Goal: Information Seeking & Learning: Learn about a topic

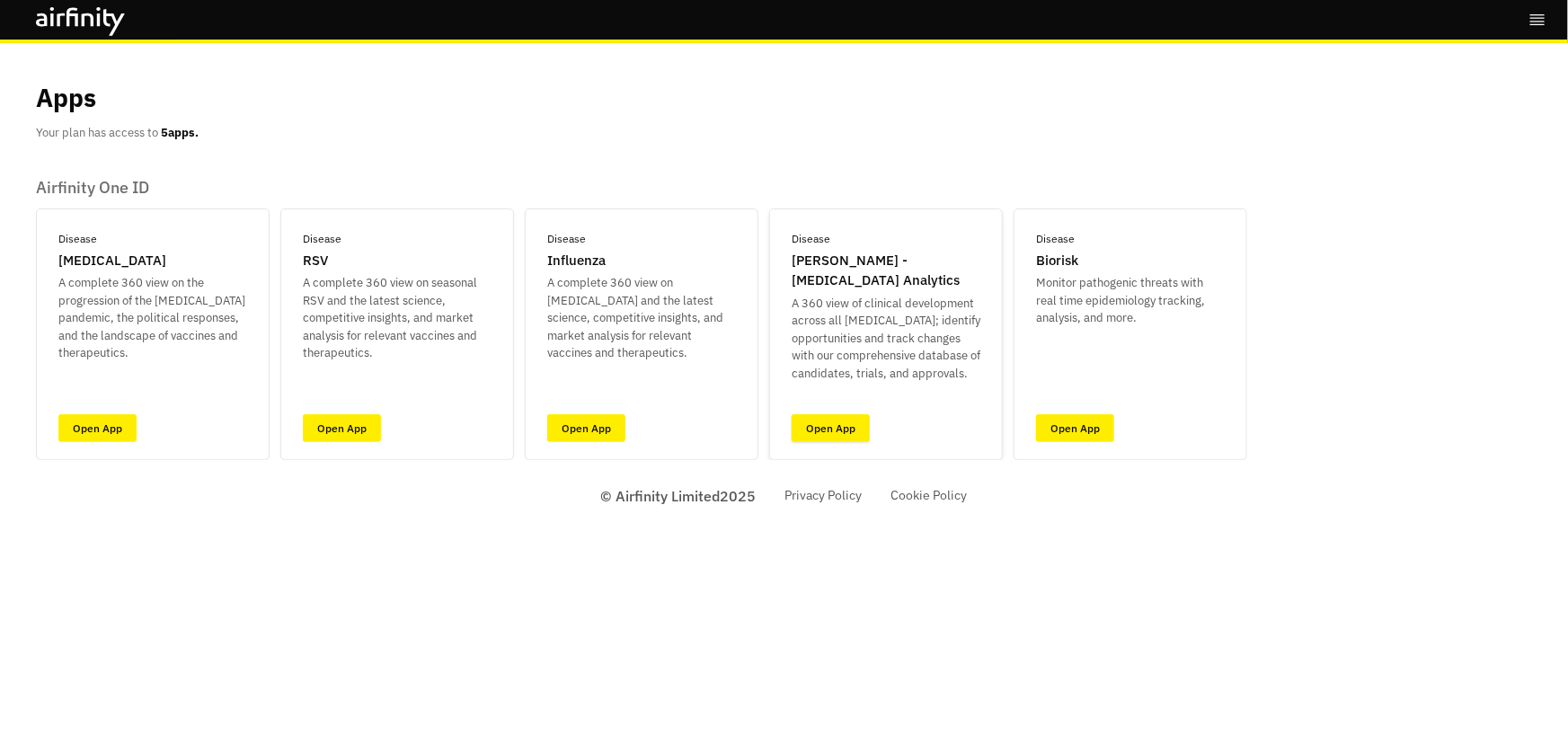
click at [838, 431] on link "Open App" at bounding box center [830, 428] width 78 height 28
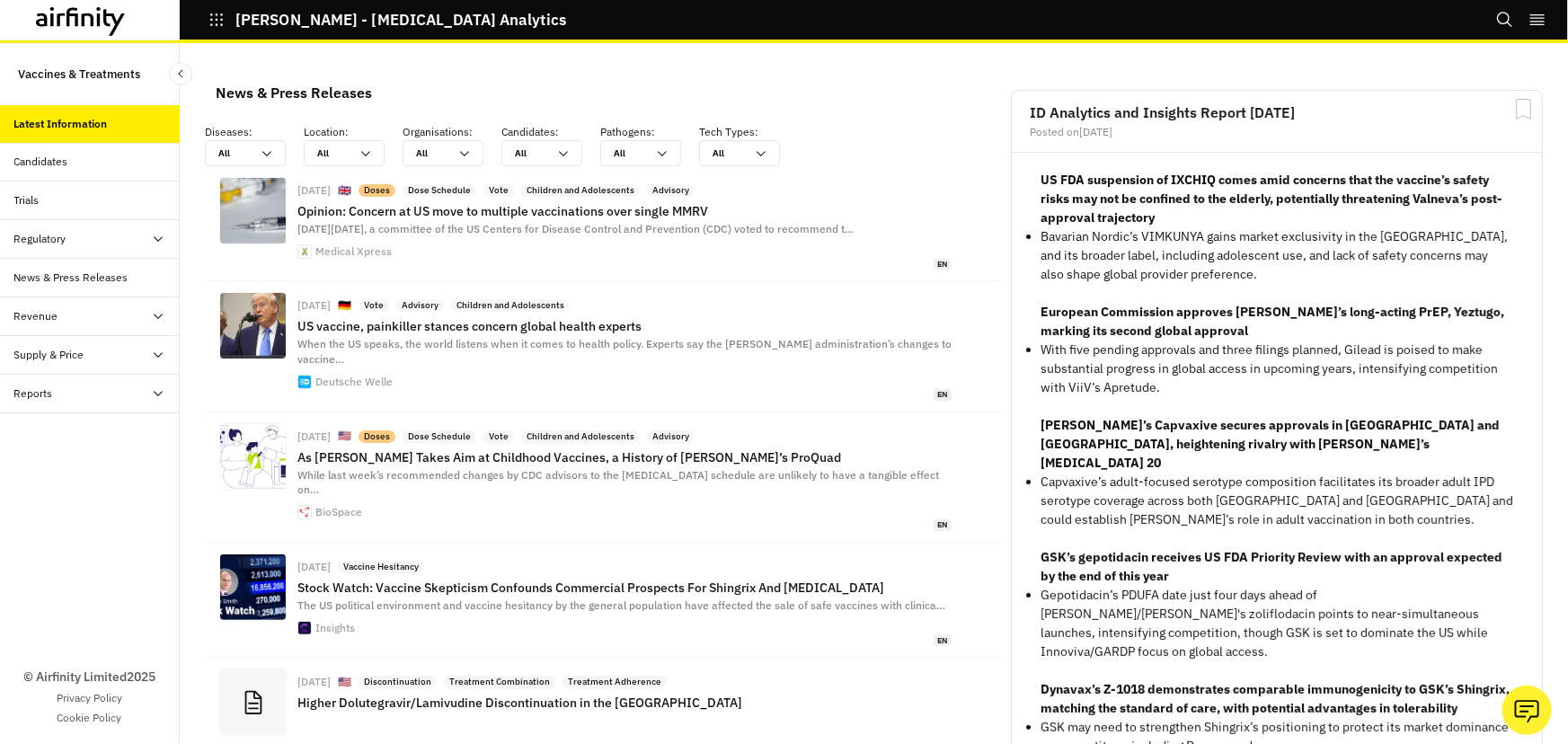
scroll to position [1300, 527]
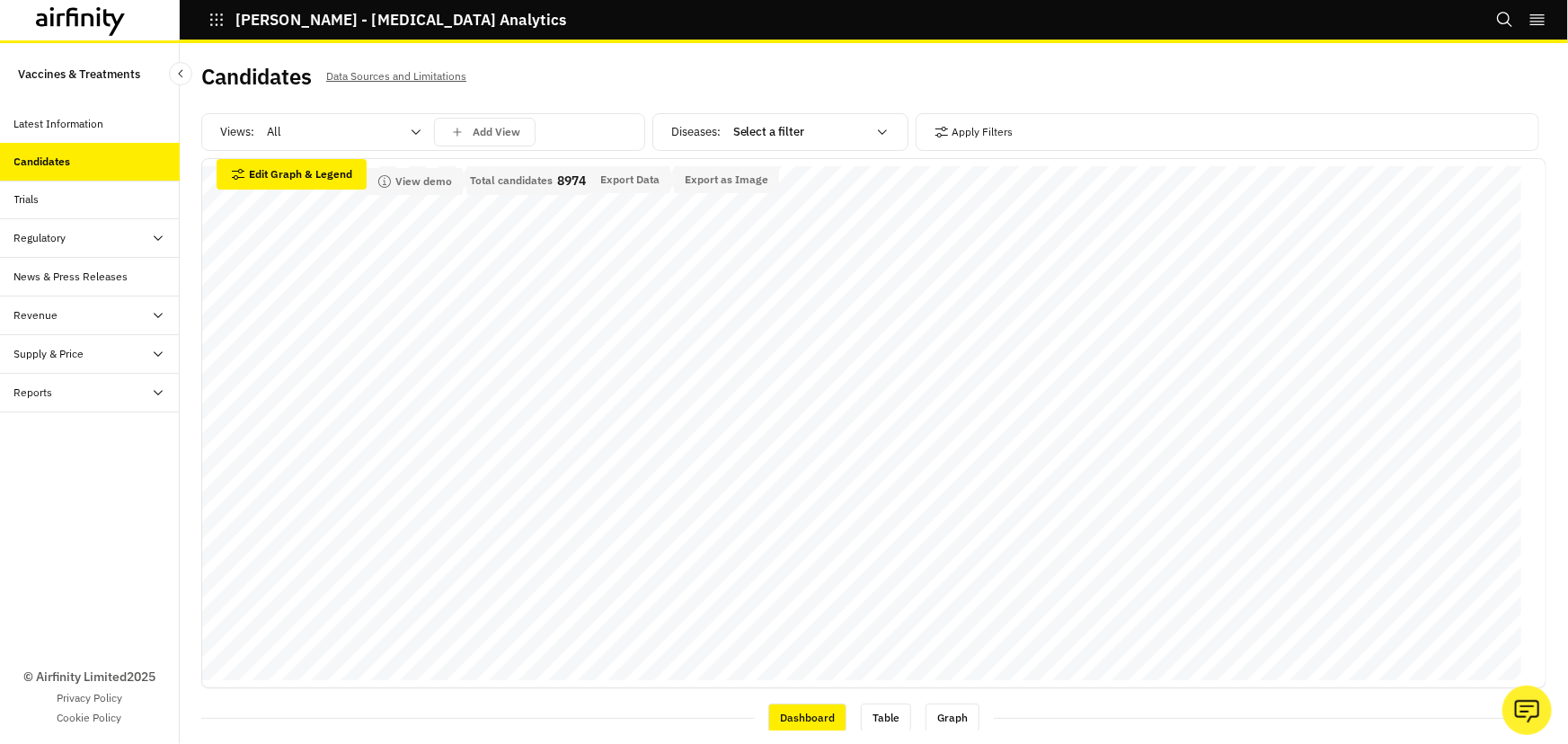
click at [402, 133] on div "All" at bounding box center [331, 131] width 155 height 29
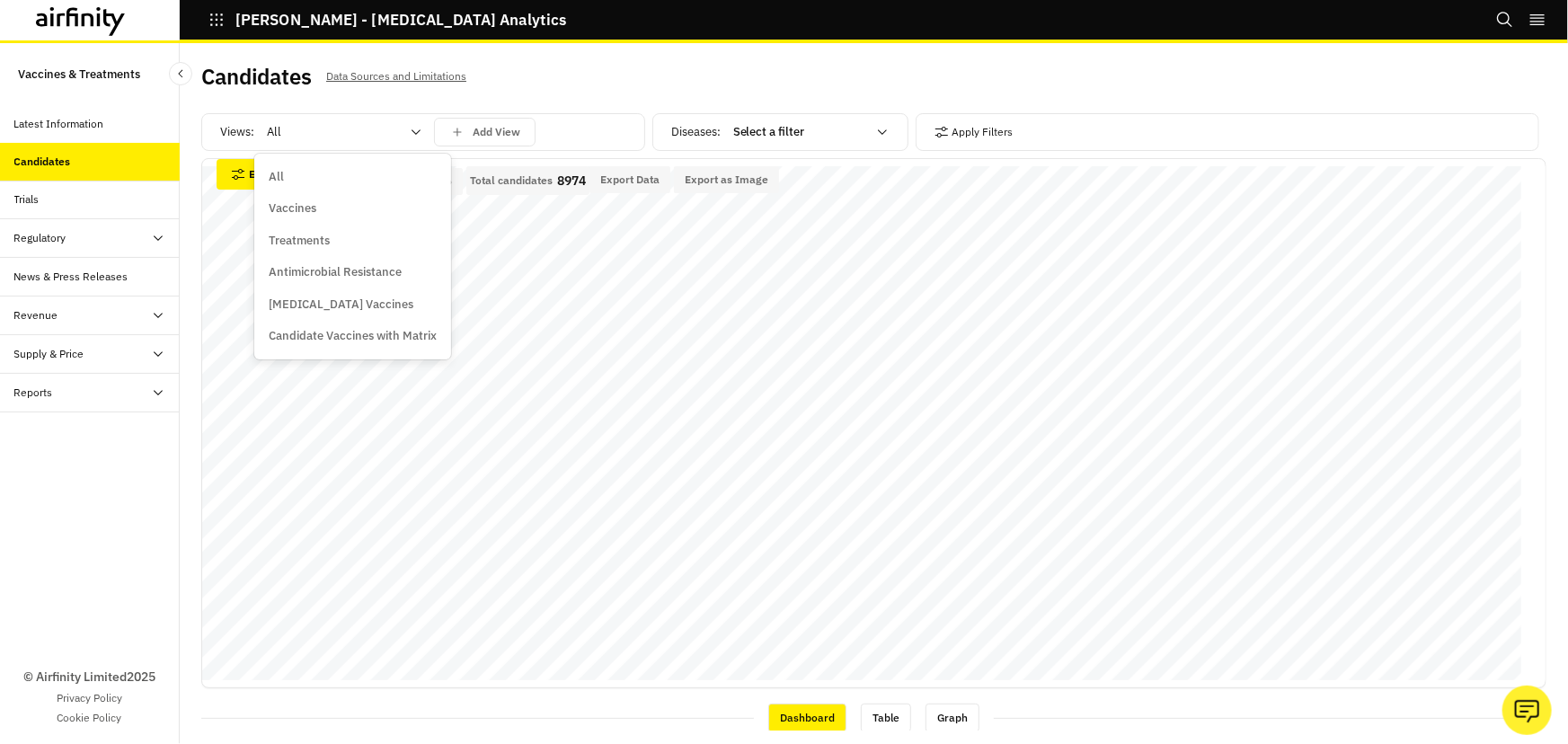
click at [349, 335] on p "Candidate Vaccines with Matrix" at bounding box center [353, 335] width 168 height 18
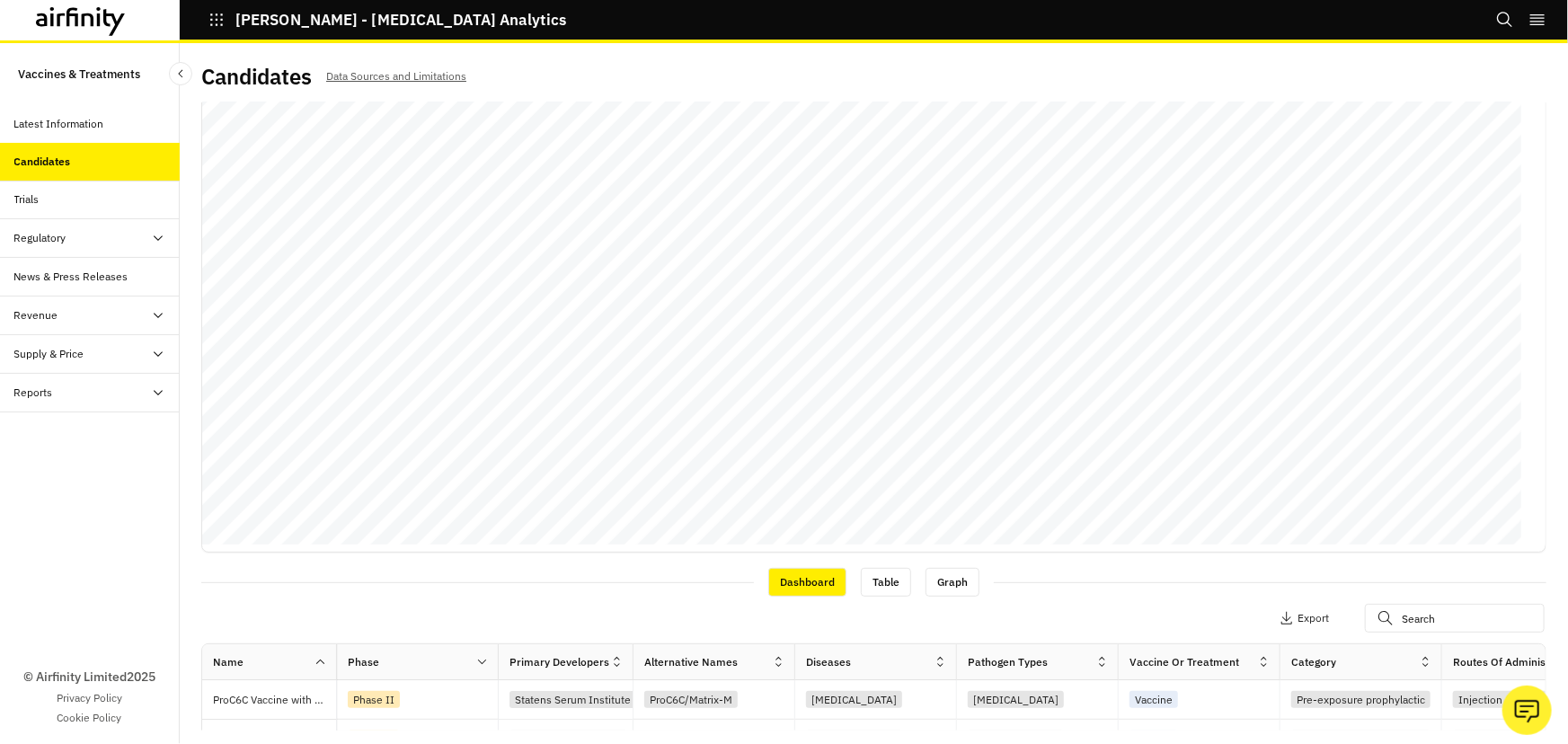
scroll to position [163, 0]
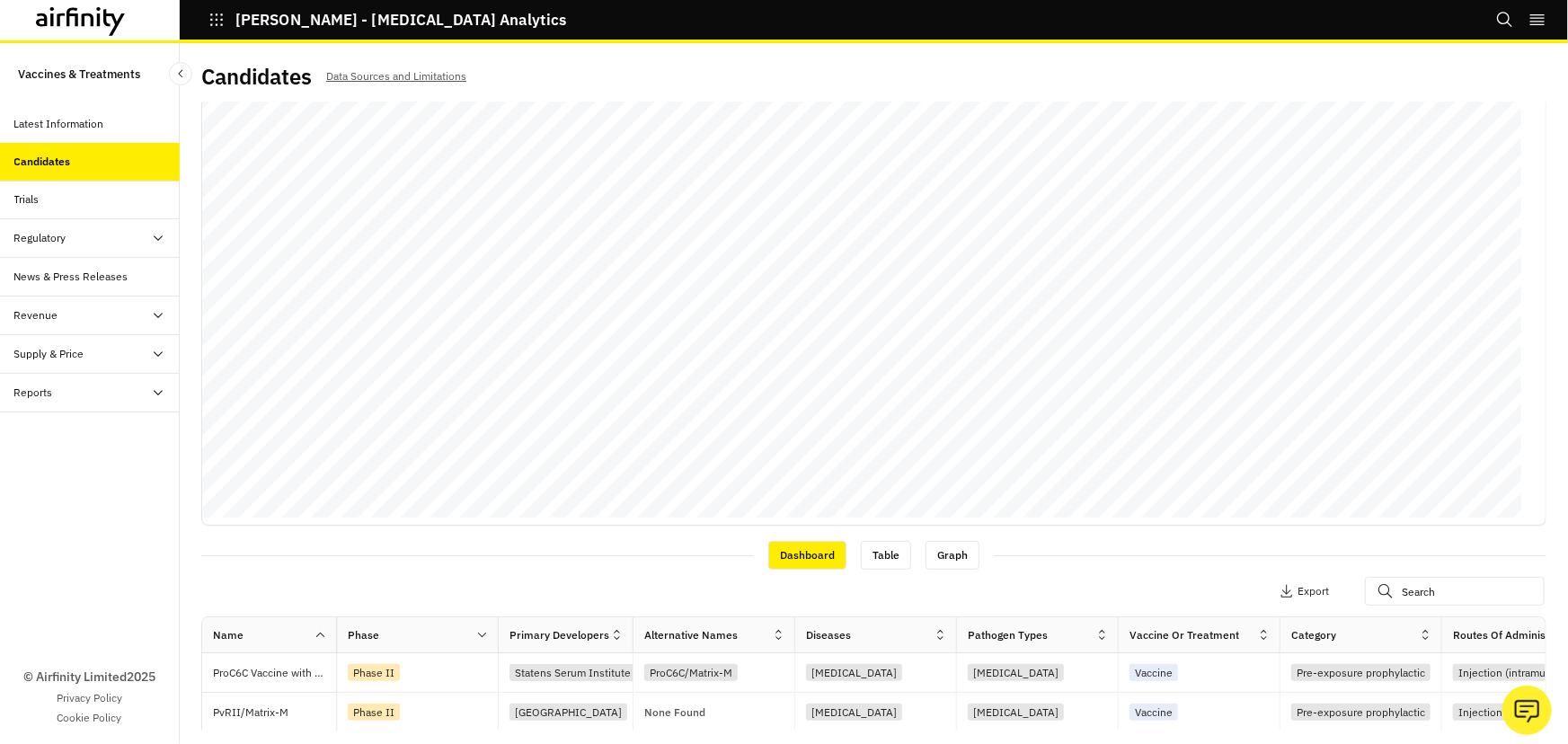
click at [871, 630] on div "Diseases" at bounding box center [864, 635] width 138 height 21
click at [938, 635] on icon at bounding box center [940, 635] width 14 height 14
click at [1025, 590] on div "Sort Descending" at bounding box center [1057, 588] width 184 height 41
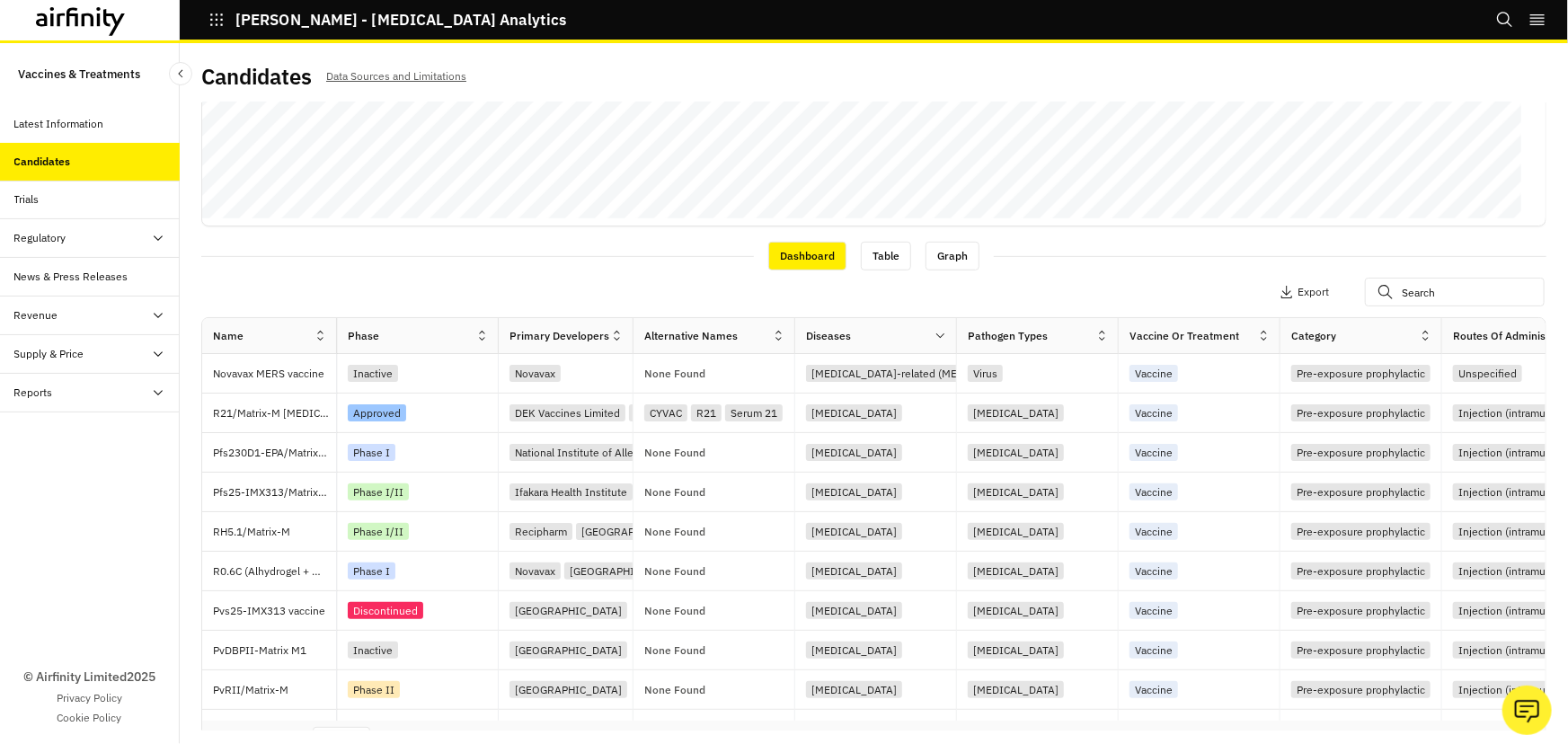
scroll to position [490, 0]
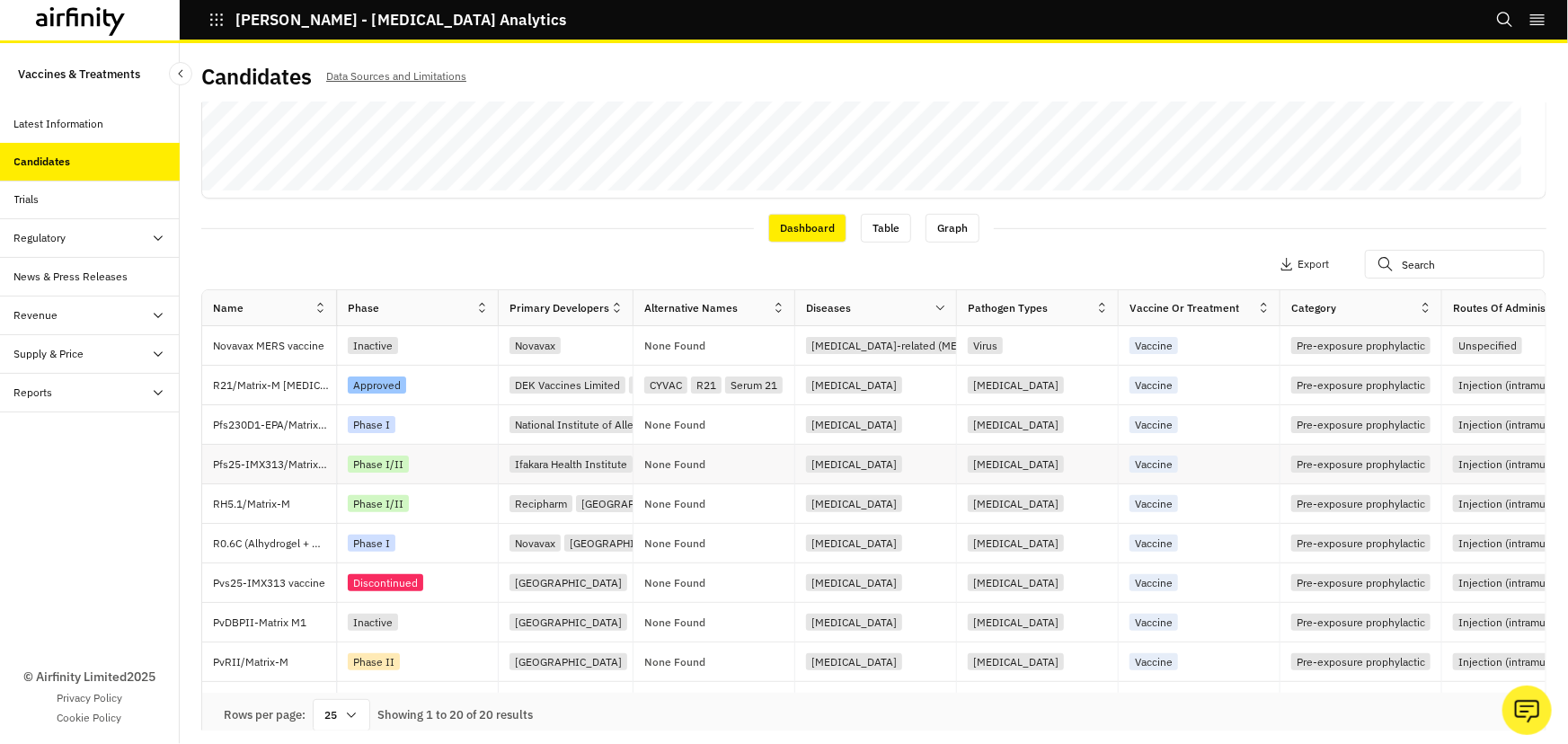
click at [285, 467] on p "Pfs25-IMX313/Matrix-M" at bounding box center [274, 464] width 123 height 18
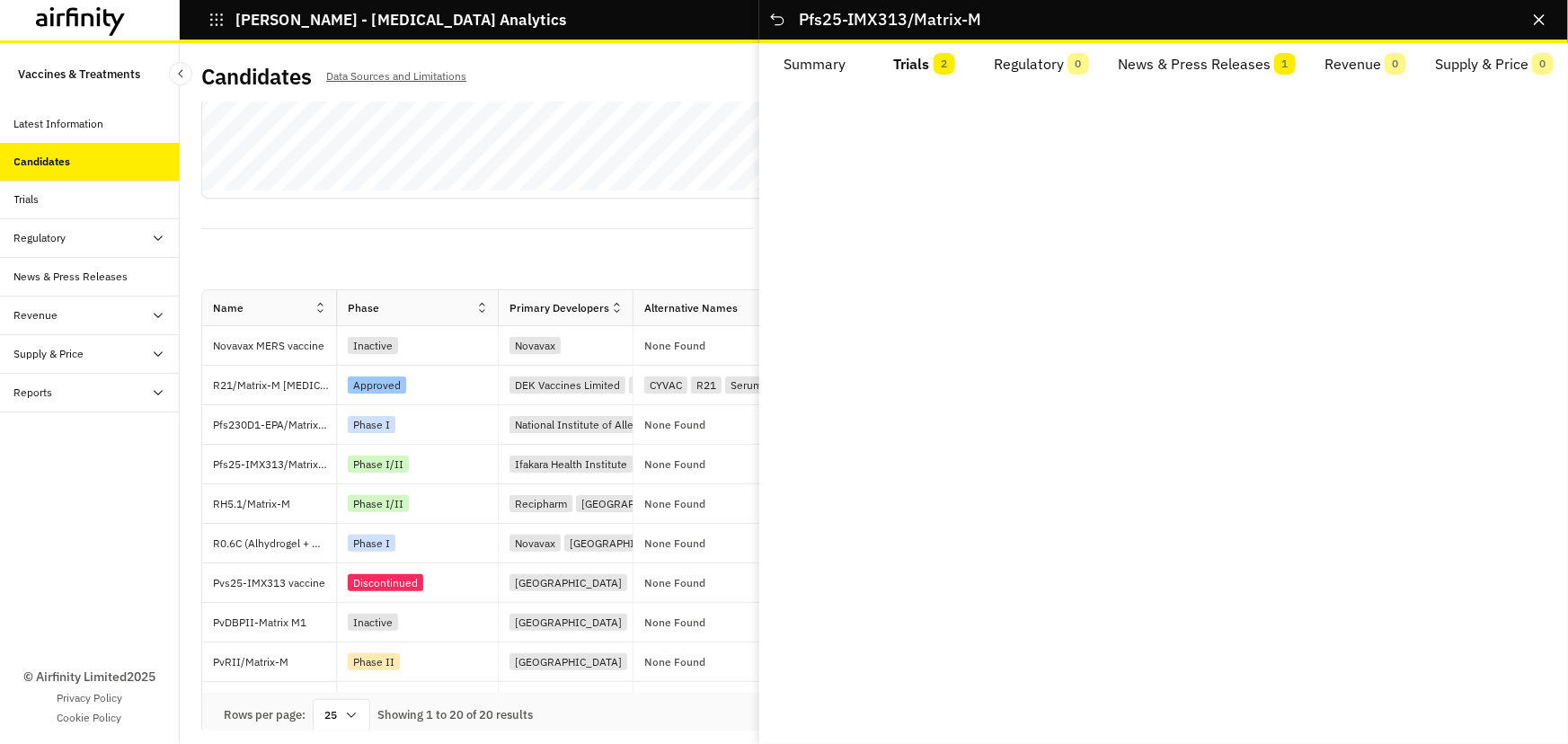
click at [903, 62] on button "Trials 2" at bounding box center [925, 65] width 110 height 43
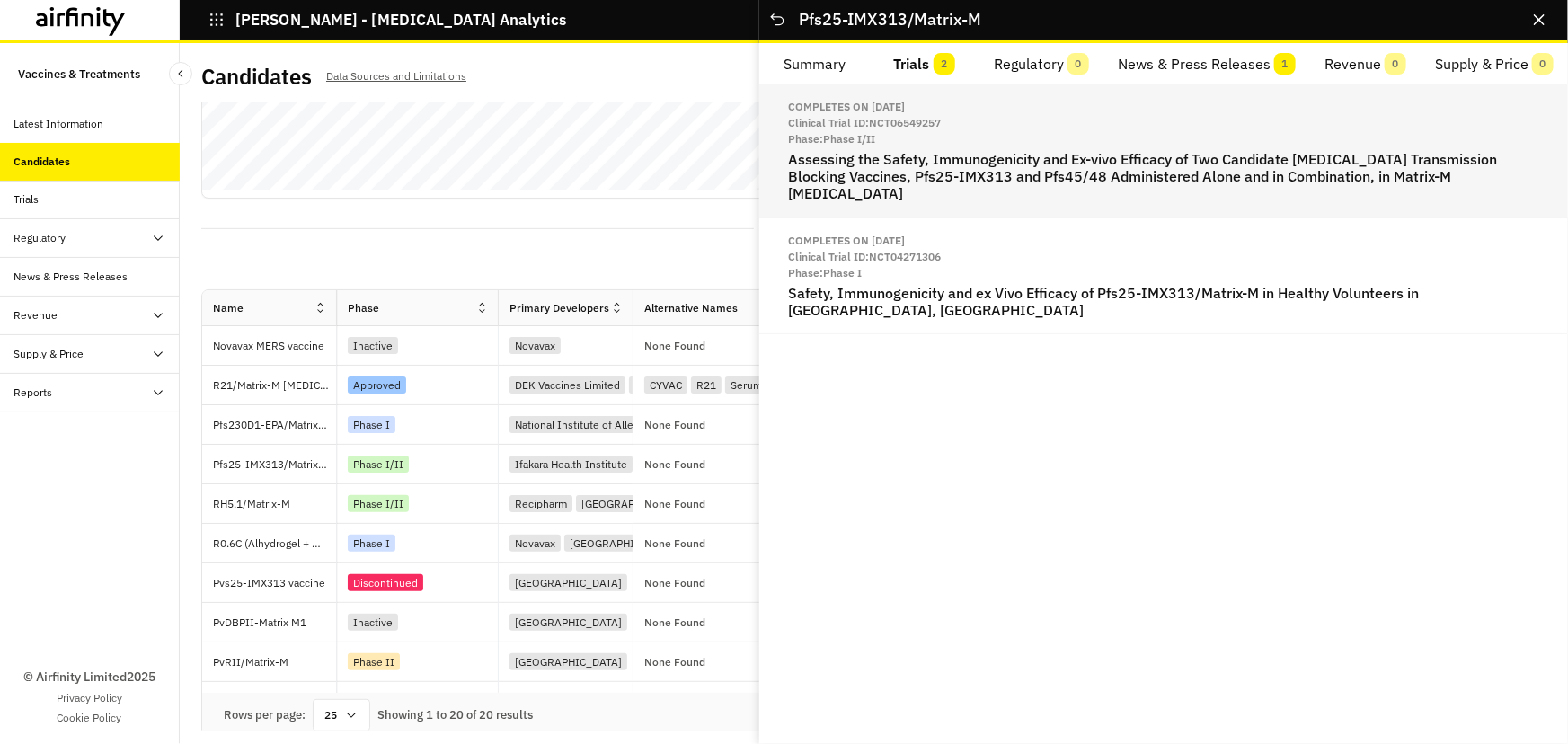
click at [988, 181] on h2 "Assessing the Safety, Immunogenicity and Ex-vivo Efficacy of Two Candidate Mala…" at bounding box center [1163, 177] width 751 height 52
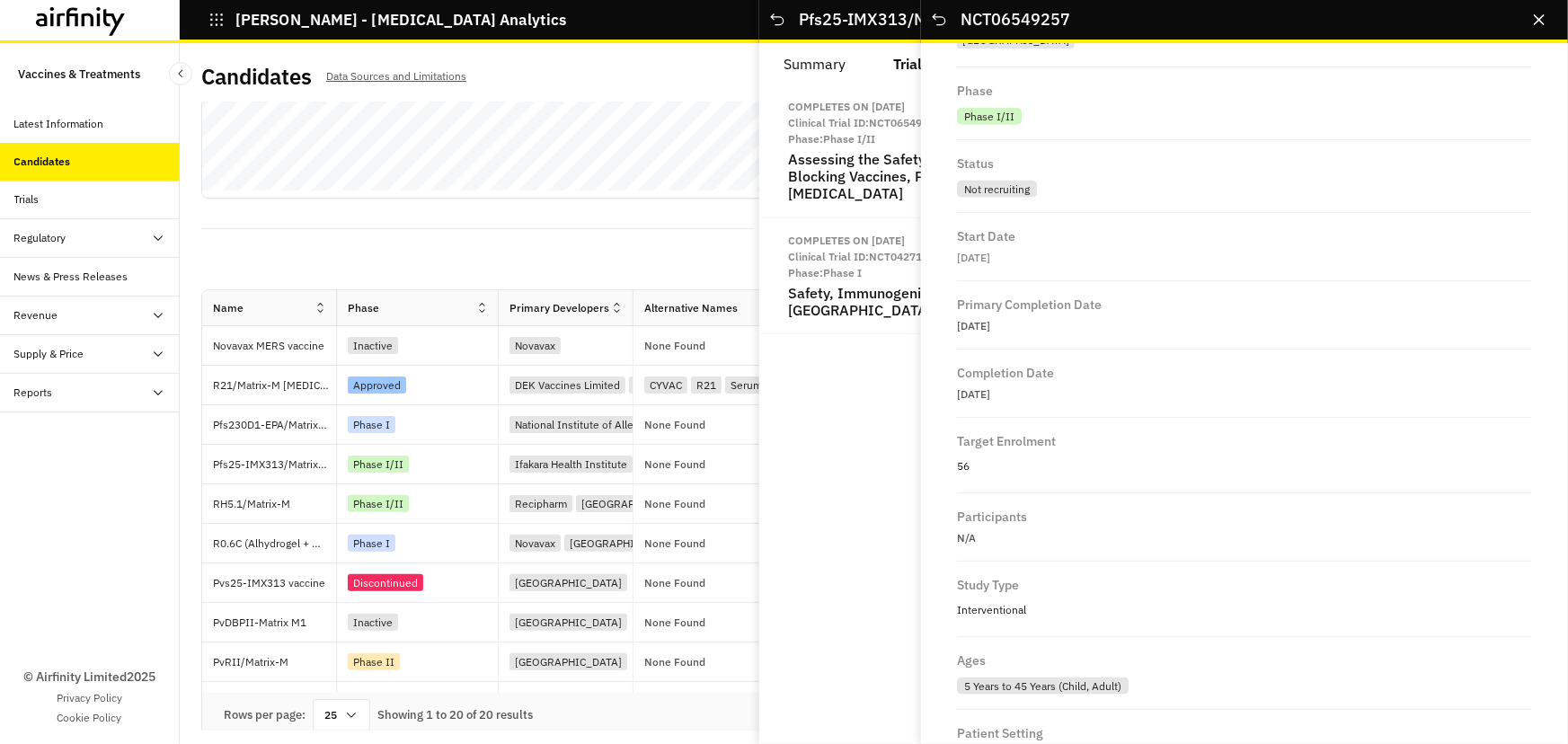
scroll to position [899, 0]
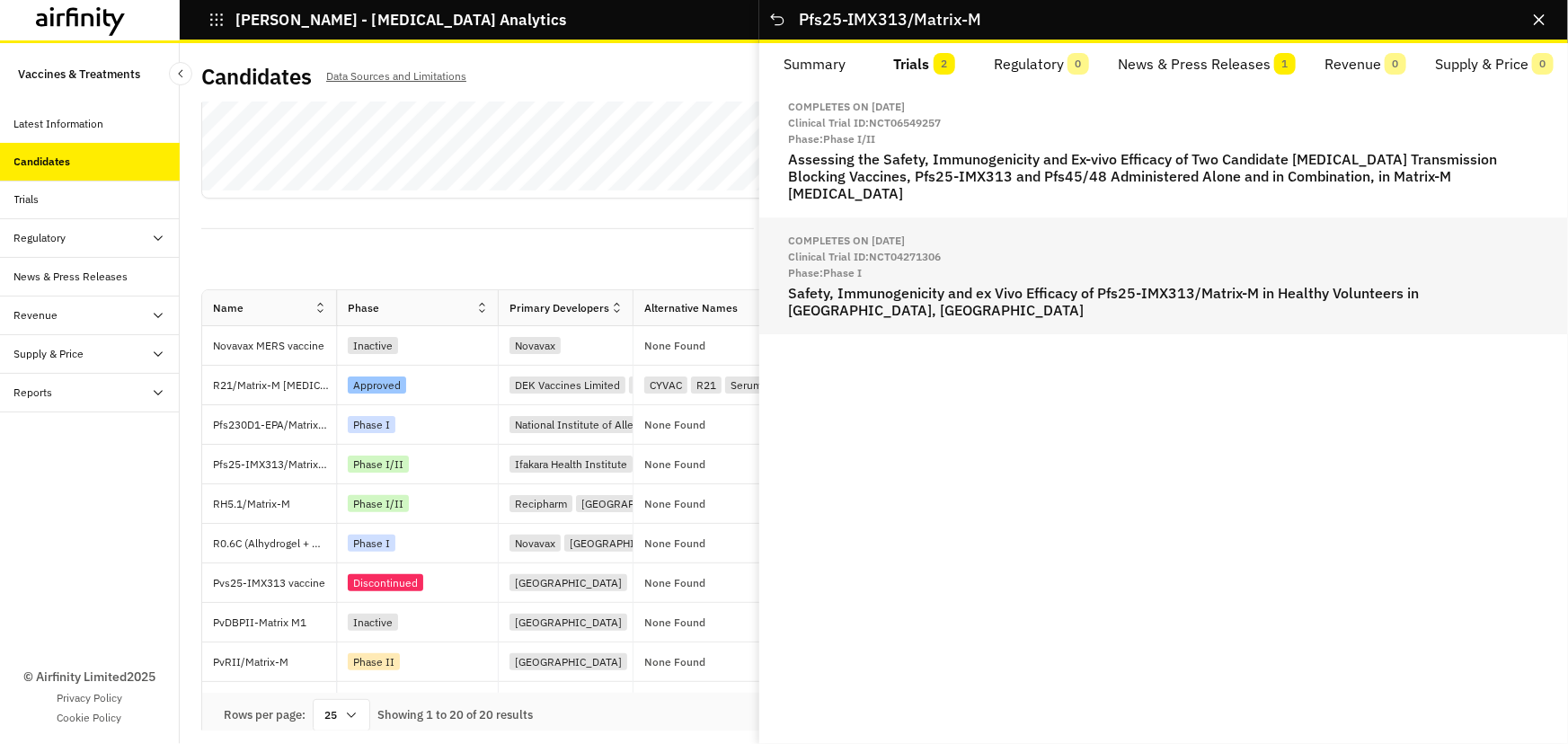
click at [834, 292] on h2 "Safety, Immunogenicity and ex Vivo Efficacy of Pfs25-IMX313/Matrix-M in Healthy…" at bounding box center [1163, 302] width 751 height 34
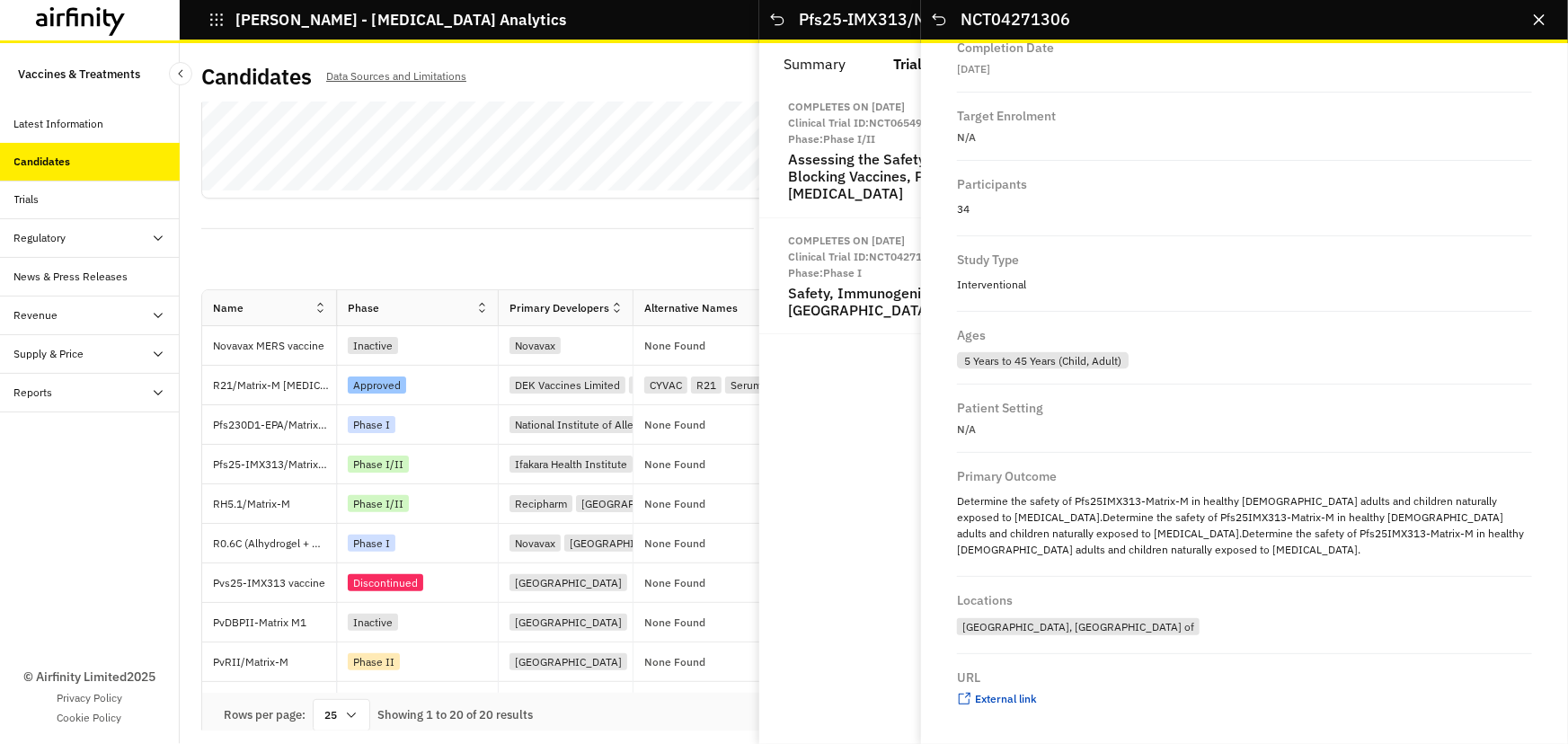
scroll to position [1187, 0]
click at [1022, 704] on span "External link" at bounding box center [1005, 698] width 62 height 14
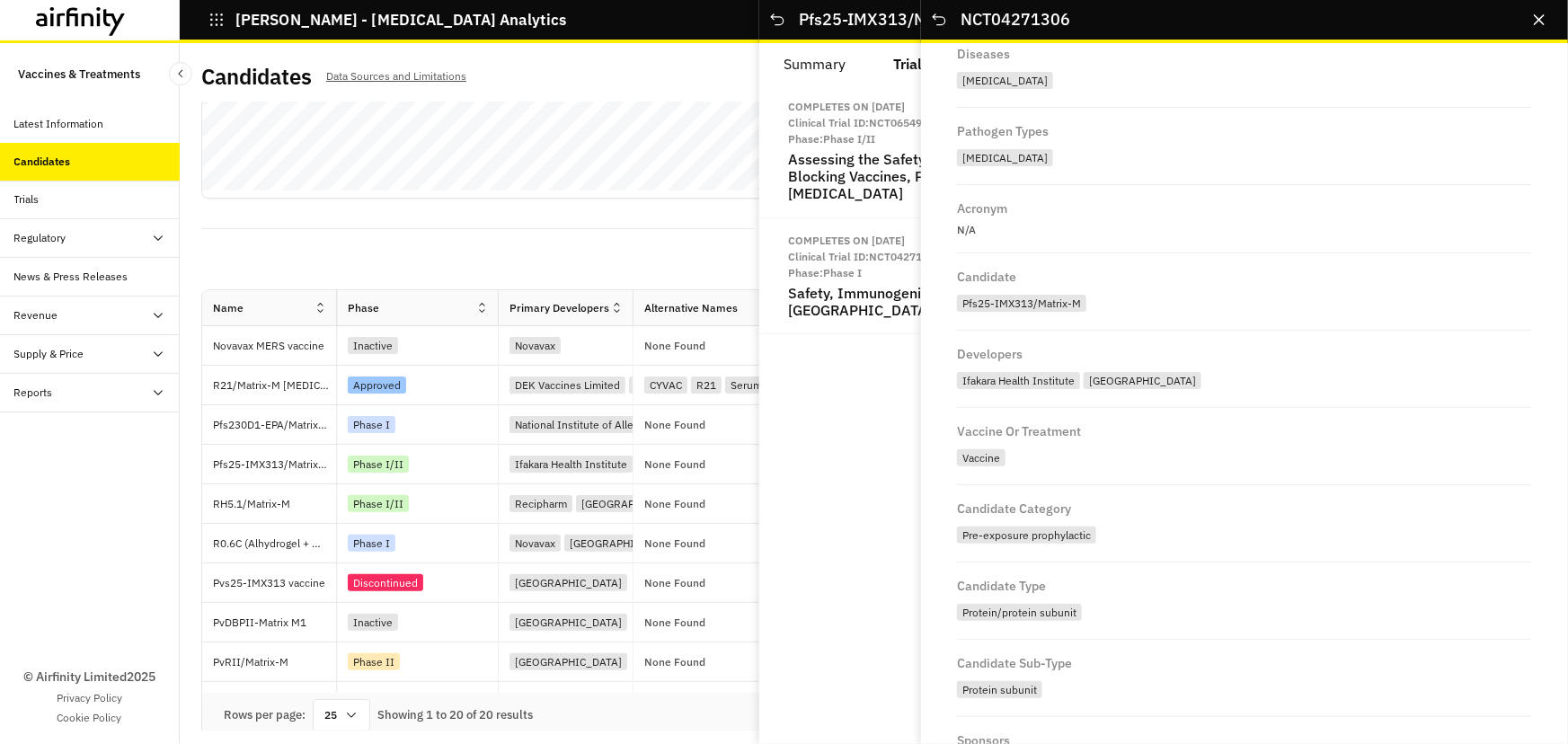
scroll to position [0, 0]
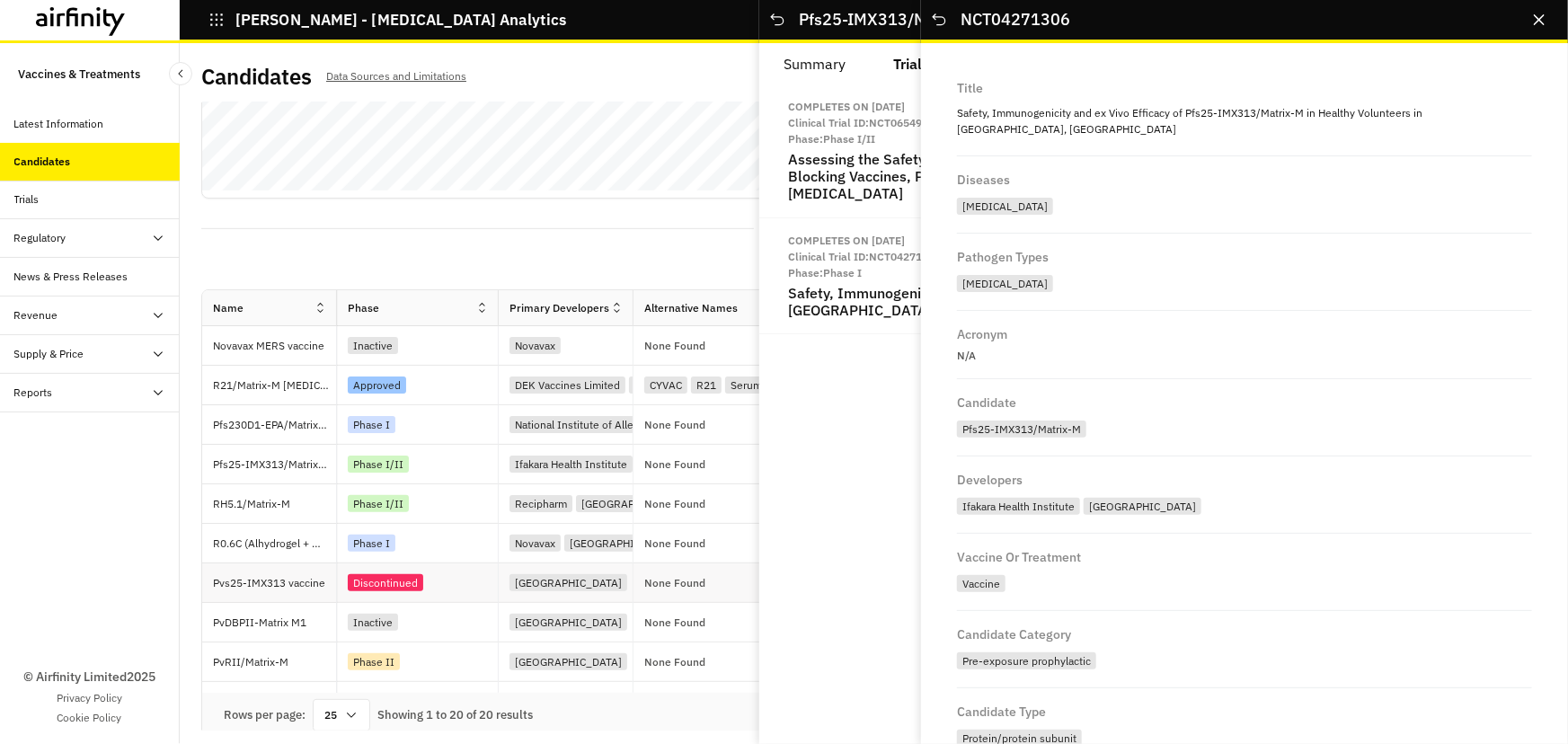
click at [290, 582] on p "Pvs25-IMX313 vaccine" at bounding box center [274, 582] width 123 height 18
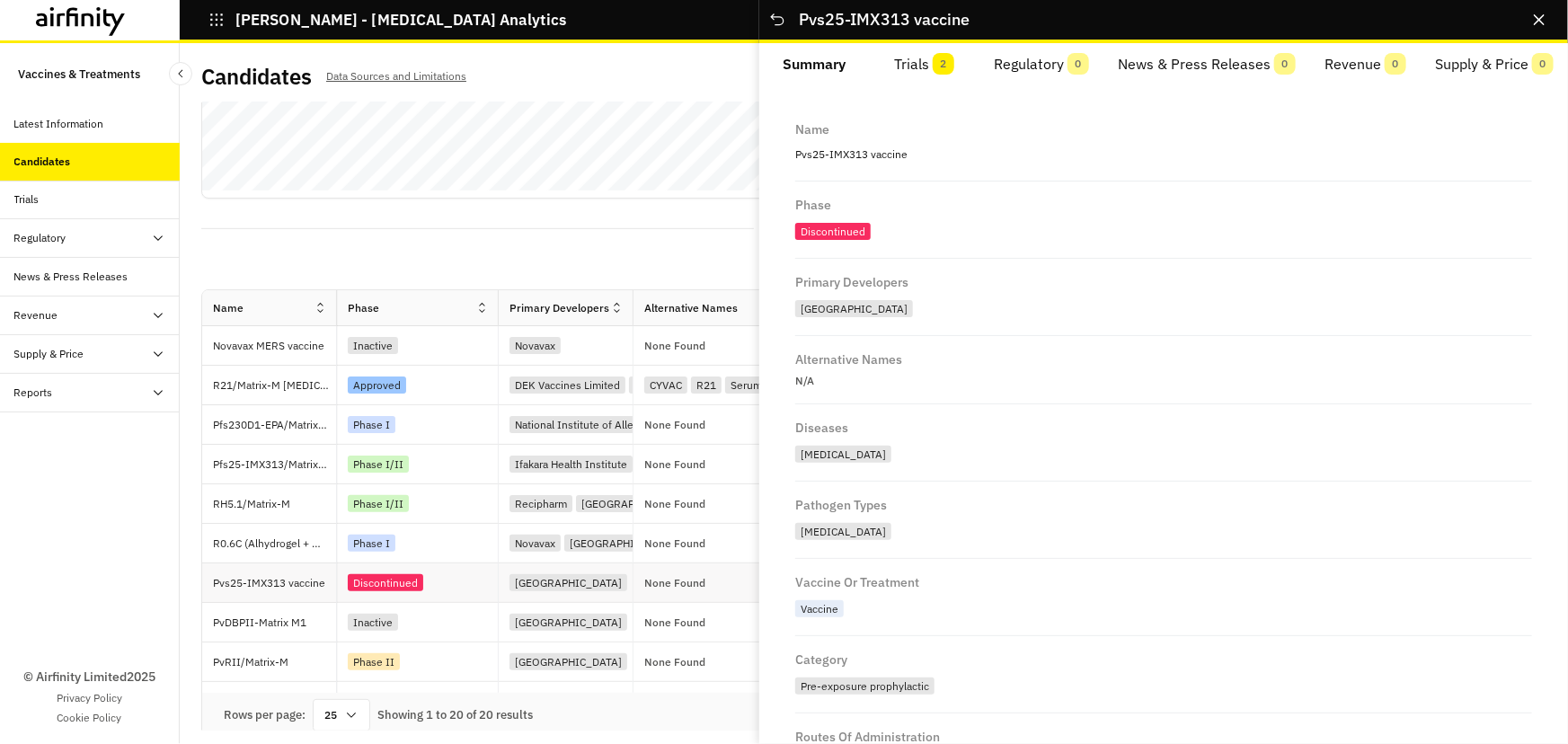
click at [292, 571] on div "Pvs25-IMX313 vaccine" at bounding box center [274, 583] width 123 height 39
click at [918, 67] on button "Trials 2" at bounding box center [925, 65] width 110 height 43
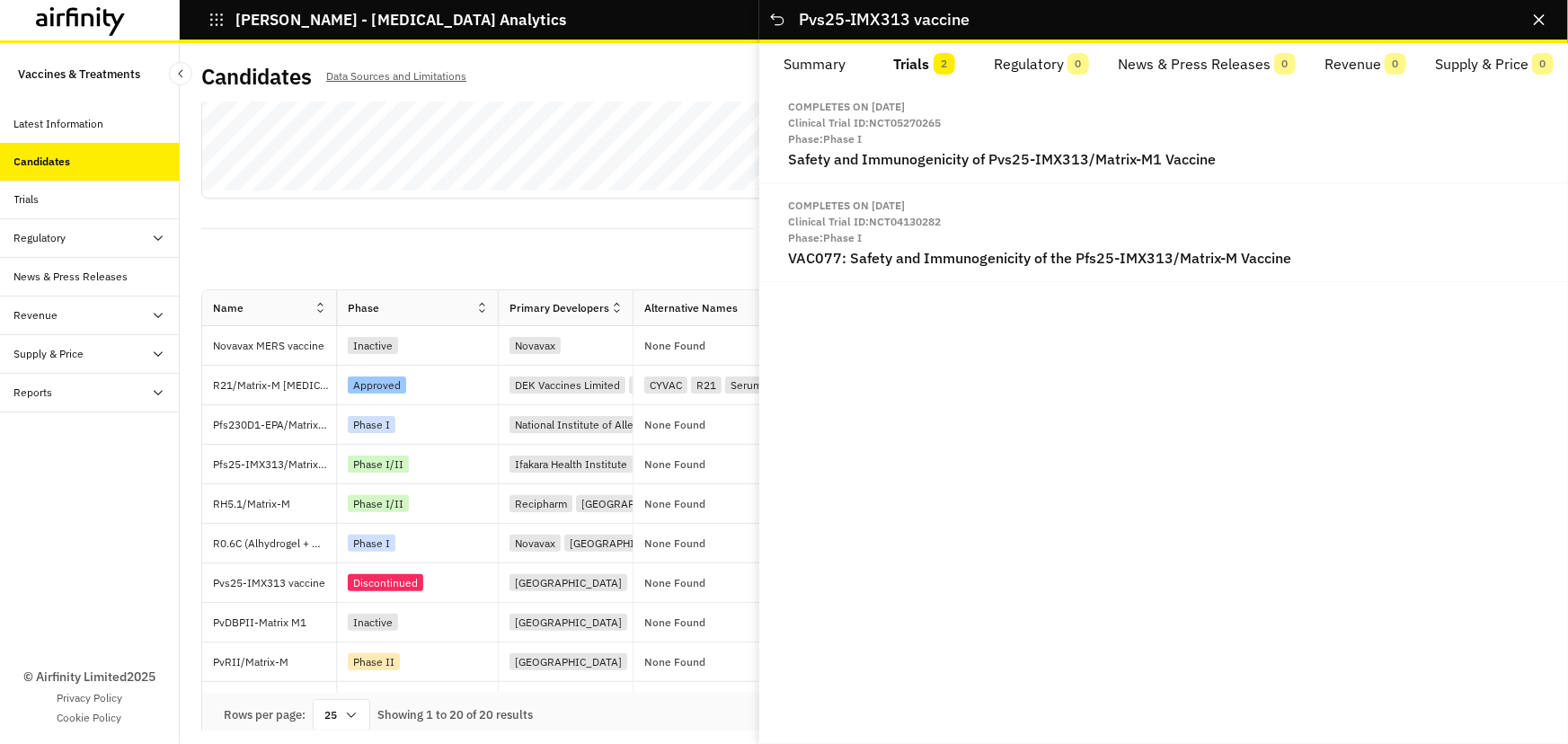
drag, startPoint x: 1142, startPoint y: 260, endPoint x: 1047, endPoint y: 341, distance: 124.8
click at [1047, 341] on div "Completes on Jul 31, 2023 Clinical Trial ID: NCT05270265 Phase: Phase I Safety …" at bounding box center [1164, 414] width 809 height 659
drag, startPoint x: 1064, startPoint y: 252, endPoint x: 1007, endPoint y: 315, distance: 85.0
click at [1007, 315] on div "Completes on Jul 31, 2023 Clinical Trial ID: NCT05270265 Phase: Phase I Safety …" at bounding box center [1164, 414] width 809 height 659
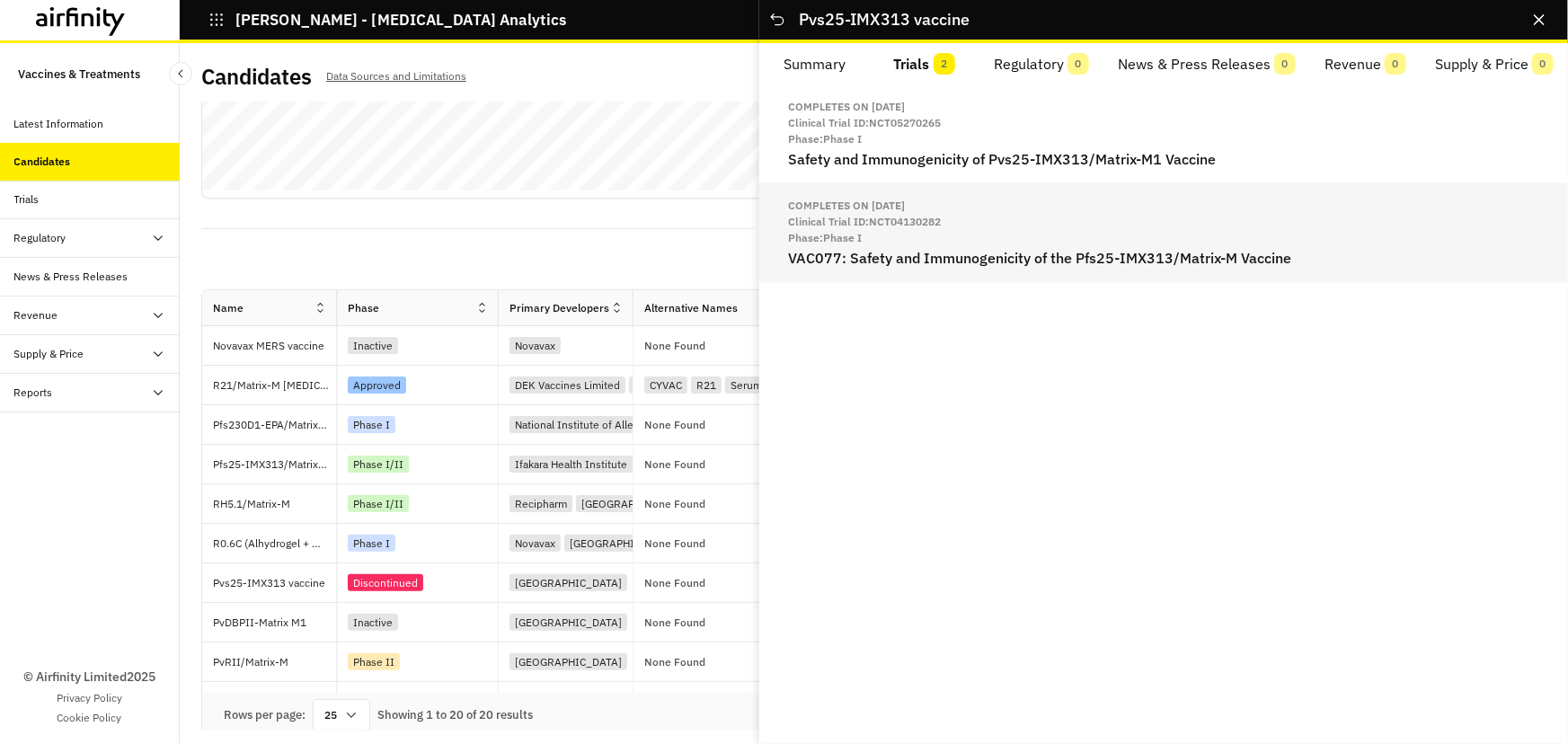
click at [990, 254] on h2 "VAC077: Safety and Immunogenicity of the Pfs25-IMX313/Matrix-M Vaccine" at bounding box center [1163, 258] width 751 height 17
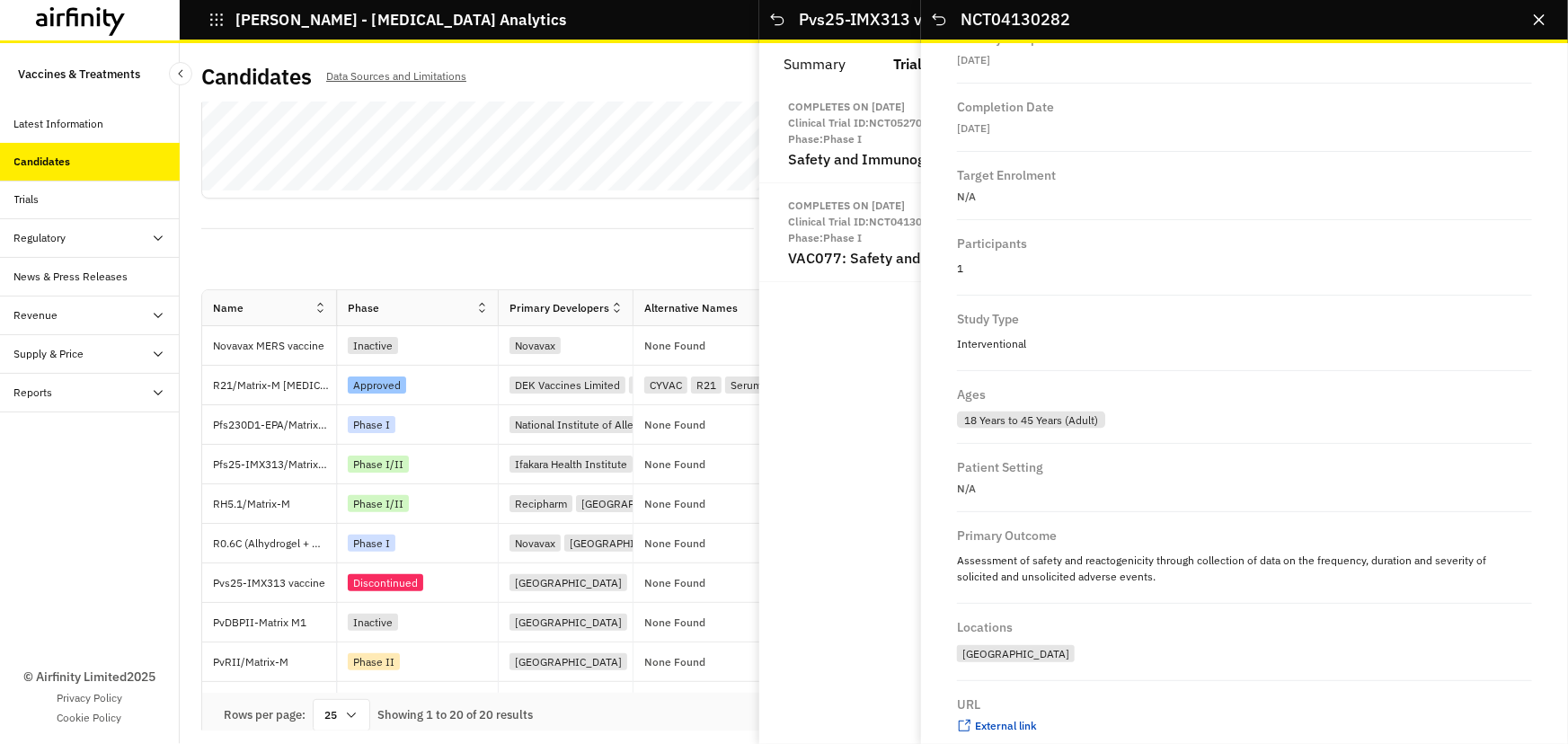
scroll to position [1140, 0]
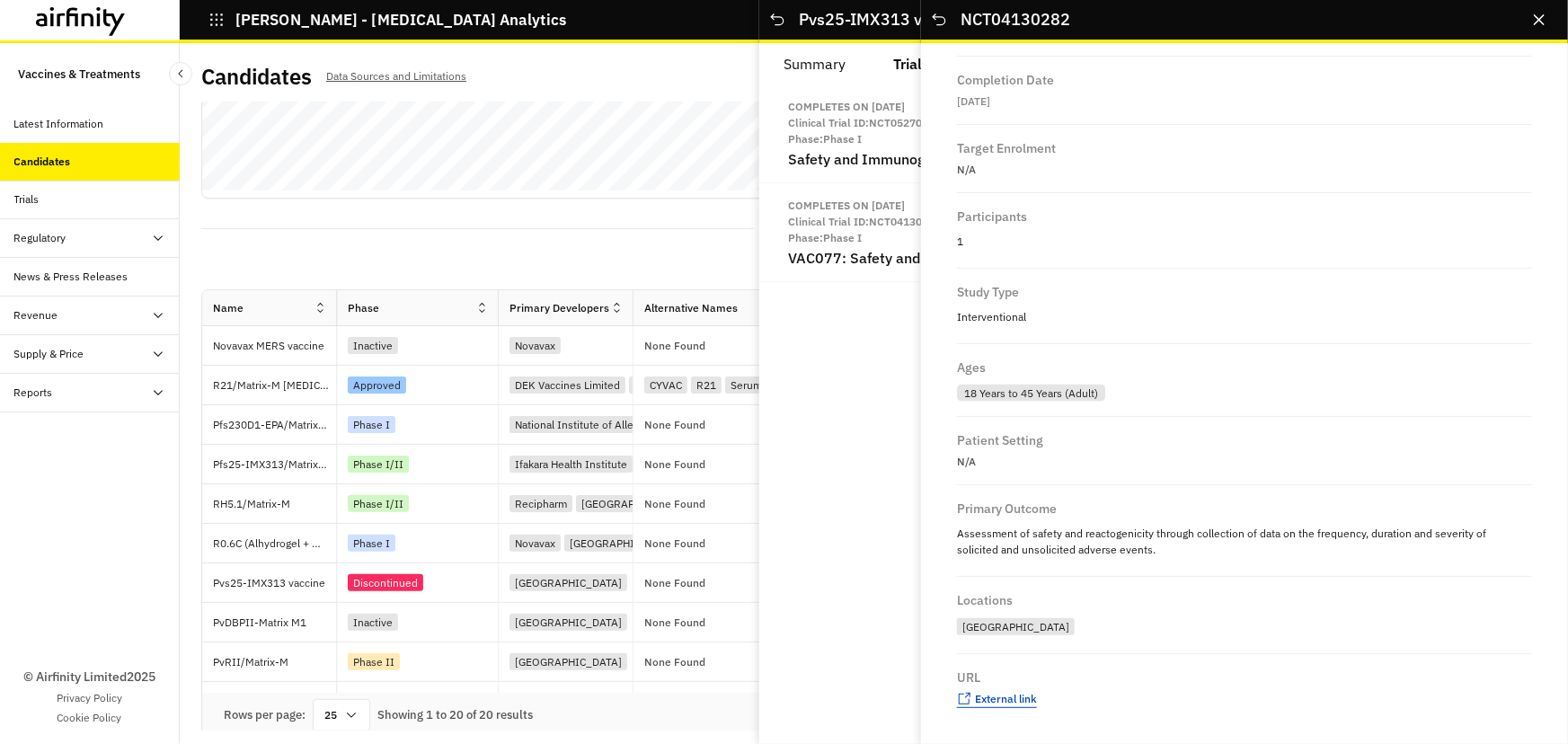
click at [1017, 701] on span "External link" at bounding box center [1005, 698] width 62 height 14
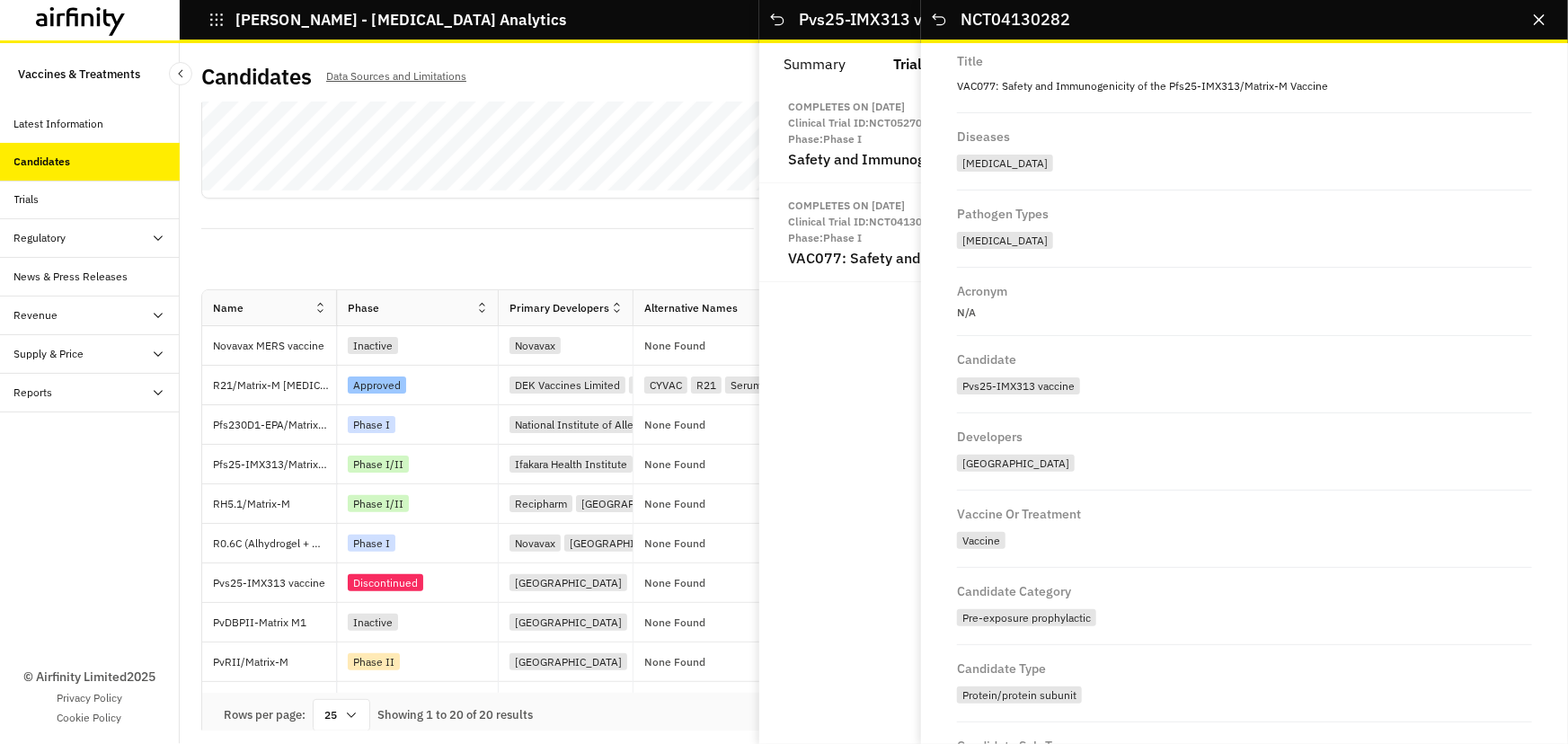
scroll to position [0, 0]
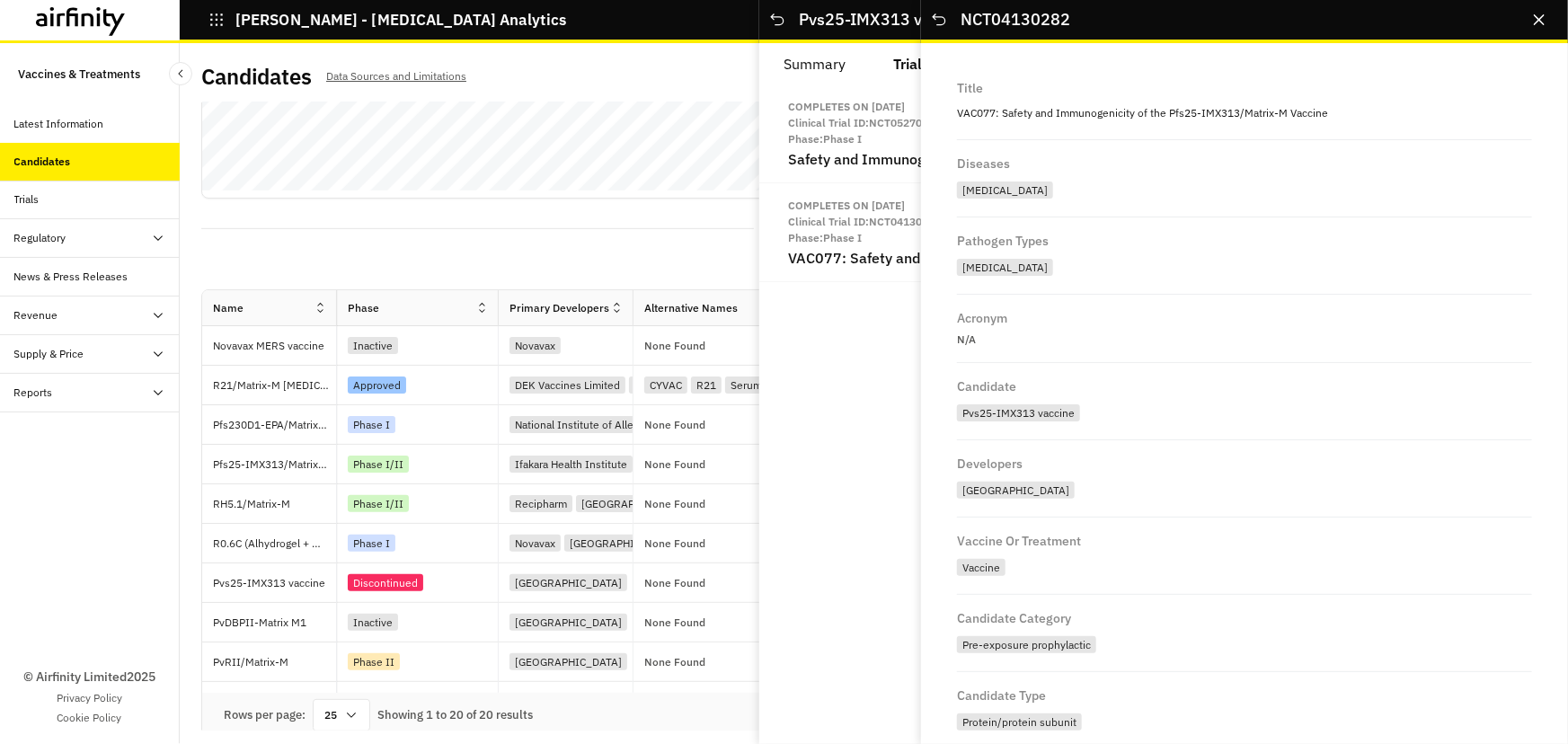
click at [893, 291] on div "Completes on Jul 31, 2023 Clinical Trial ID: NCT05270265 Phase: Phase I Safety …" at bounding box center [1164, 414] width 809 height 659
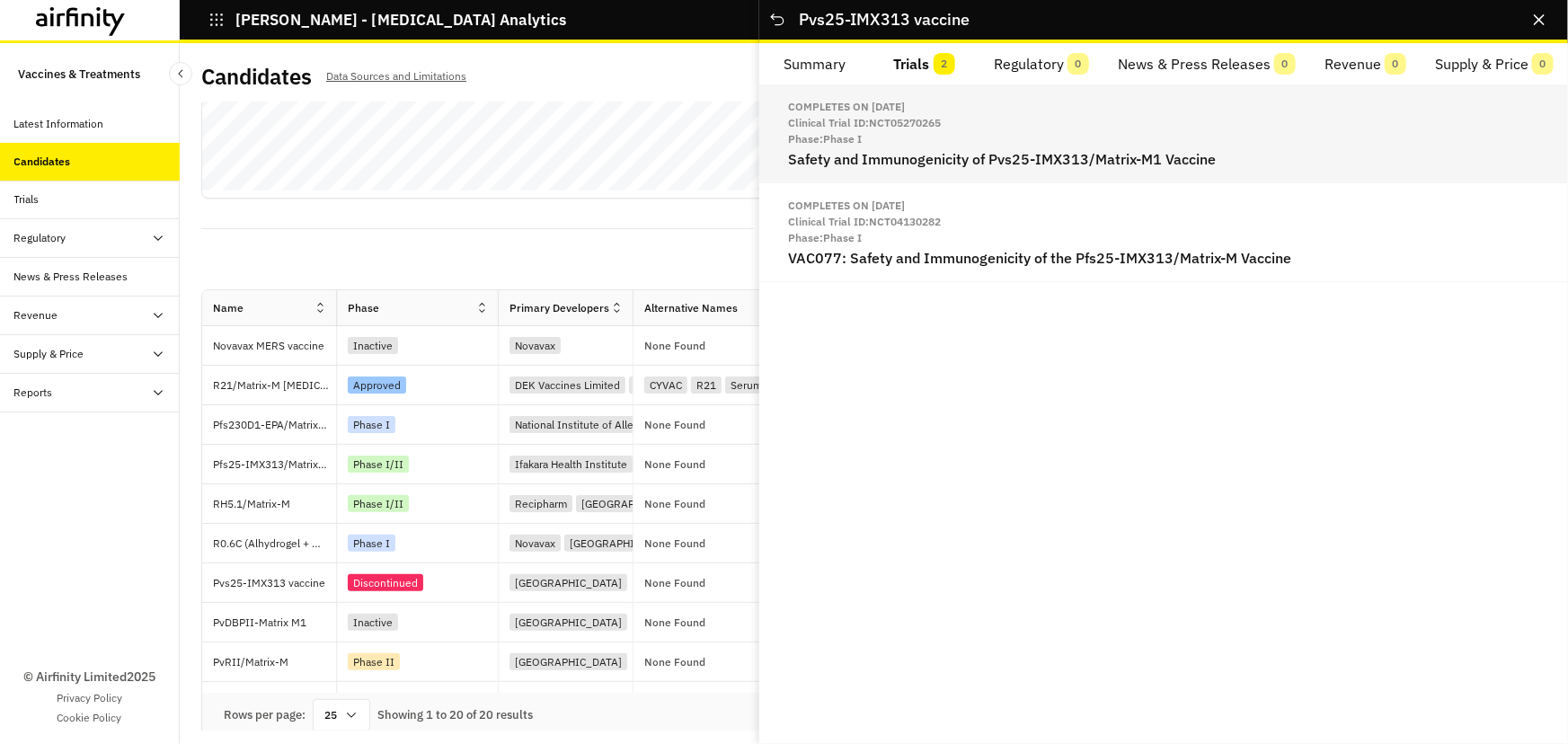
click at [894, 135] on p "Phase: Phase I" at bounding box center [1163, 139] width 751 height 16
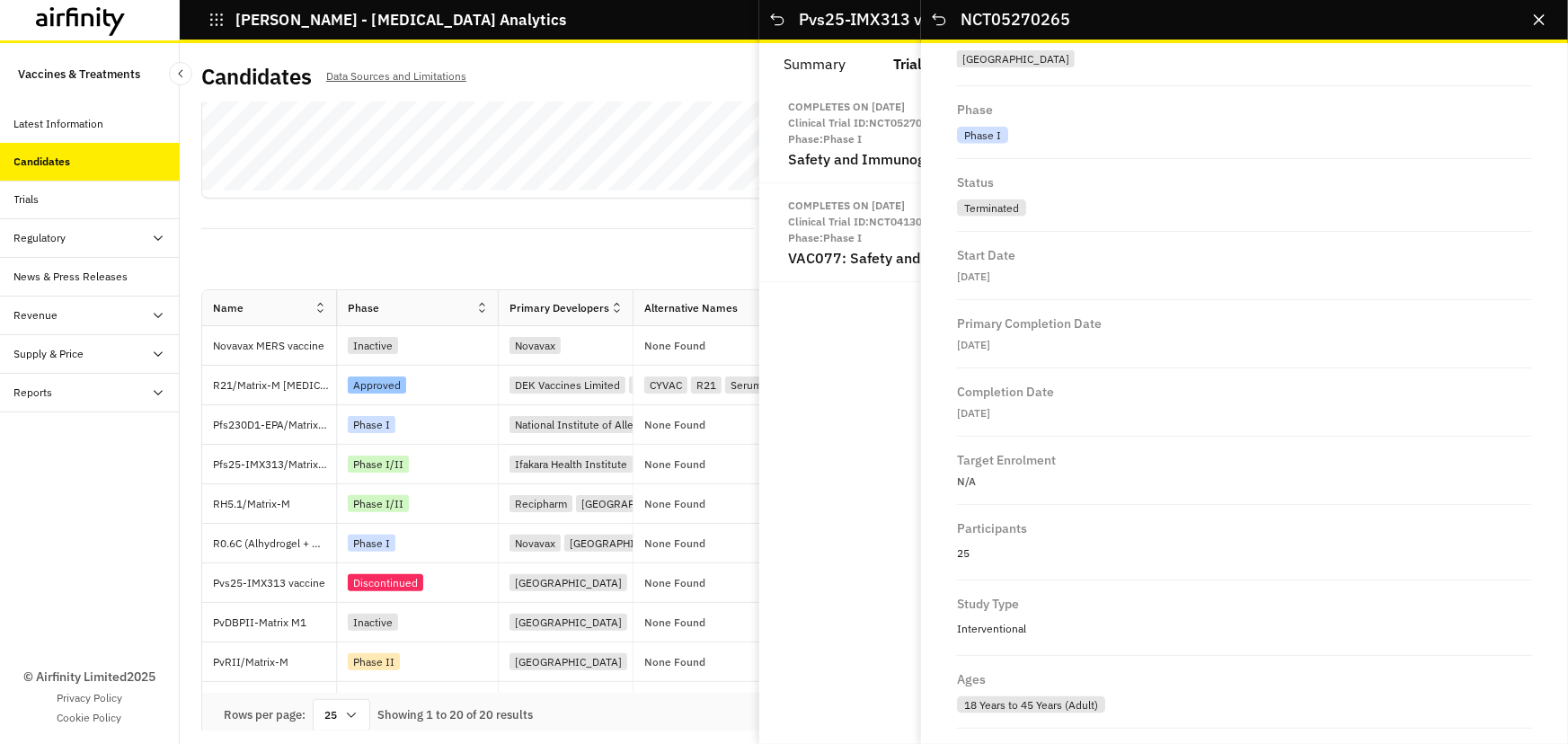
scroll to position [816, 0]
click at [347, 242] on div "Apply Filters 1 Columns Export" at bounding box center [873, 266] width 1345 height 46
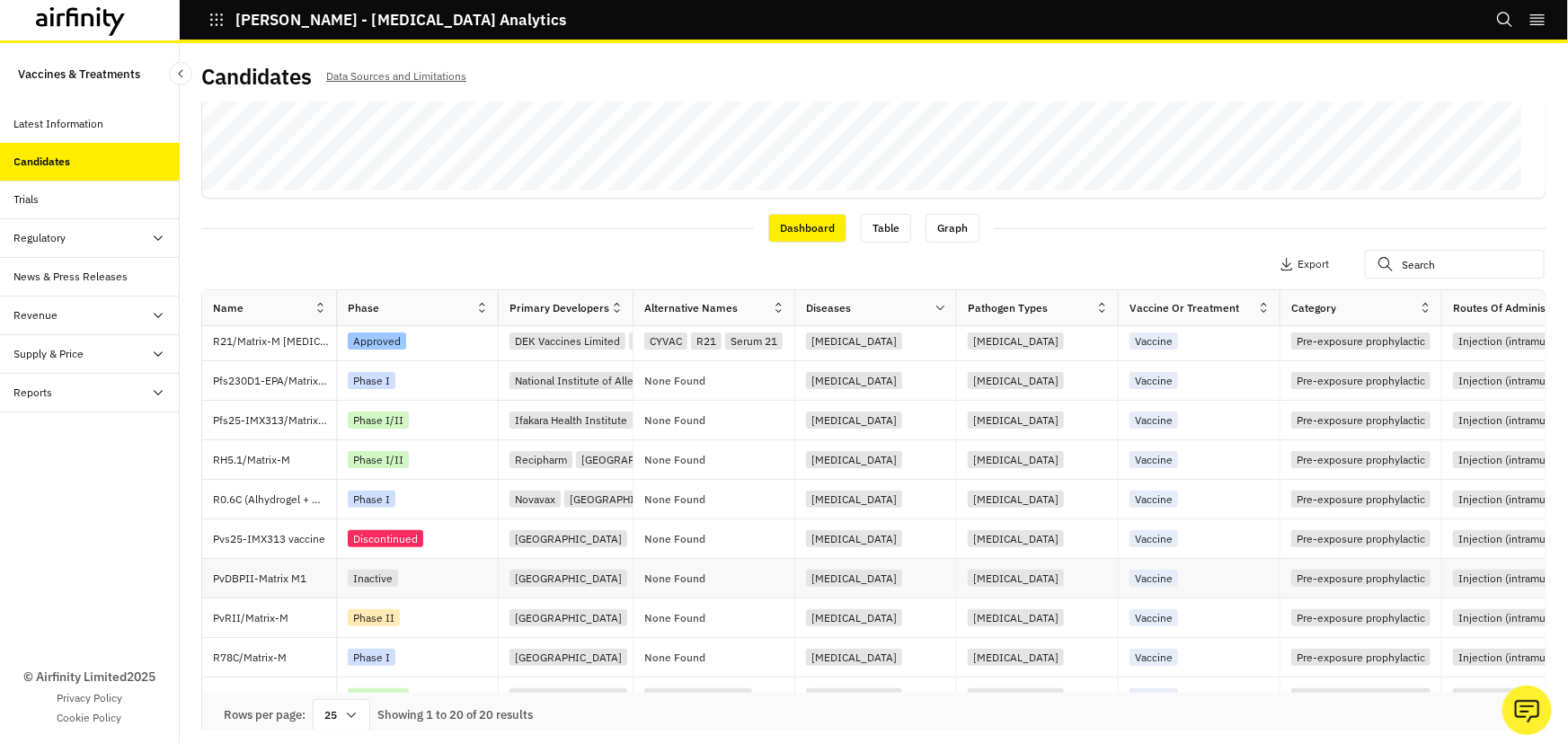
scroll to position [81, 0]
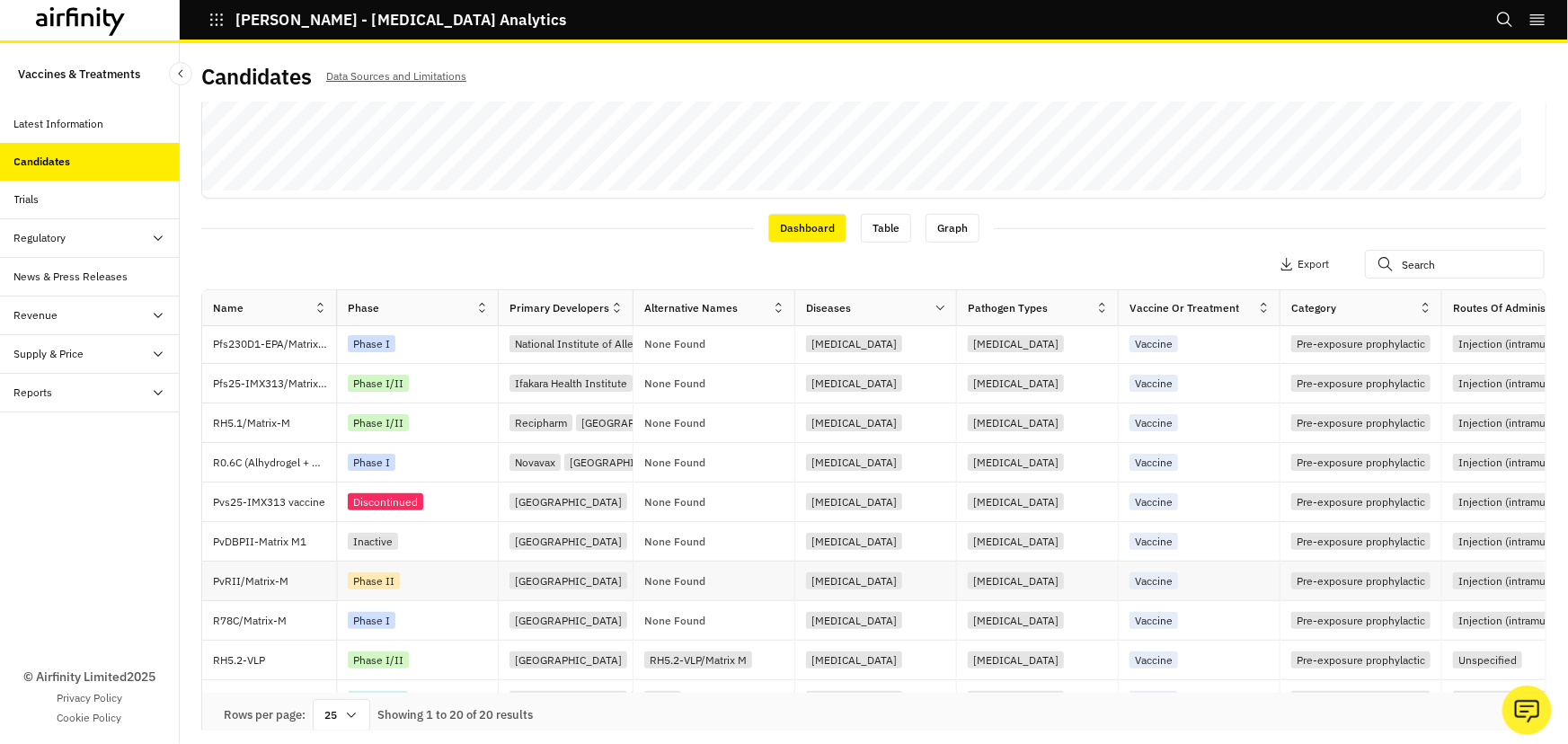
click at [285, 580] on p "PvRII/Matrix-M" at bounding box center [274, 580] width 123 height 18
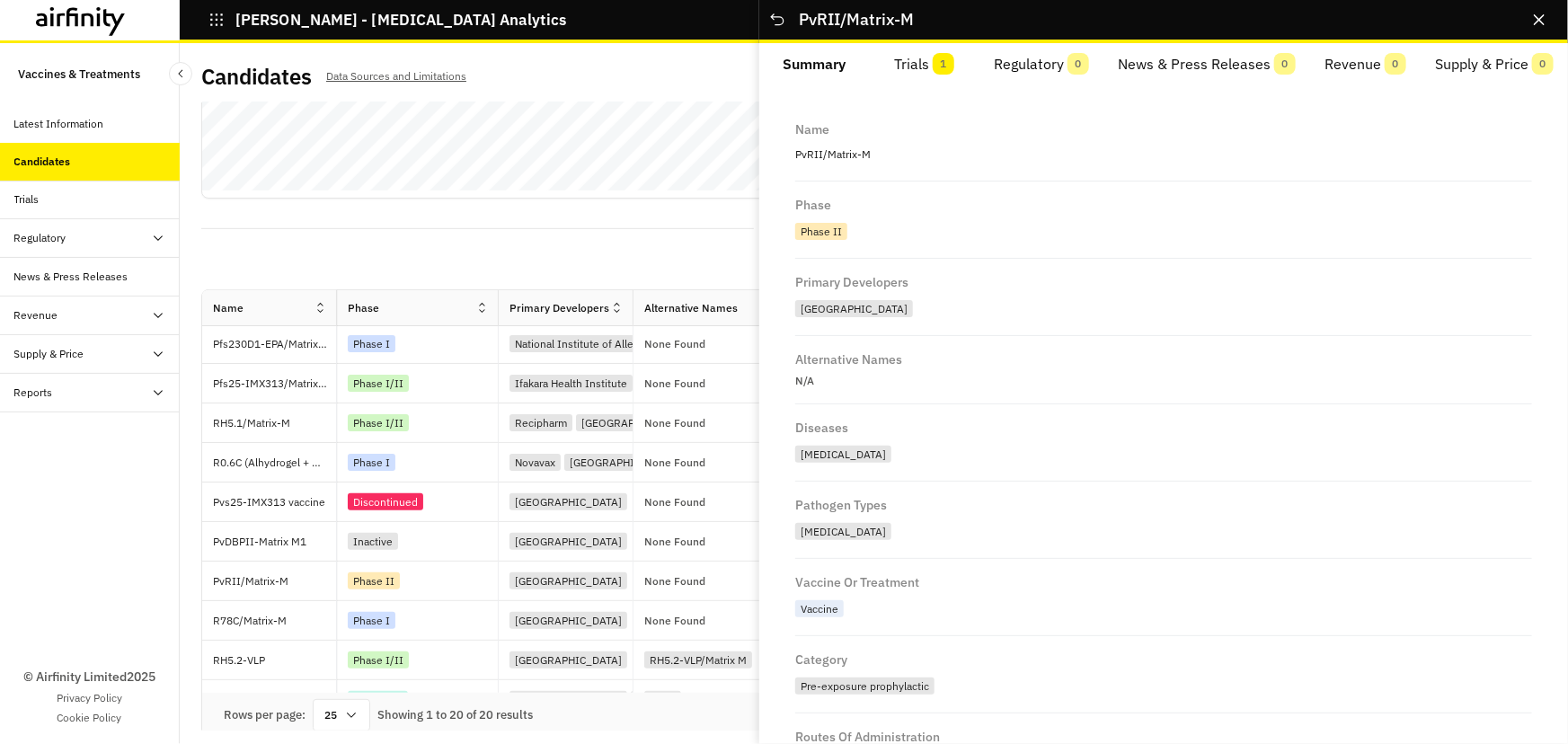
click at [937, 62] on span "1" at bounding box center [943, 63] width 21 height 21
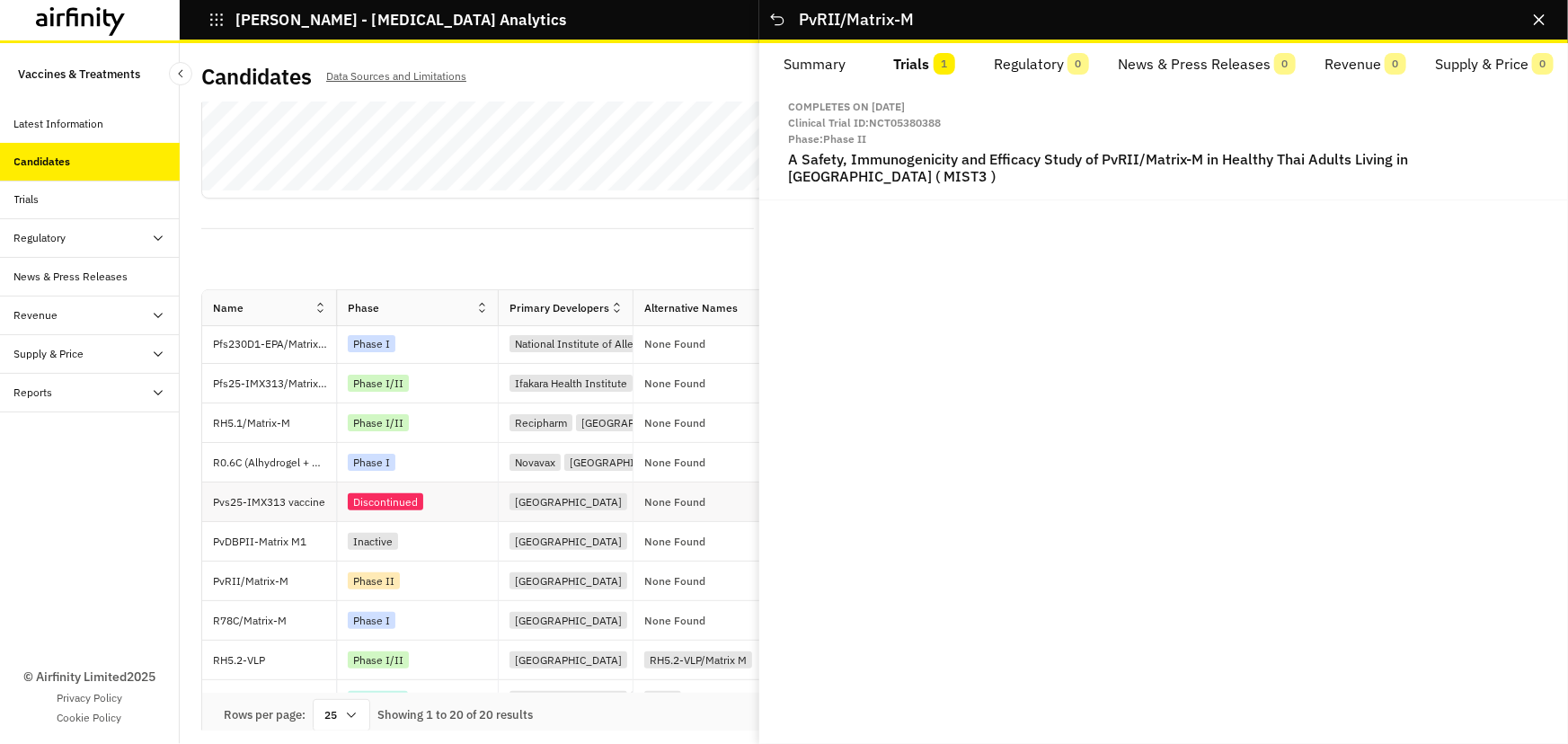
scroll to position [163, 0]
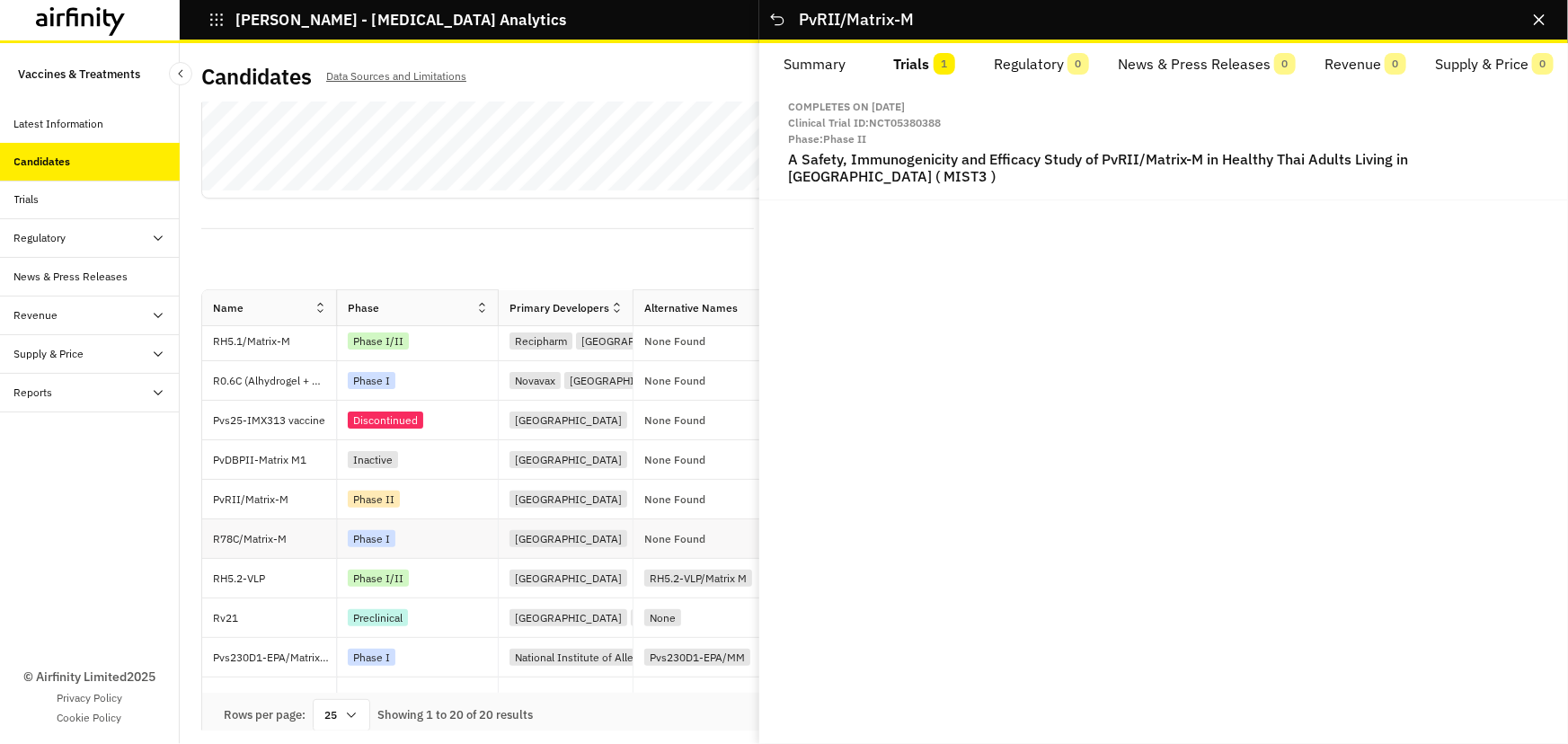
click at [262, 544] on p "R78C/Matrix-M" at bounding box center [274, 539] width 123 height 18
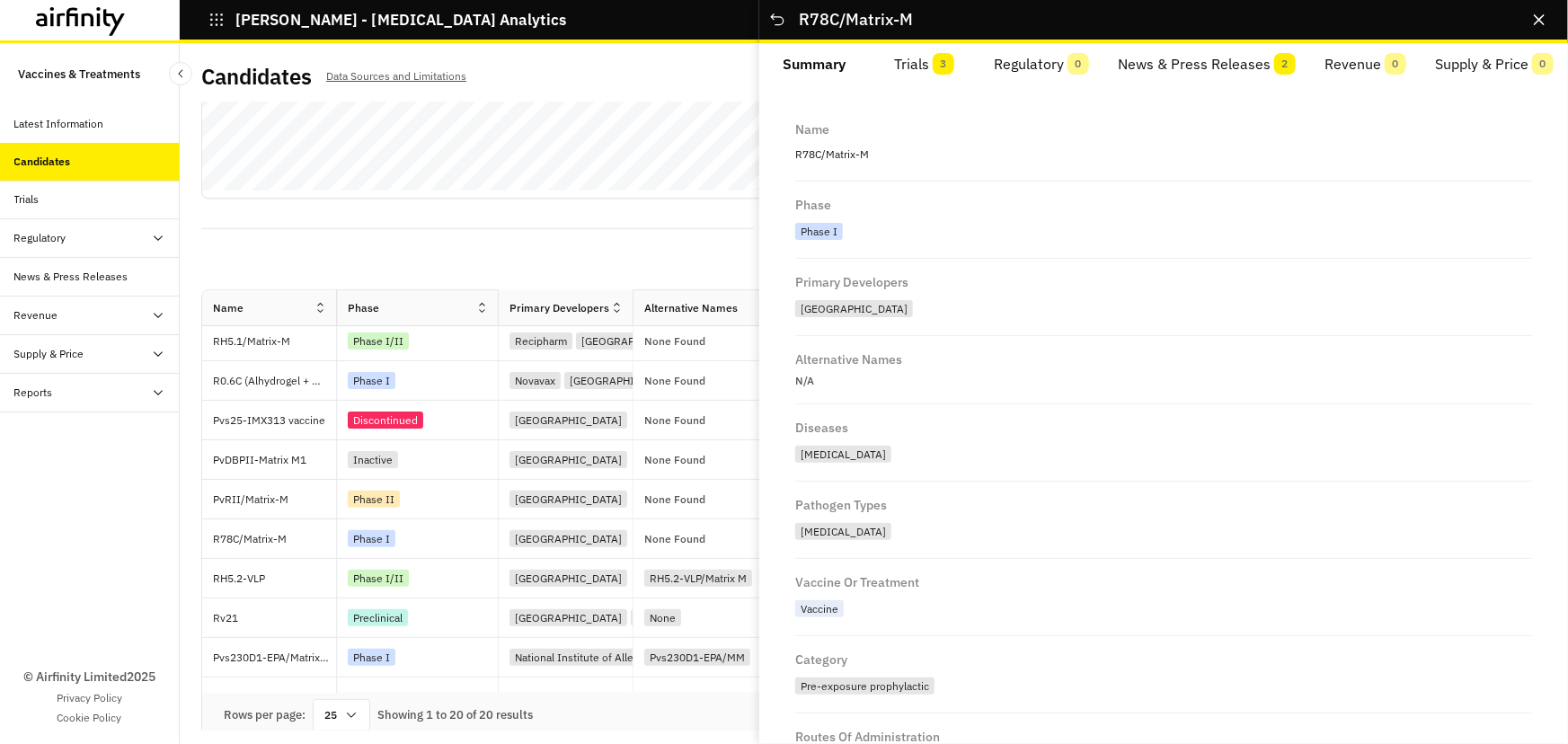
click at [948, 63] on span "3" at bounding box center [943, 63] width 21 height 21
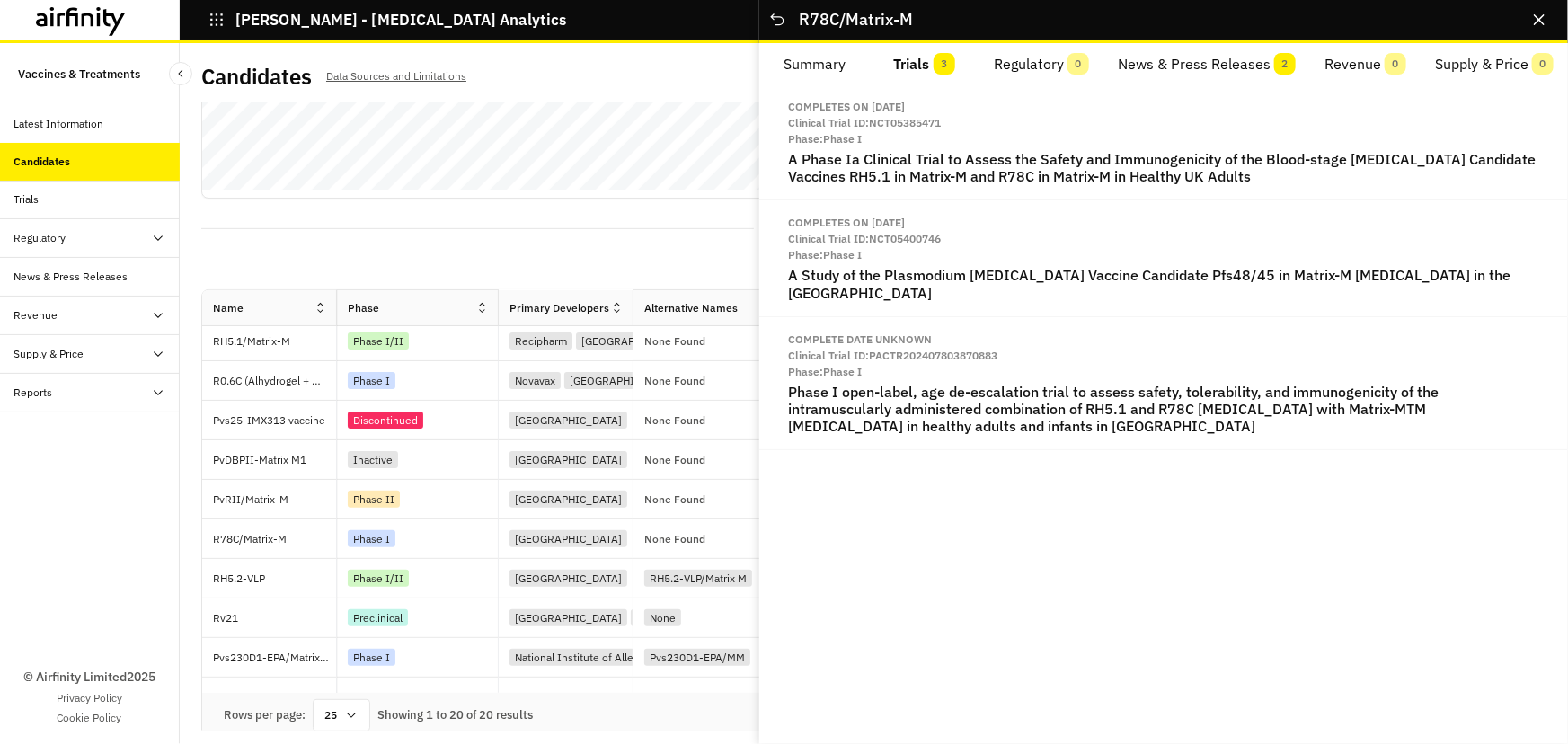
click at [808, 67] on button "Summary" at bounding box center [814, 65] width 110 height 43
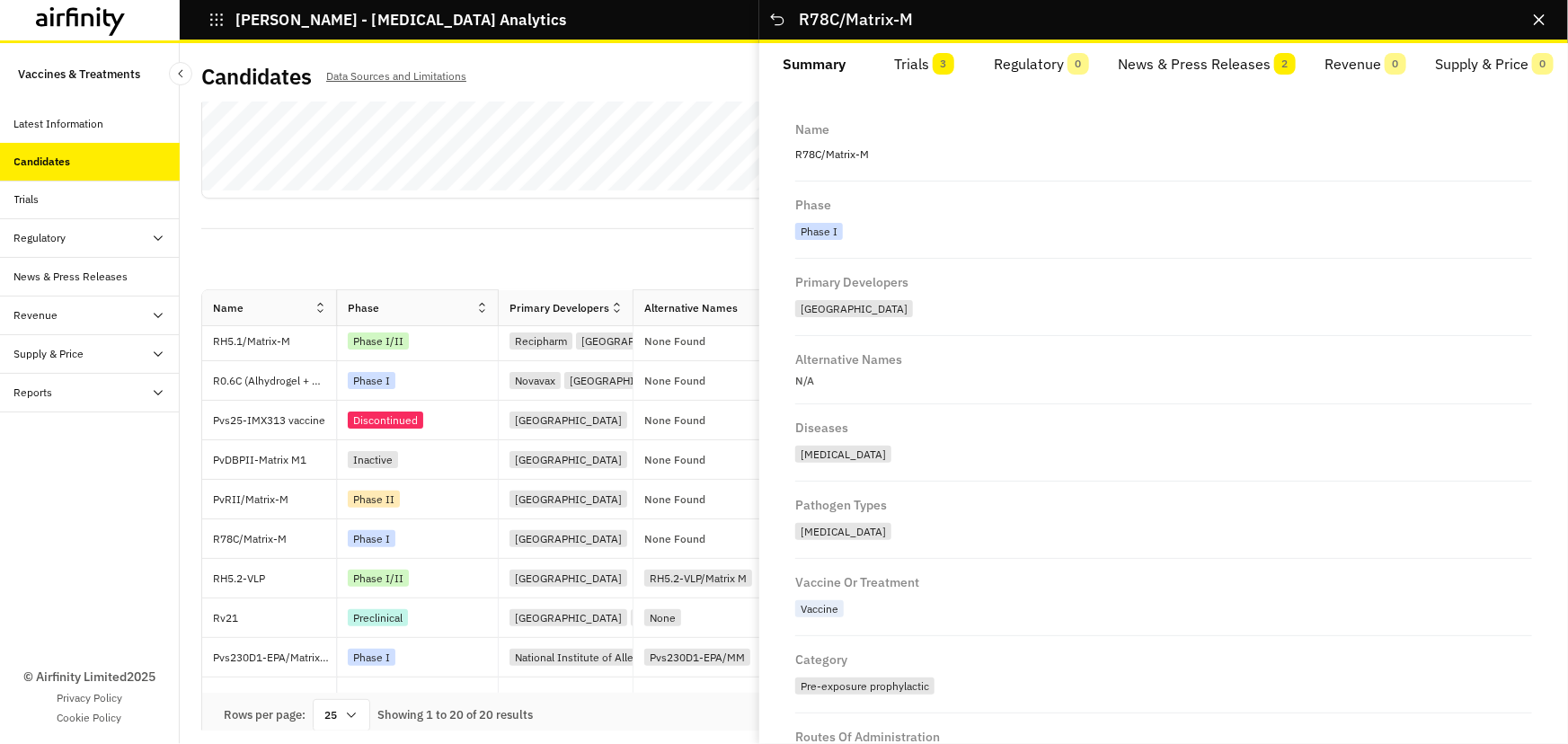
click at [906, 66] on button "Trials 3" at bounding box center [925, 65] width 110 height 43
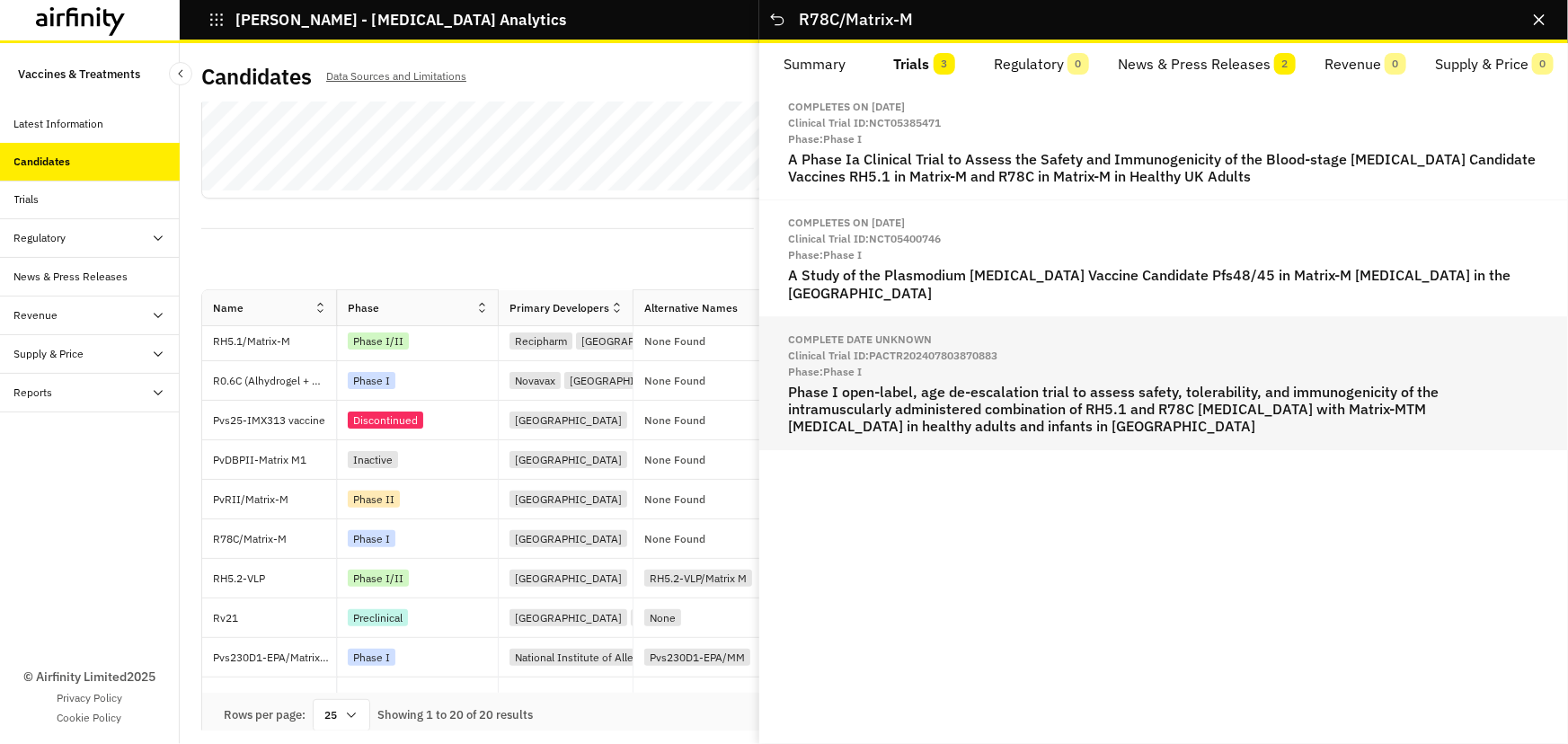
click at [1109, 387] on h2 "Phase I open-label, age de-escalation trial to assess safety, tolerability, and…" at bounding box center [1163, 409] width 751 height 52
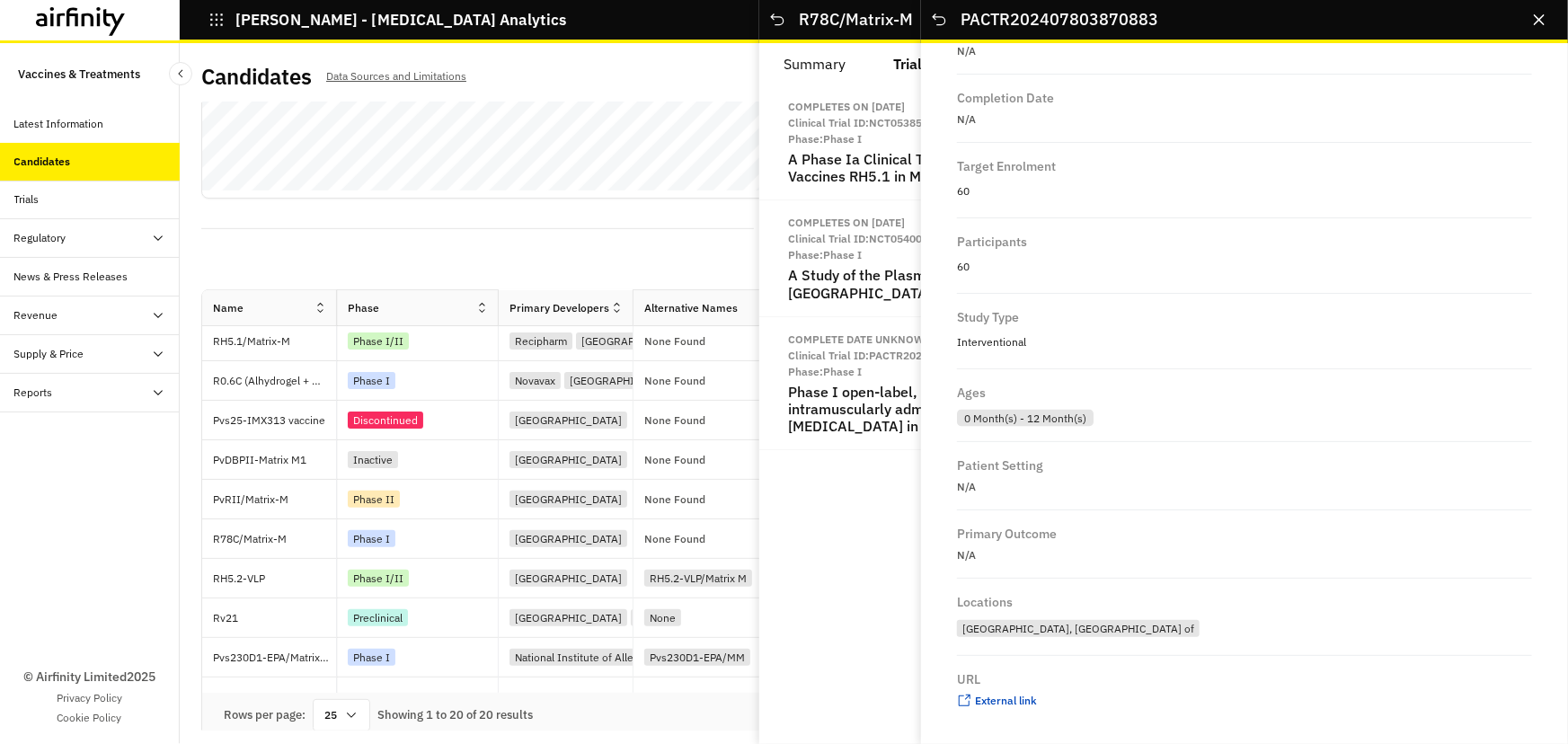
scroll to position [1156, 0]
click at [1024, 697] on span "External link" at bounding box center [1005, 698] width 62 height 14
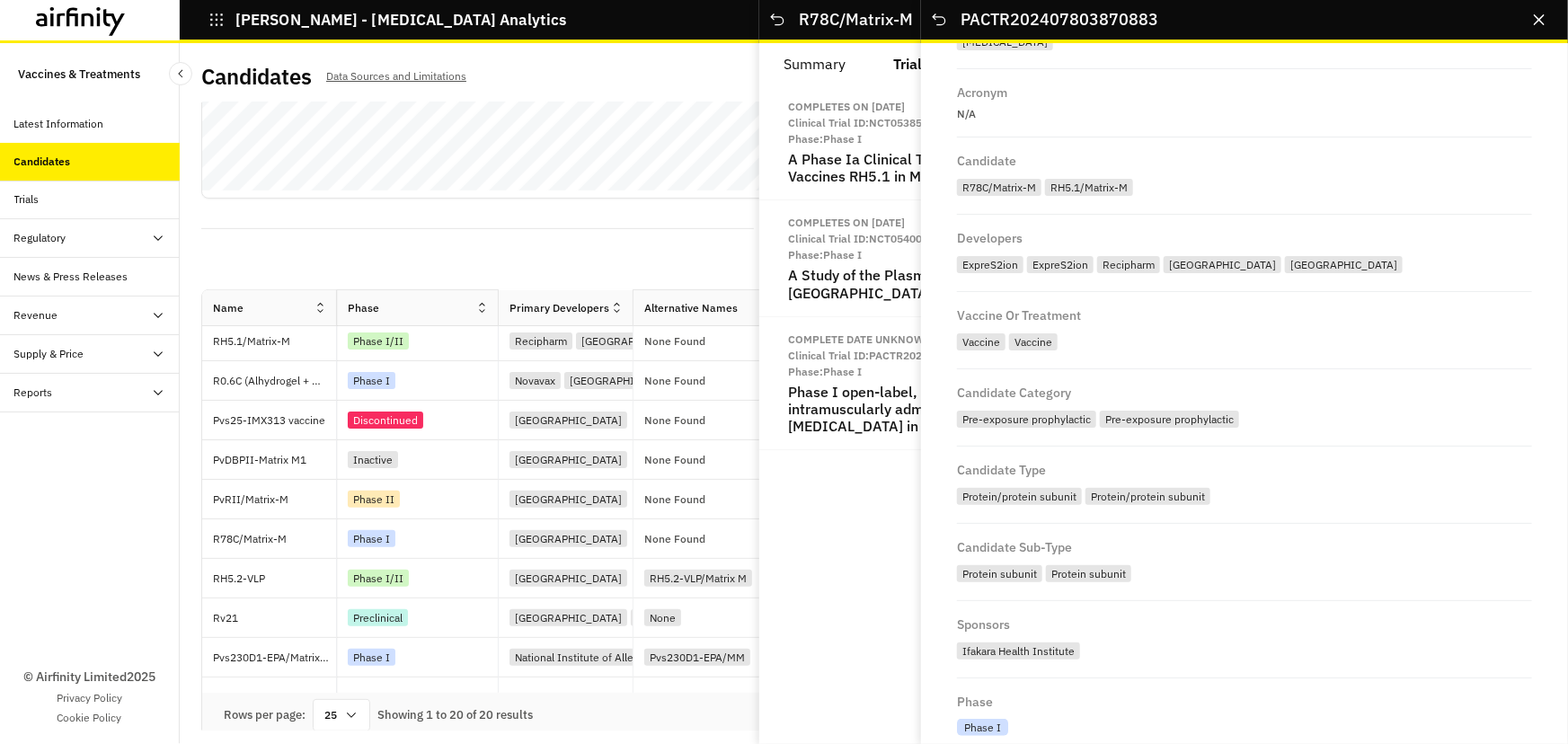
scroll to position [503, 0]
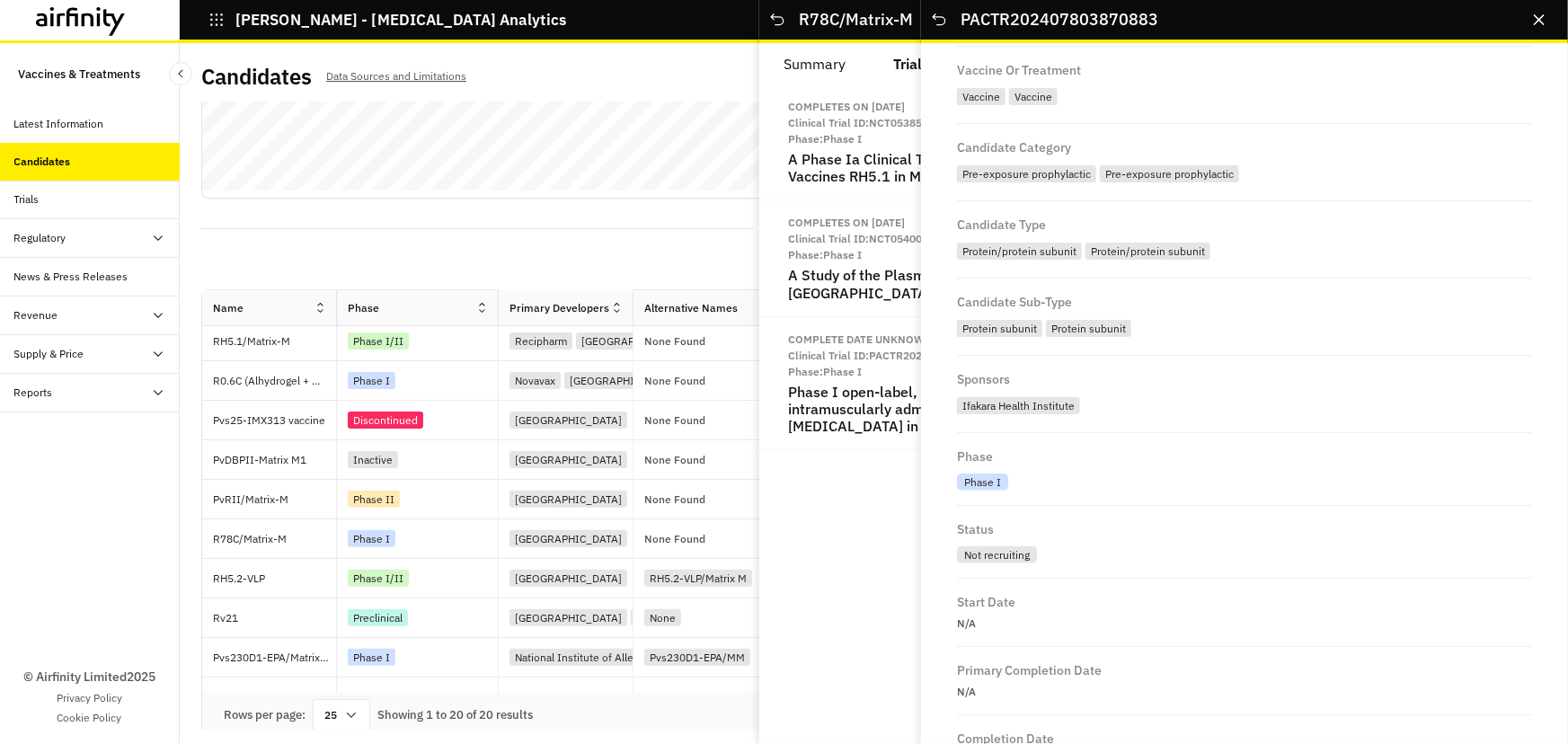
click at [842, 514] on div "Completes on Mar 31, 2026 Clinical Trial ID: NCT05385471 Phase: Phase I A Phase…" at bounding box center [1164, 414] width 809 height 659
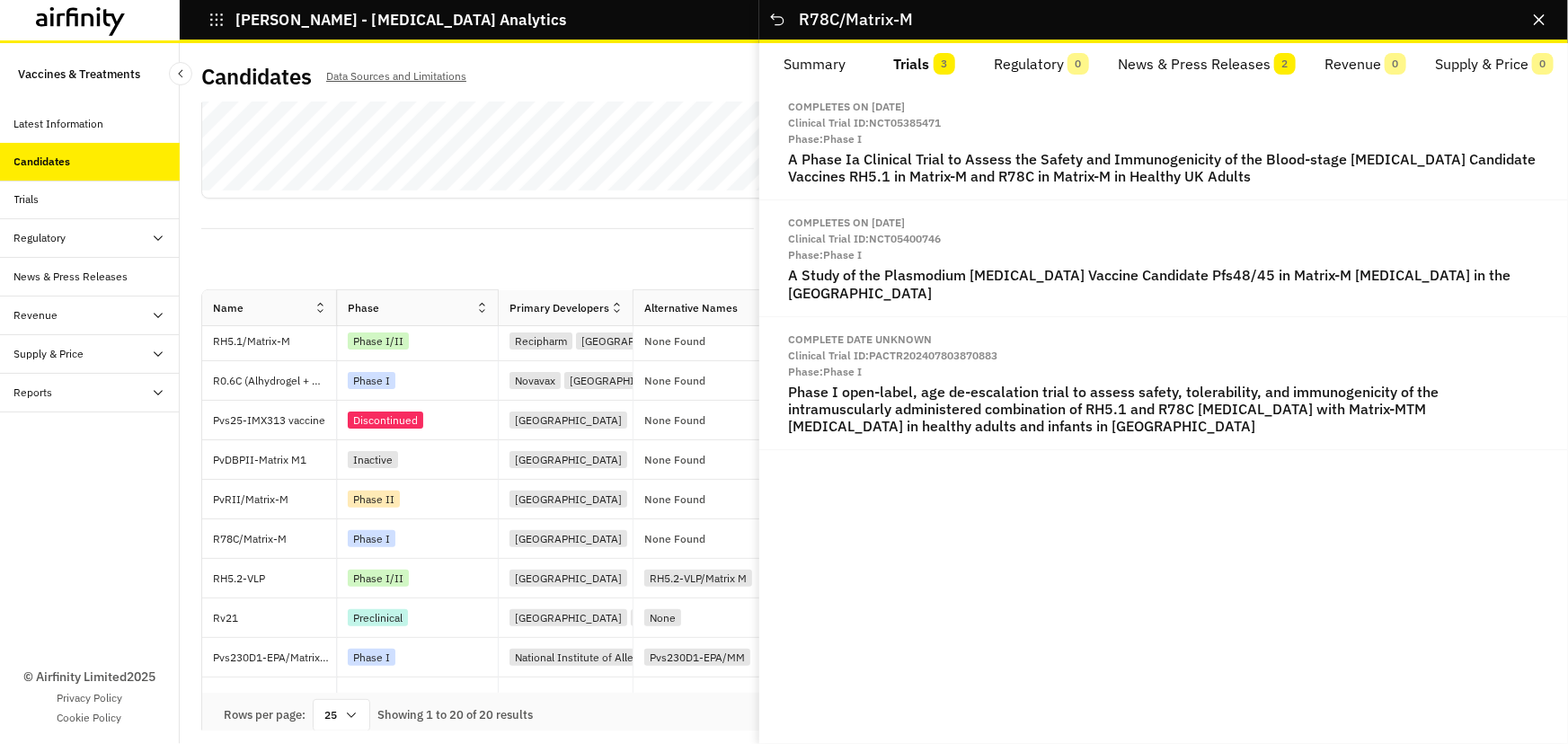
click at [1167, 70] on button "News & Press Releases 2" at bounding box center [1206, 65] width 206 height 43
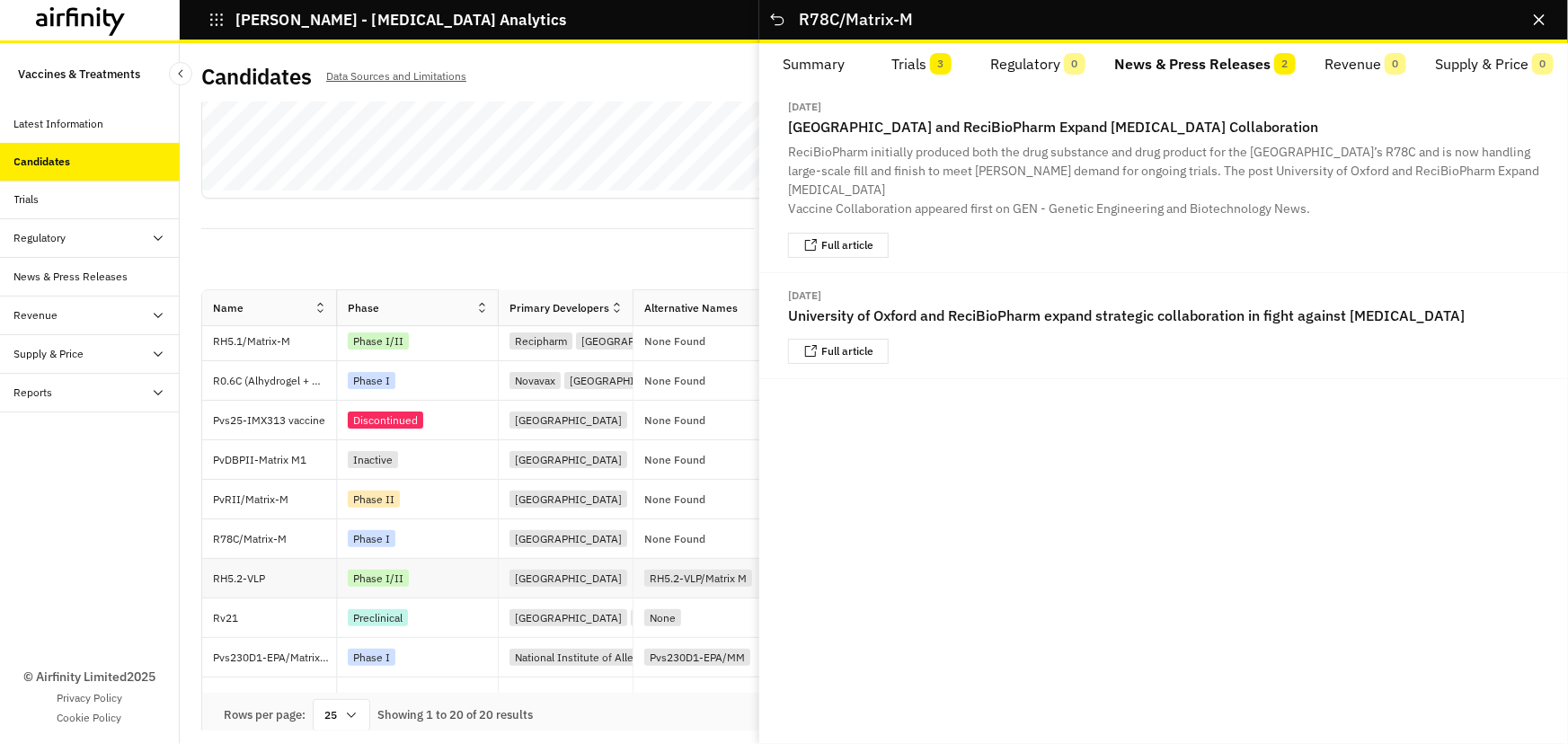
click at [261, 576] on p "RH5.2-VLP" at bounding box center [274, 577] width 123 height 18
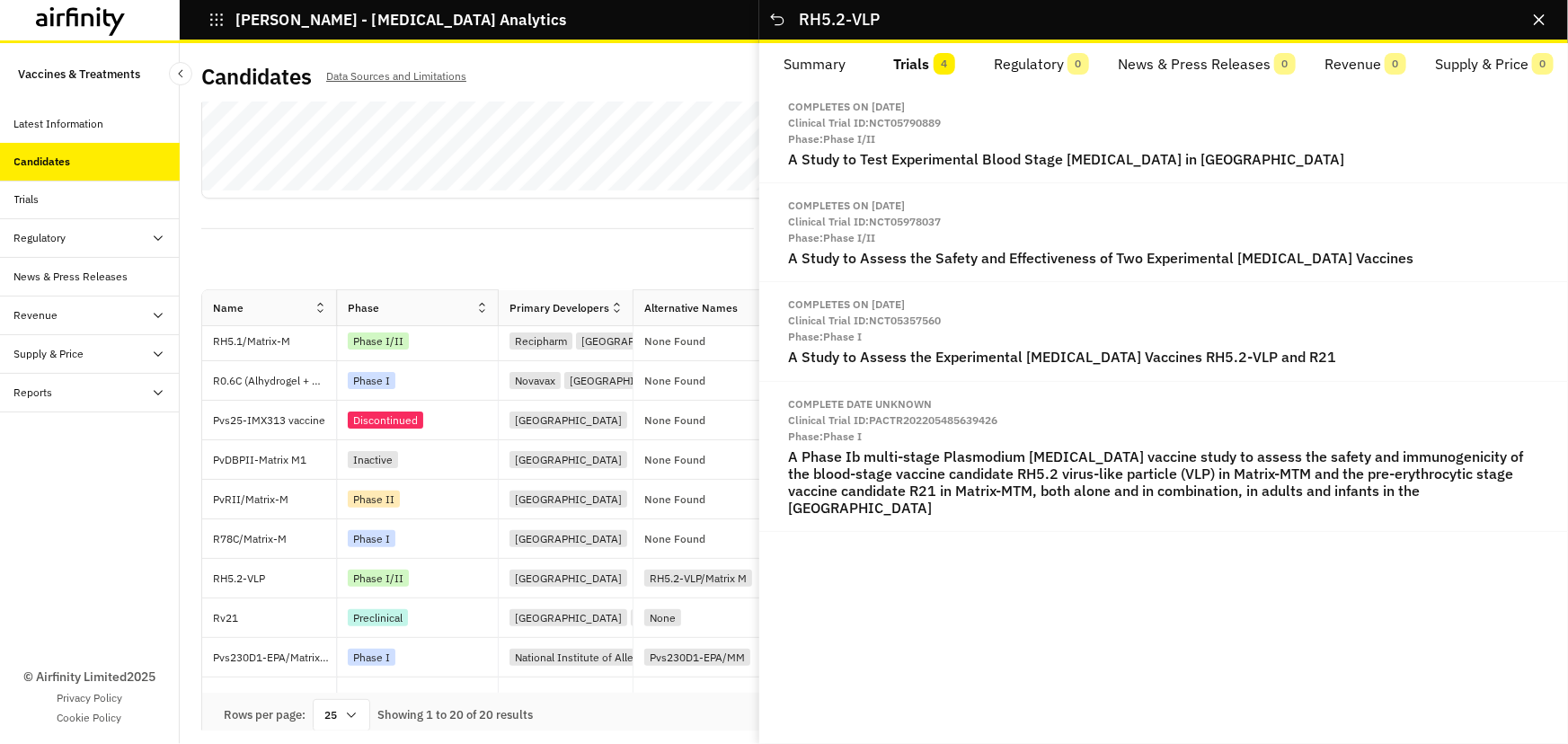
click at [940, 70] on span "4" at bounding box center [944, 63] width 21 height 21
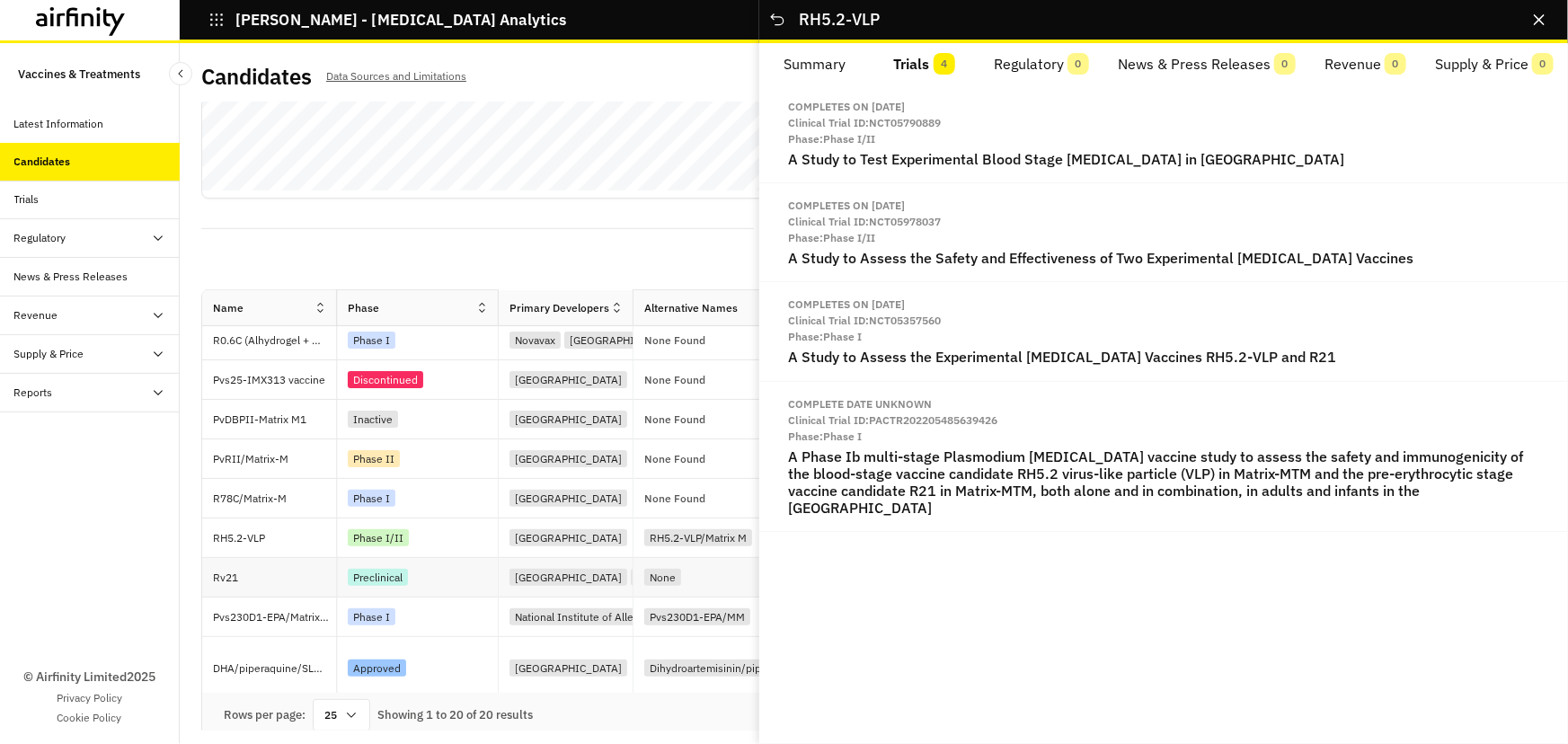
scroll to position [326, 0]
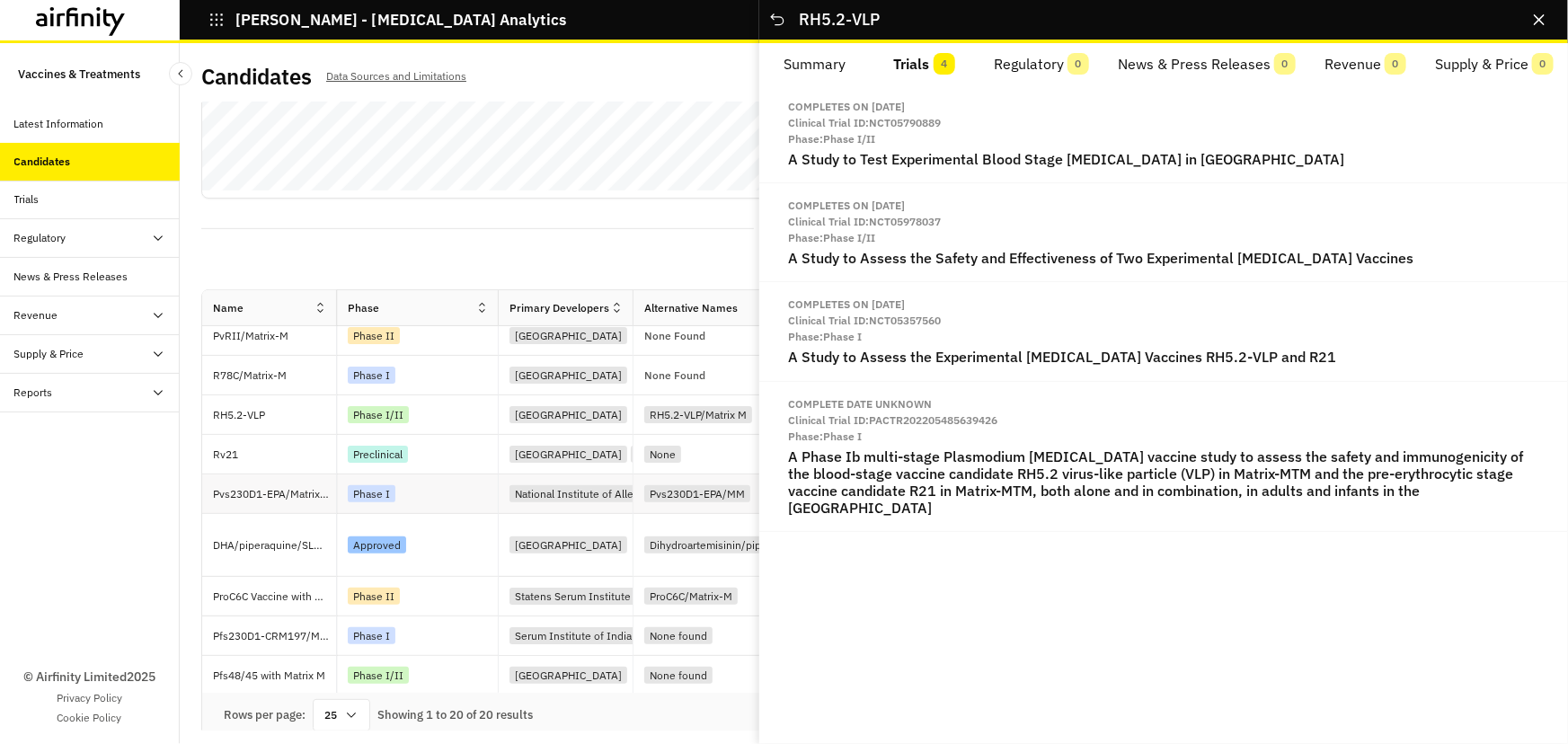
click at [289, 493] on p "Pvs230D1-EPA/Matrix-M" at bounding box center [274, 493] width 123 height 18
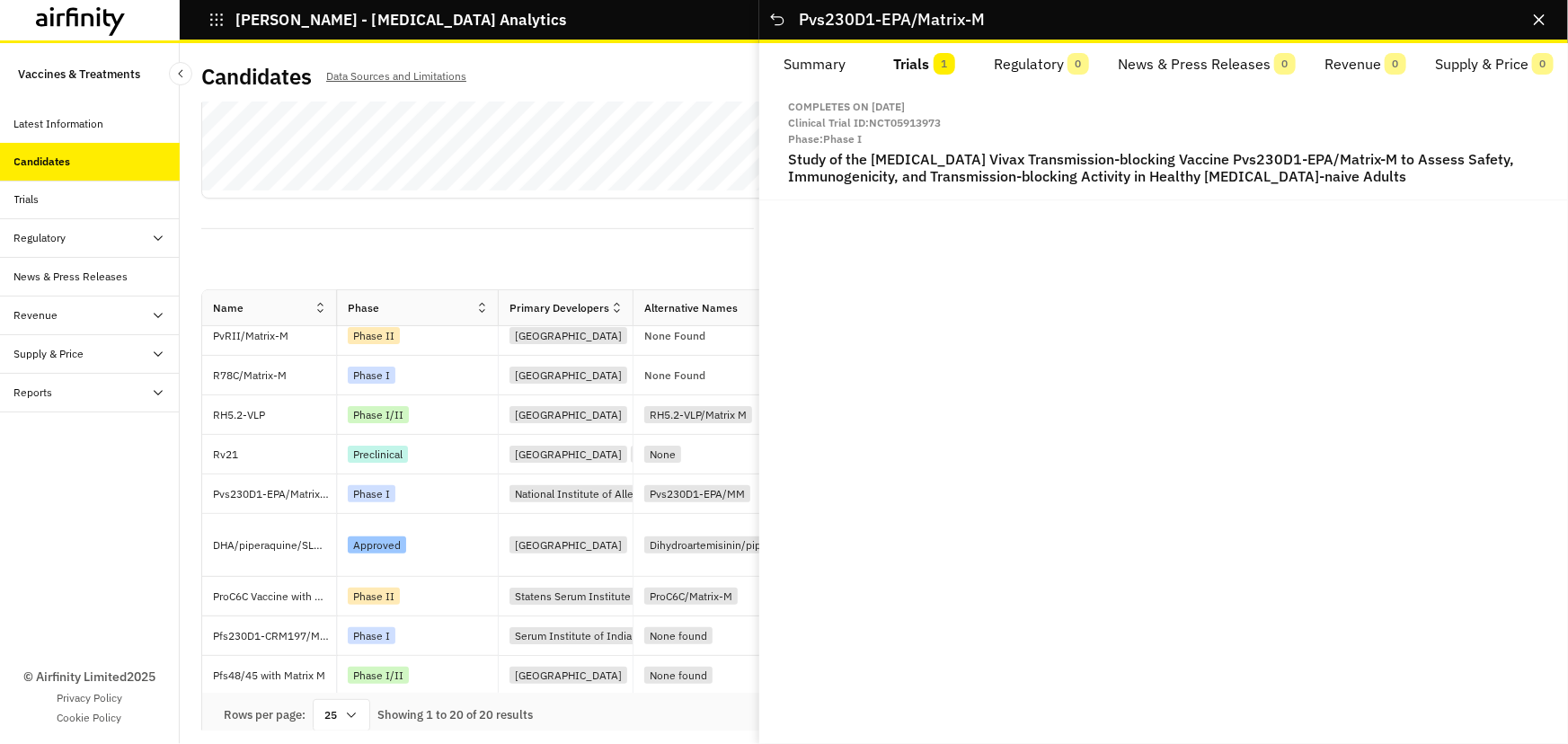
click at [929, 64] on button "Trials 1" at bounding box center [925, 65] width 110 height 43
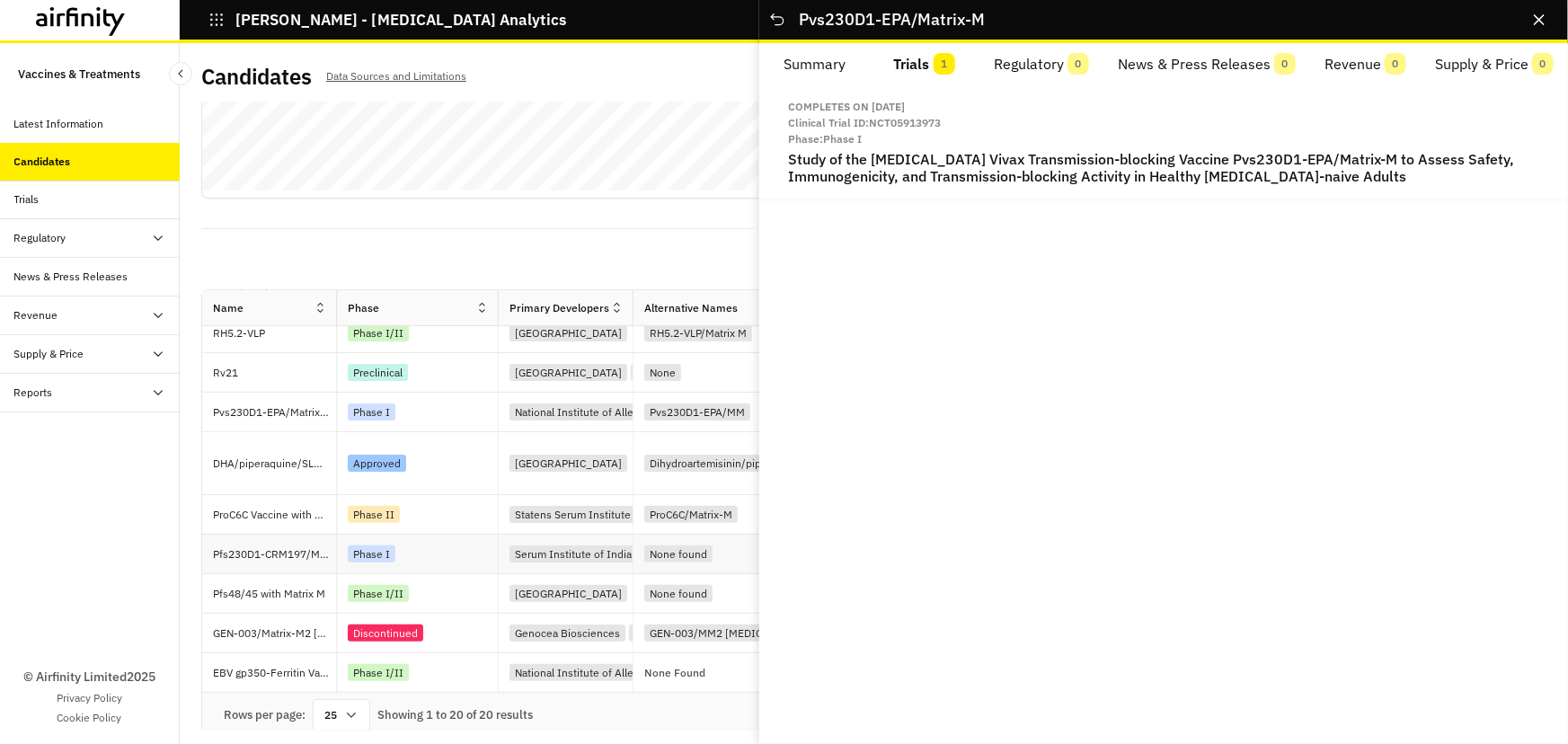
click at [298, 552] on p "Pfs230D1-CRM197/Matrix M adjuvant" at bounding box center [274, 553] width 123 height 18
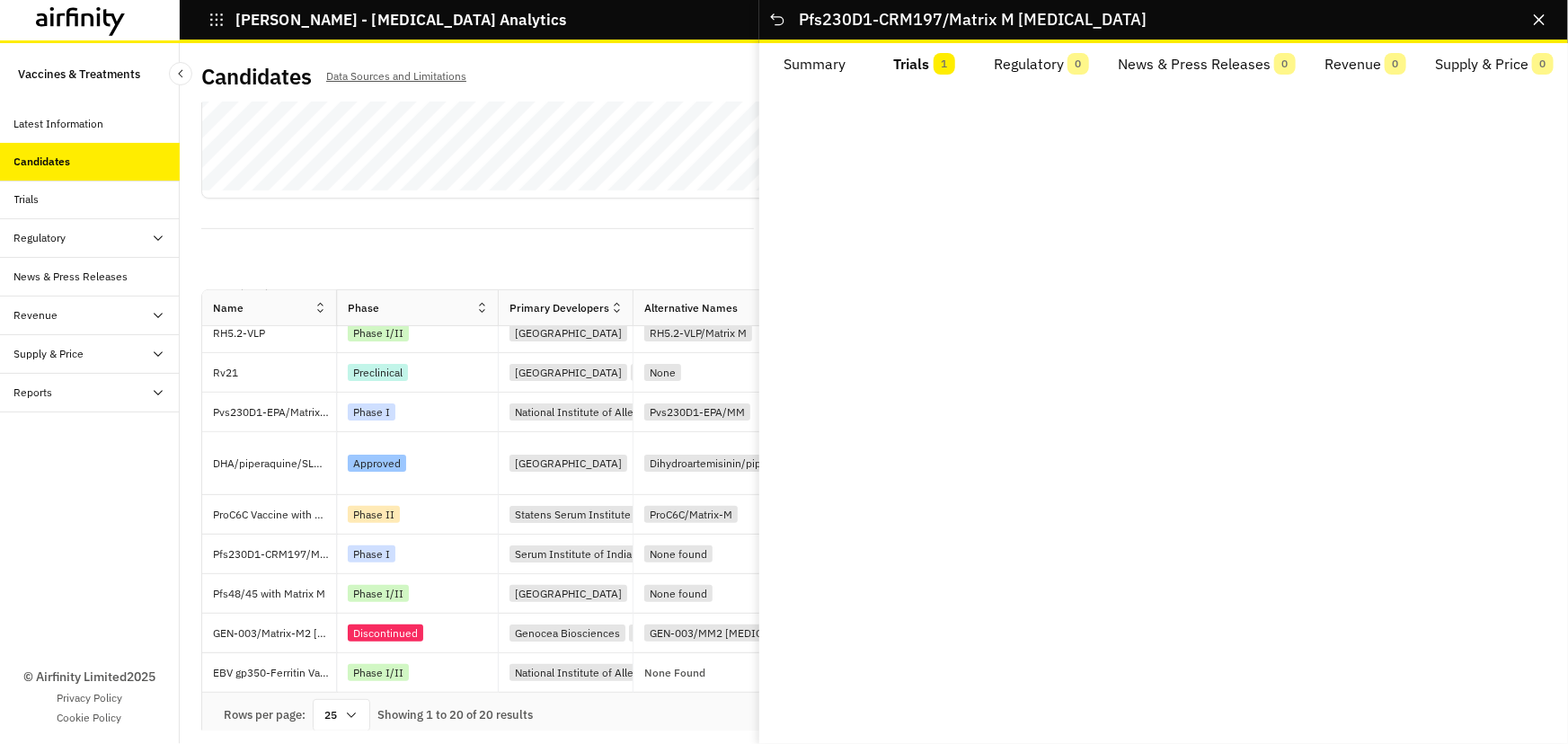
click at [910, 68] on button "Trials 1" at bounding box center [925, 65] width 110 height 43
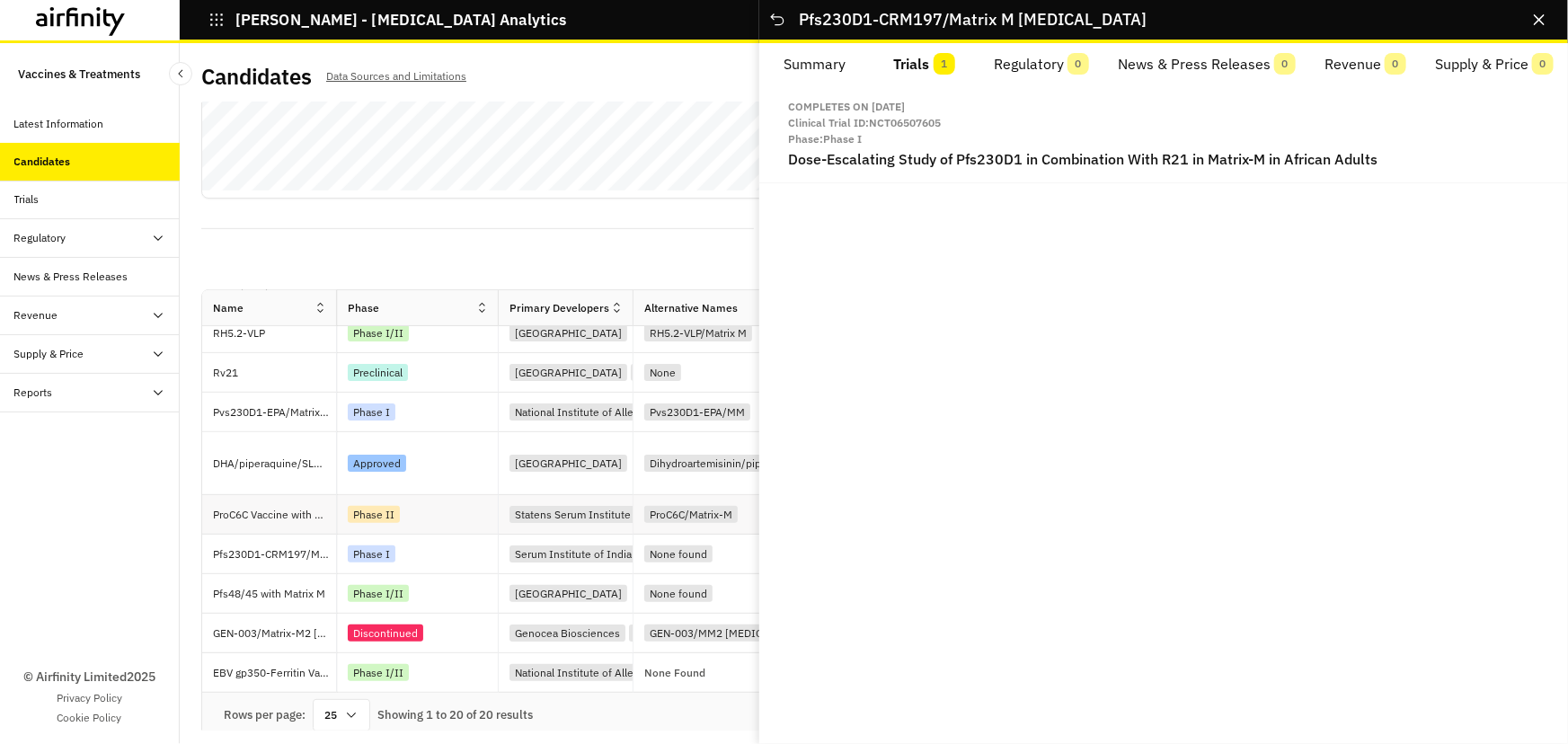
scroll to position [451, 0]
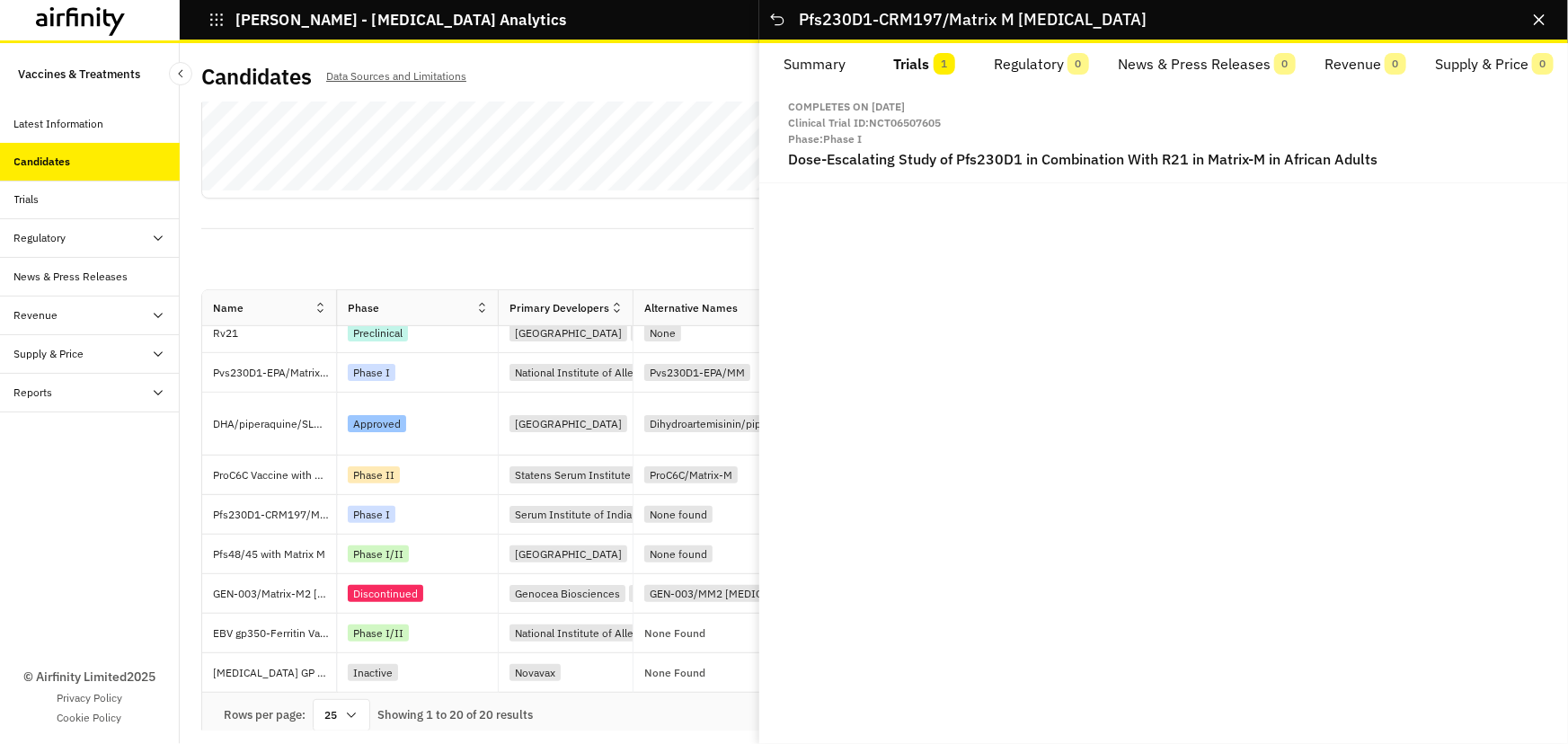
click at [442, 235] on div "Dashboard Table Graph" at bounding box center [873, 227] width 1345 height 31
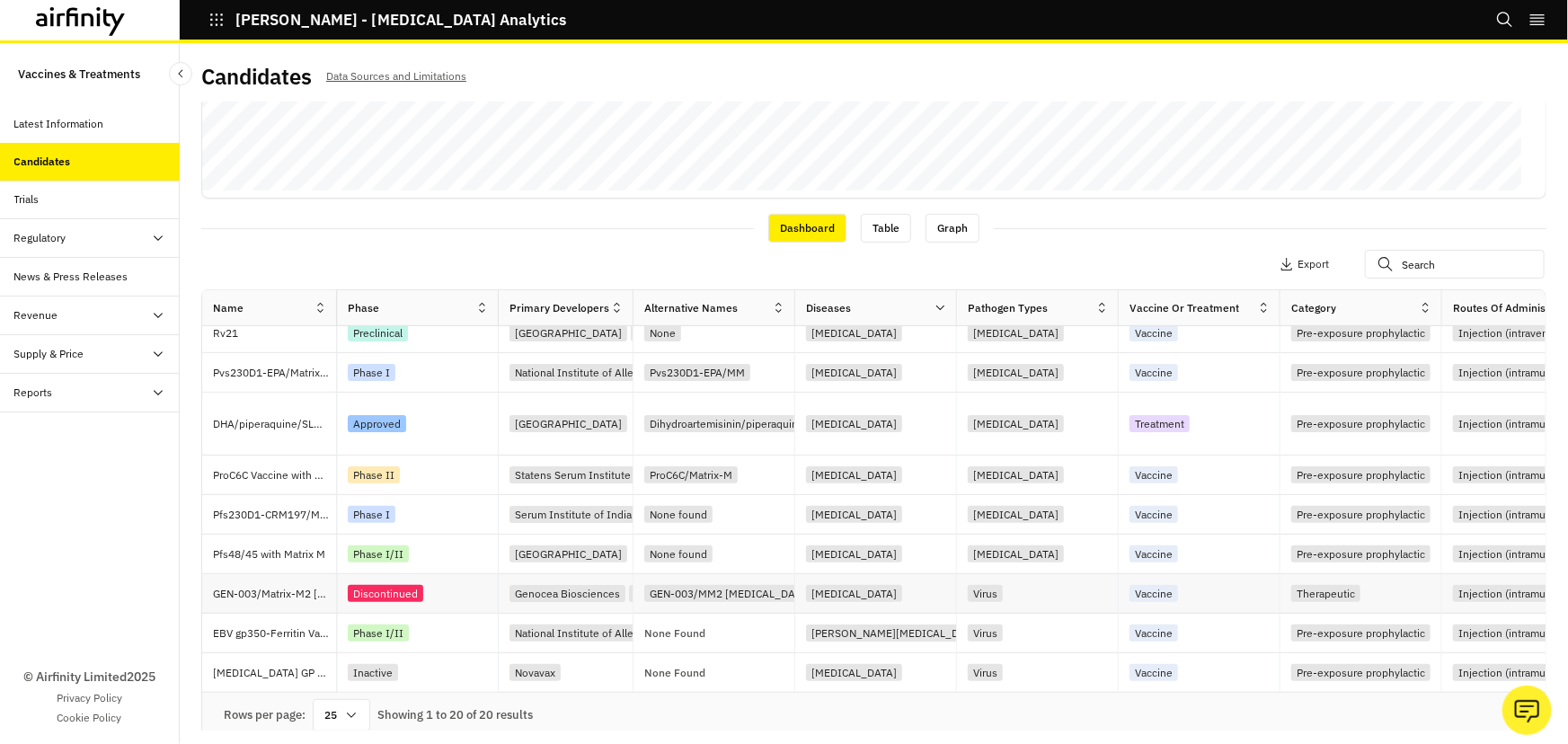
click at [284, 594] on p "GEN-003/Matrix-M2 adjuvant" at bounding box center [274, 593] width 123 height 18
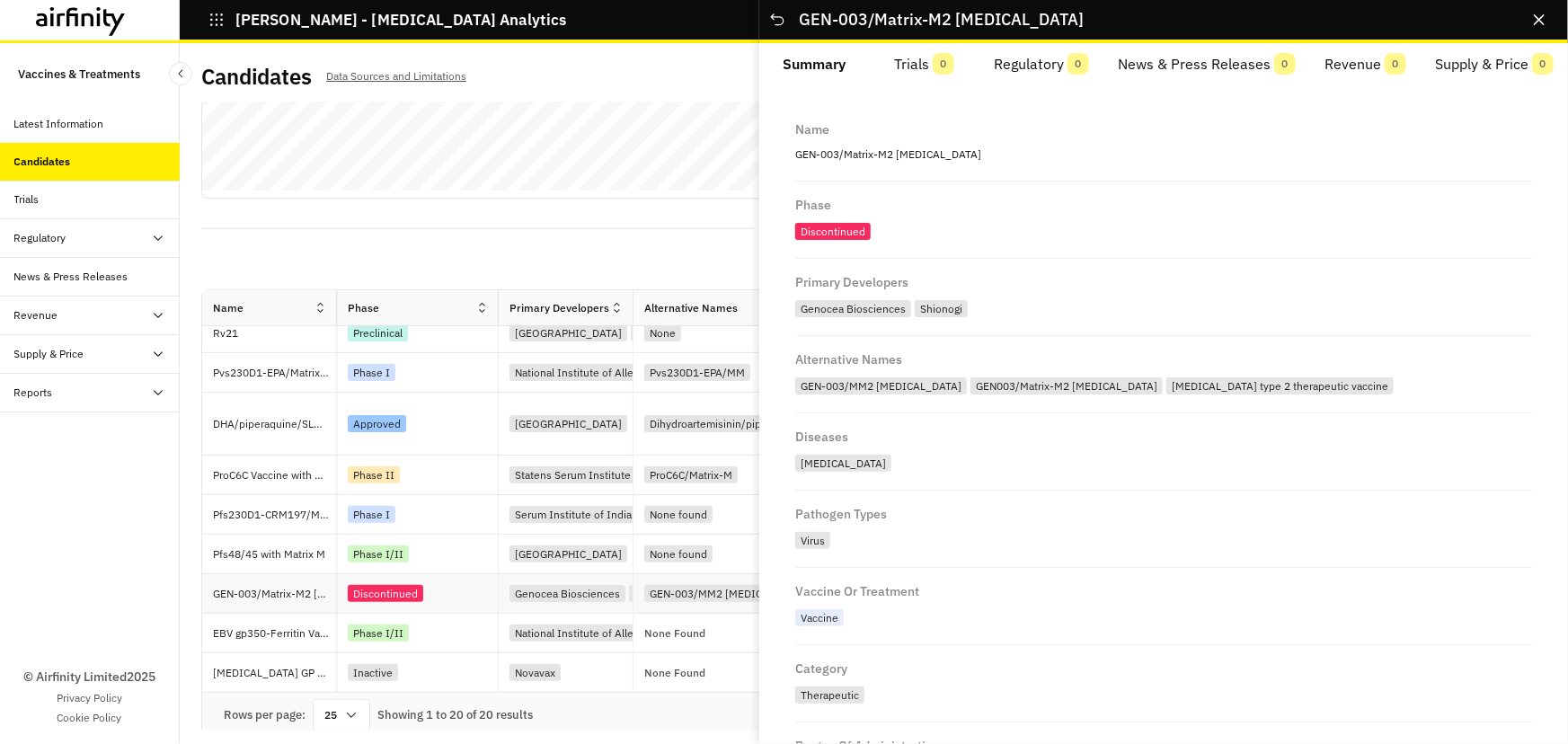
scroll to position [496, 0]
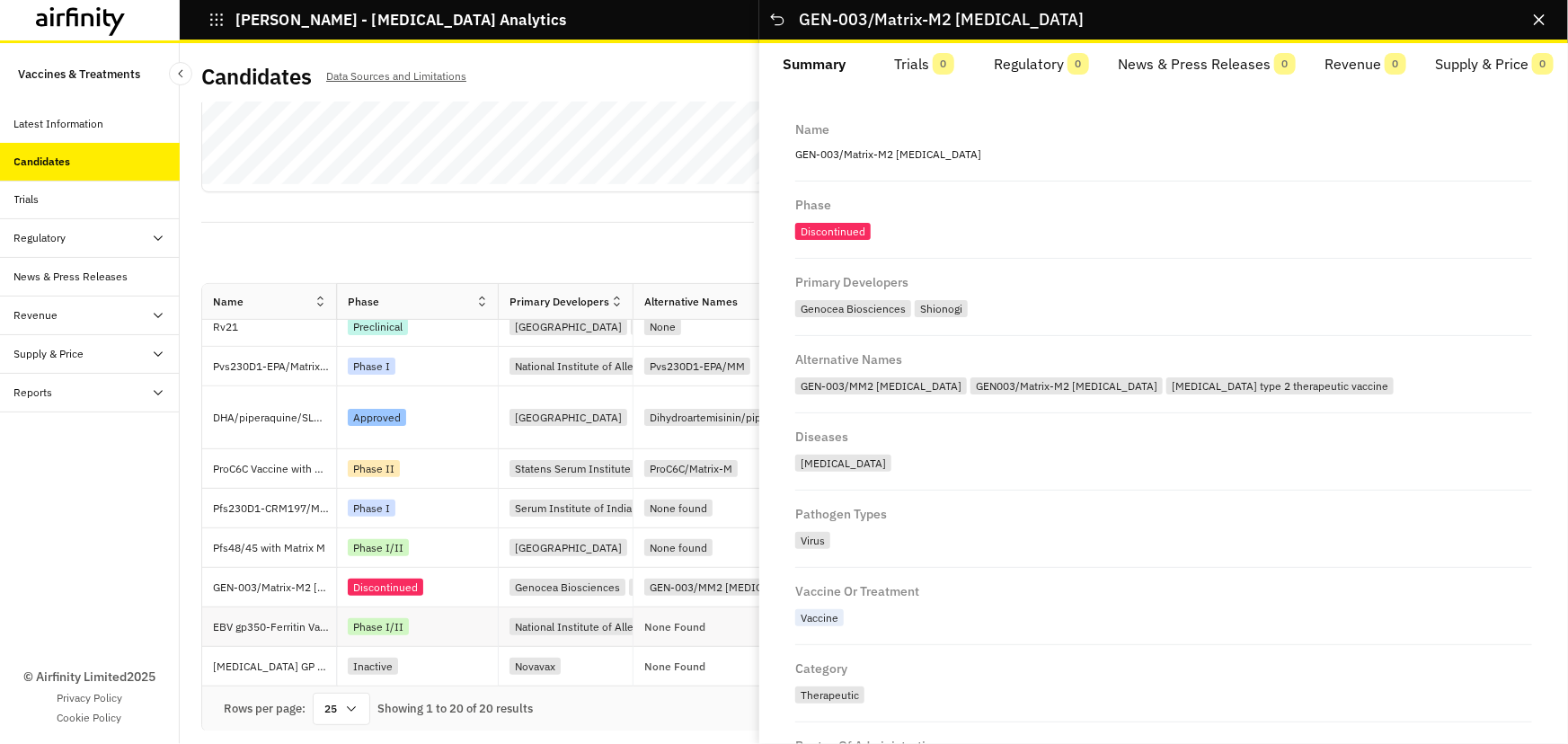
click at [284, 618] on p "EBV gp350-Ferritin Vaccine" at bounding box center [274, 626] width 123 height 18
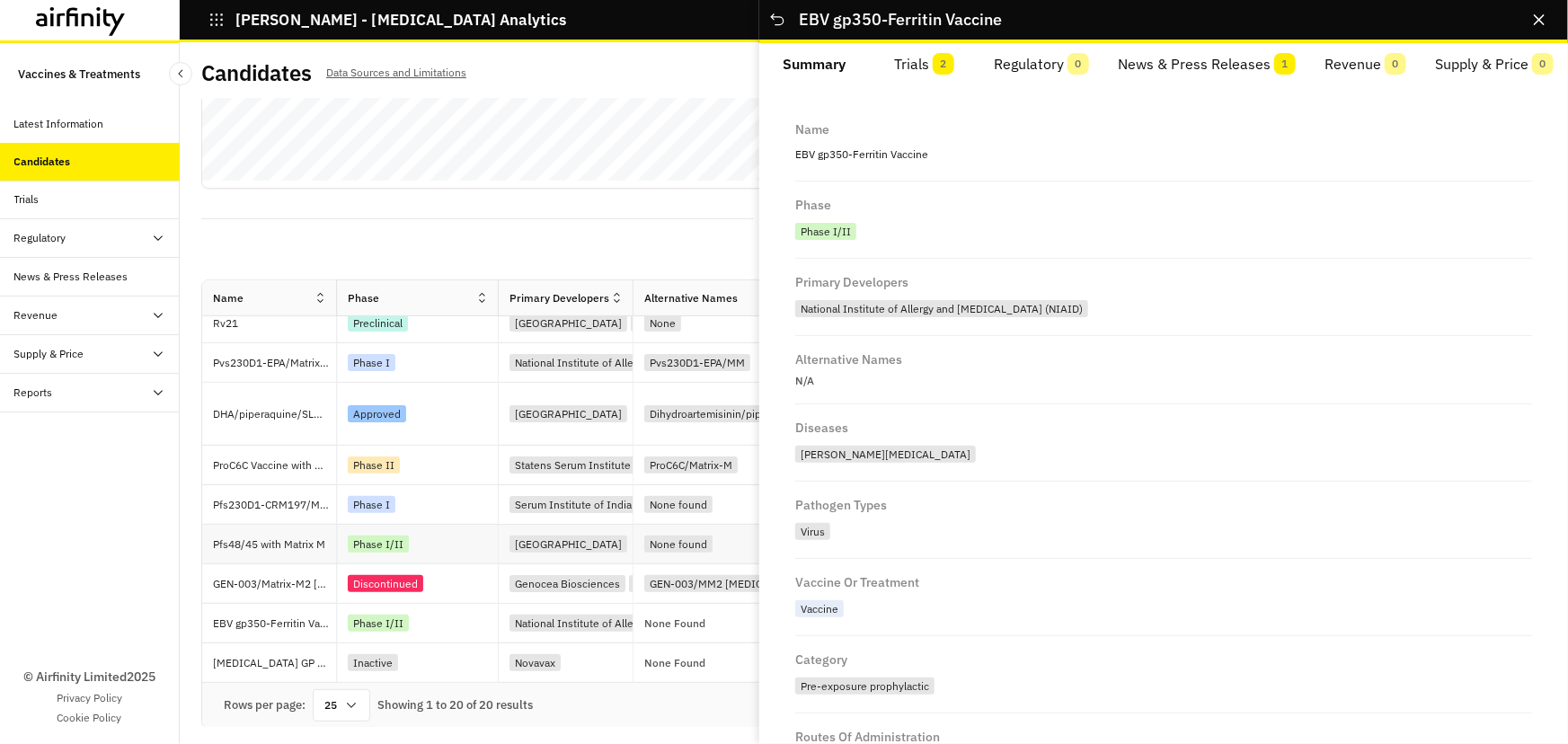
scroll to position [5, 0]
click at [935, 63] on span "2" at bounding box center [943, 63] width 21 height 21
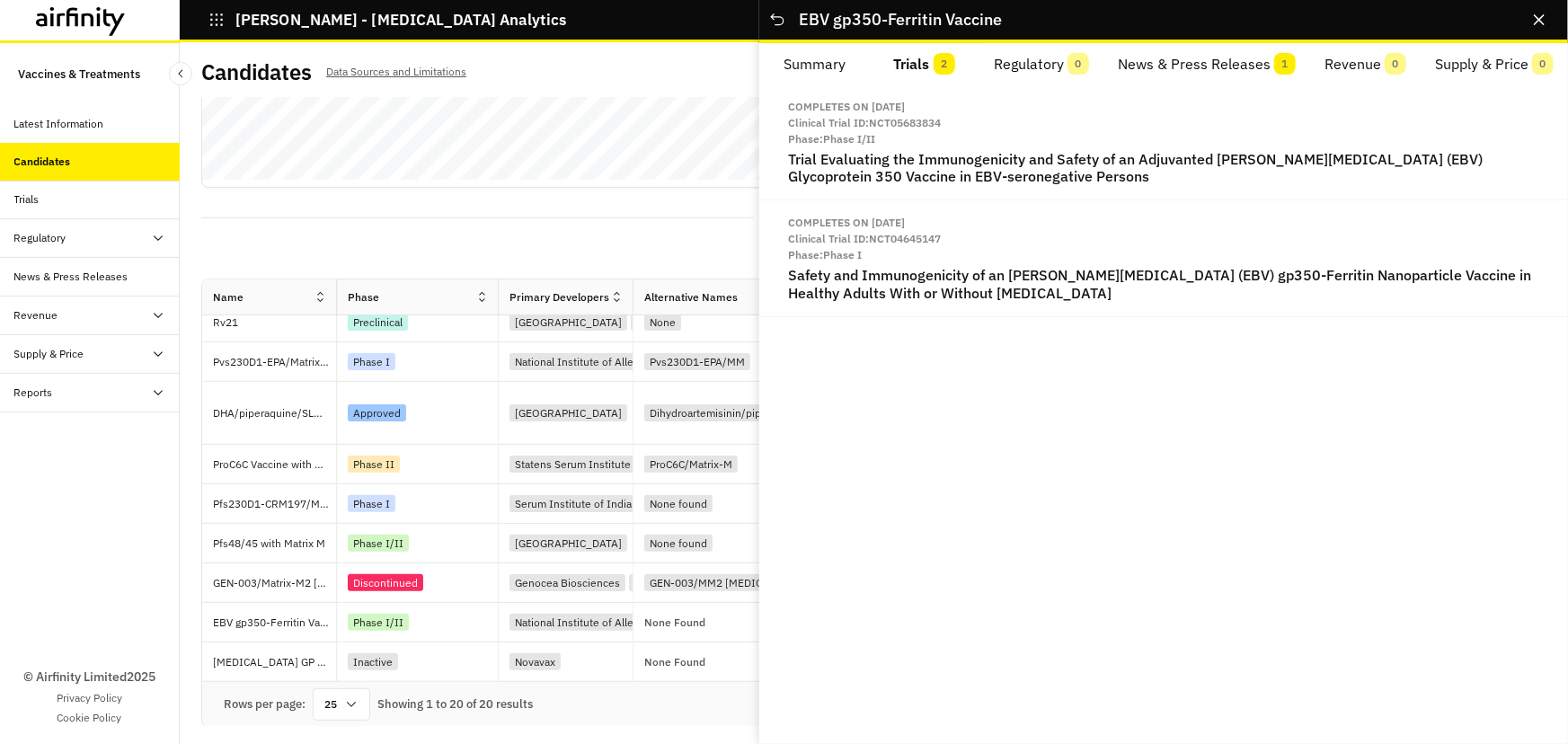
click at [459, 238] on div "Apply Filters 1 Columns Export" at bounding box center [873, 254] width 1345 height 46
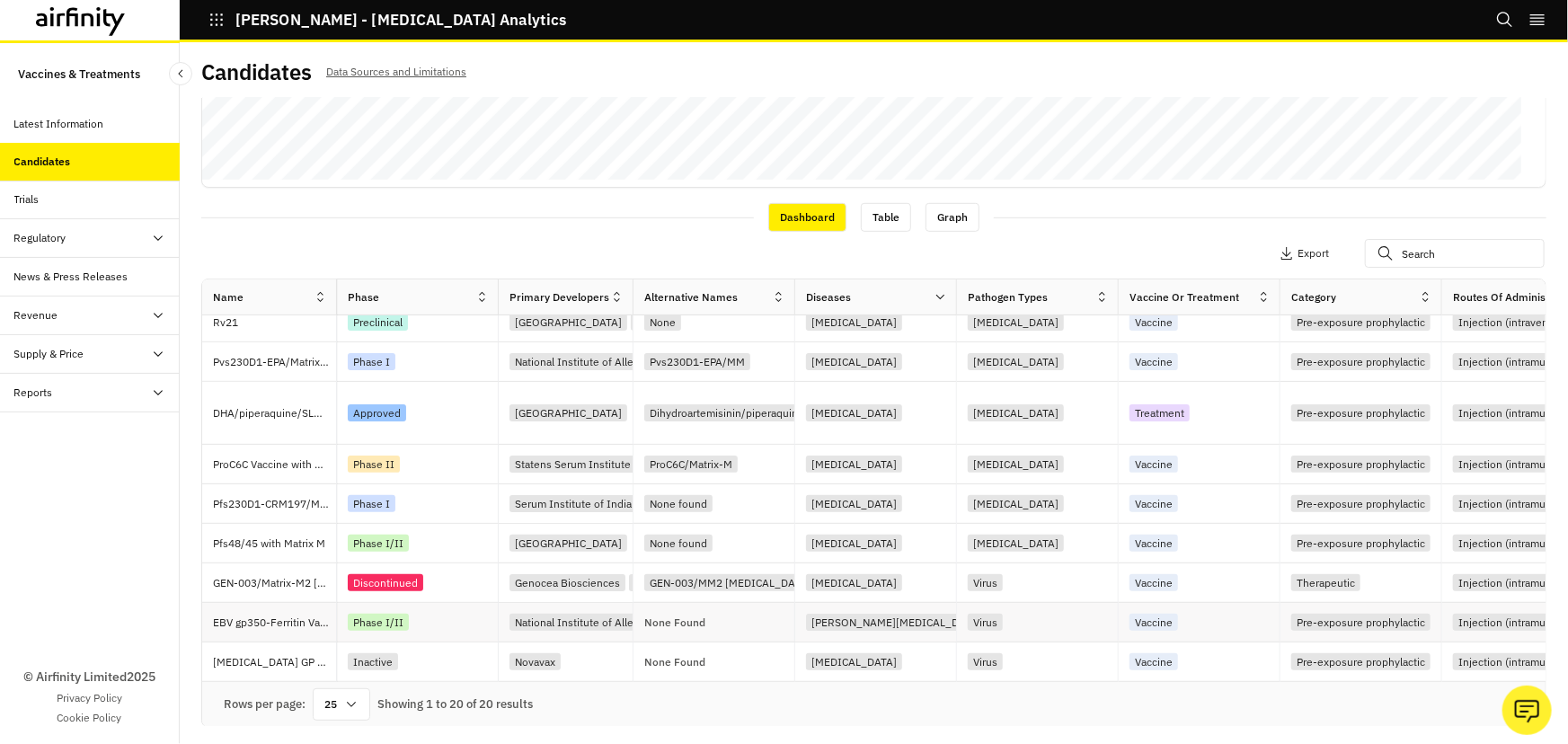
click at [300, 616] on p "EBV gp350-Ferritin Vaccine" at bounding box center [274, 622] width 123 height 18
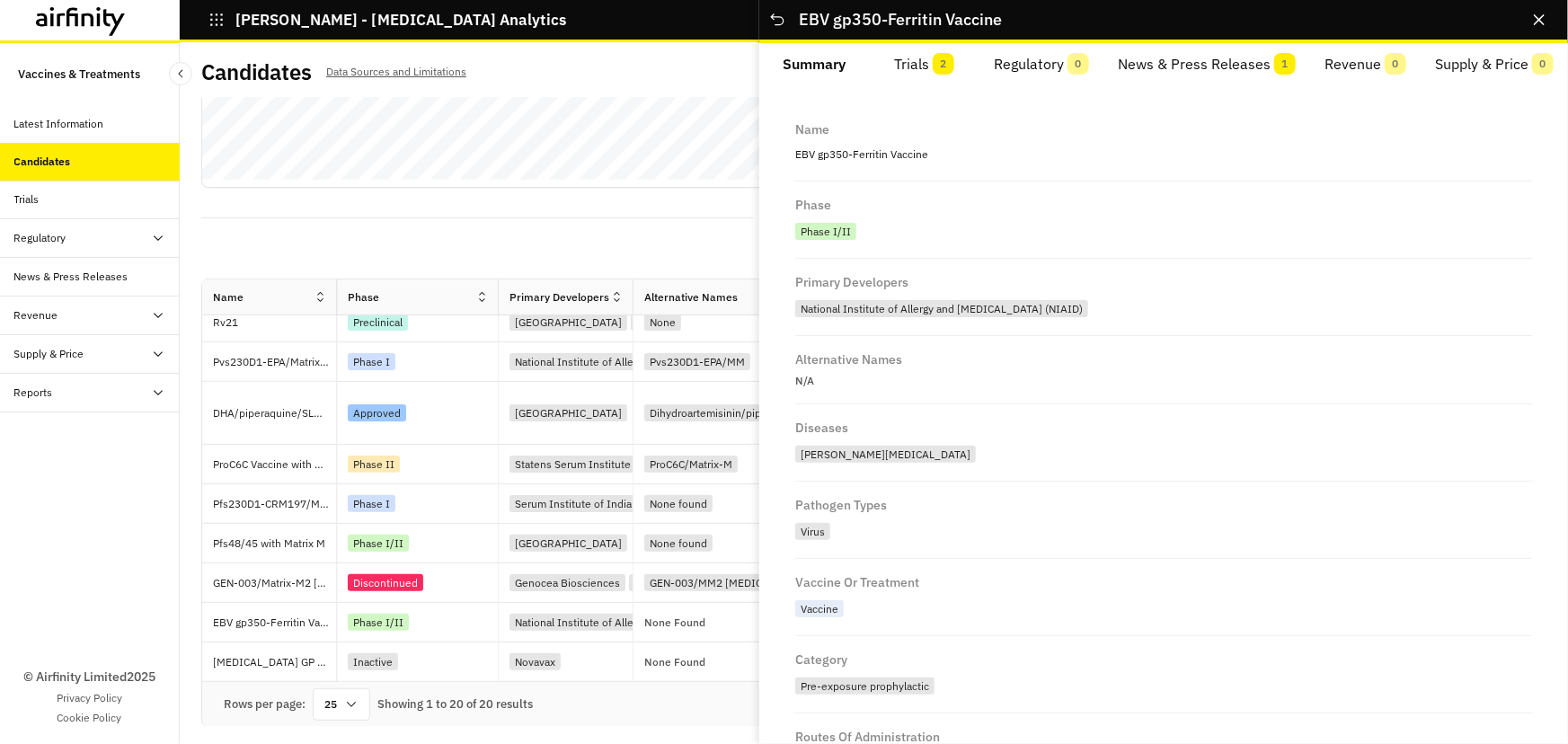
click at [927, 76] on button "Trials 2" at bounding box center [925, 65] width 110 height 43
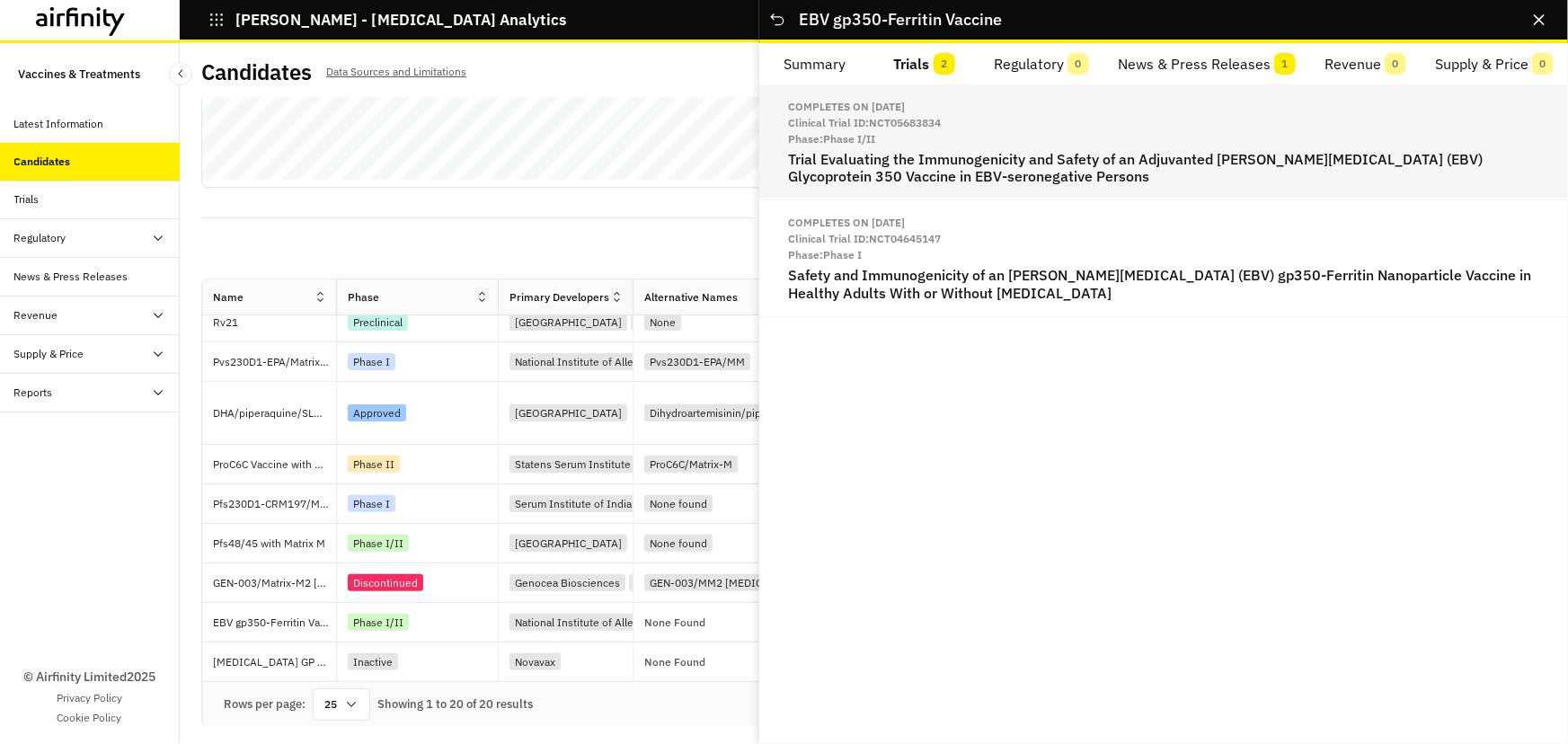
click at [970, 187] on div "Completes on Apr 1, 2027 Clinical Trial ID: NCT05683834 Phase: Phase I/II Trial…" at bounding box center [1164, 142] width 809 height 116
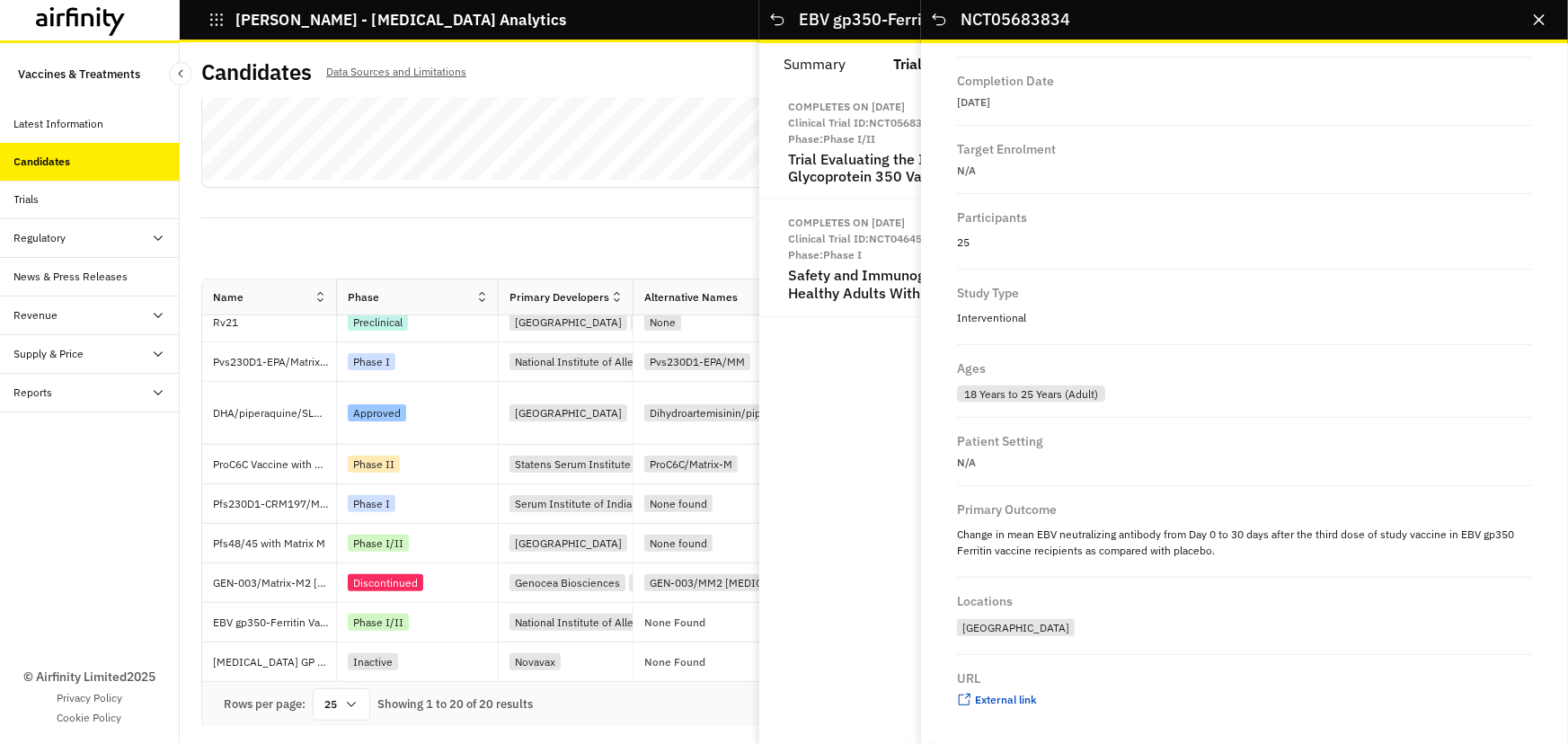
scroll to position [1156, 0]
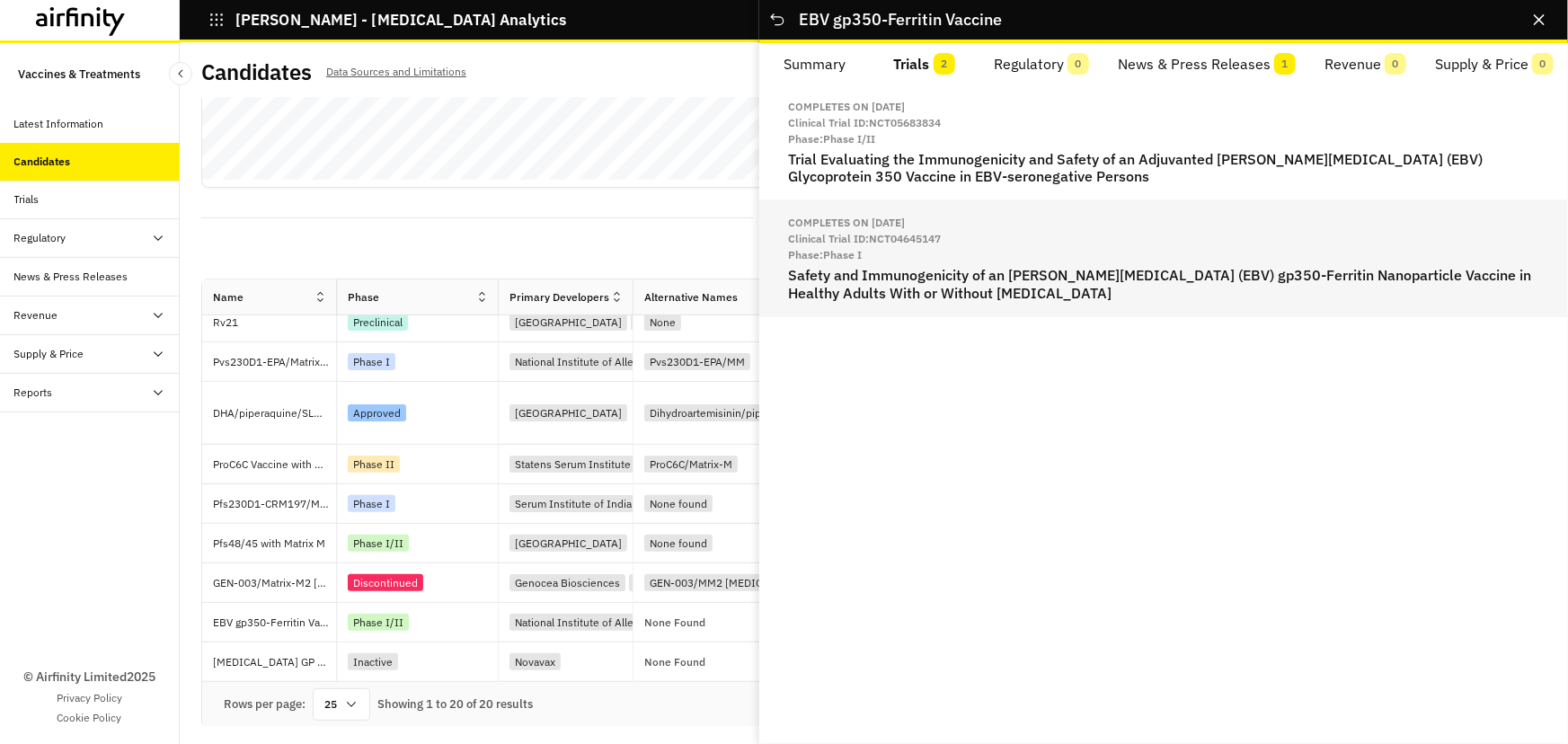
click at [939, 258] on p "Phase: Phase I" at bounding box center [1163, 254] width 751 height 16
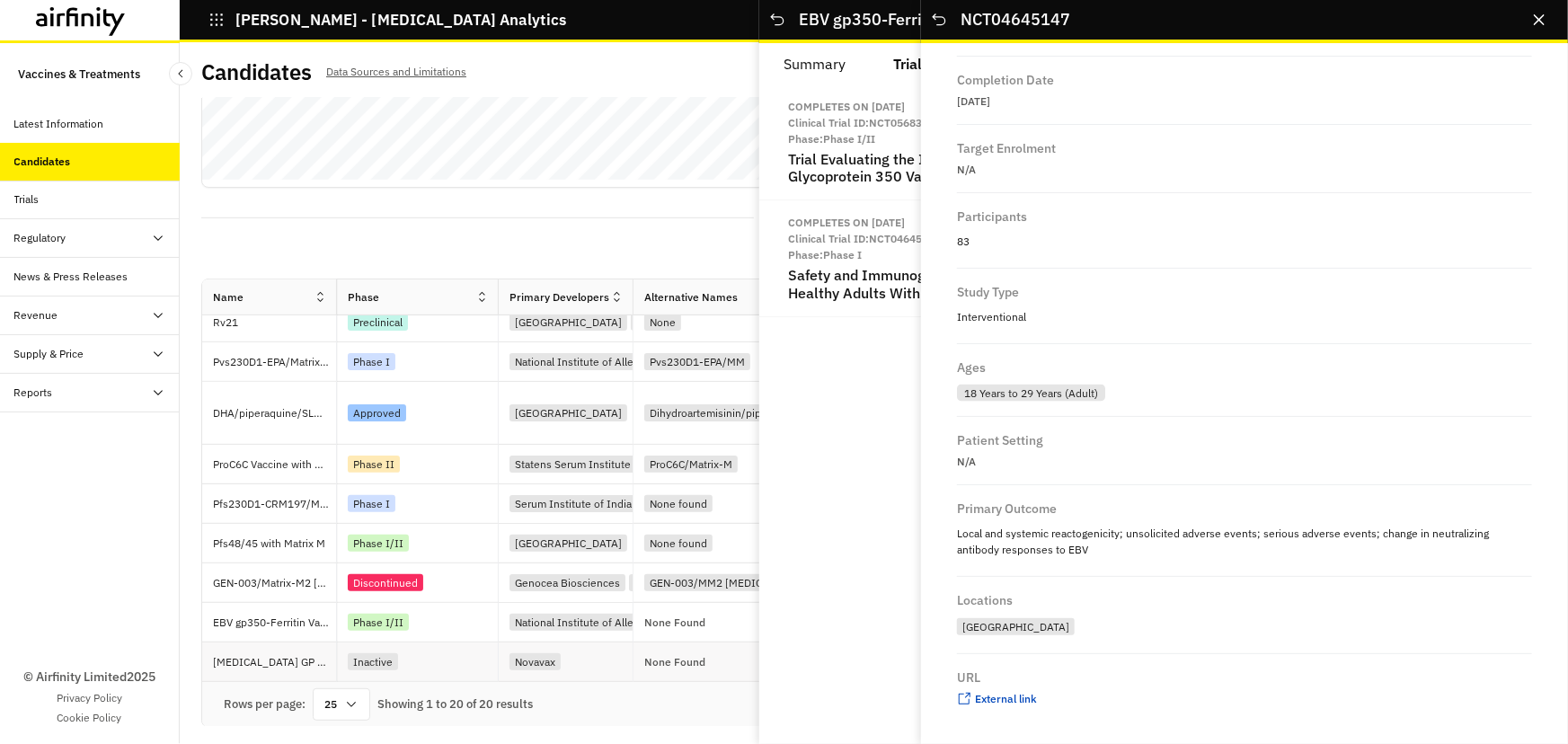
click at [278, 656] on p "Ebola GP vaccine" at bounding box center [274, 662] width 123 height 18
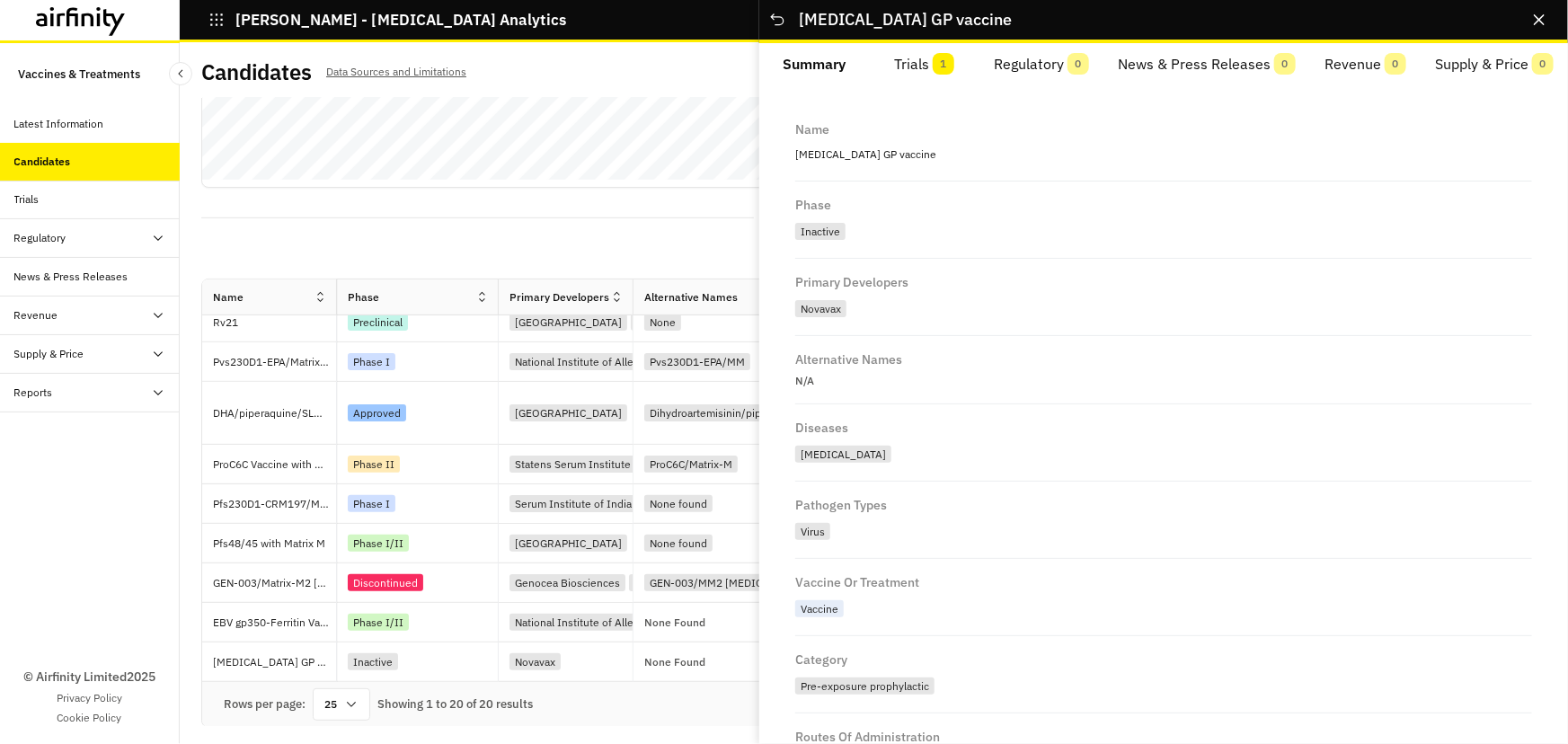
click at [931, 68] on button "Trials 1" at bounding box center [925, 65] width 110 height 43
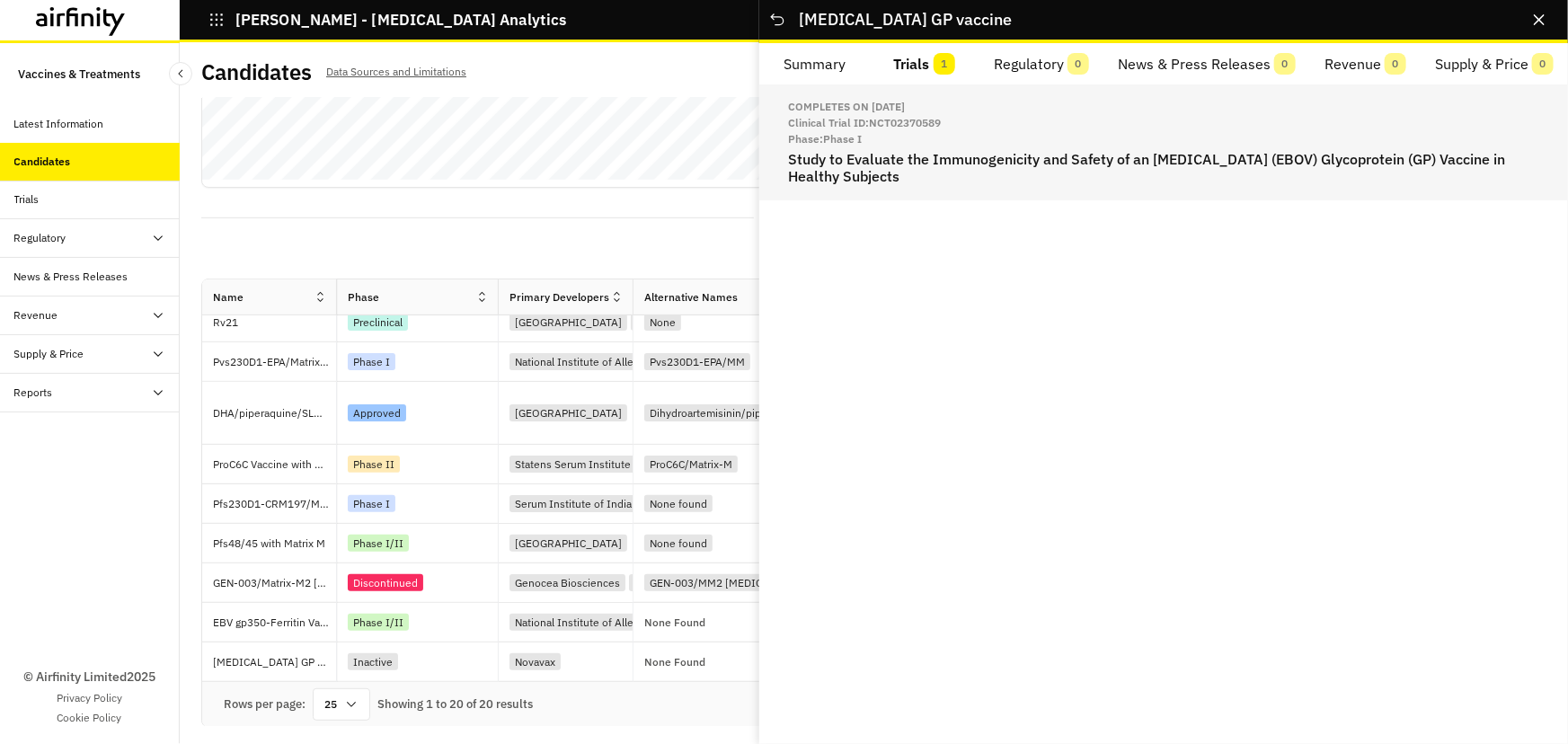
click at [928, 180] on h2 "Study to Evaluate the Immunogenicity and Safety of an Ebola Virus (EBOV) Glycop…" at bounding box center [1163, 167] width 751 height 34
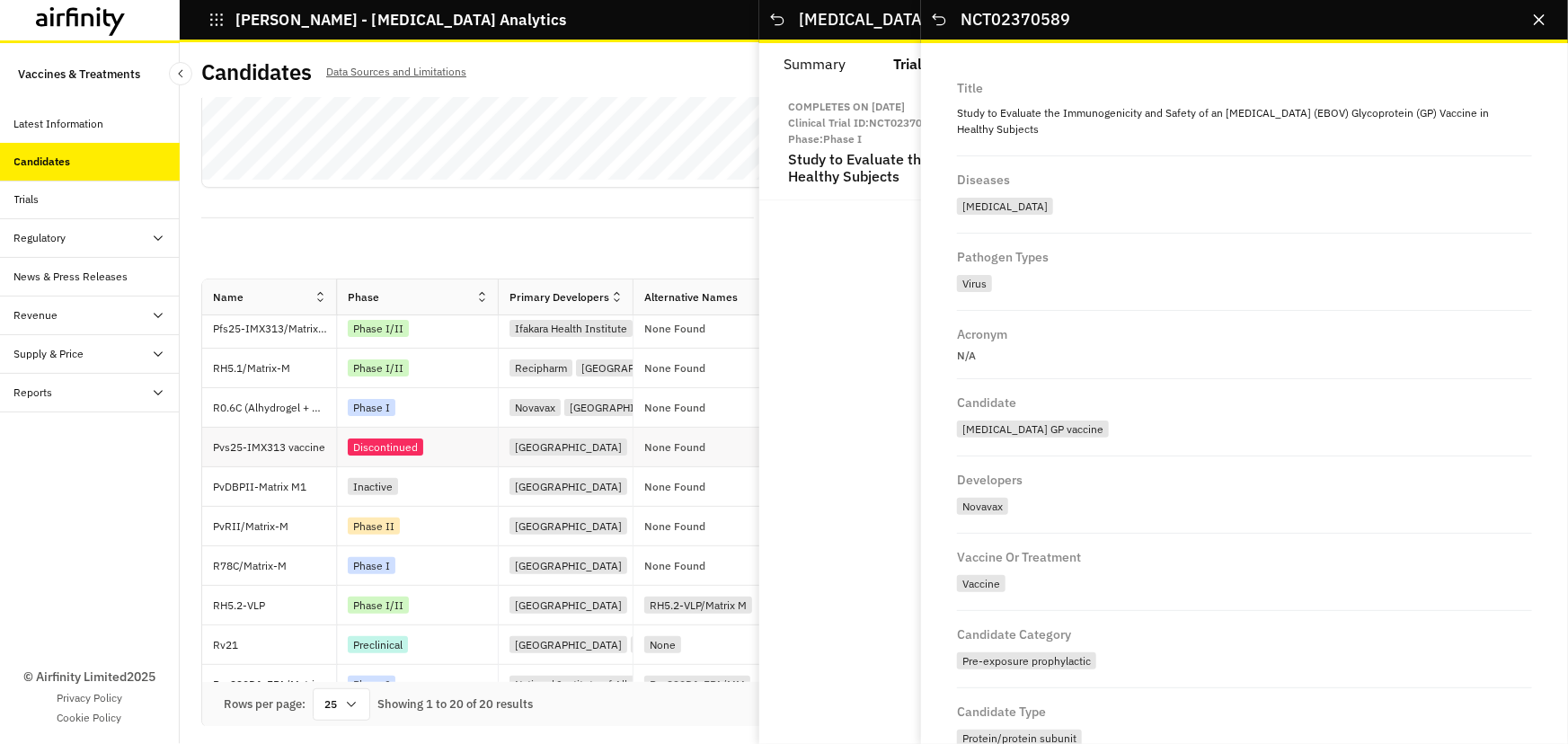
scroll to position [0, 0]
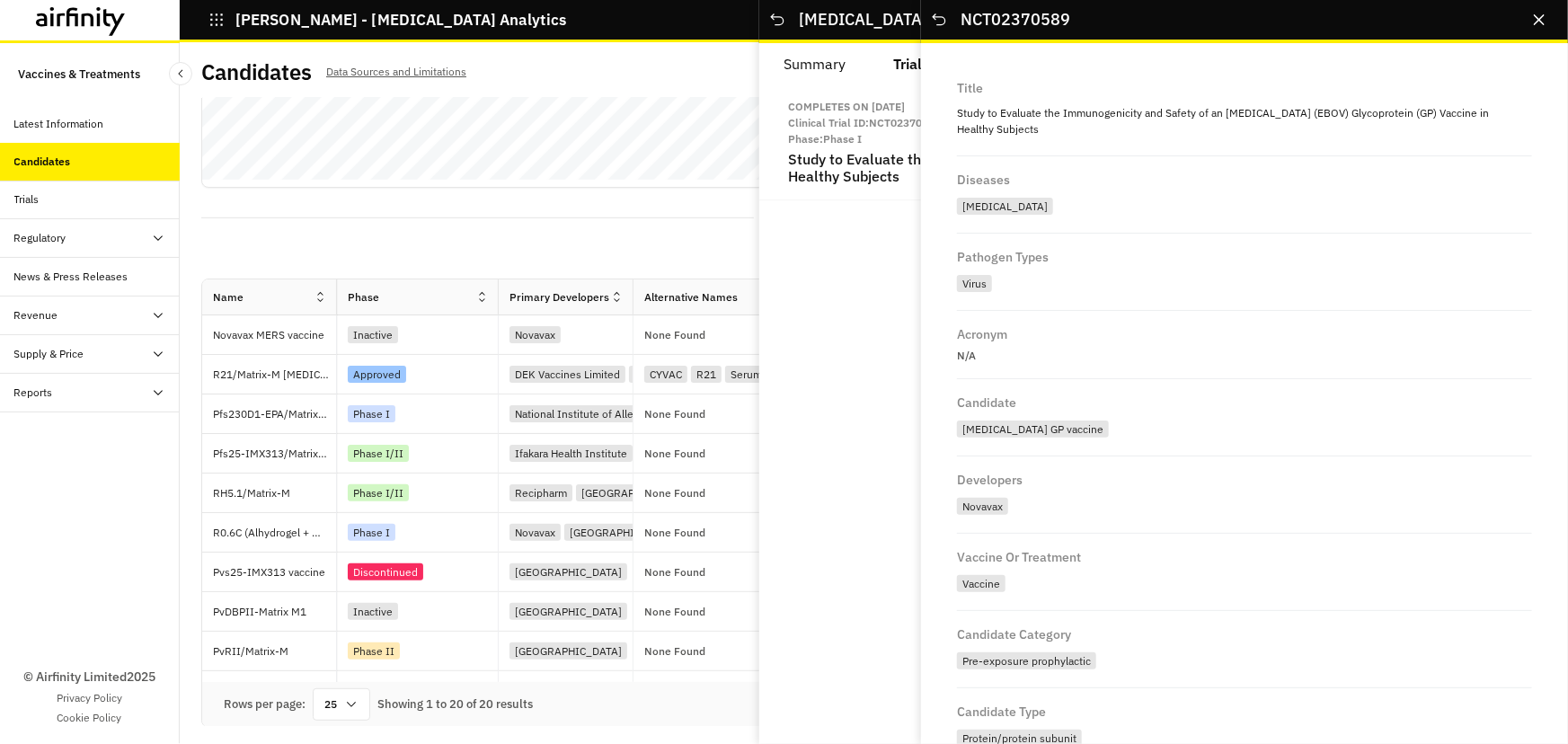
click at [361, 229] on div "Dashboard Table Graph" at bounding box center [873, 216] width 1345 height 31
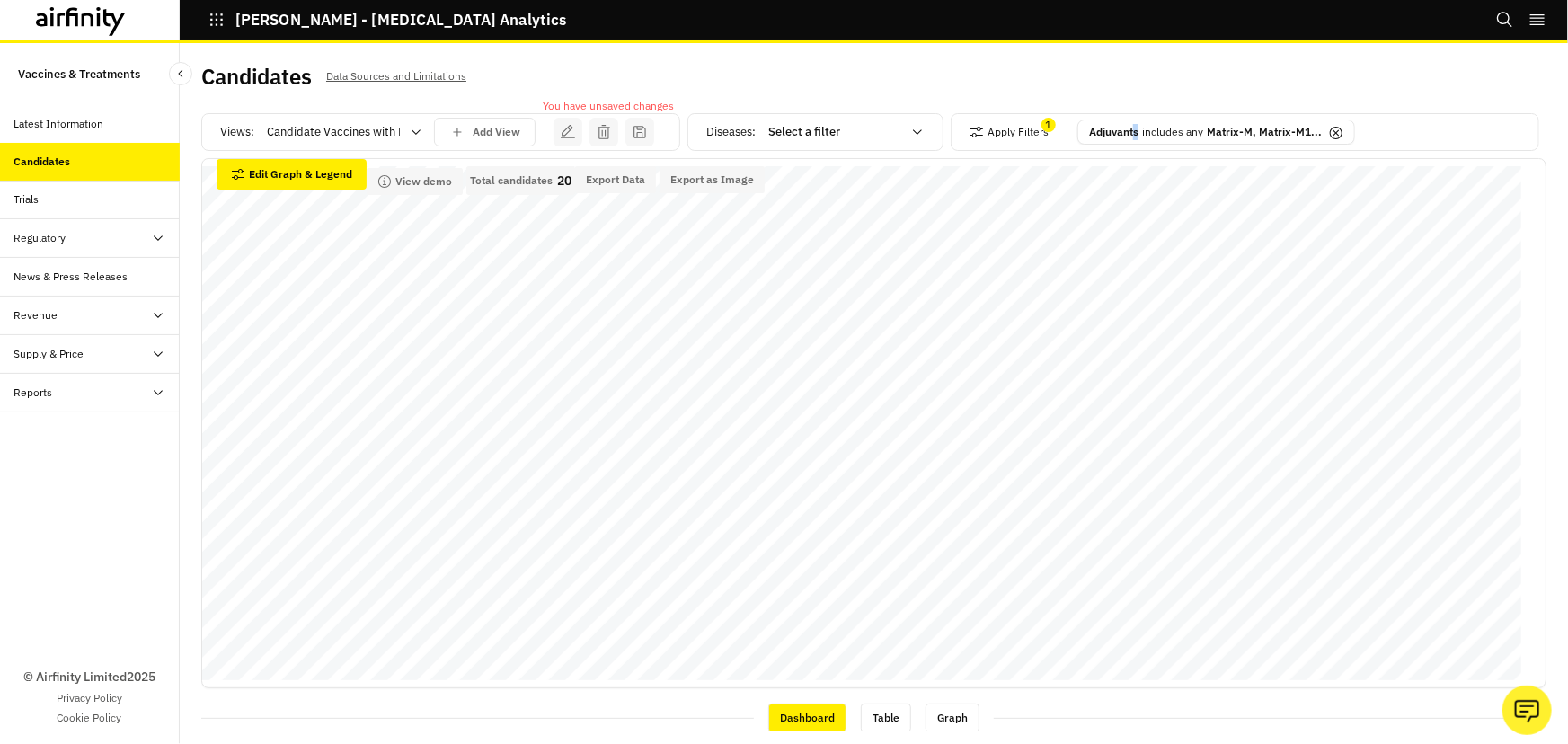
click at [1137, 134] on p "Adjuvants" at bounding box center [1113, 131] width 49 height 16
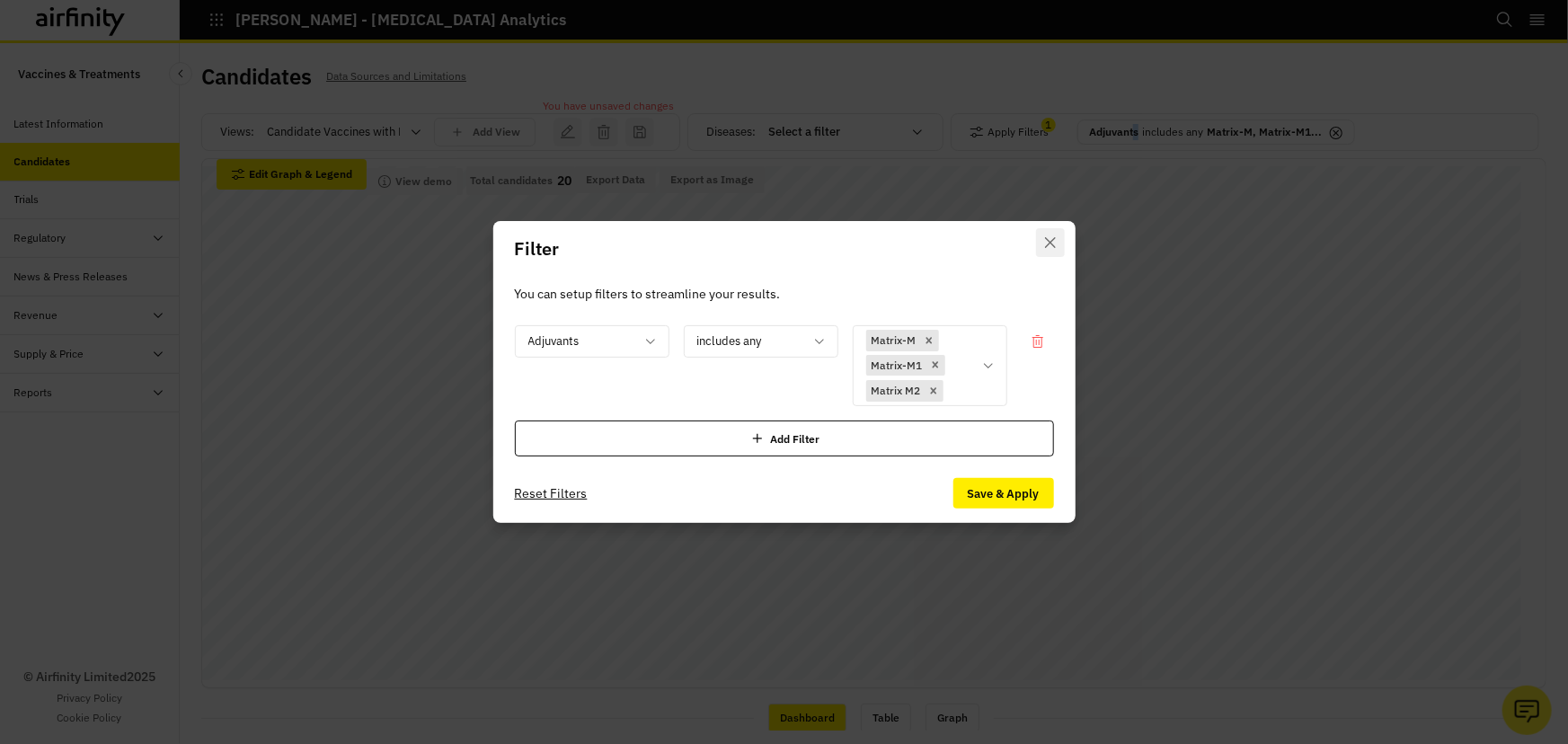
click at [1045, 244] on icon "Close" at bounding box center [1051, 242] width 11 height 11
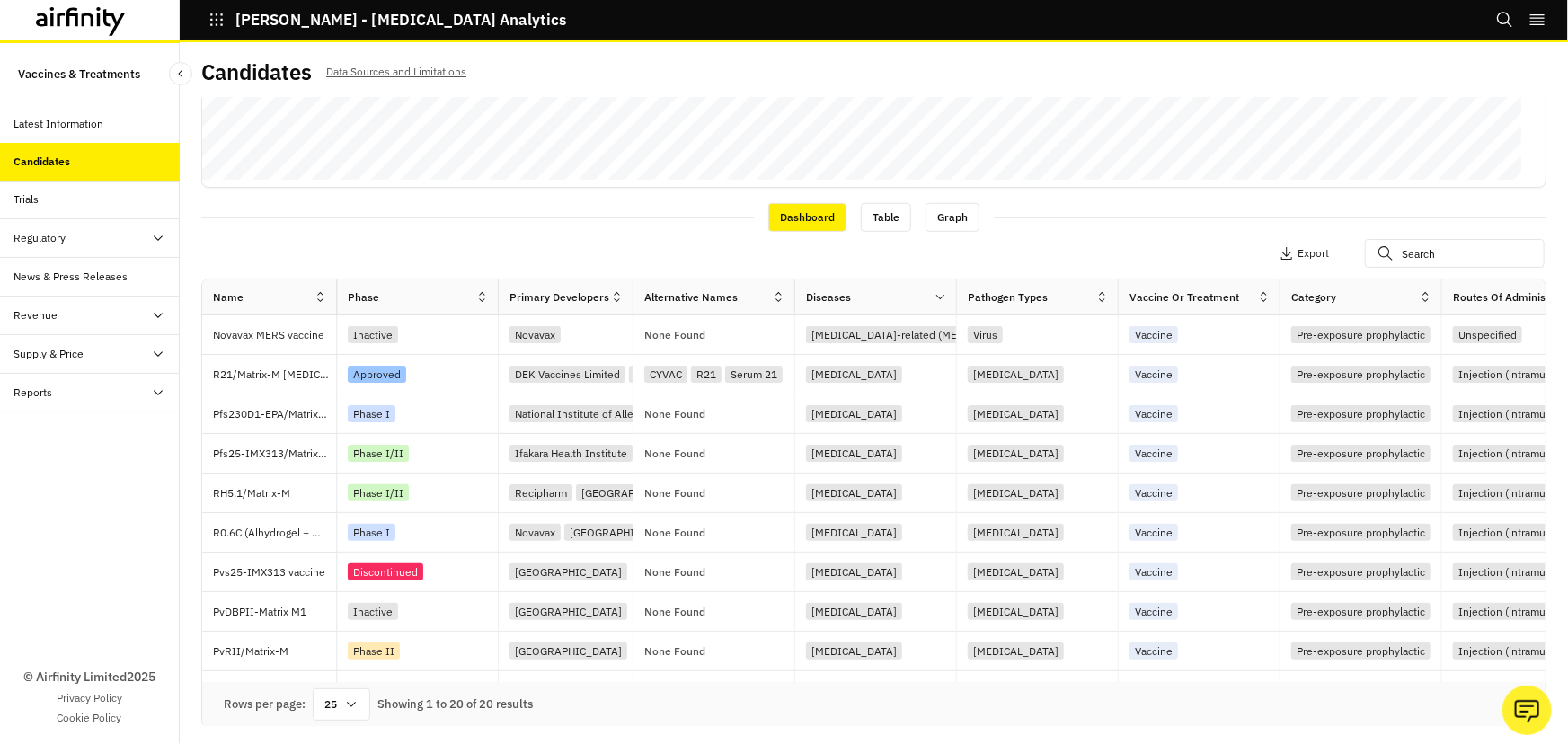
click at [350, 701] on icon at bounding box center [352, 704] width 15 height 15
click at [354, 471] on div "100" at bounding box center [342, 466] width 52 height 41
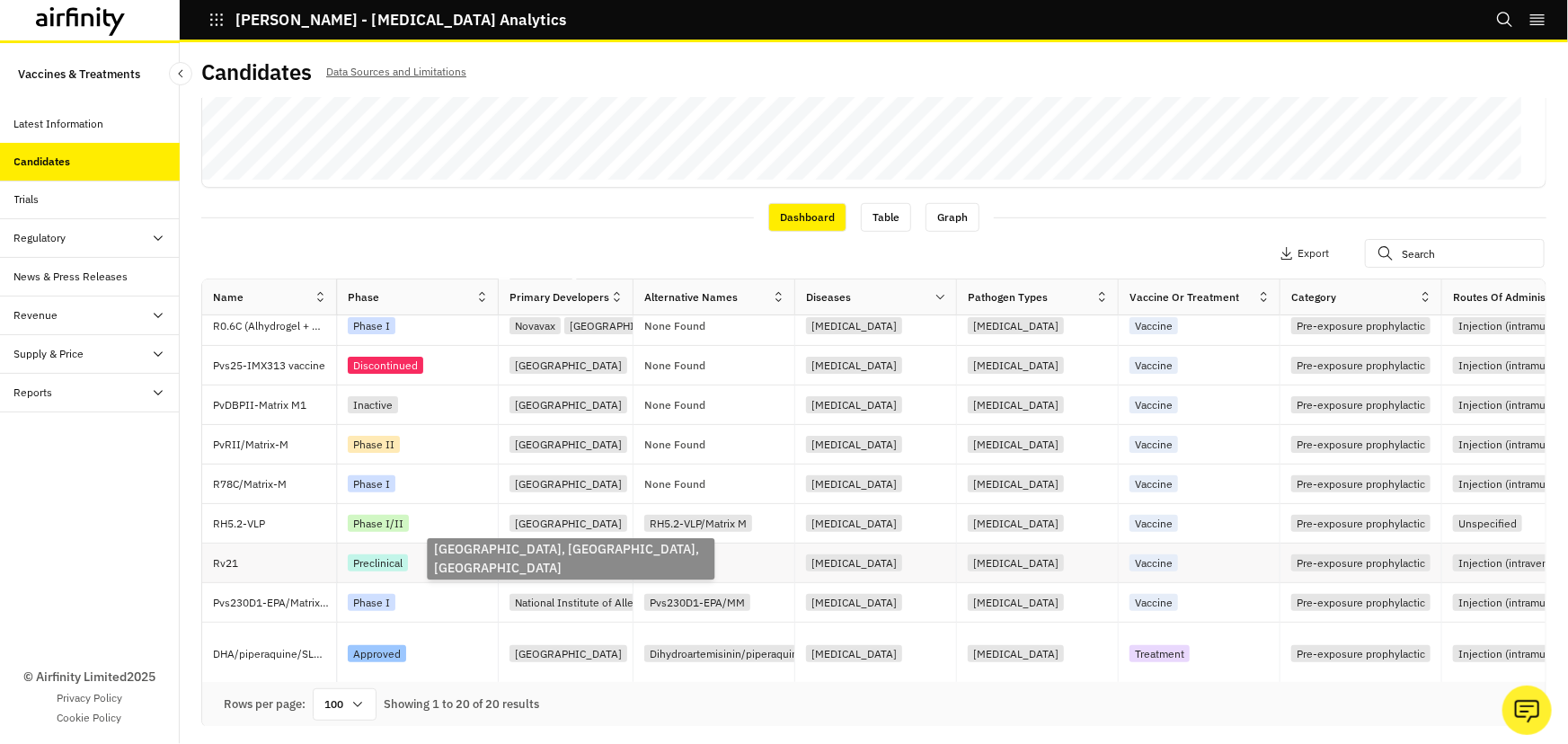
scroll to position [451, 0]
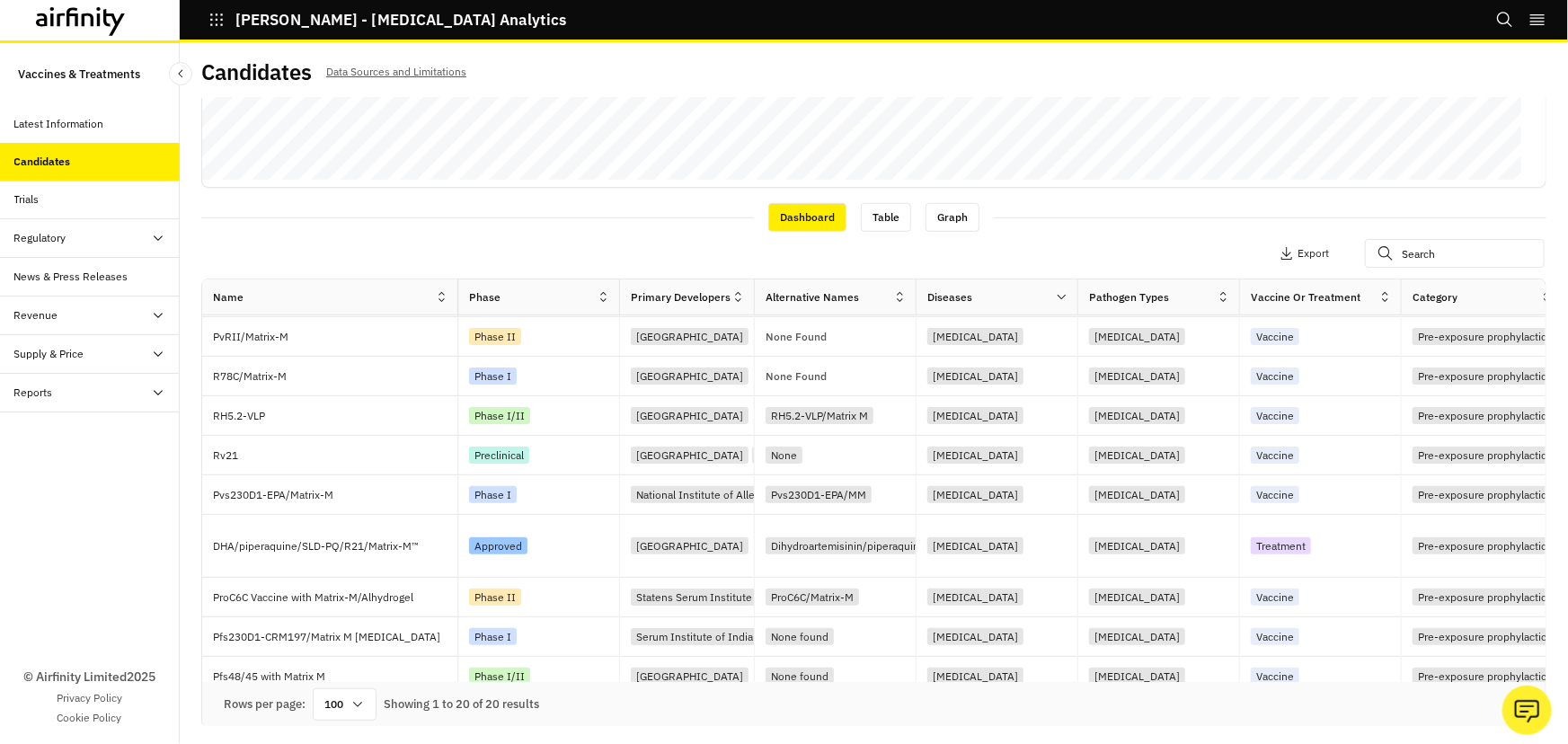
drag, startPoint x: 338, startPoint y: 291, endPoint x: 448, endPoint y: 295, distance: 110.1
click at [453, 297] on div at bounding box center [457, 297] width 9 height 20
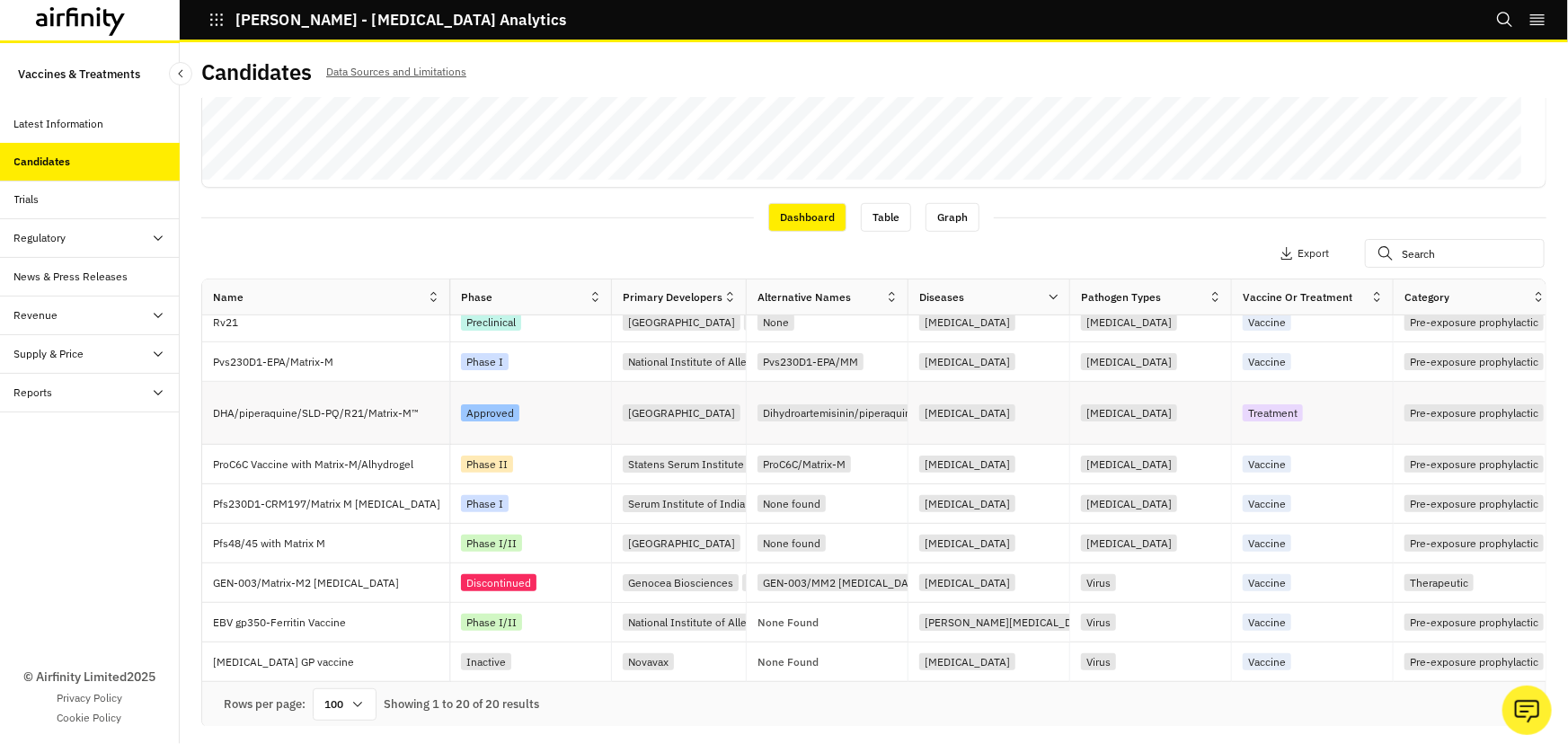
click at [371, 411] on p "DHA/piperaquine/SLD-PQ/R21/Matrix-M™" at bounding box center [330, 413] width 236 height 18
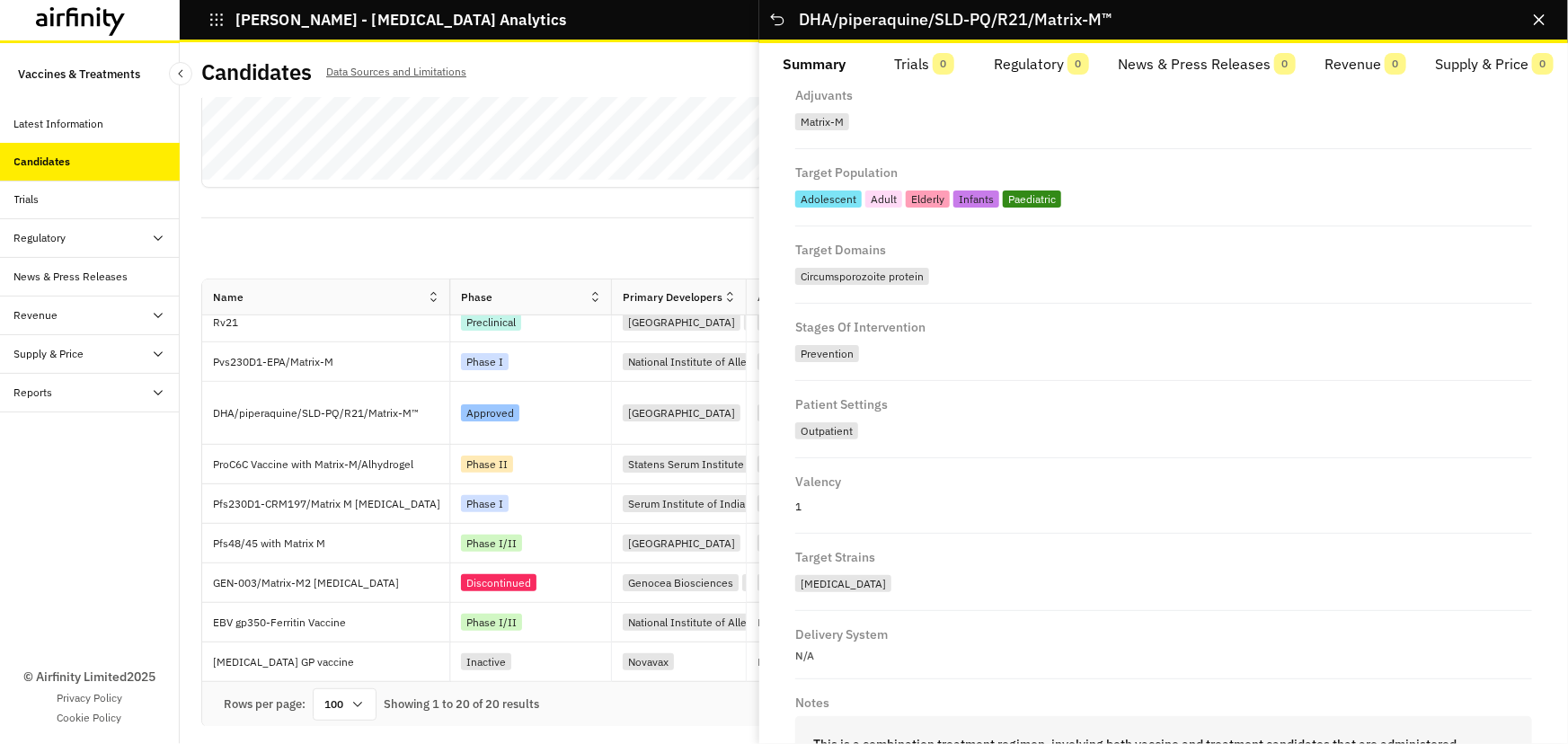
scroll to position [1051, 0]
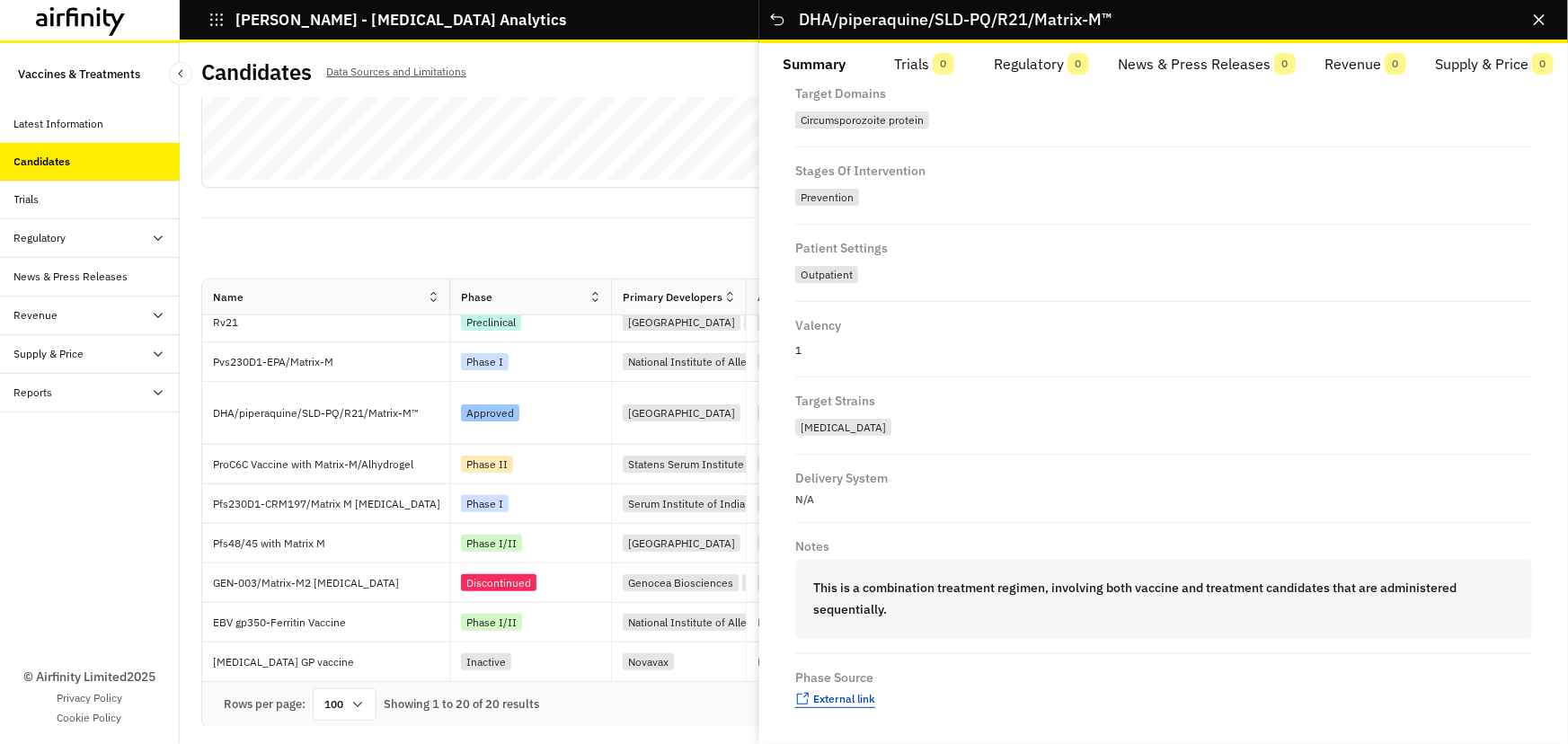
click at [856, 695] on span "External link" at bounding box center [843, 698] width 62 height 14
click at [135, 551] on div "© Airfinity Limited 2025 Privacy Policy Cookie Policy" at bounding box center [90, 578] width 180 height 331
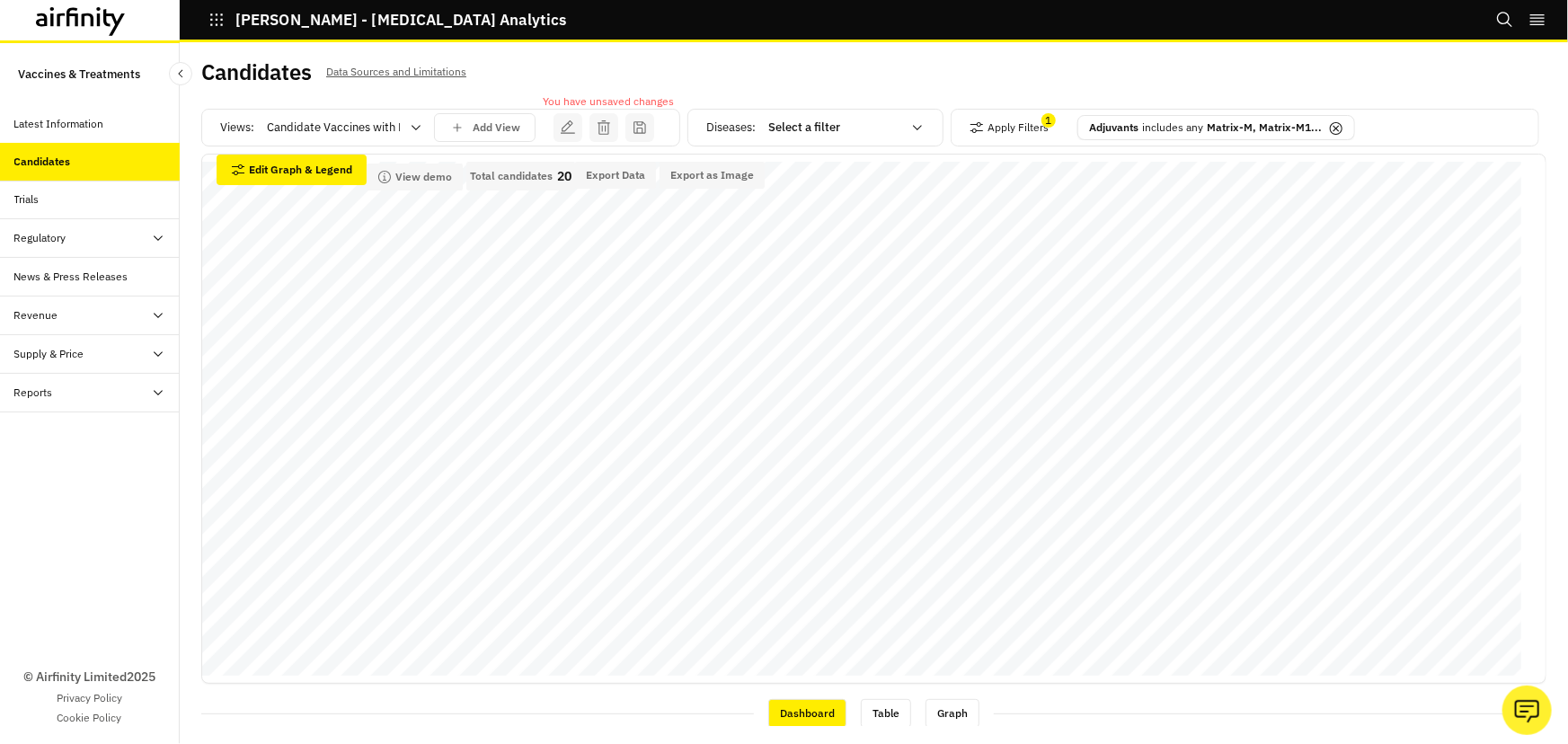
scroll to position [0, 0]
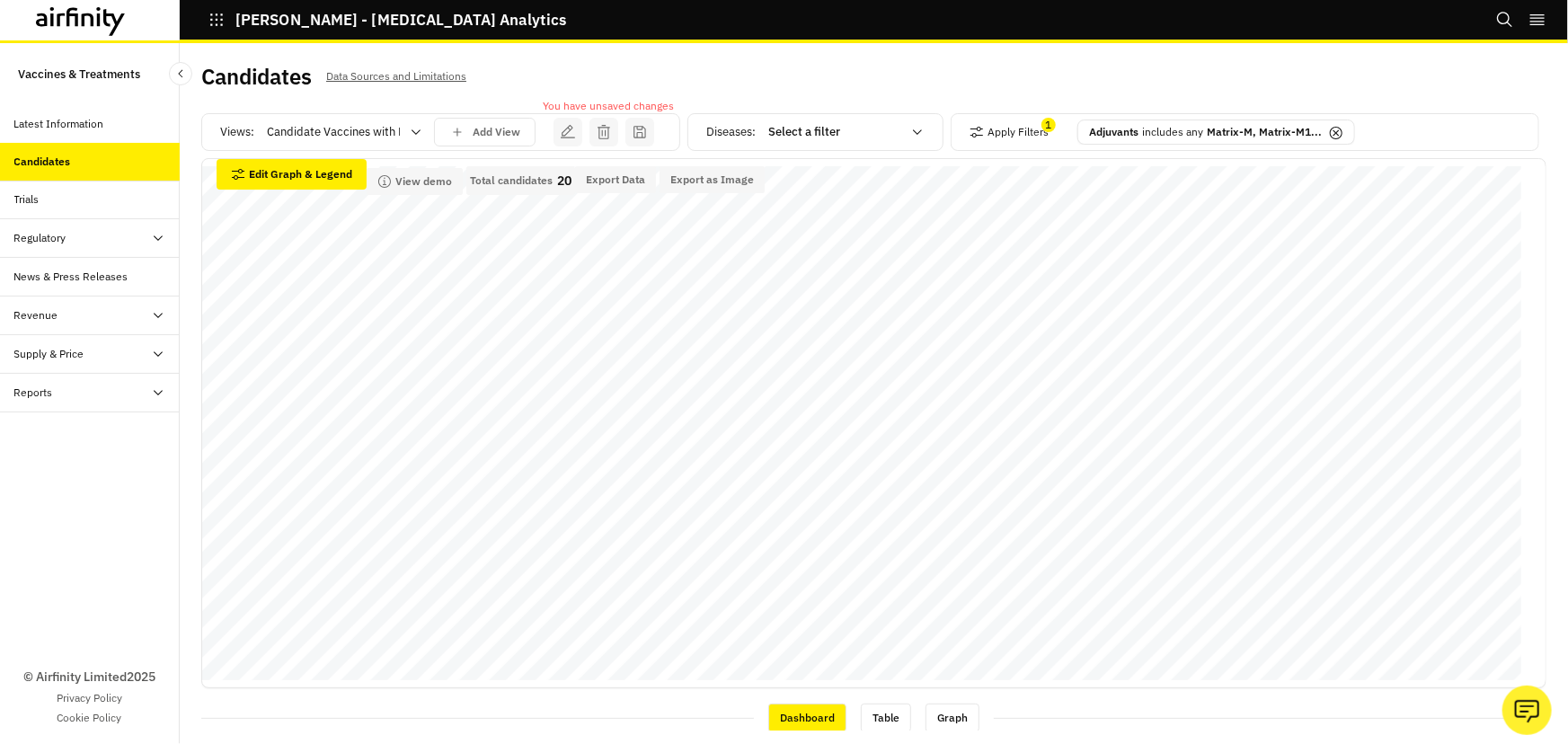
click at [338, 139] on div at bounding box center [333, 131] width 133 height 21
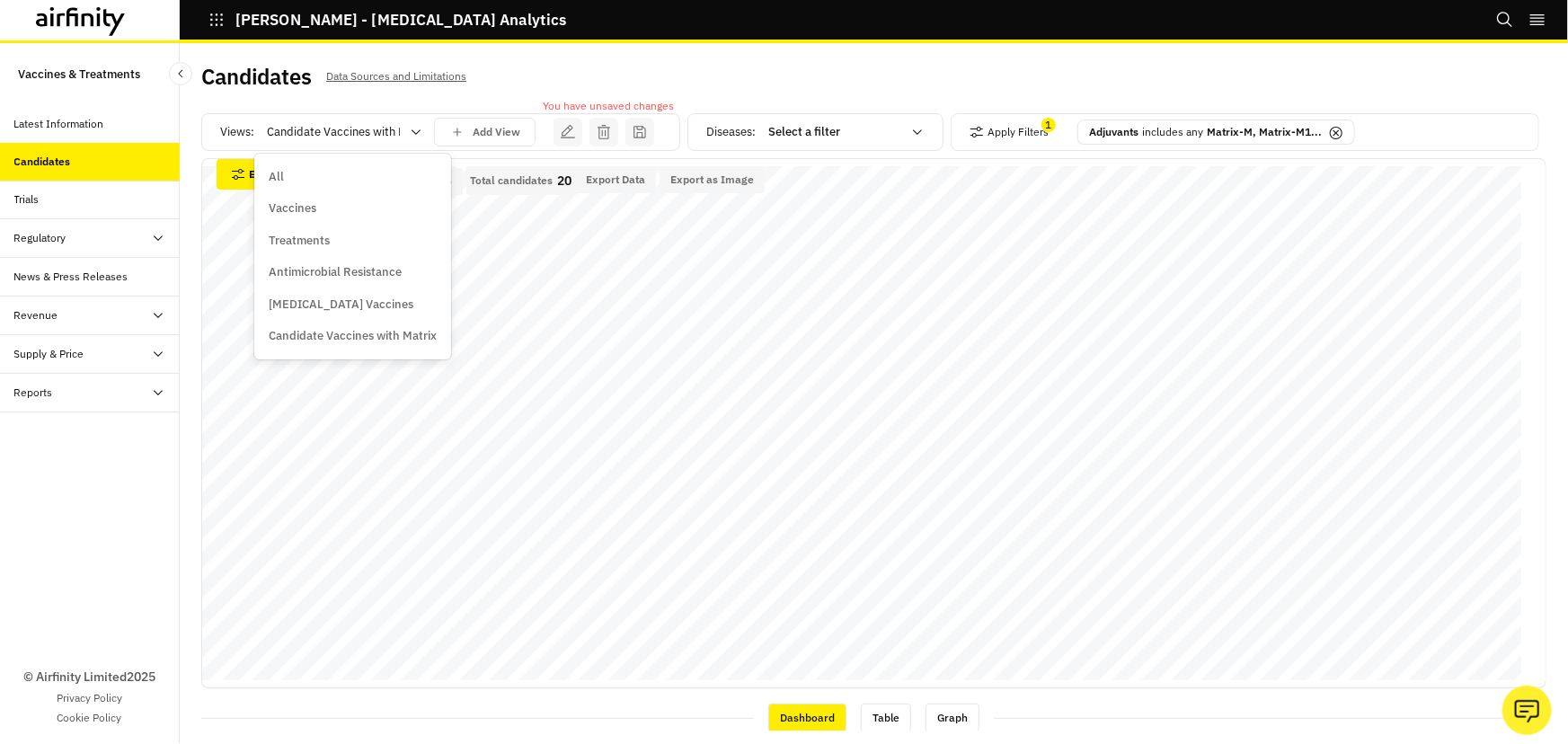
click at [318, 212] on div "Vaccines" at bounding box center [353, 207] width 168 height 18
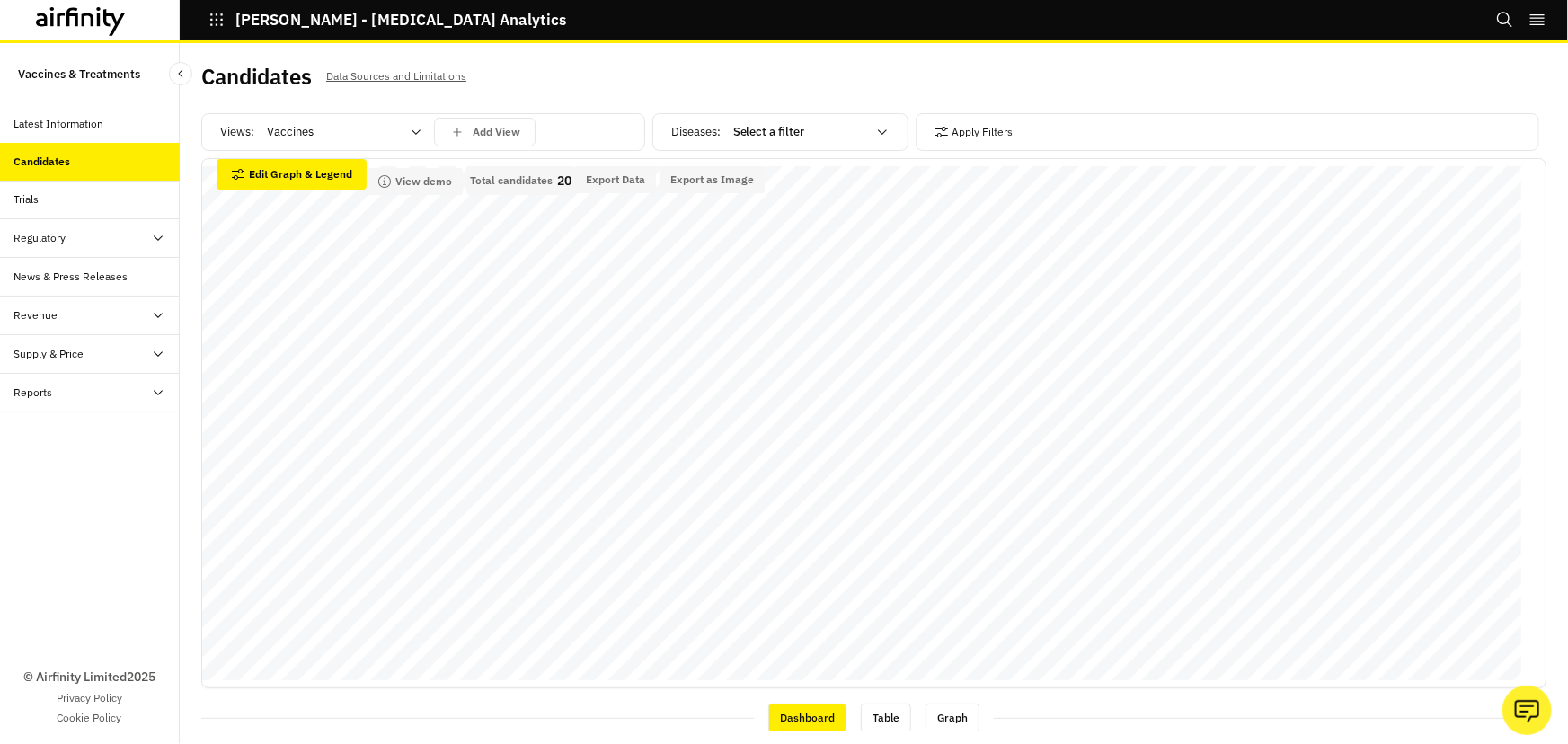
click at [819, 129] on div at bounding box center [800, 131] width 133 height 21
click at [771, 129] on div at bounding box center [800, 131] width 133 height 21
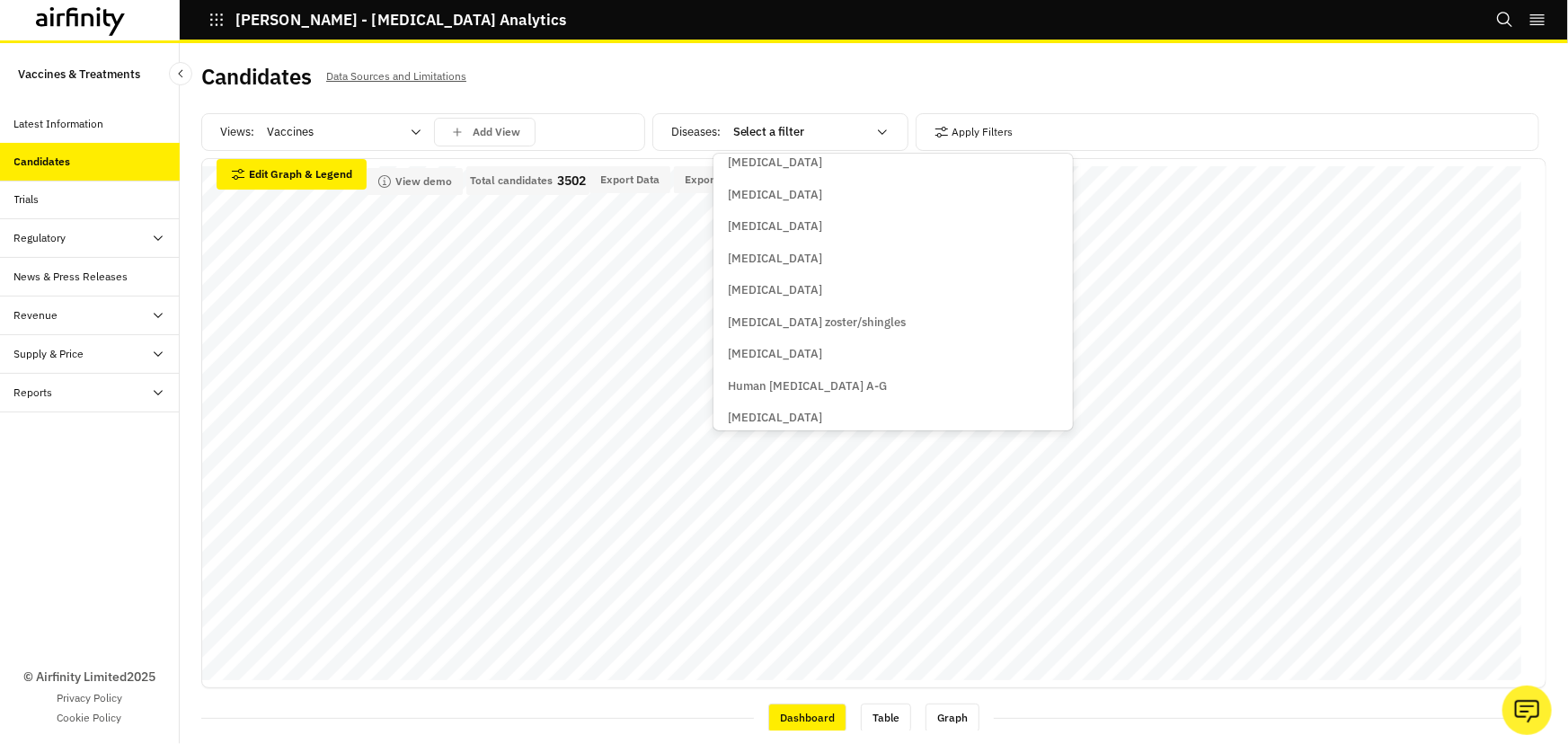
click at [761, 285] on p "Herpes" at bounding box center [775, 290] width 94 height 18
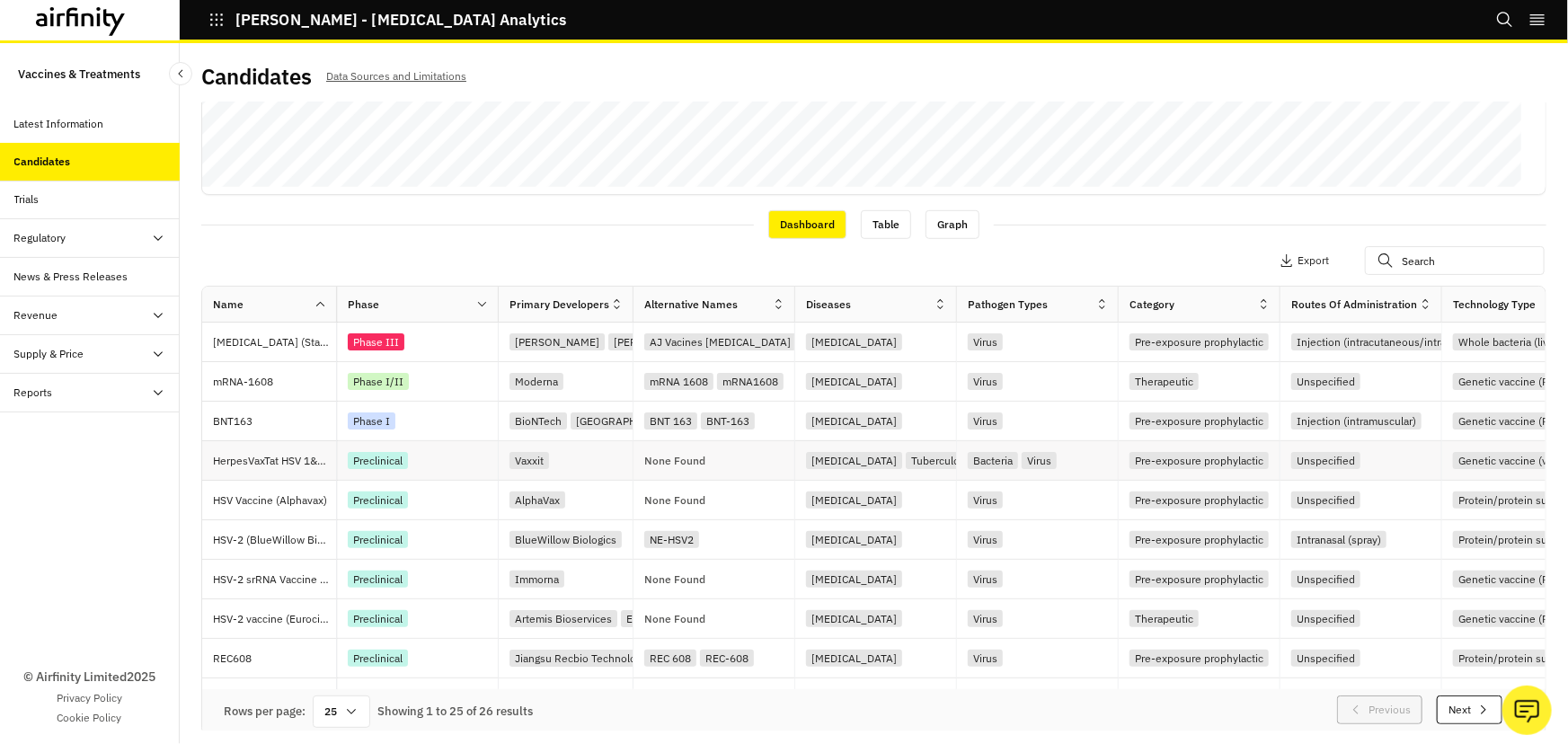
scroll to position [496, 0]
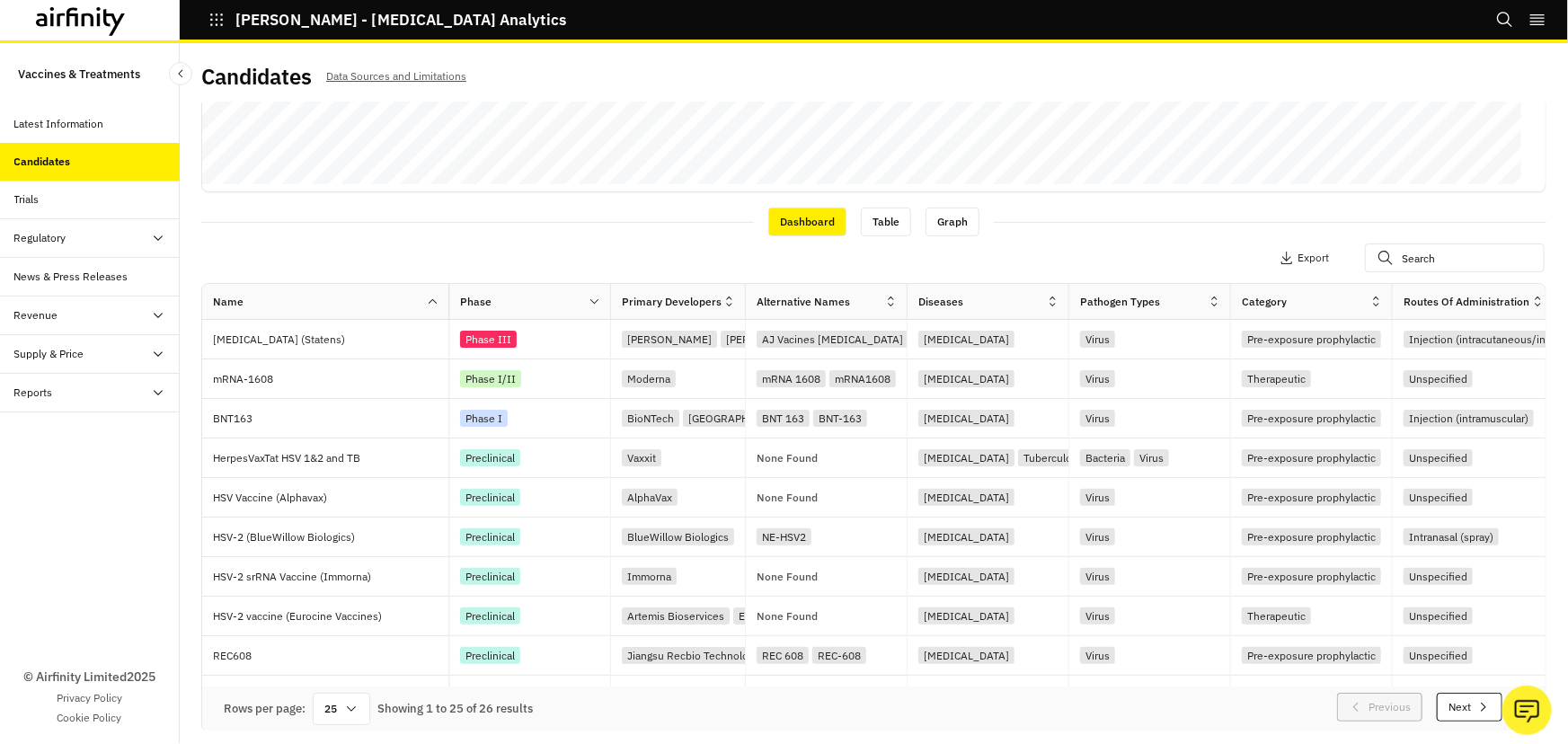
drag, startPoint x: 365, startPoint y: 300, endPoint x: 444, endPoint y: 303, distance: 79.1
click at [444, 303] on div at bounding box center [449, 302] width 9 height 20
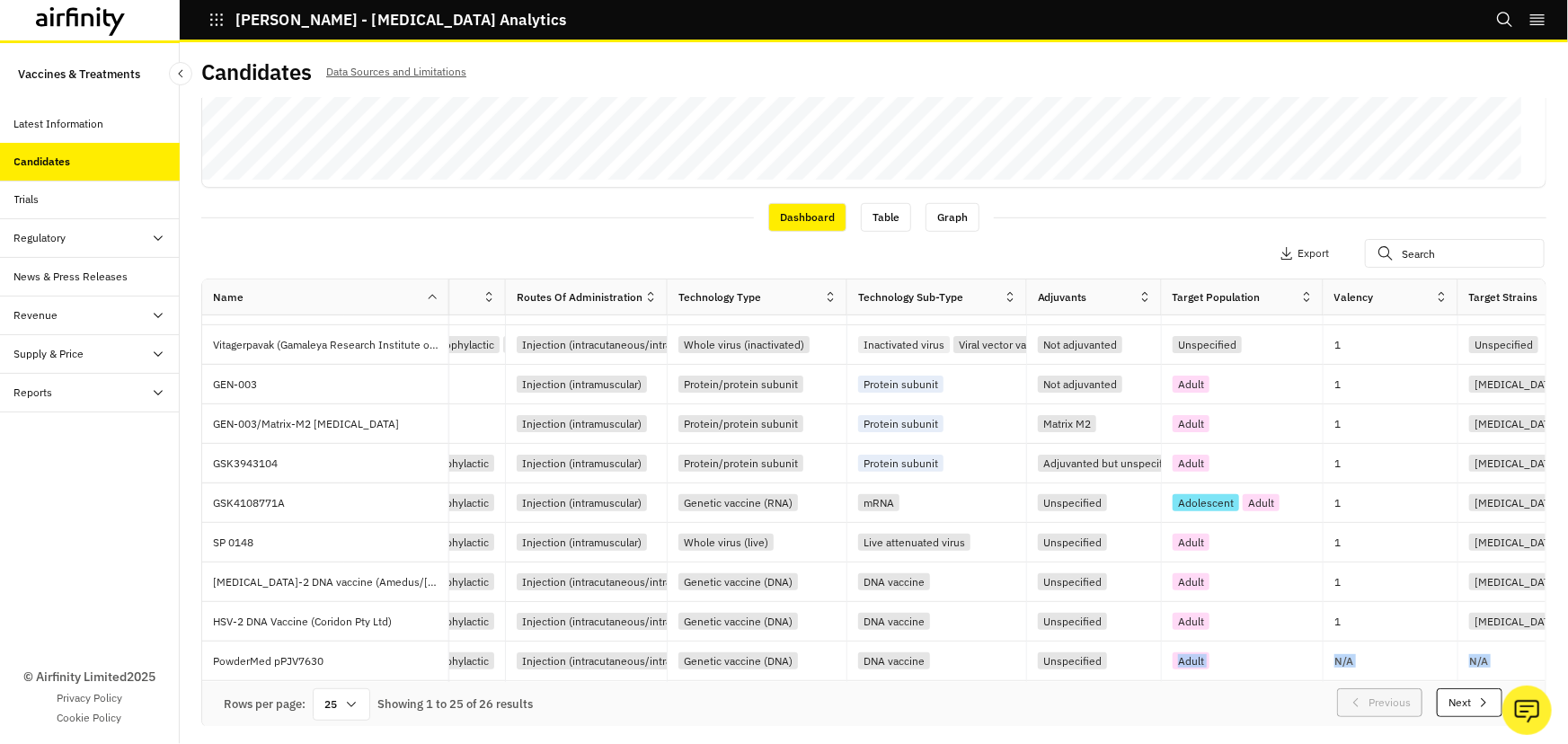
scroll to position [626, 887]
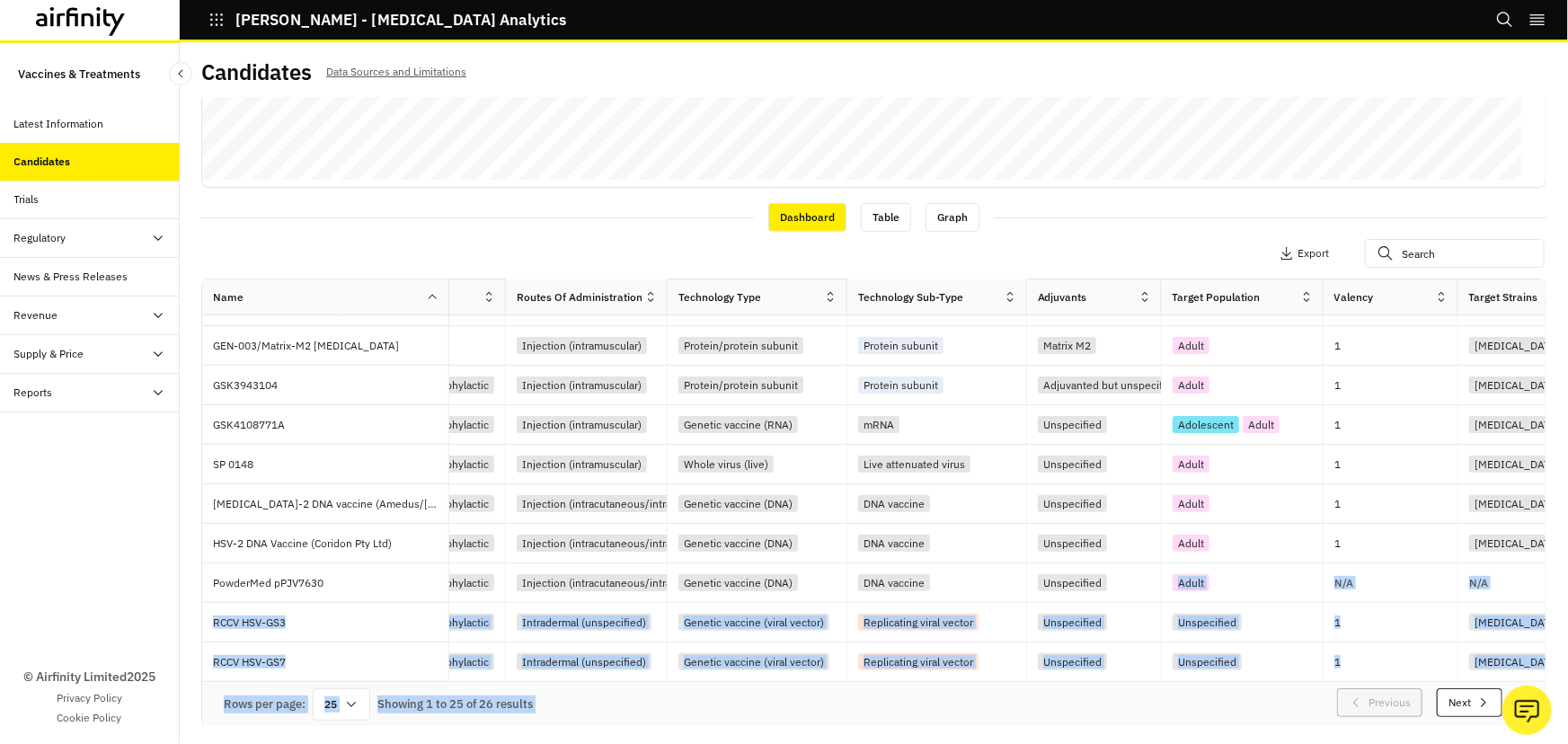
drag, startPoint x: 1106, startPoint y: 675, endPoint x: 1075, endPoint y: 681, distance: 31.6
click at [1078, 681] on div "Name Phase Primary Developers Alternative Names Diseases Pathogen Types Categor…" at bounding box center [873, 502] width 1343 height 447
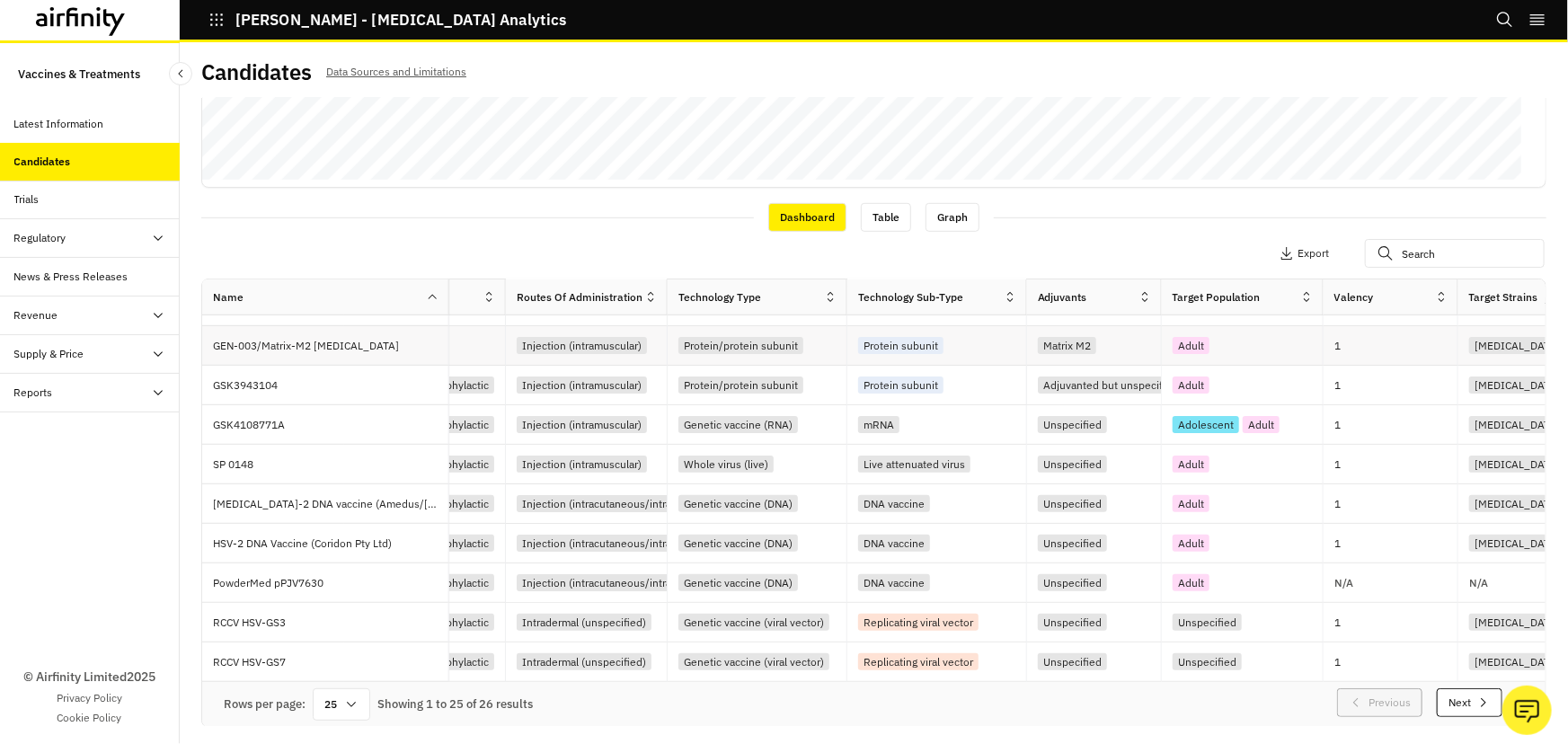
click at [292, 350] on div "GEN-003/Matrix-M2 adjuvant" at bounding box center [330, 345] width 235 height 39
click at [296, 346] on p "GEN-003/Matrix-M2 adjuvant" at bounding box center [330, 345] width 235 height 18
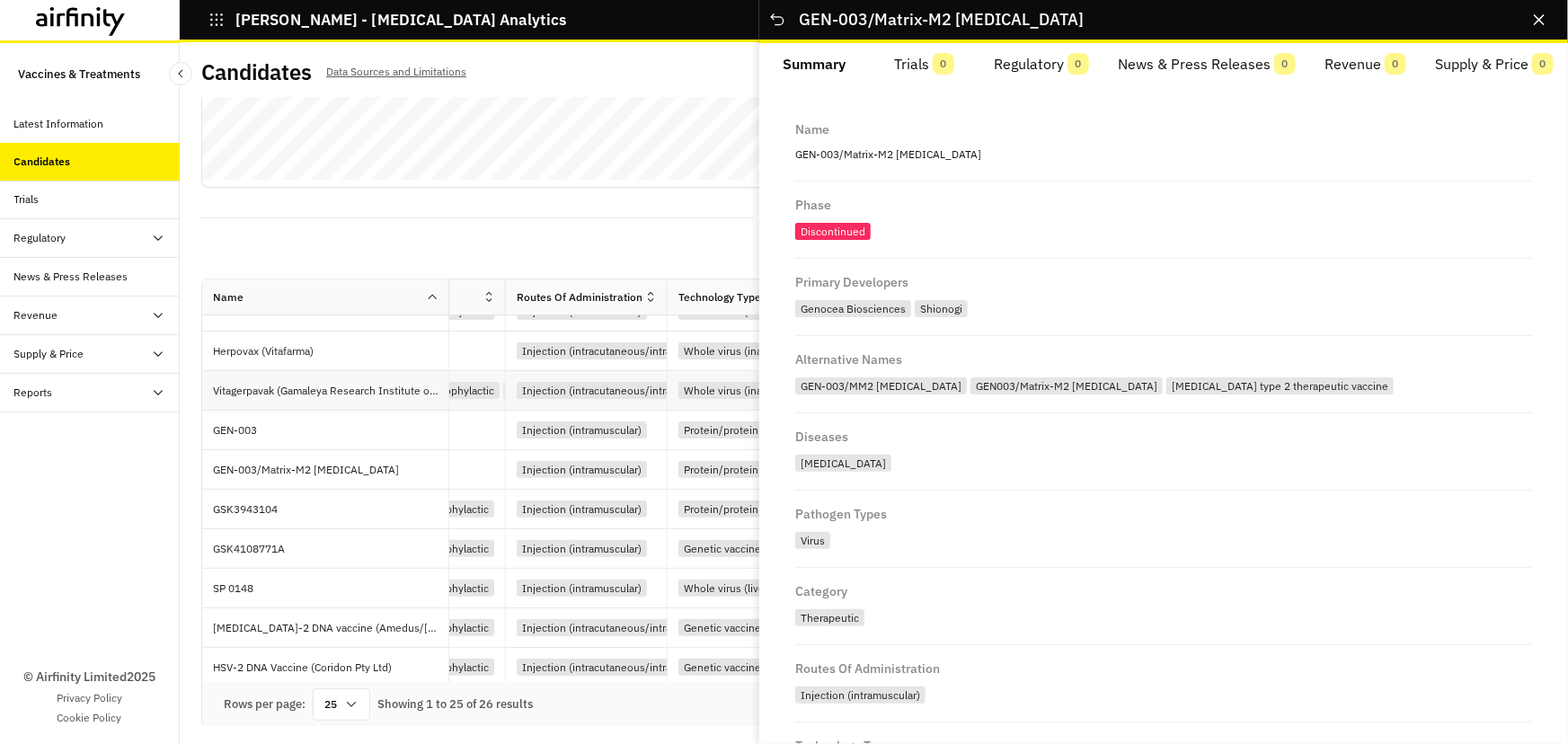
scroll to position [462, 887]
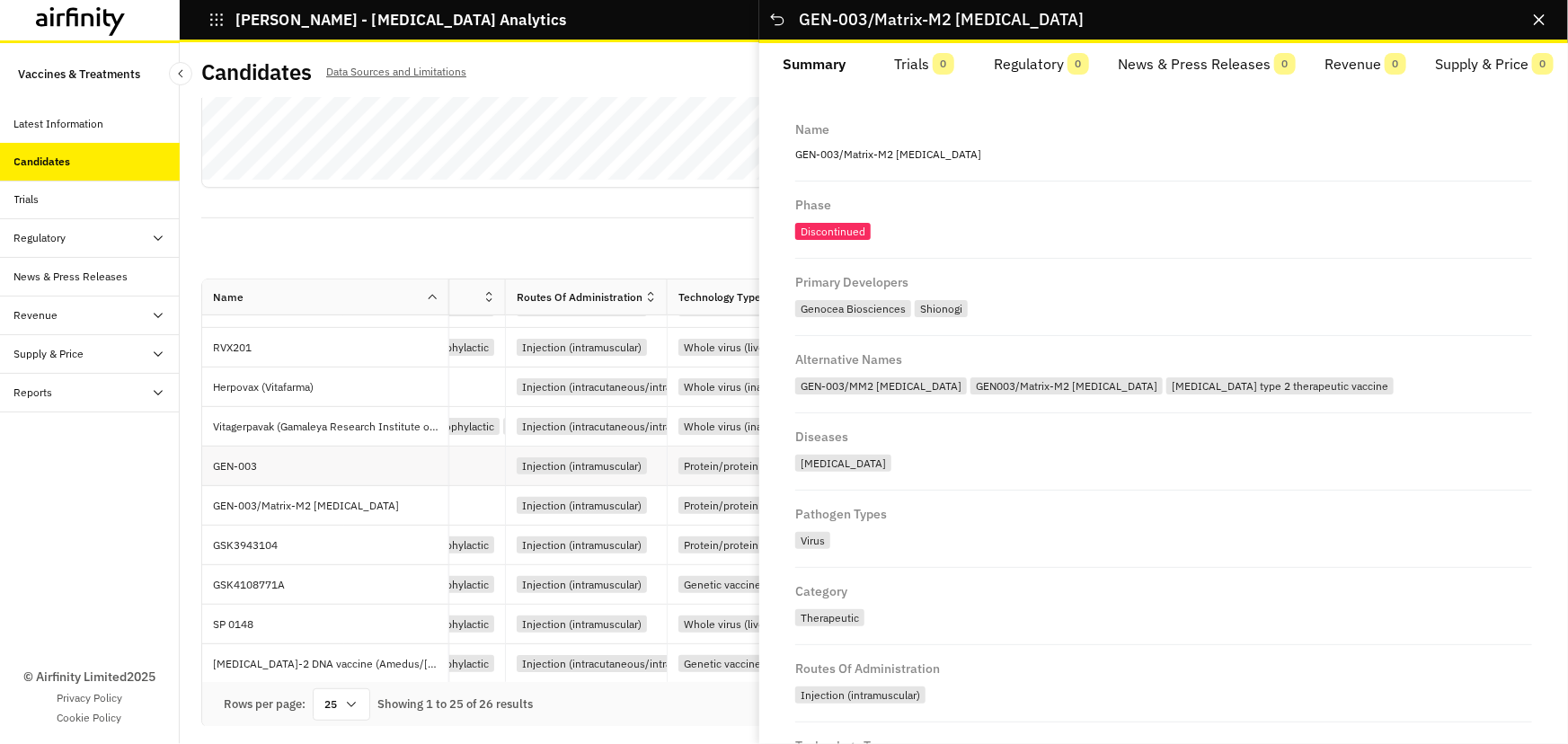
click at [376, 475] on div "GEN-003" at bounding box center [330, 465] width 235 height 39
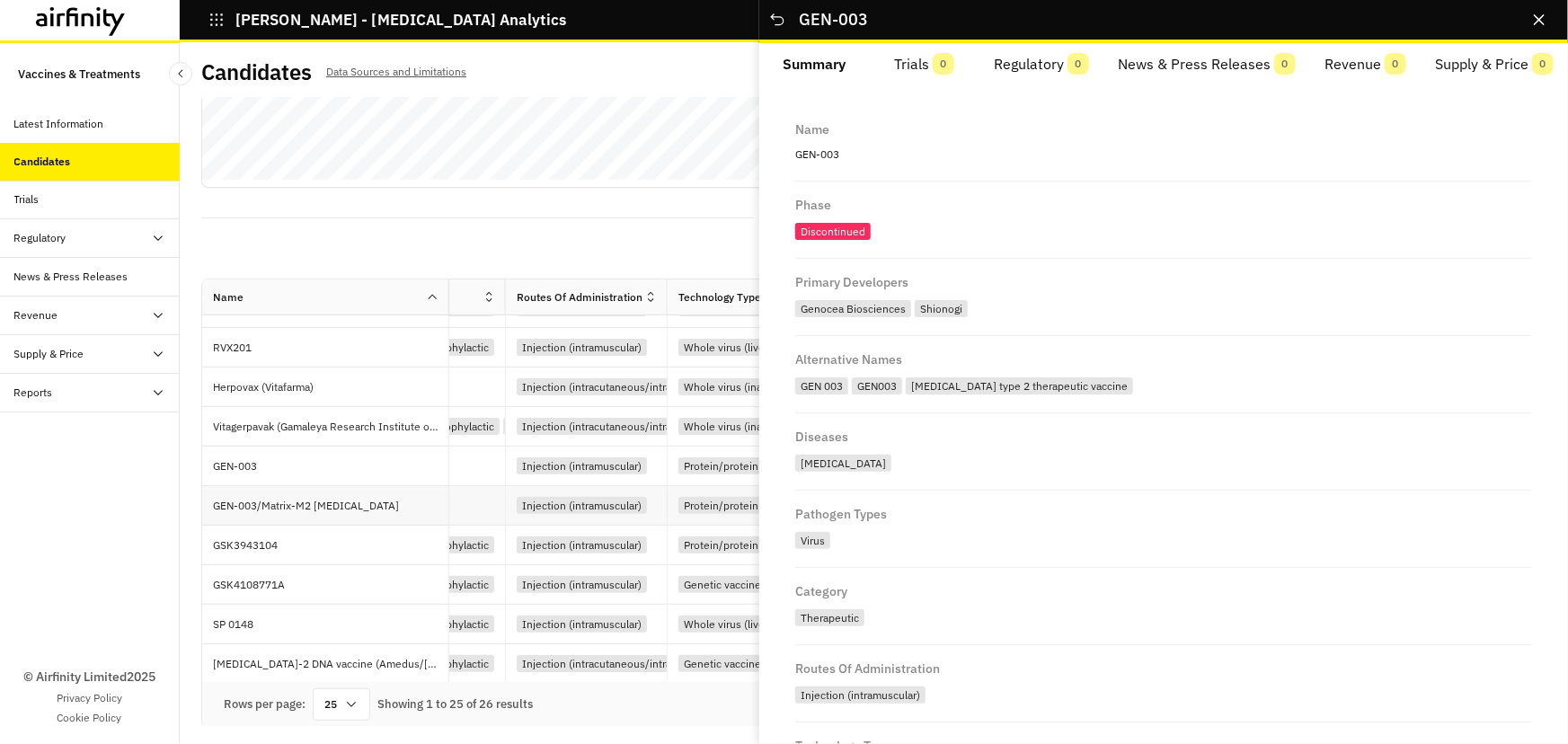
click at [365, 503] on p "GEN-003/Matrix-M2 adjuvant" at bounding box center [330, 505] width 235 height 18
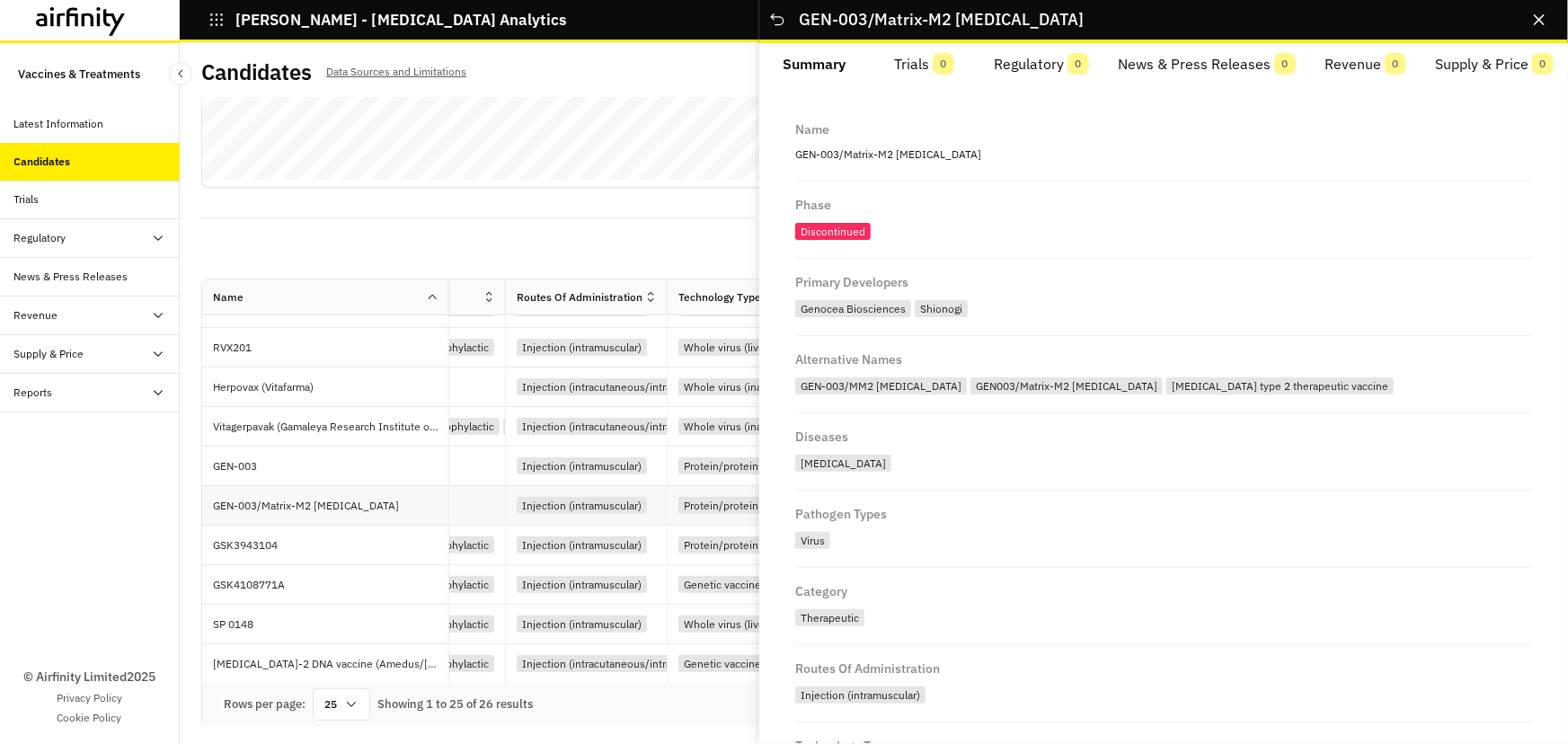
click at [368, 503] on p "GEN-003/Matrix-M2 adjuvant" at bounding box center [330, 505] width 235 height 18
click at [403, 237] on div "Apply Filters 1 Columns Export" at bounding box center [873, 254] width 1345 height 46
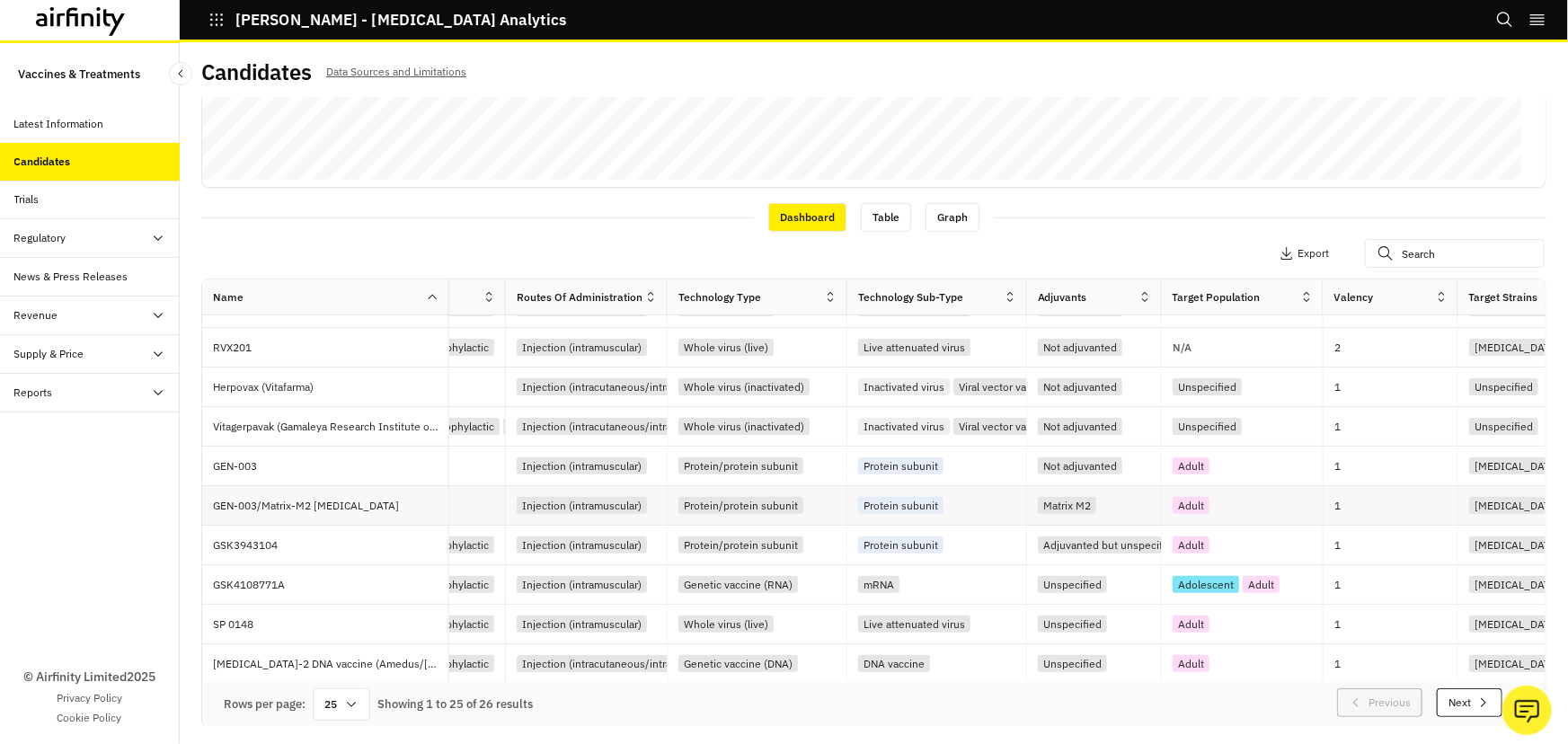
click at [342, 504] on p "GEN-003/Matrix-M2 adjuvant" at bounding box center [330, 505] width 235 height 18
click at [323, 510] on p "GEN-003/Matrix-M2 adjuvant" at bounding box center [330, 505] width 235 height 18
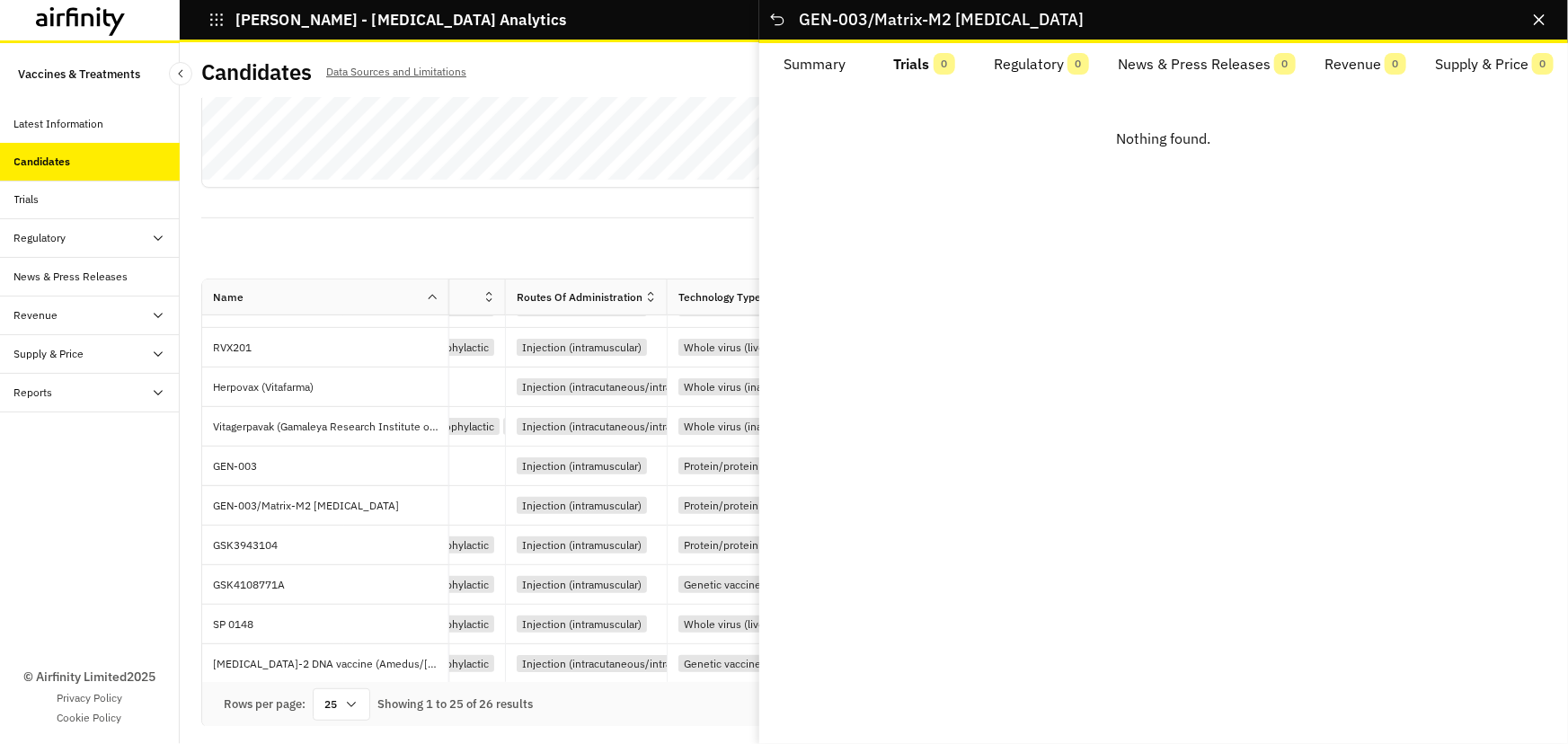
click at [935, 63] on span "0" at bounding box center [944, 63] width 21 height 21
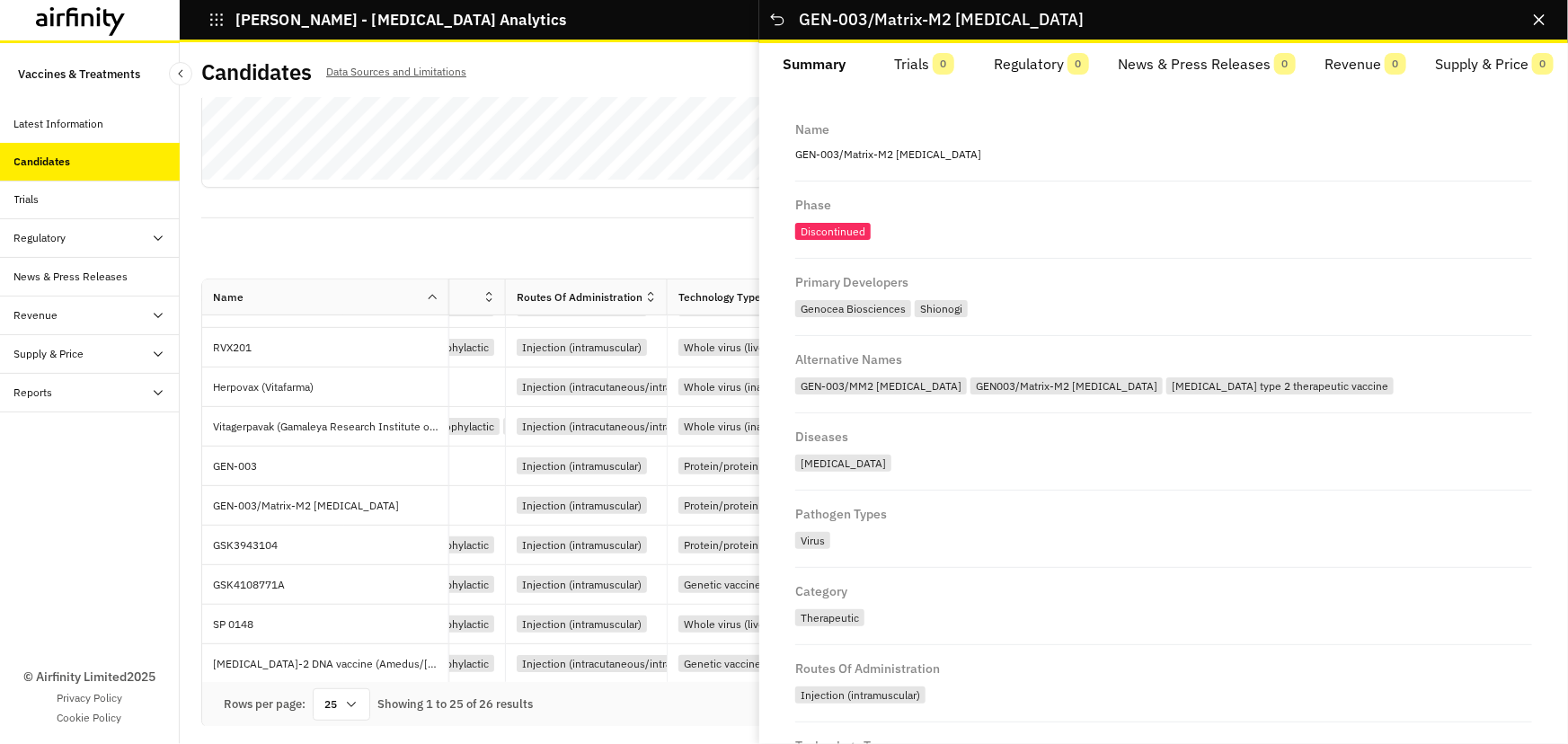
click at [852, 58] on button "Summary" at bounding box center [814, 65] width 110 height 43
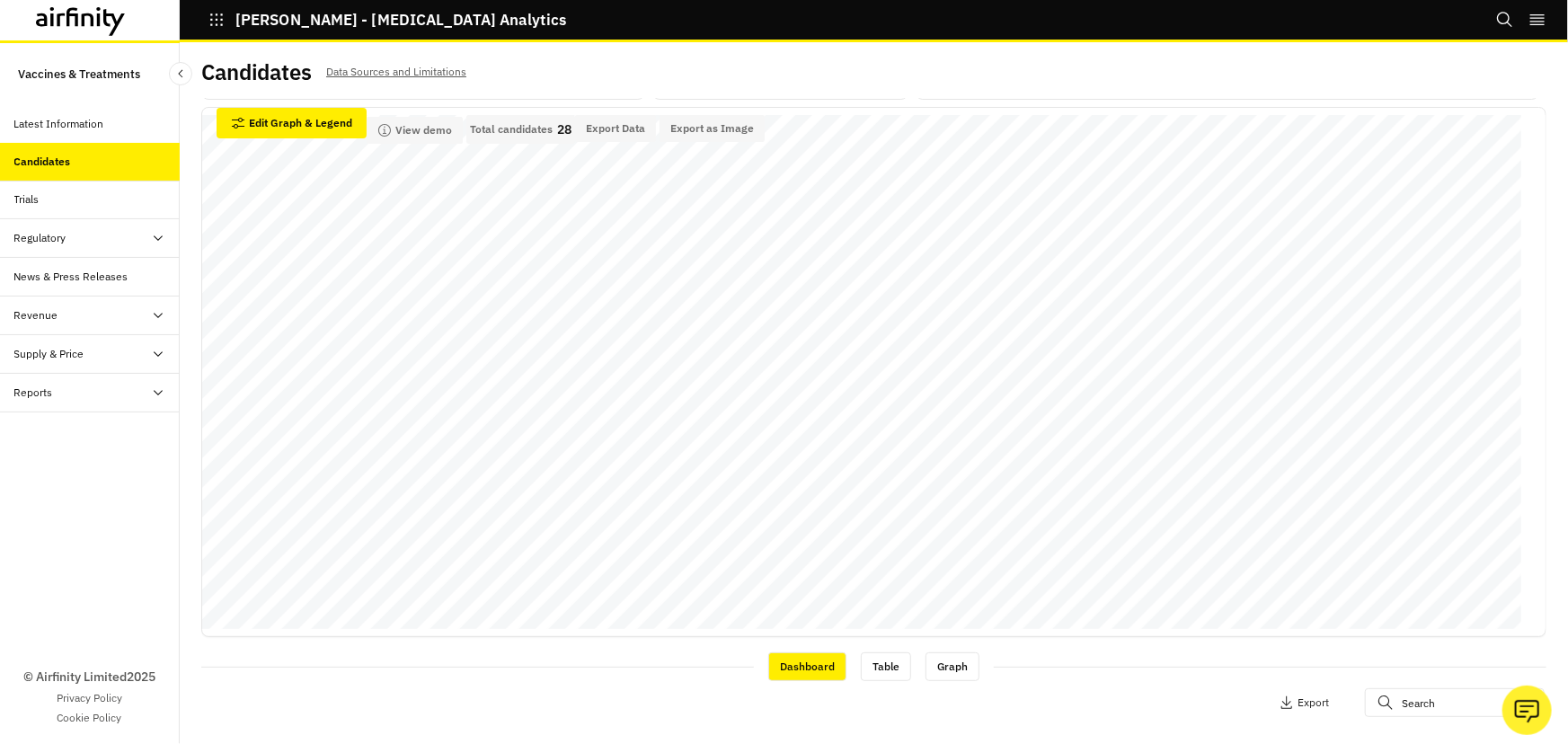
scroll to position [0, 0]
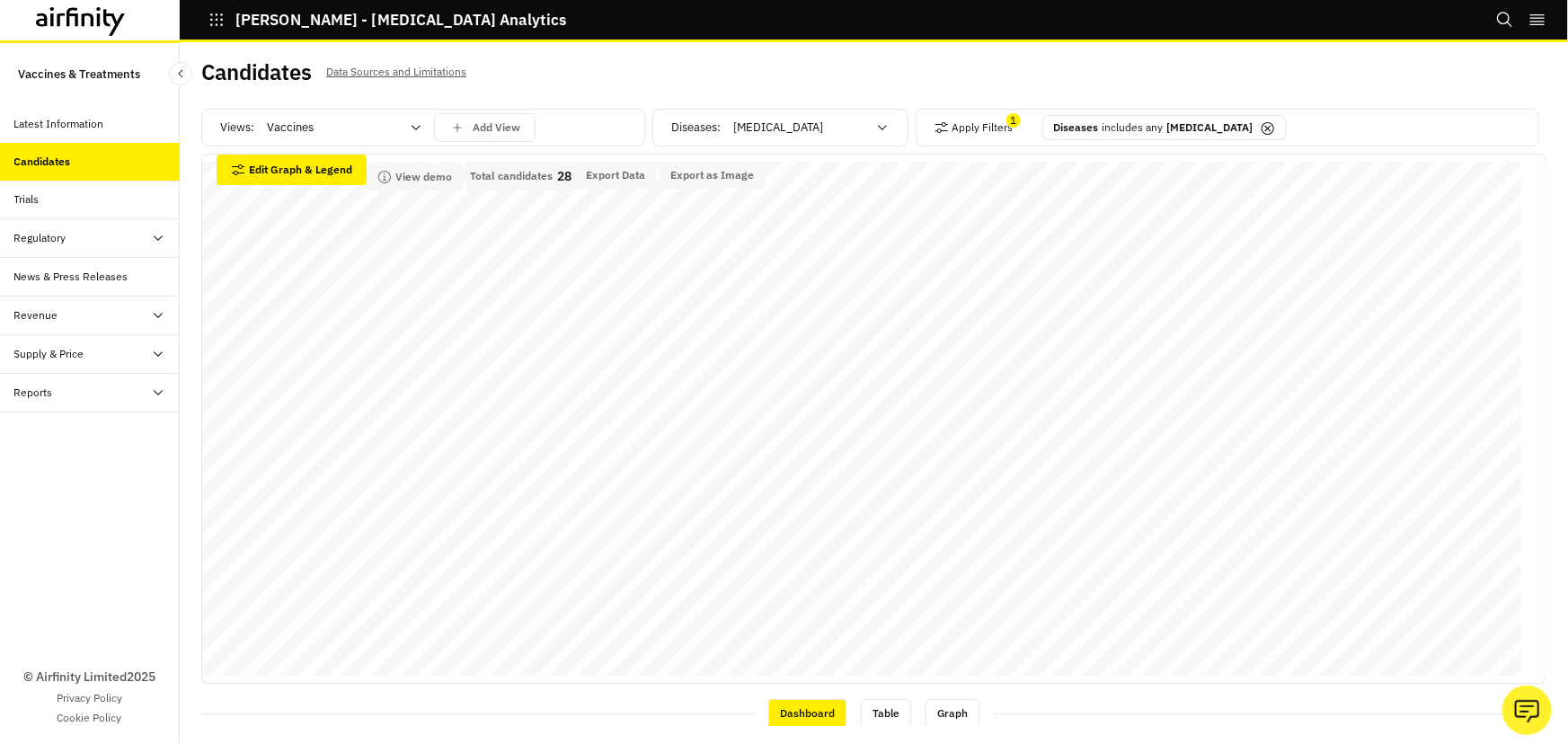
click at [404, 135] on div "Vaccines" at bounding box center [344, 127] width 180 height 29
click at [393, 333] on p "Candidate Vaccines with Matrix" at bounding box center [353, 330] width 168 height 18
click at [1103, 135] on div "Adjuvants includes any Matrix-M, Matrix-M1..." at bounding box center [1181, 128] width 278 height 26
click at [1096, 126] on p "Adjuvants" at bounding box center [1078, 127] width 49 height 16
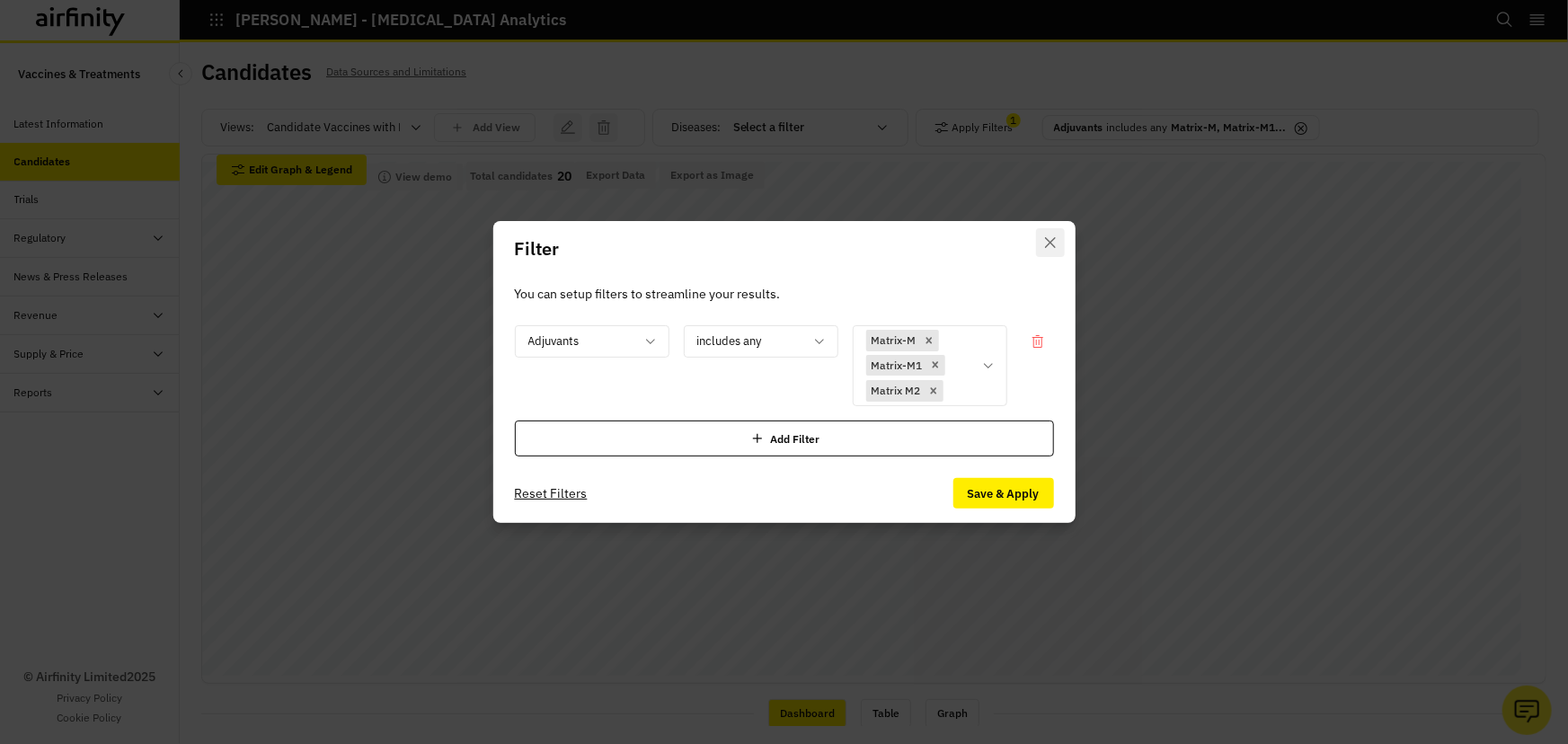
click at [1050, 242] on icon "Close" at bounding box center [1050, 242] width 11 height 11
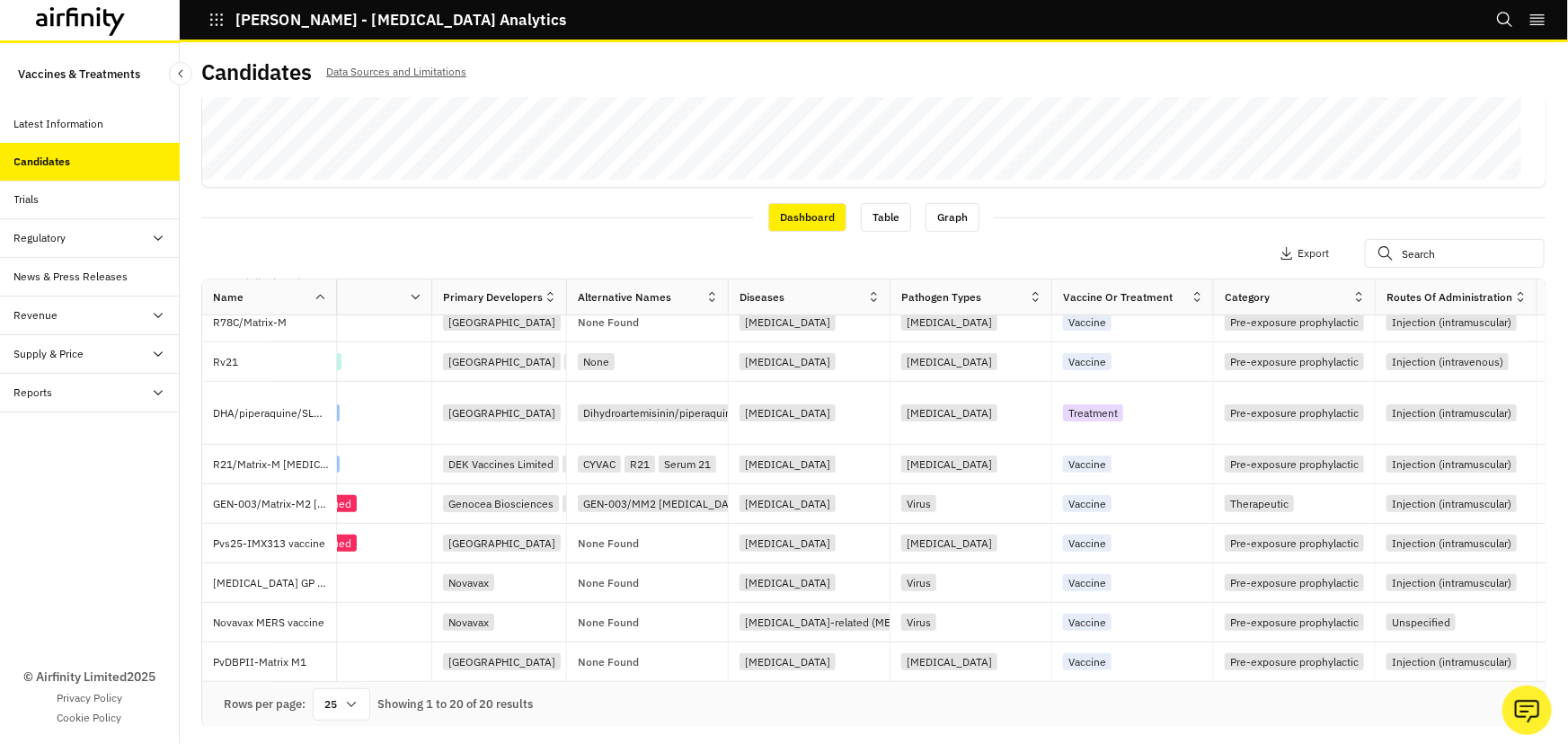
scroll to position [451, 0]
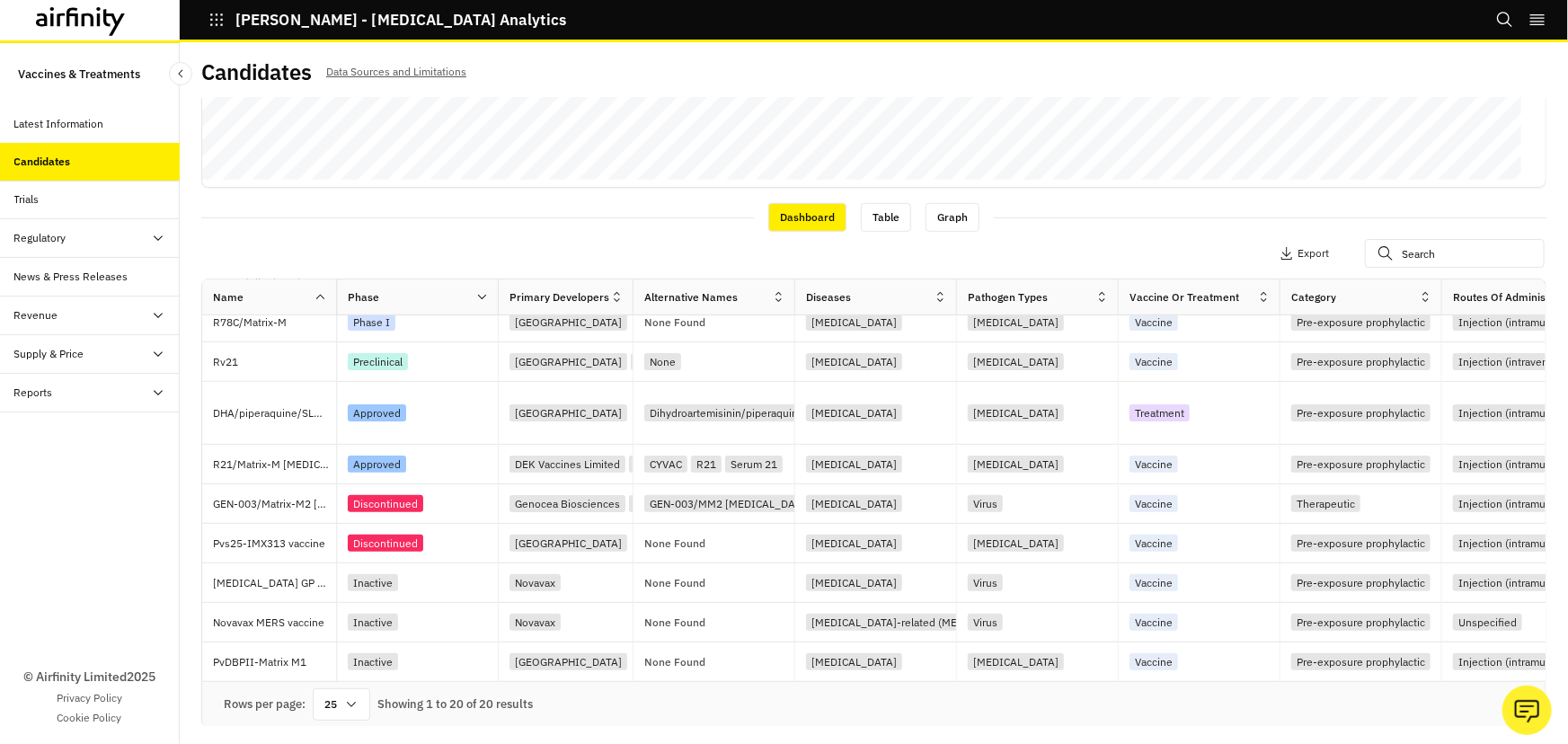
click at [939, 296] on icon at bounding box center [940, 297] width 14 height 14
click at [857, 427] on div "Sort Descending" at bounding box center [863, 418] width 184 height 41
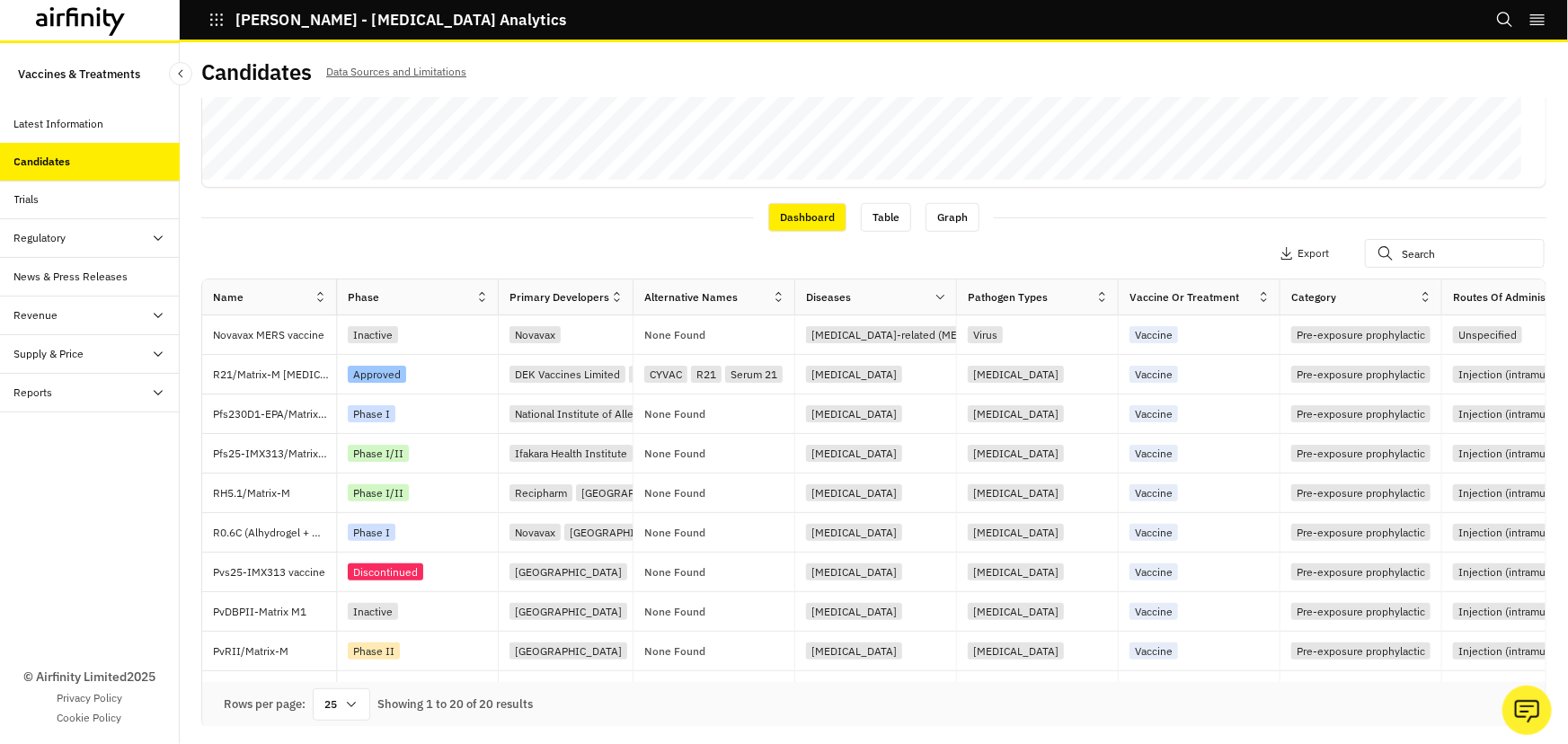
scroll to position [0, 0]
click at [315, 335] on p "Novavax MERS vaccine" at bounding box center [274, 334] width 123 height 18
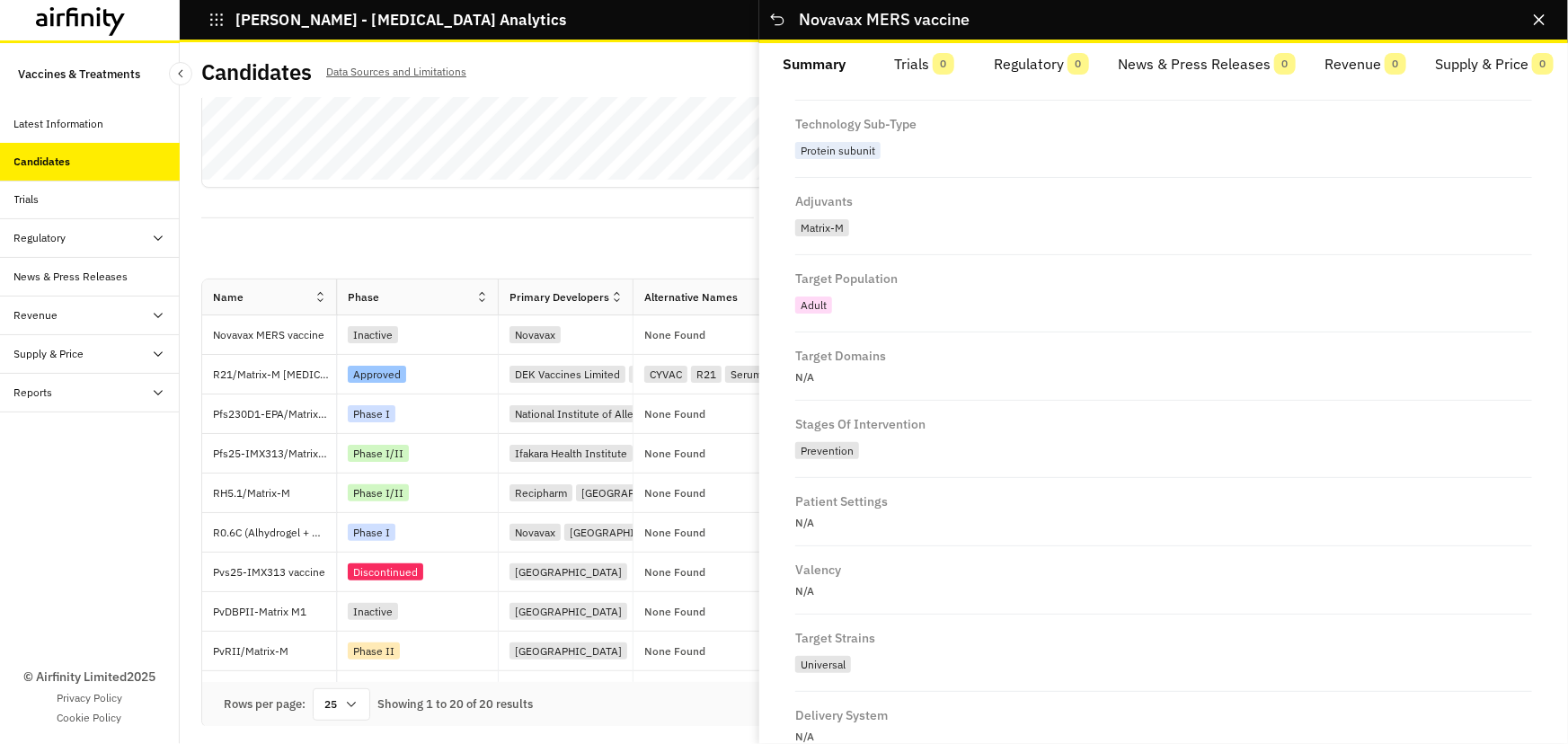
scroll to position [816, 0]
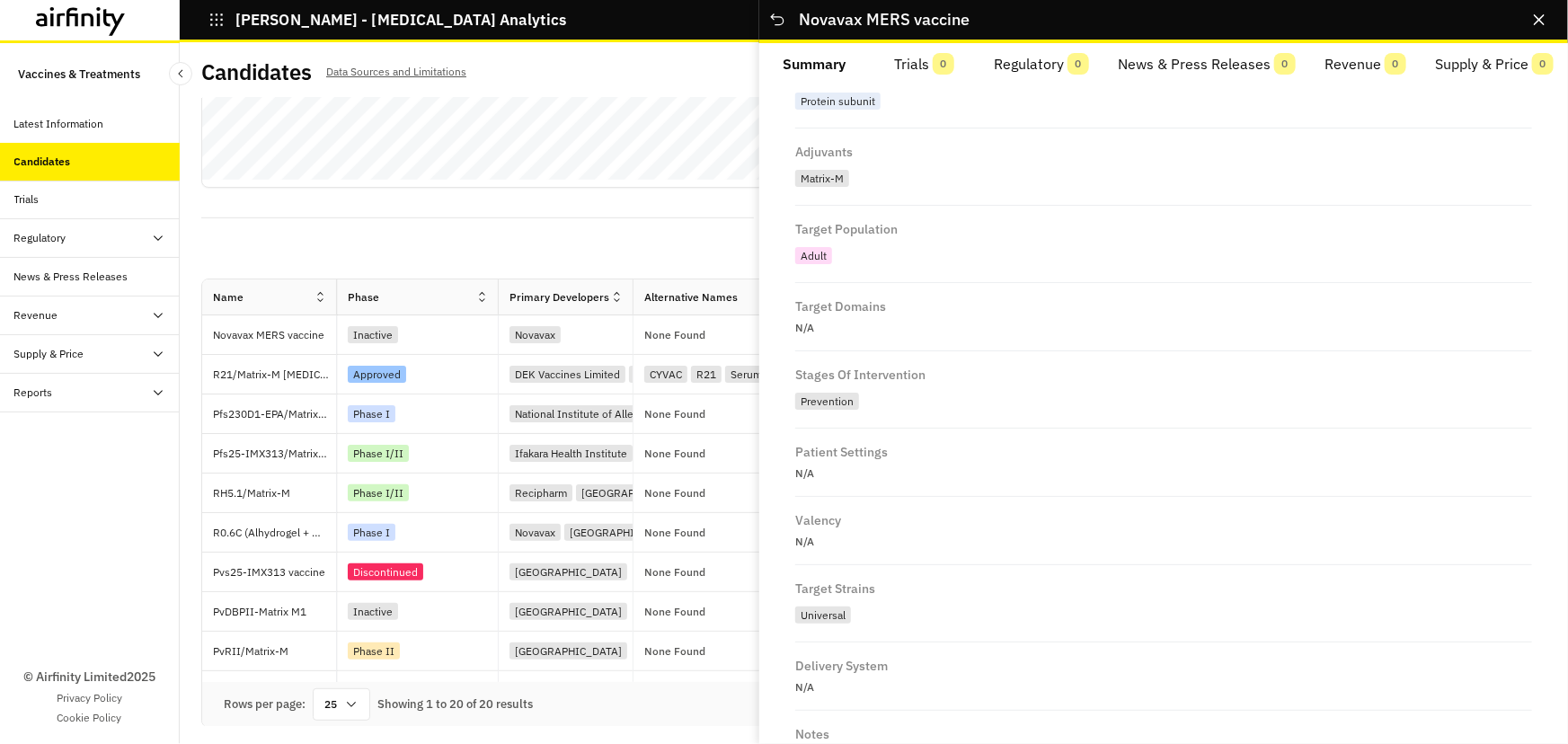
click at [219, 26] on icon "button" at bounding box center [216, 19] width 16 height 16
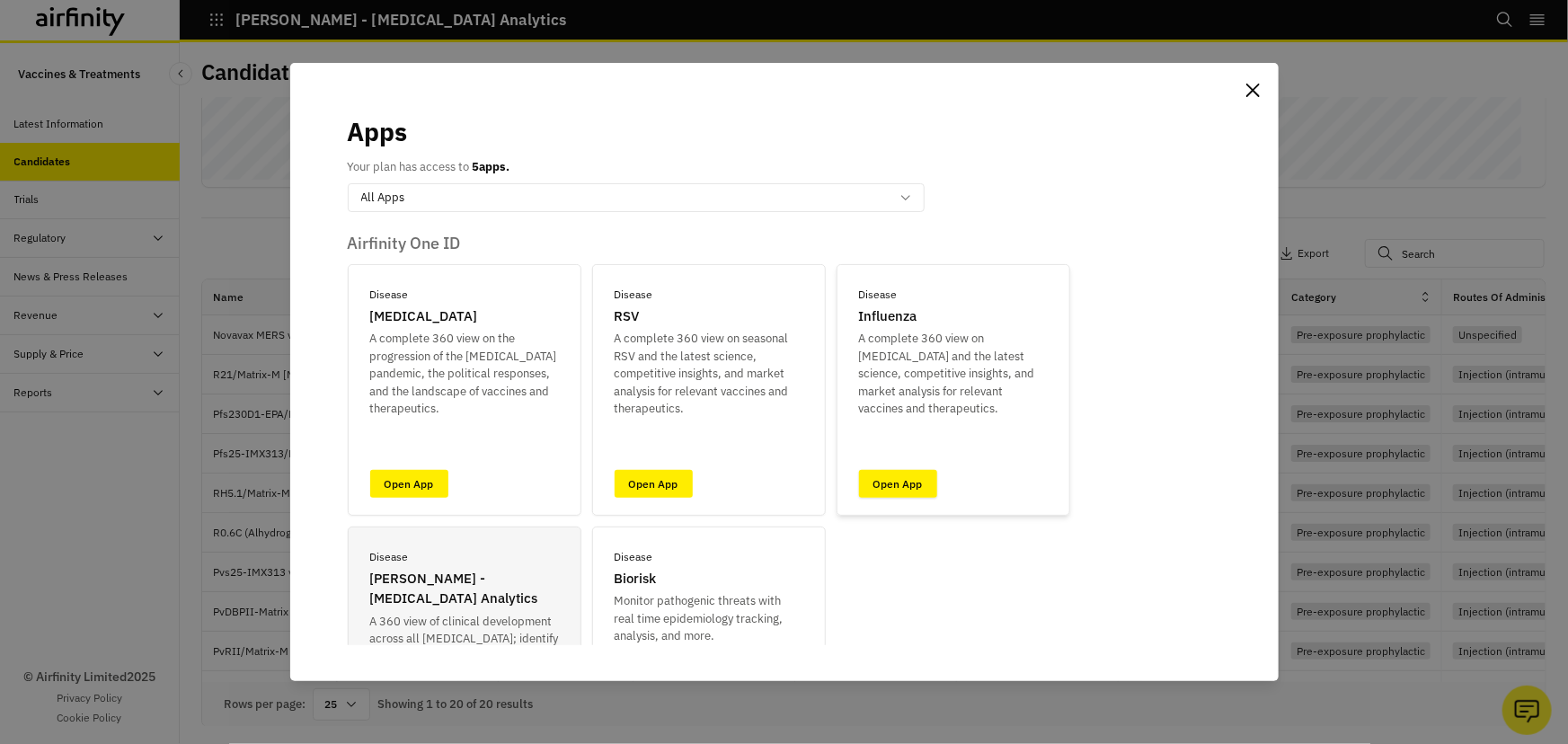
click at [918, 486] on link "Open App" at bounding box center [898, 484] width 78 height 28
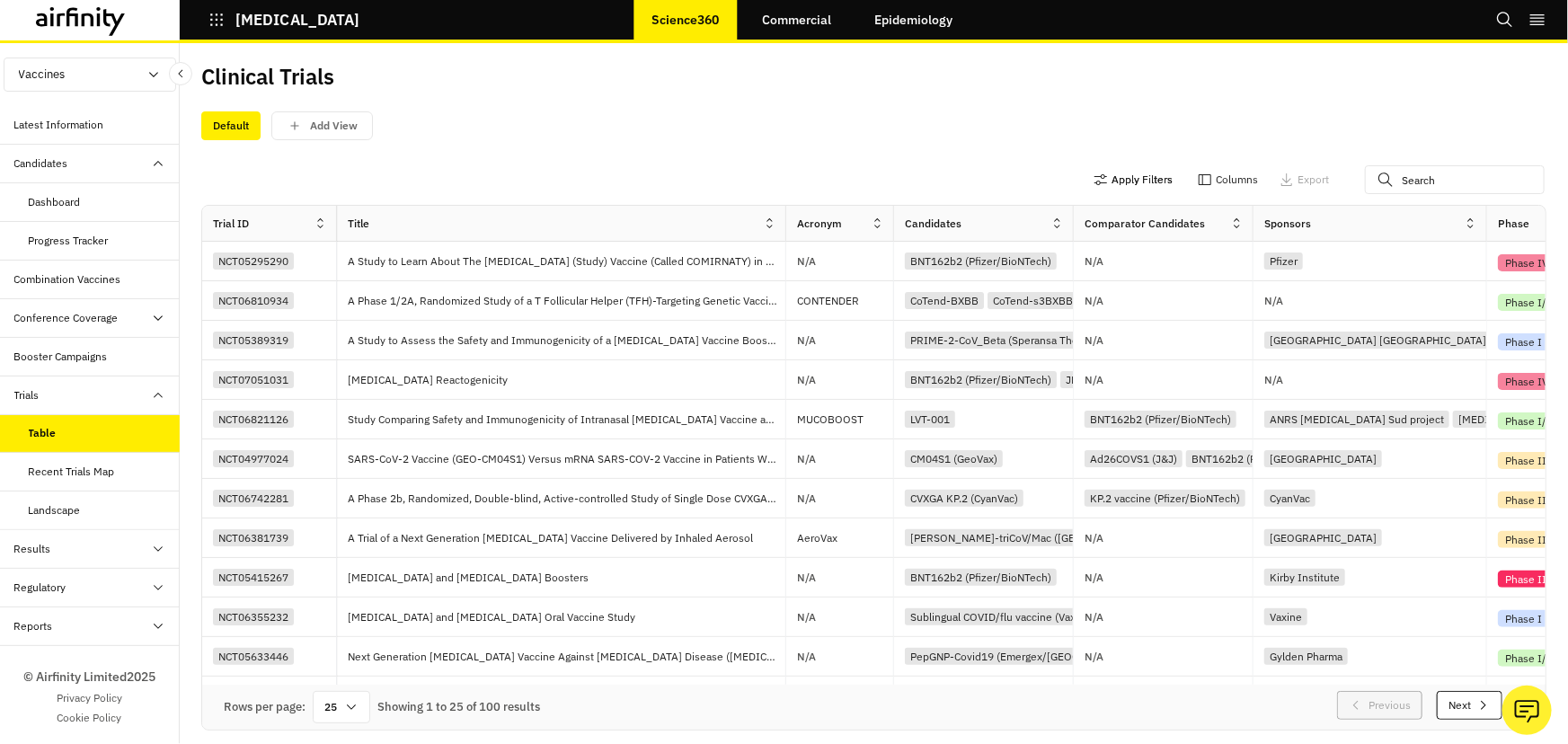
click at [1119, 168] on button "Apply Filters" at bounding box center [1132, 180] width 79 height 29
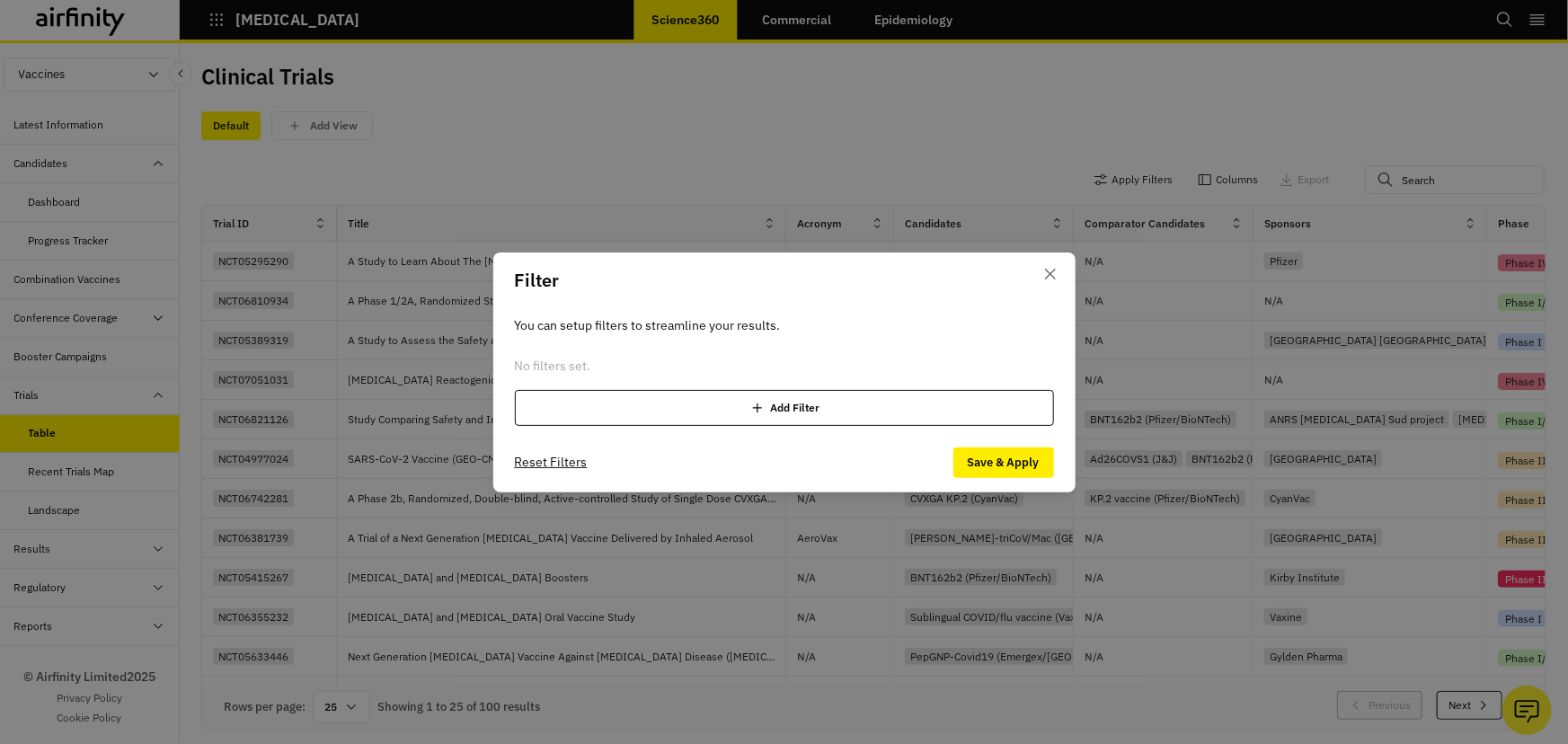
click at [803, 408] on div "Add Filter" at bounding box center [784, 407] width 539 height 36
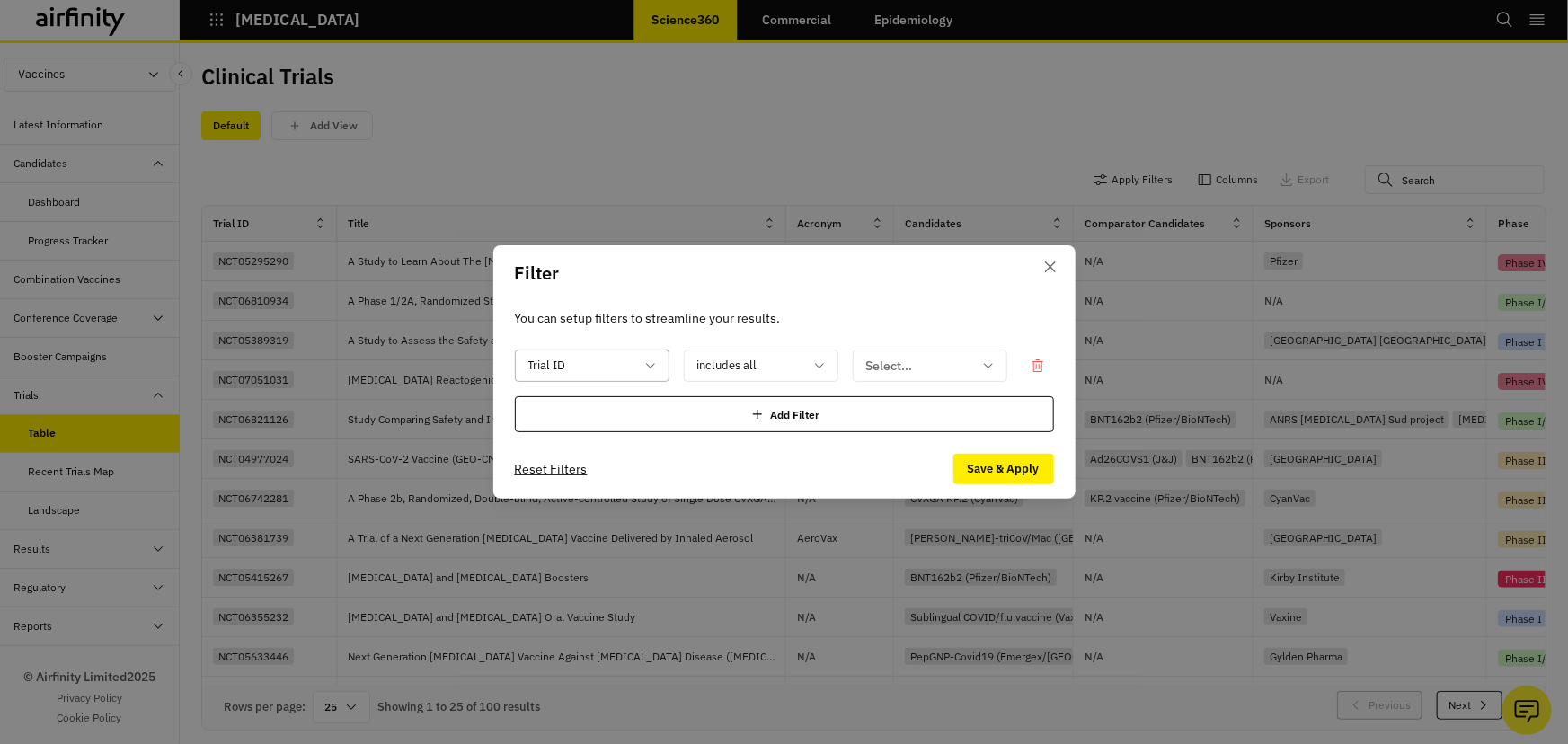
click at [633, 370] on div at bounding box center [581, 366] width 106 height 22
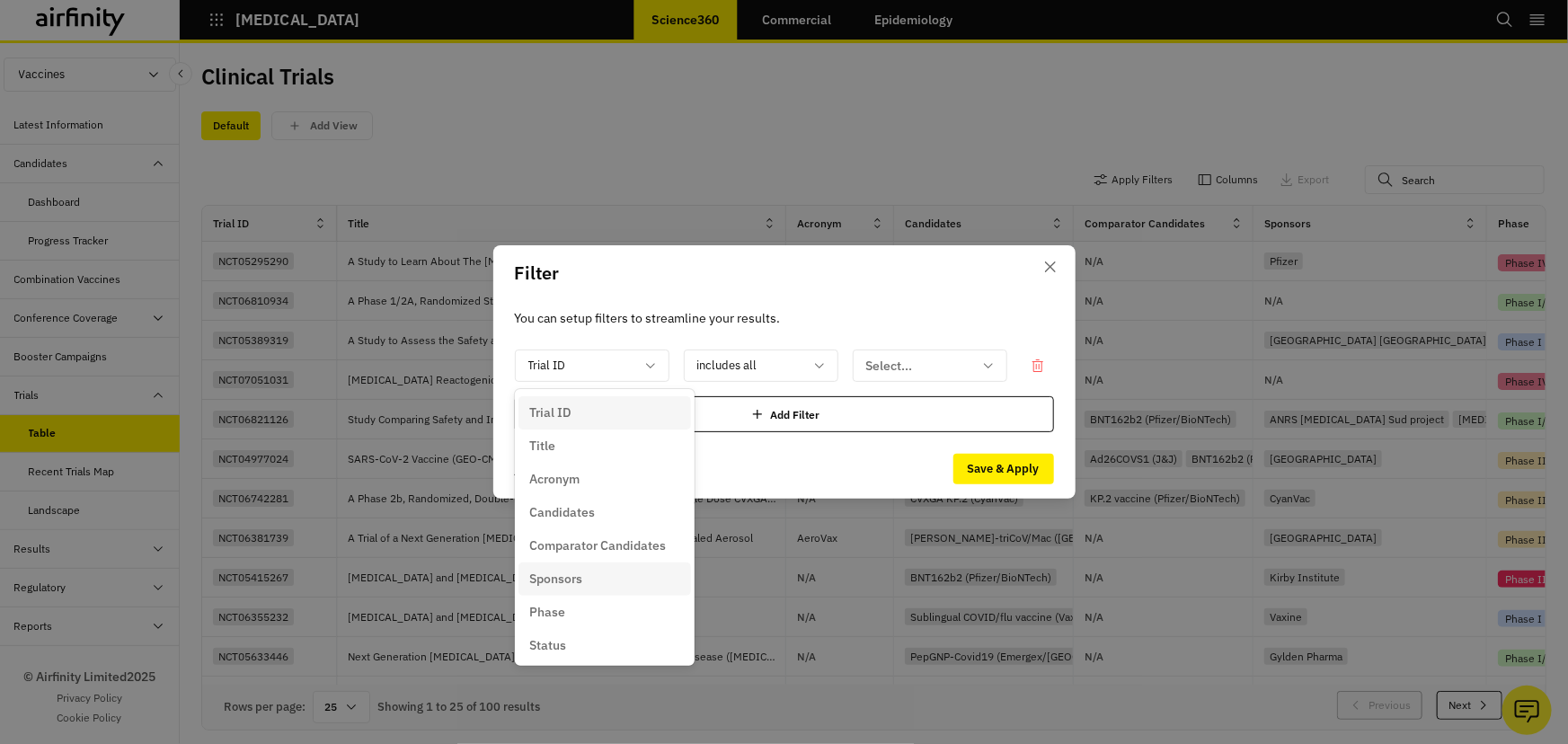
click at [632, 573] on div "Sponsors" at bounding box center [604, 578] width 151 height 19
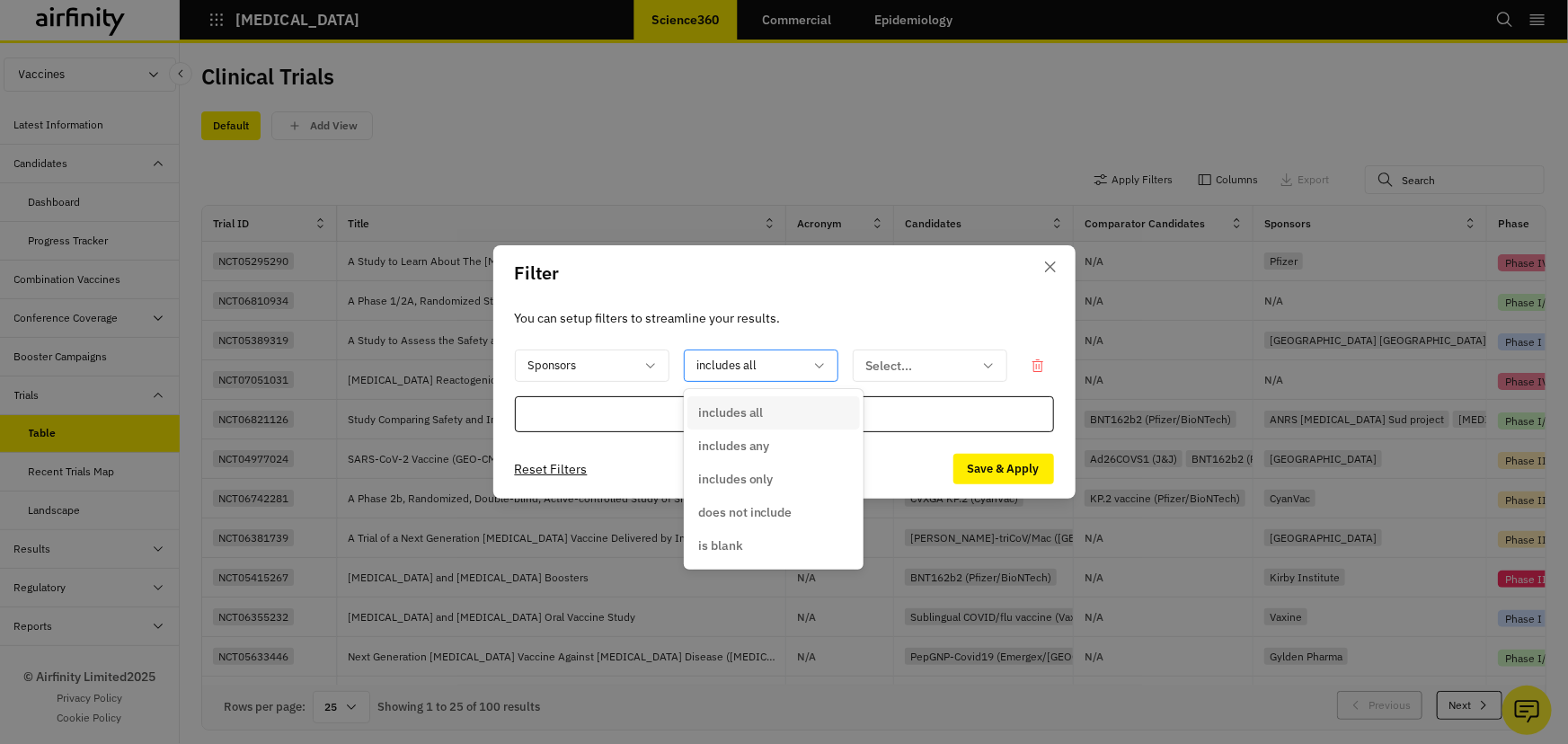
click at [803, 366] on div at bounding box center [750, 366] width 106 height 22
click at [809, 453] on div "includes any" at bounding box center [773, 446] width 151 height 19
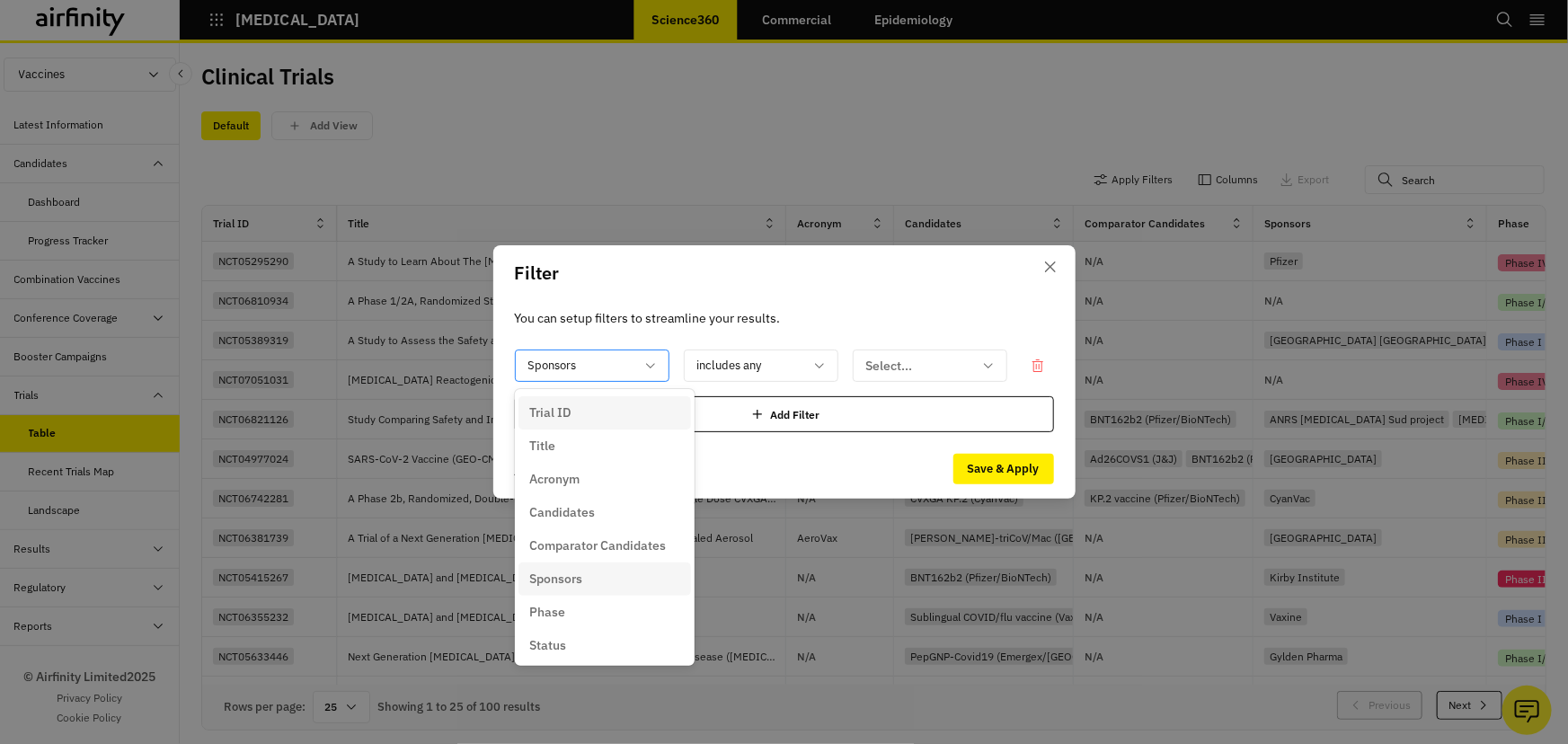
click at [635, 356] on div "Sponsors" at bounding box center [579, 366] width 128 height 30
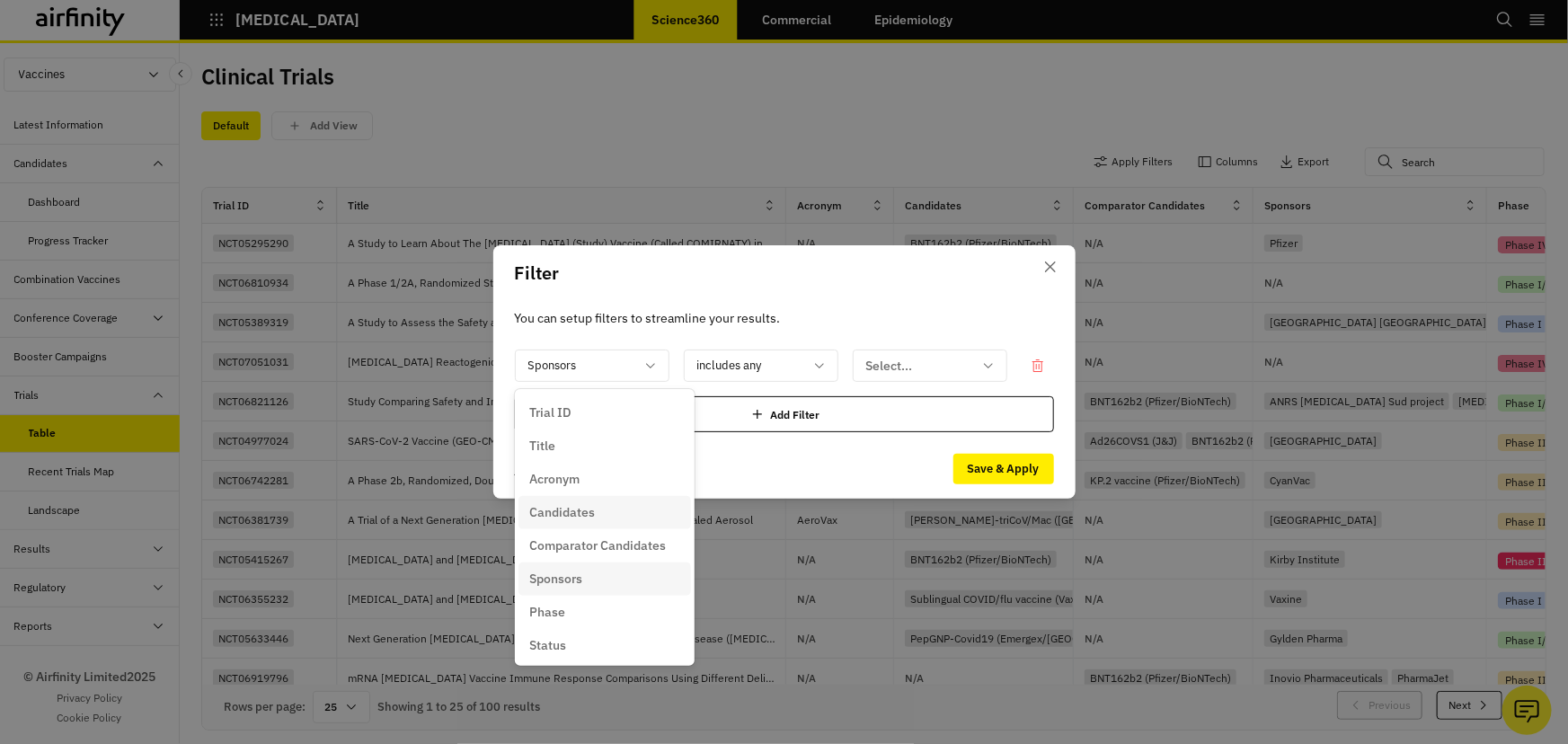
click at [611, 514] on div "Candidates" at bounding box center [604, 513] width 151 height 19
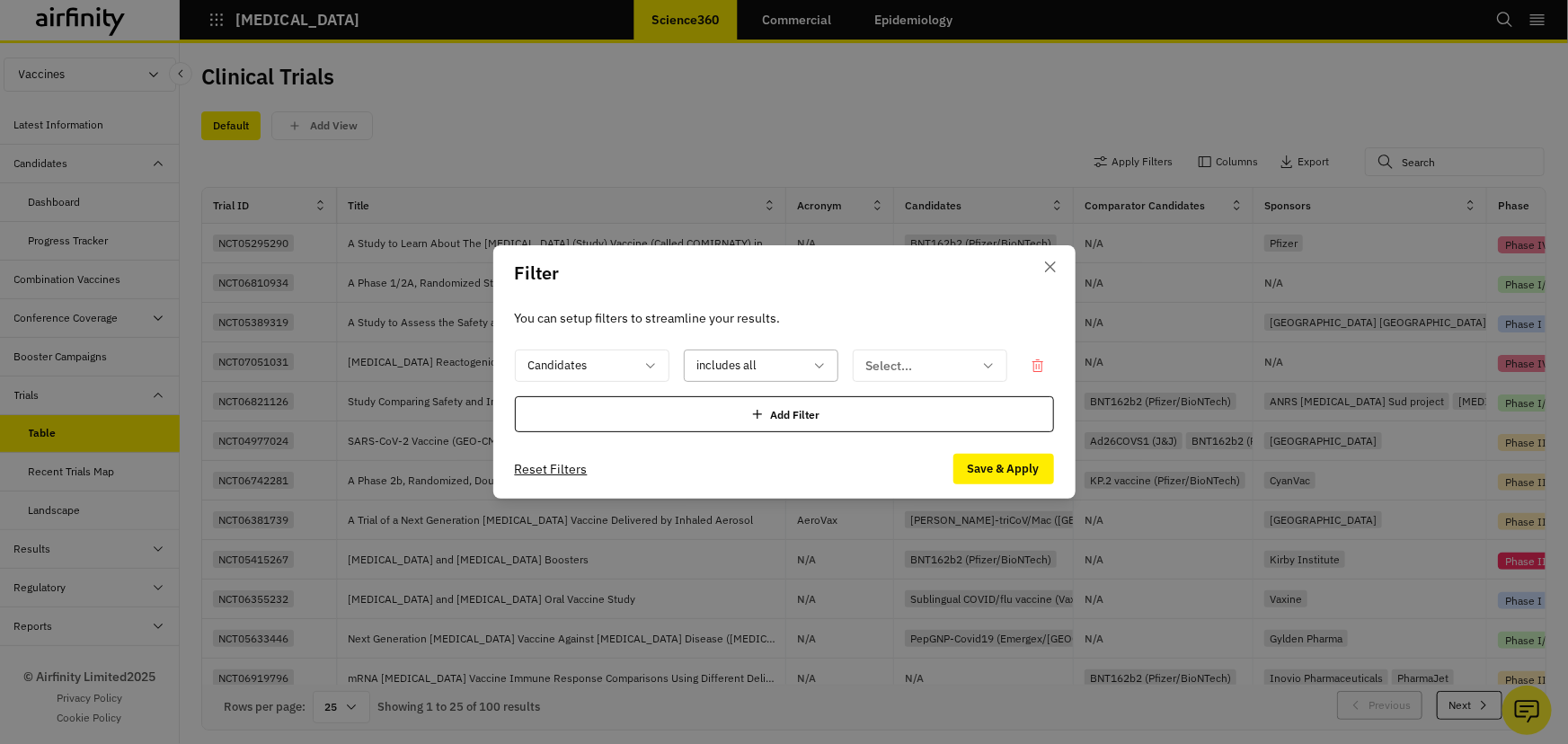
click at [807, 360] on div "includes all" at bounding box center [749, 366] width 128 height 30
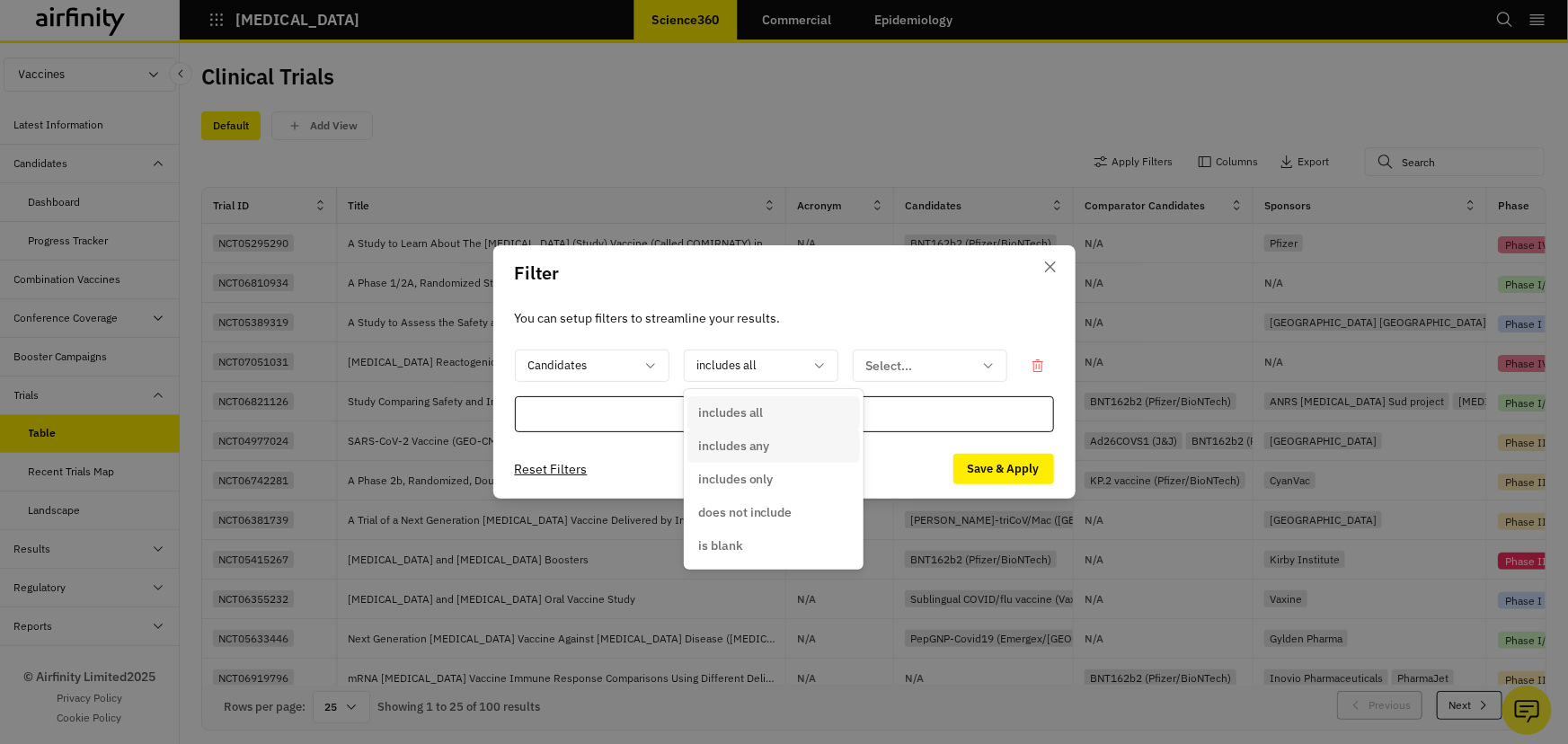
click at [809, 441] on div "includes any" at bounding box center [773, 446] width 151 height 19
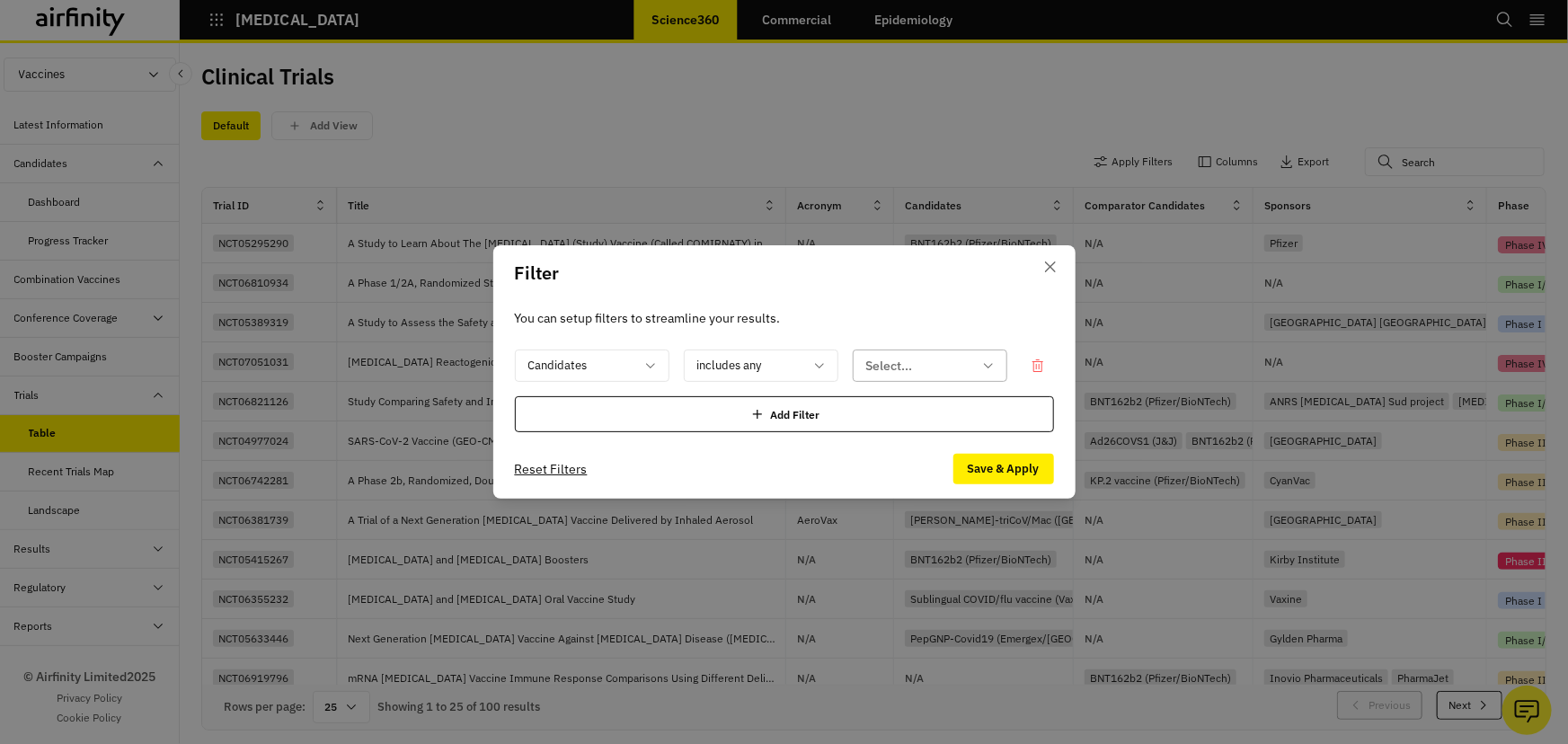
click at [917, 352] on div "Select..." at bounding box center [917, 366] width 128 height 30
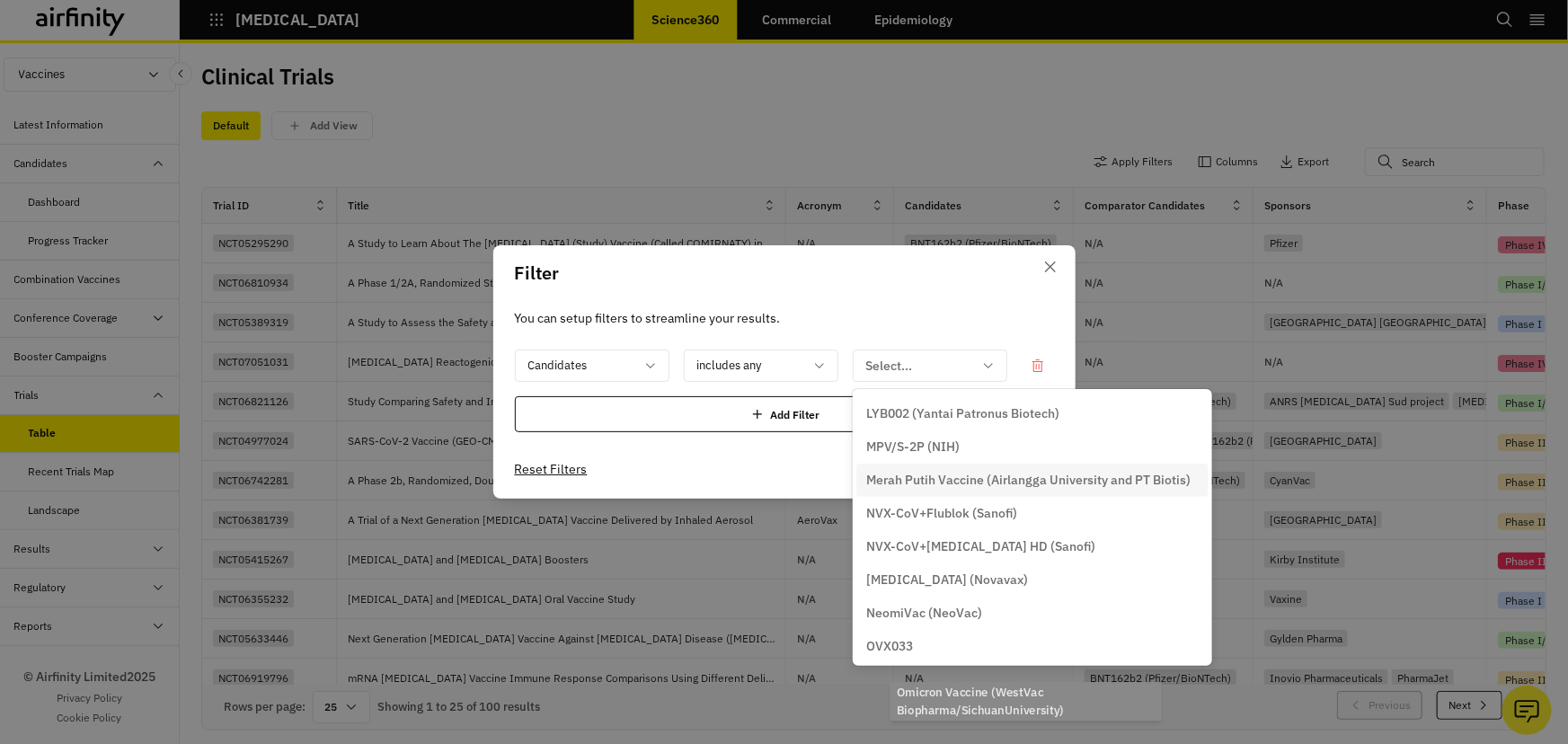
scroll to position [1469, 0]
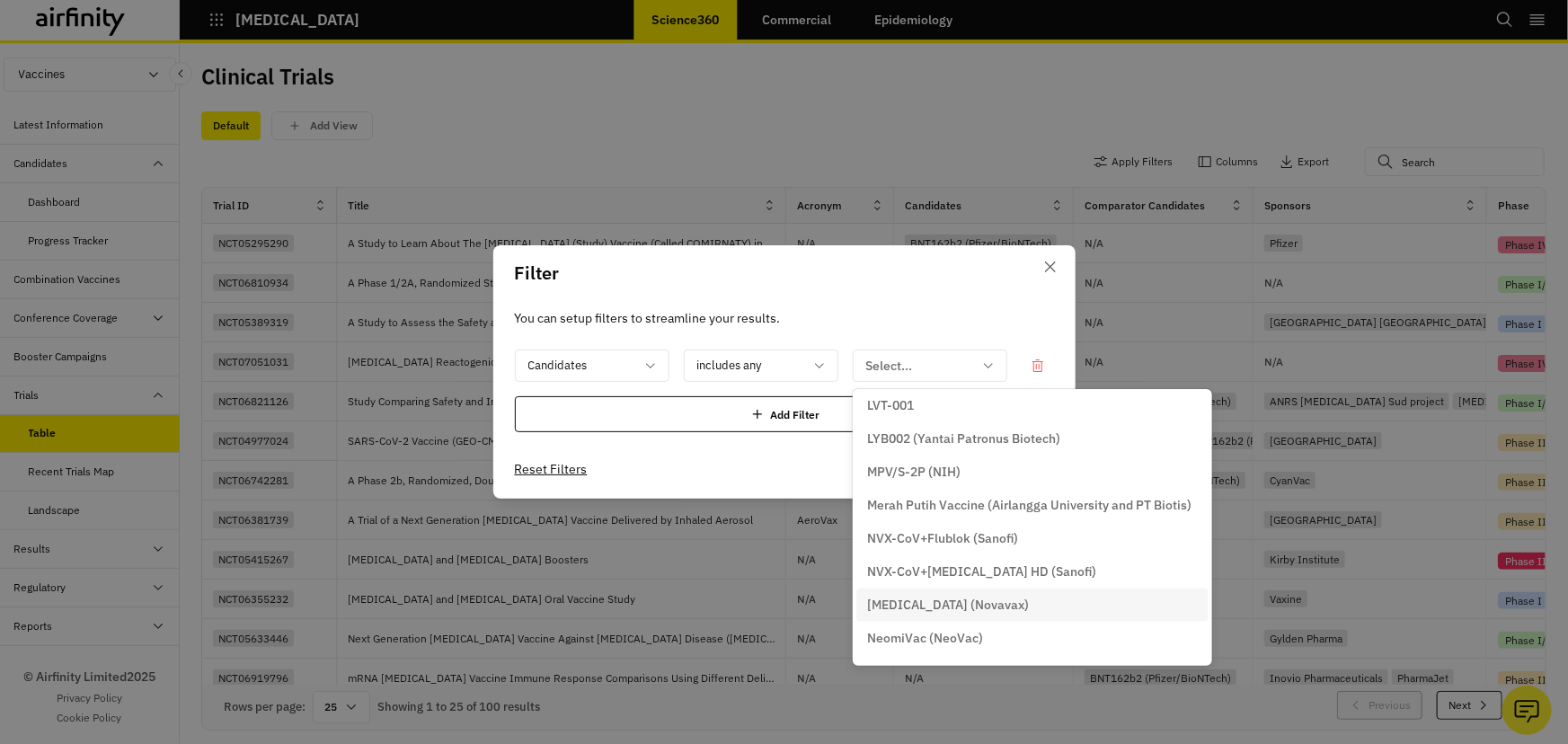
click at [974, 601] on p "NVX-CoV2373 (Novavax)" at bounding box center [948, 605] width 162 height 19
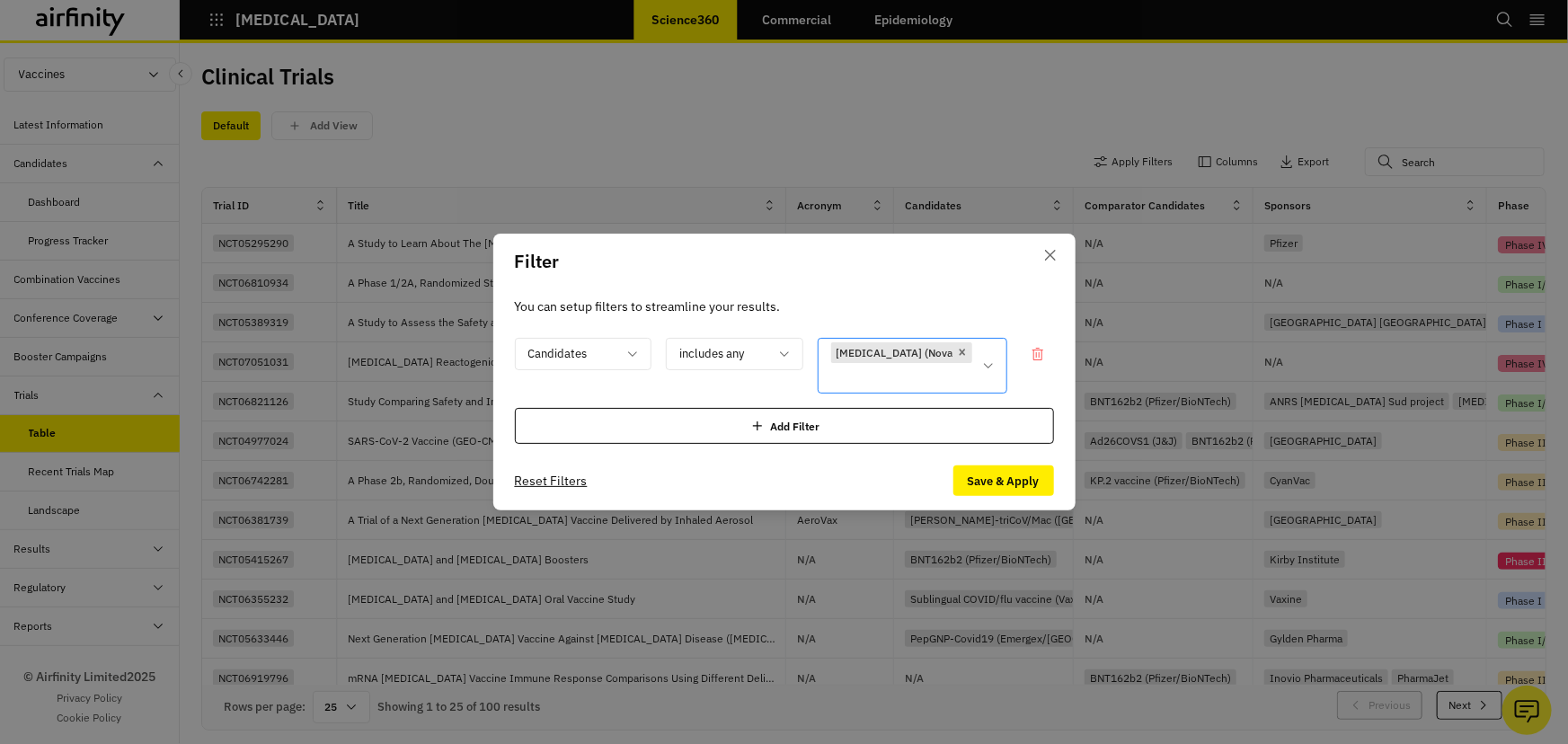
click at [996, 373] on div "NVX-CoV2373 (Novavax)" at bounding box center [912, 366] width 190 height 56
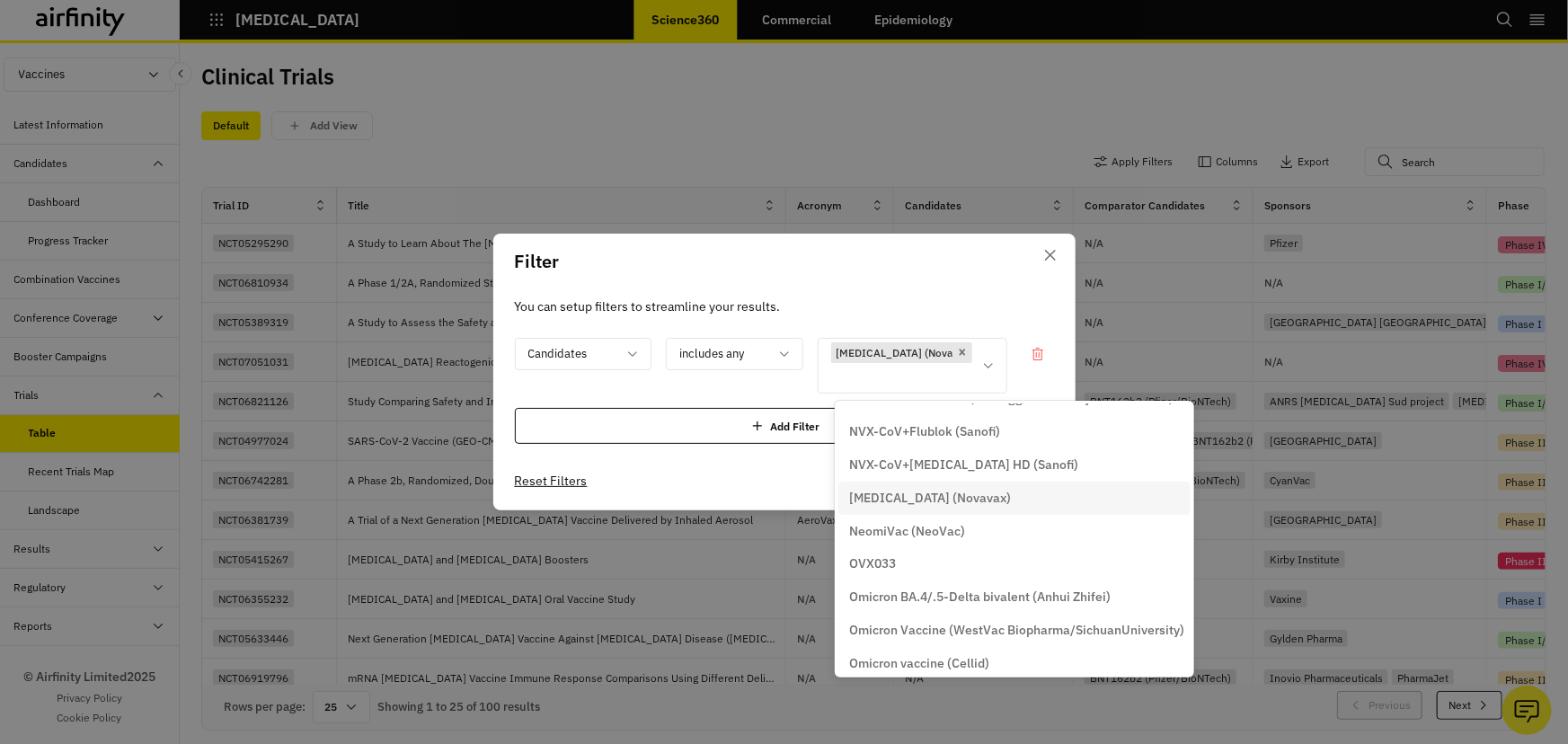
scroll to position [1551, 0]
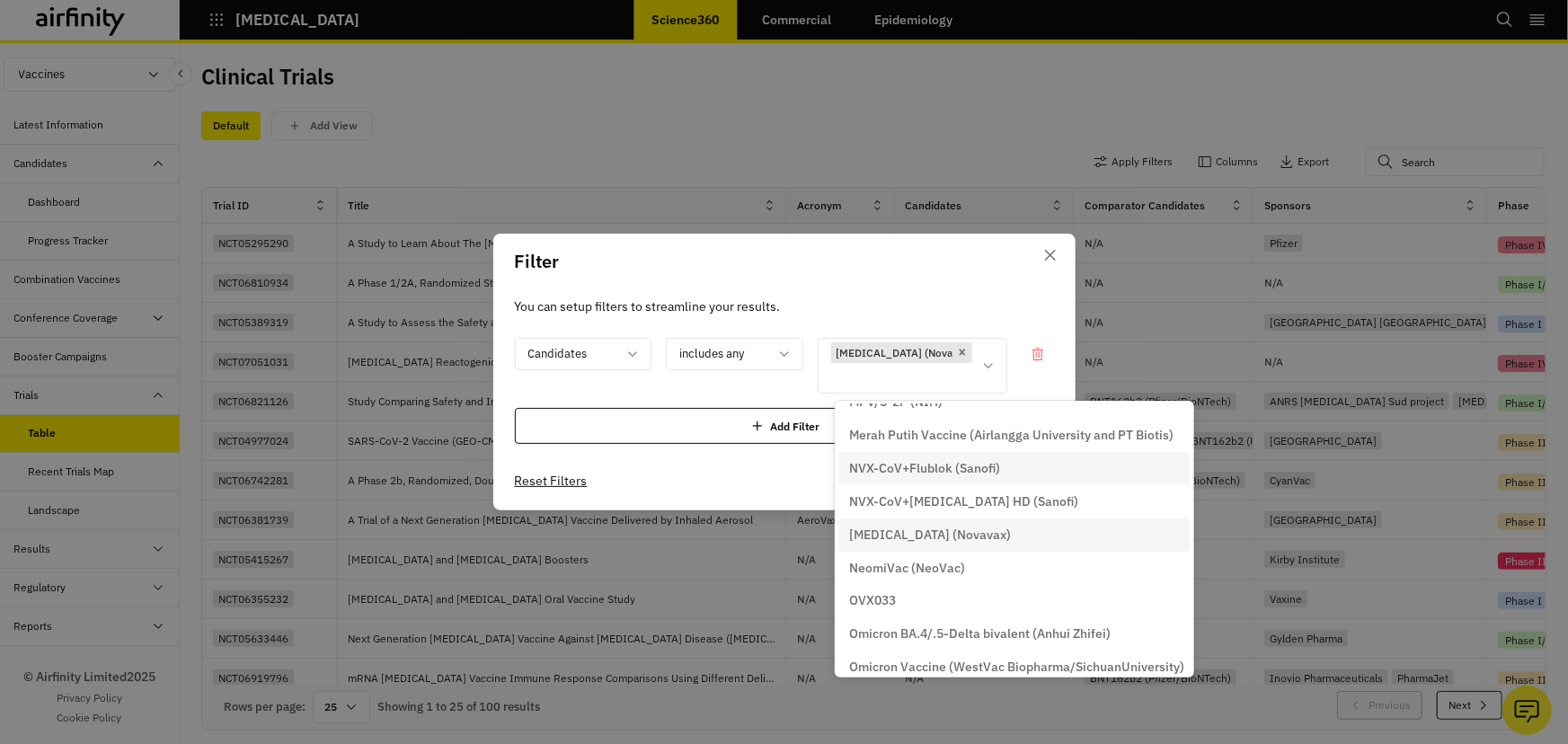
click at [994, 470] on p "NVX-CoV+Flublok (Sanofi)" at bounding box center [924, 468] width 151 height 19
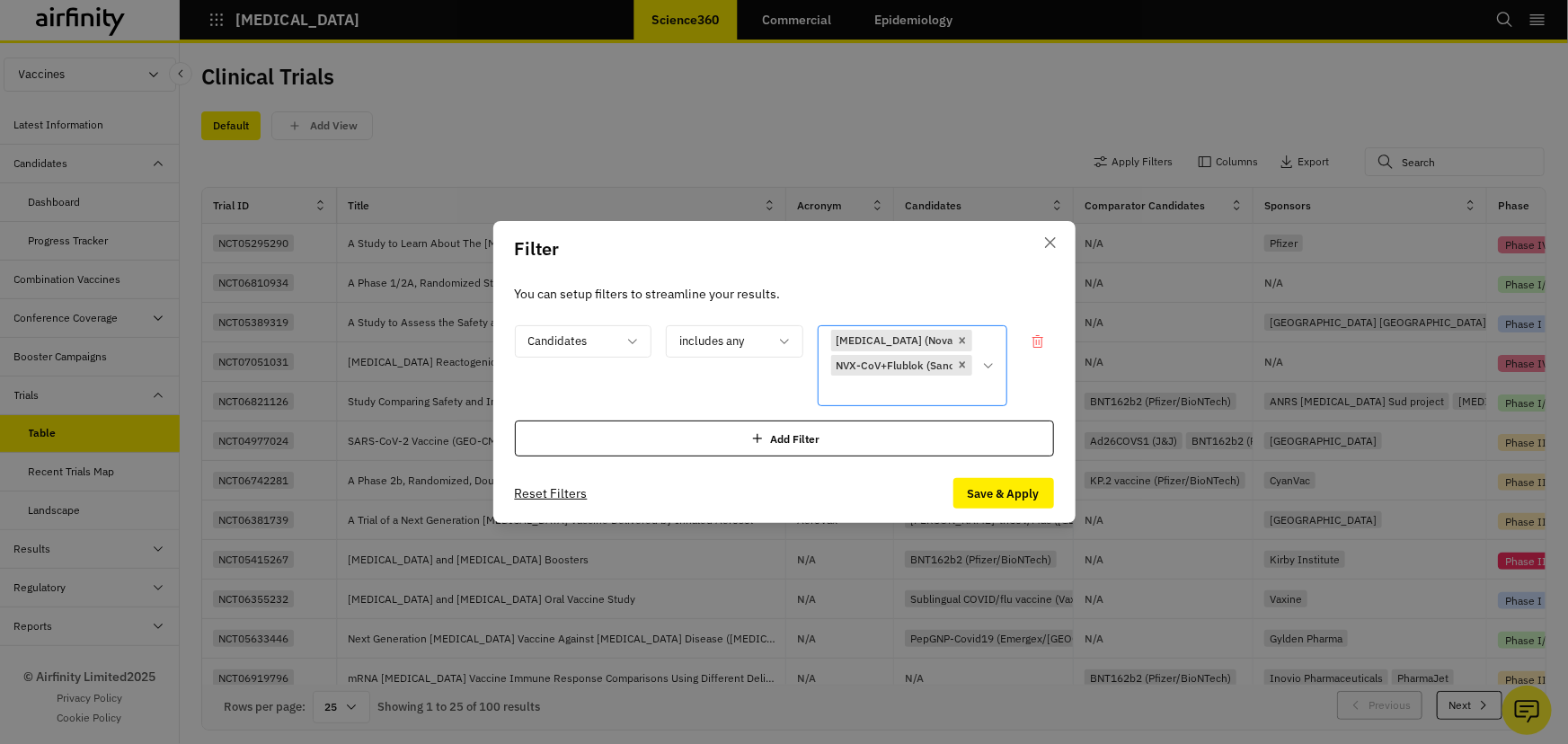
click at [985, 370] on icon at bounding box center [989, 366] width 15 height 15
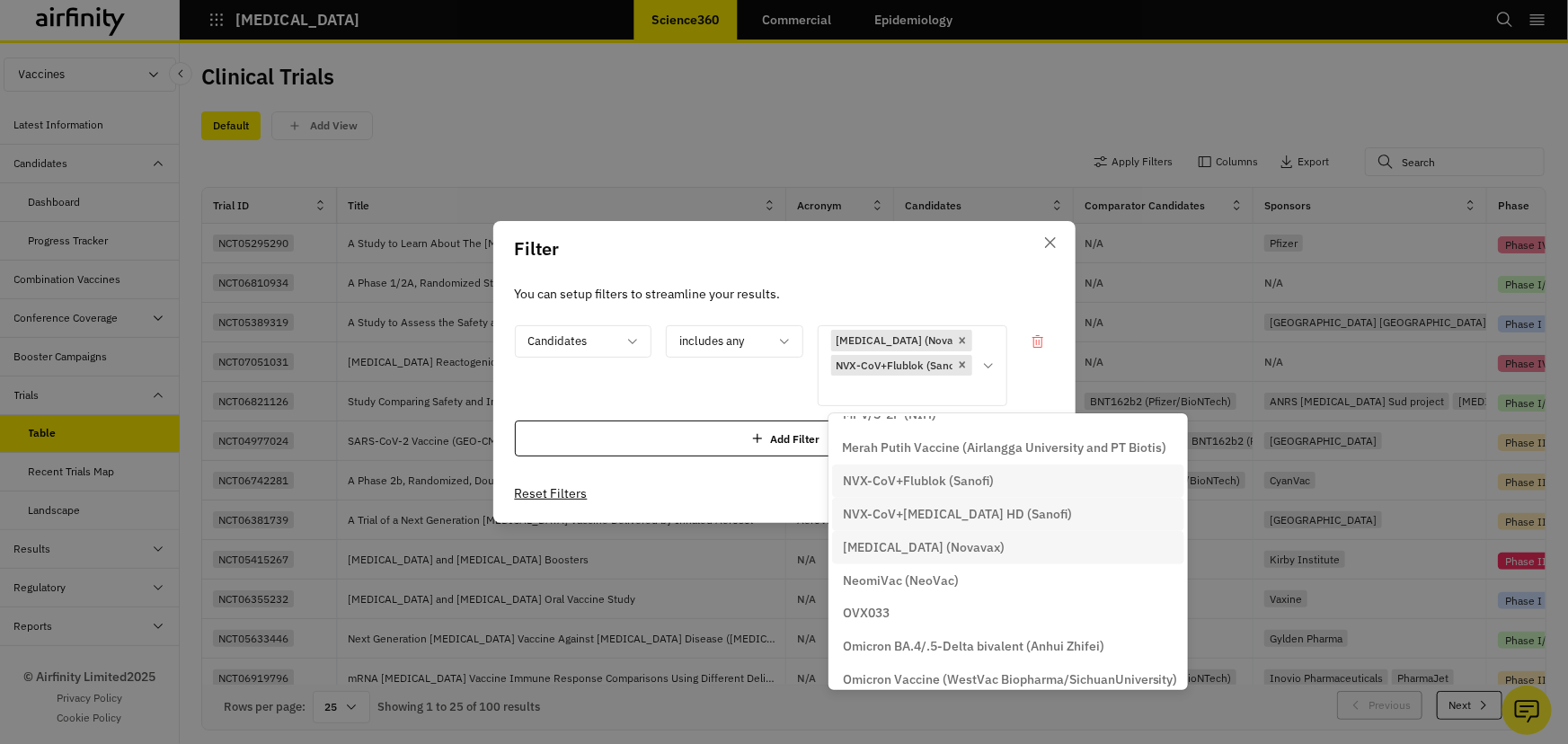
click at [998, 505] on p "NVX-CoV+Fluzone HD (Sanofi)" at bounding box center [958, 515] width 230 height 19
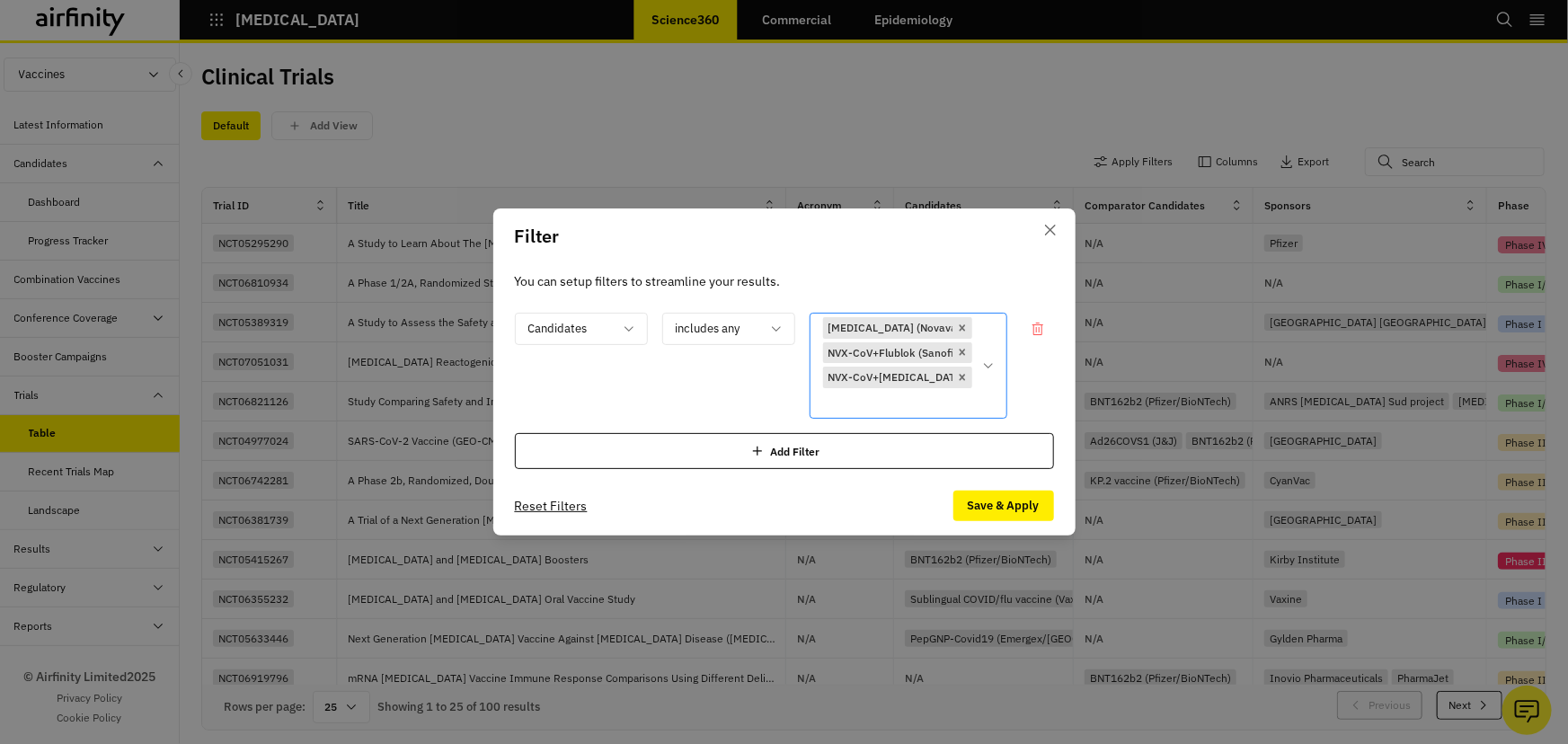
click at [996, 356] on div "NVX-CoV2373 (Novavax) NVX-CoV+Flublok (Sanofi) NVX-CoV+Fluzone HD (Sanofi)" at bounding box center [909, 366] width 198 height 107
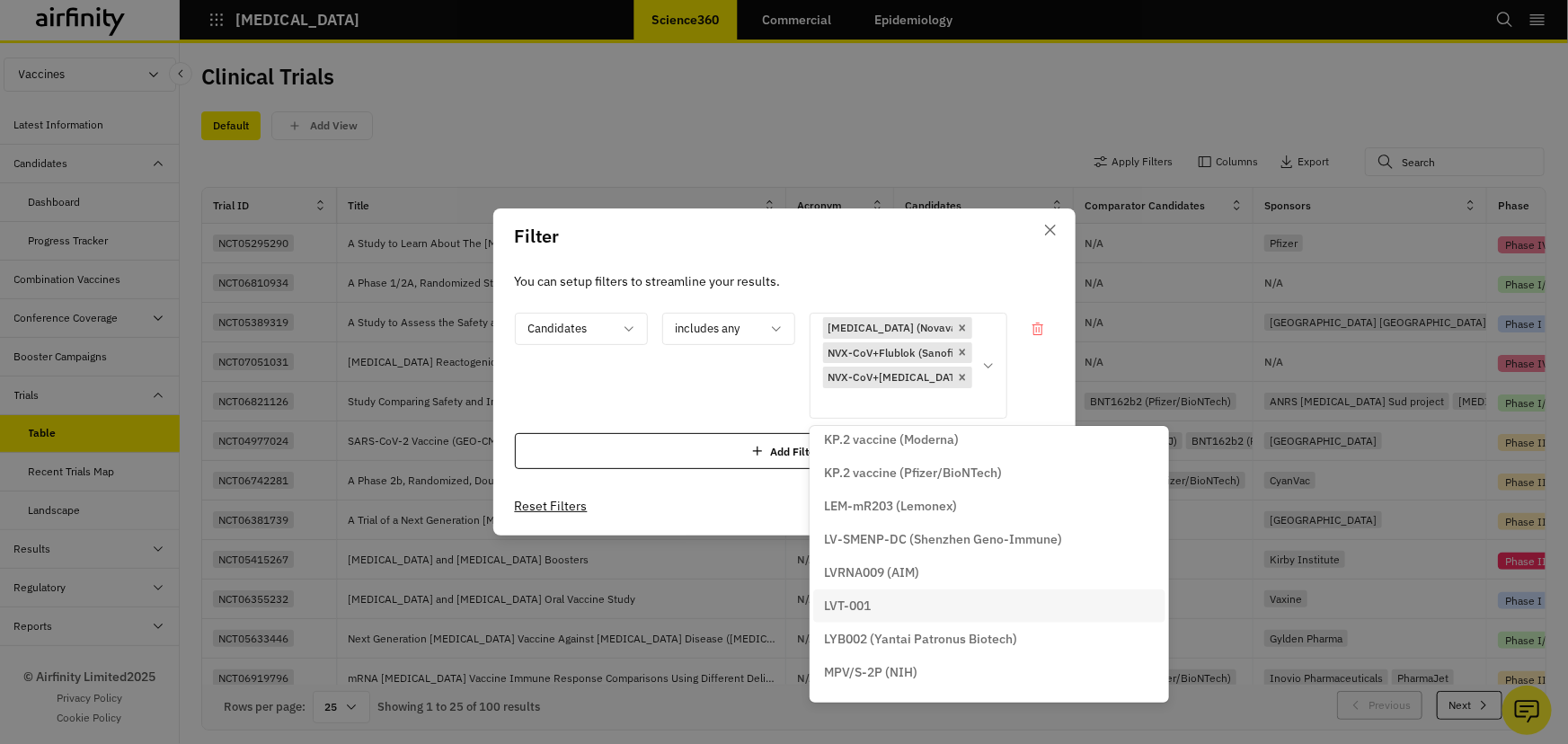
scroll to position [1224, 0]
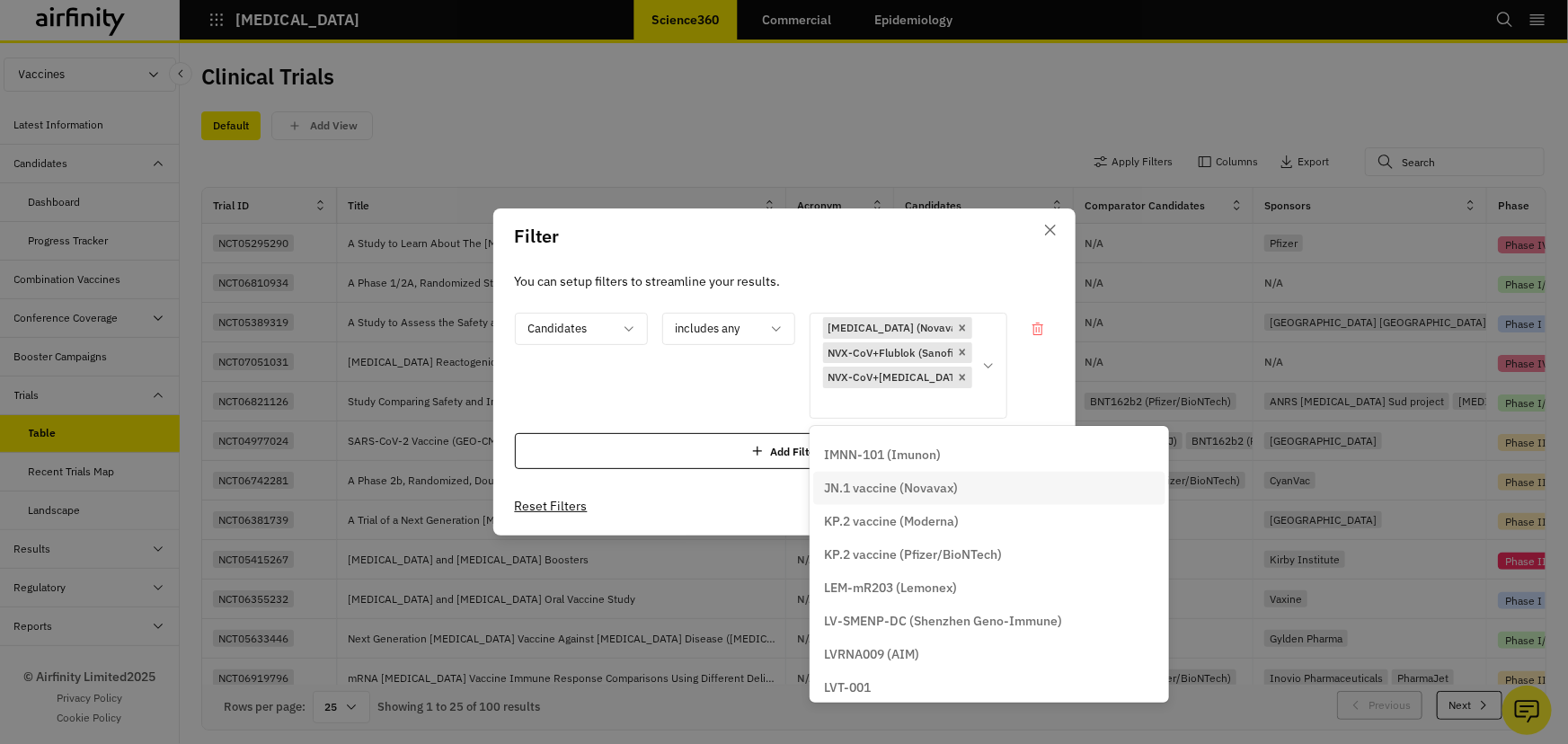
click at [943, 490] on p "JN.1 vaccine (Novavax)" at bounding box center [890, 488] width 134 height 19
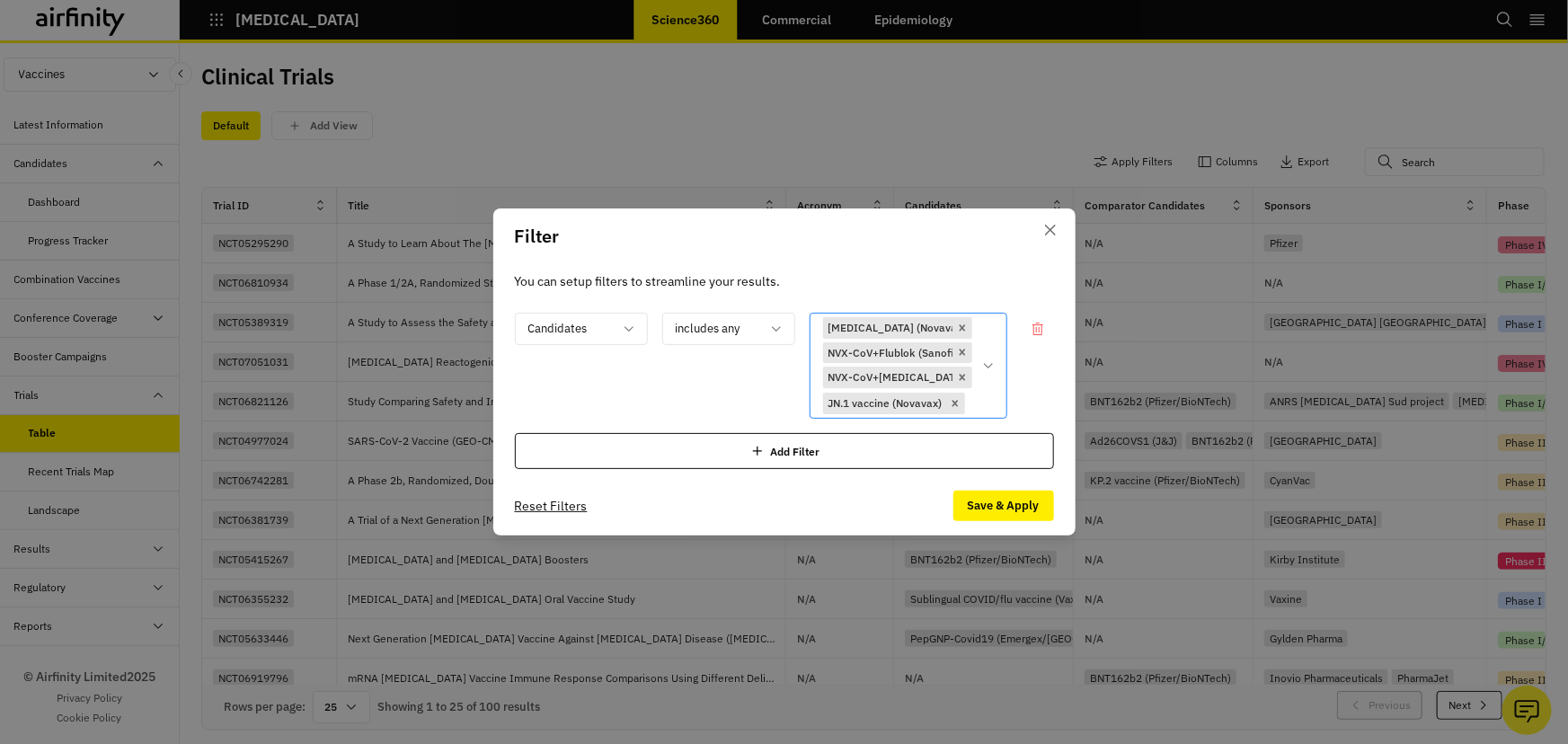
click at [989, 360] on icon at bounding box center [989, 366] width 15 height 15
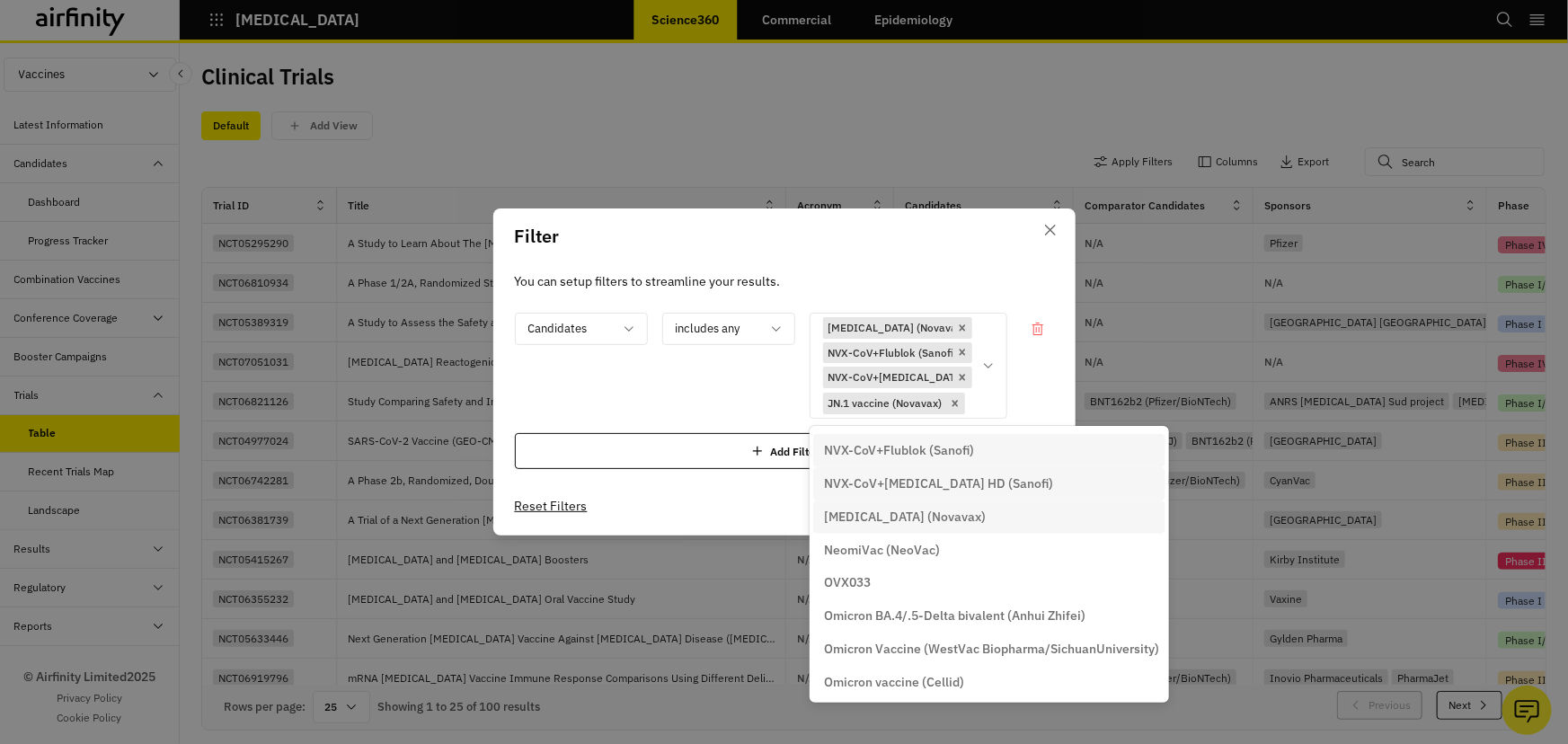
scroll to position [1633, 0]
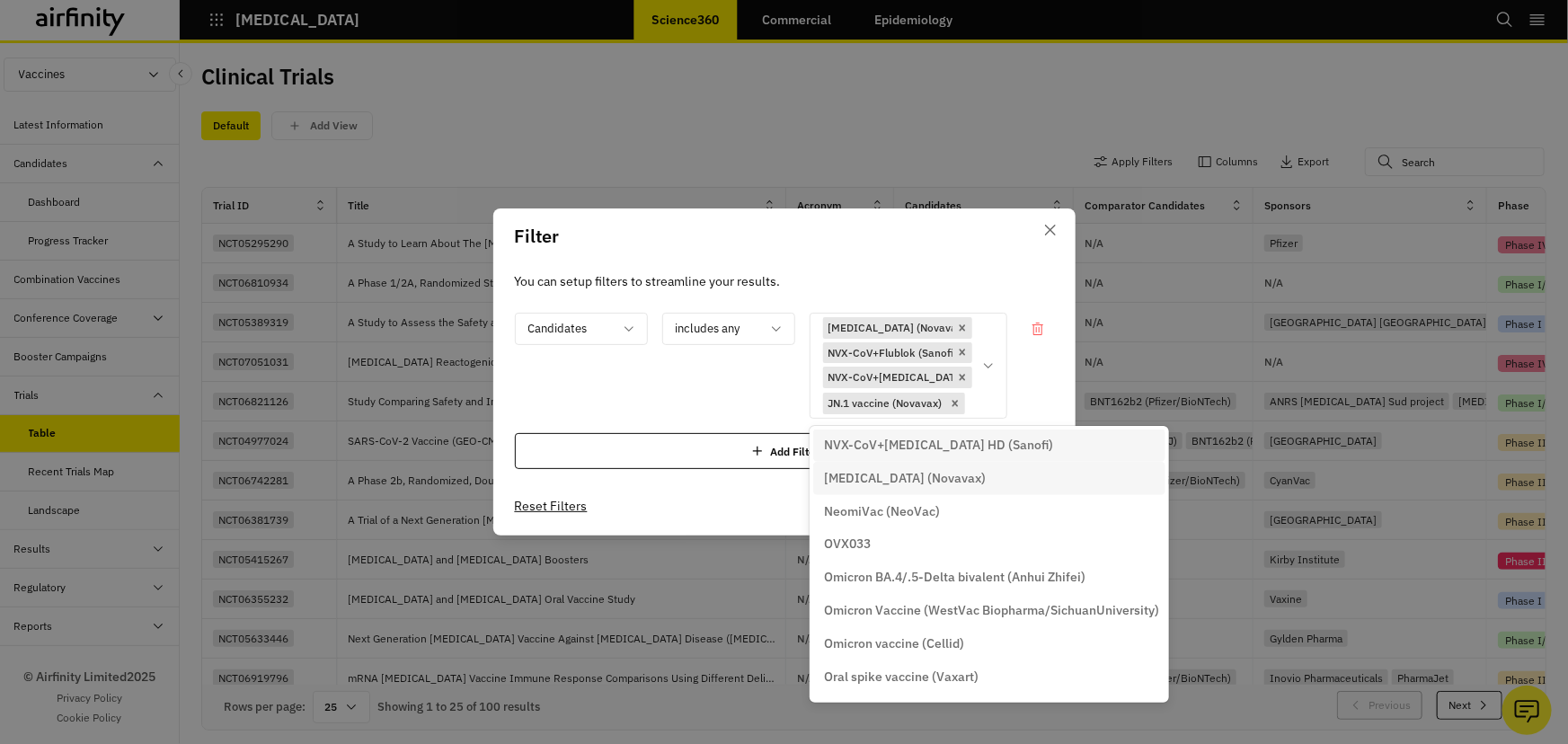
click at [898, 261] on header "Filter" at bounding box center [784, 236] width 582 height 56
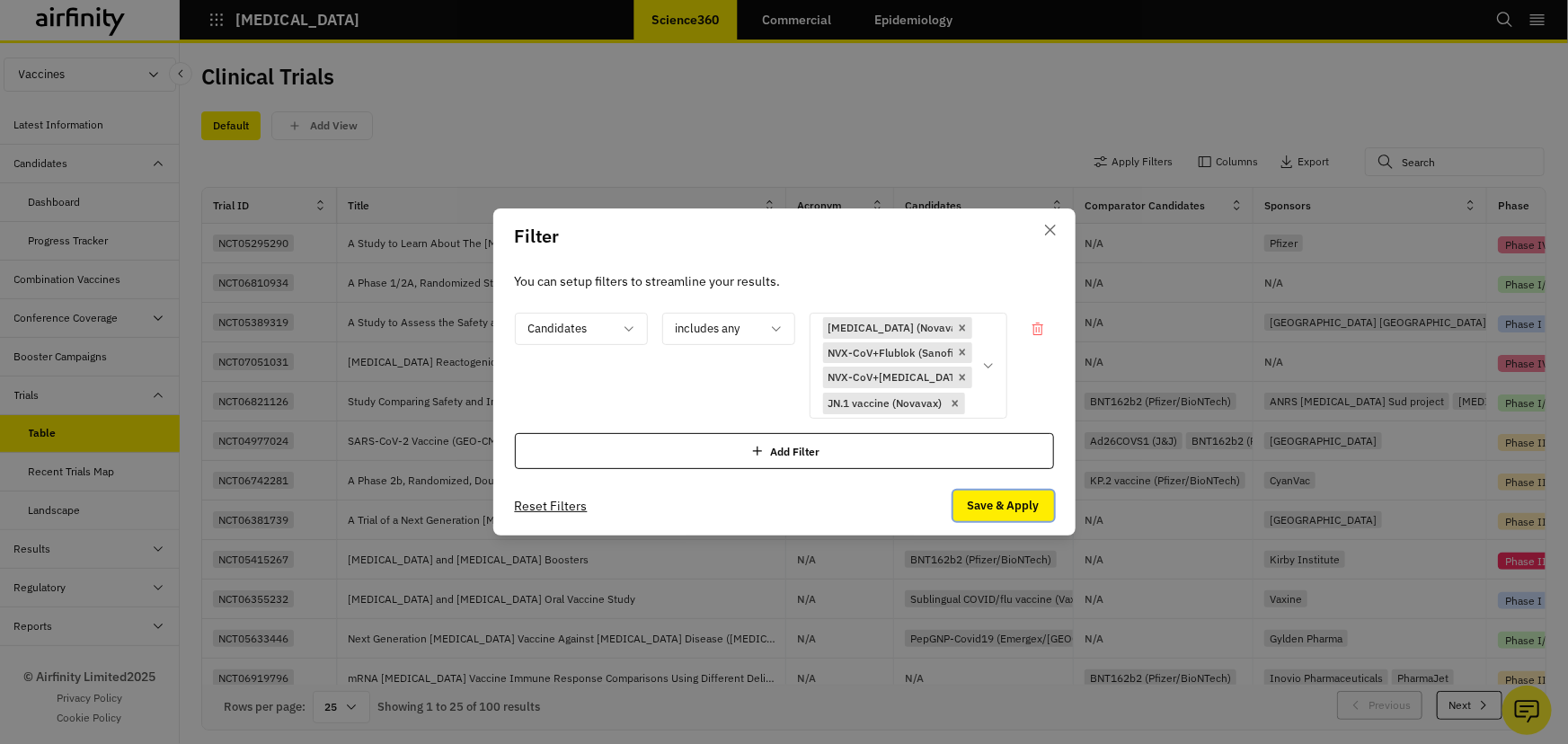
click at [997, 512] on button "Save & Apply" at bounding box center [1003, 505] width 101 height 31
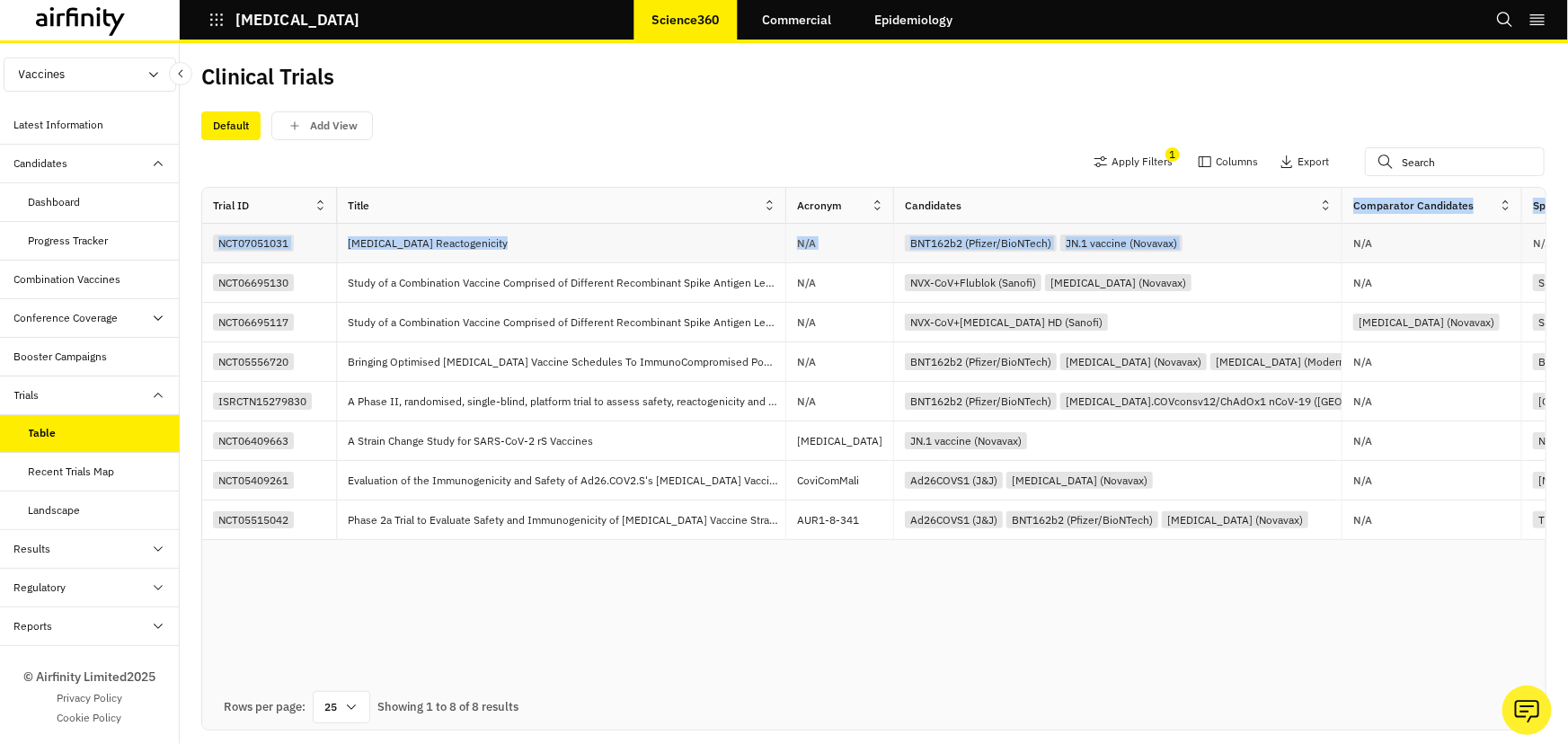
drag, startPoint x: 1076, startPoint y: 208, endPoint x: 1292, endPoint y: 242, distance: 218.7
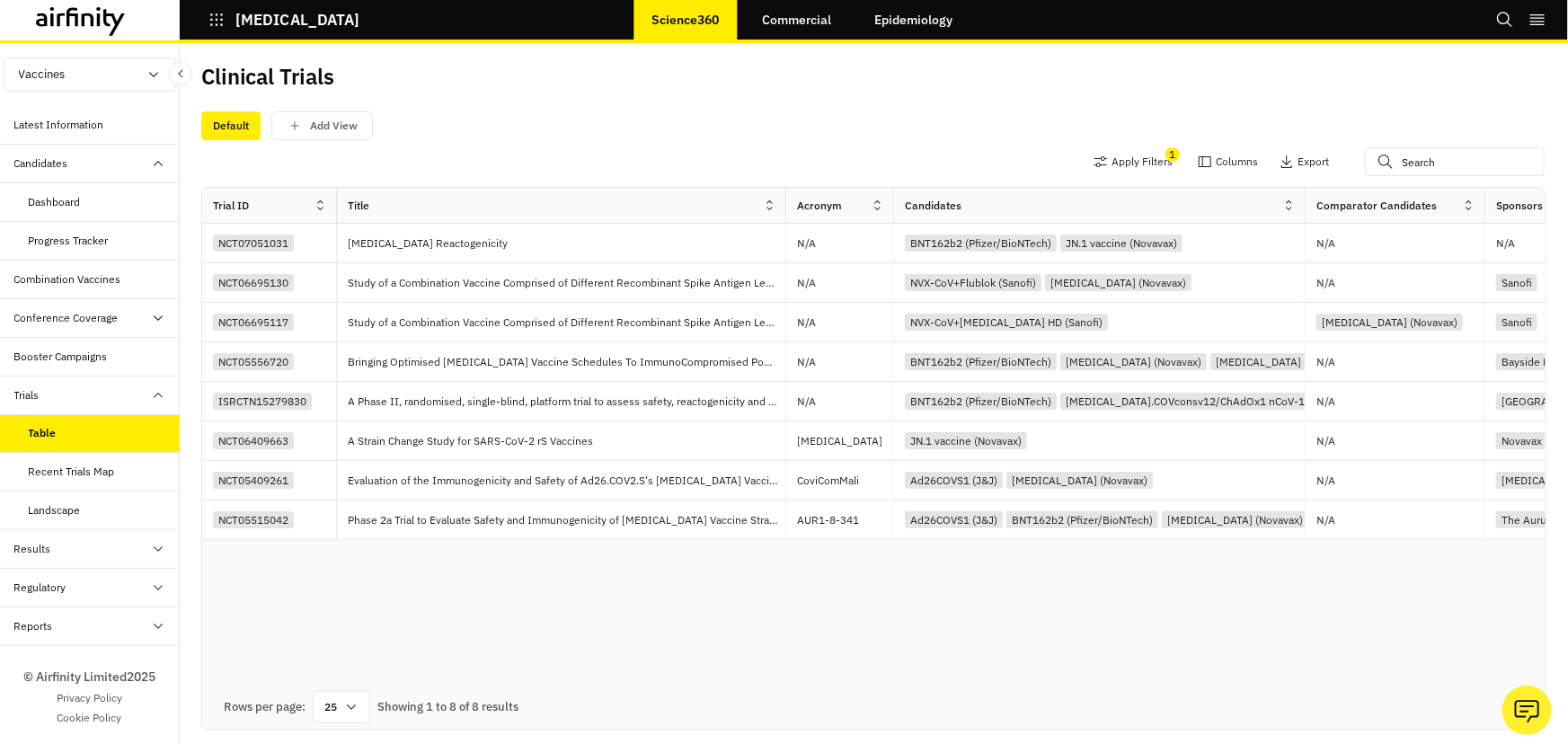
click at [838, 687] on div "Rows per page: 25 Showing 1 to 8 of 8 results" at bounding box center [873, 707] width 1343 height 45
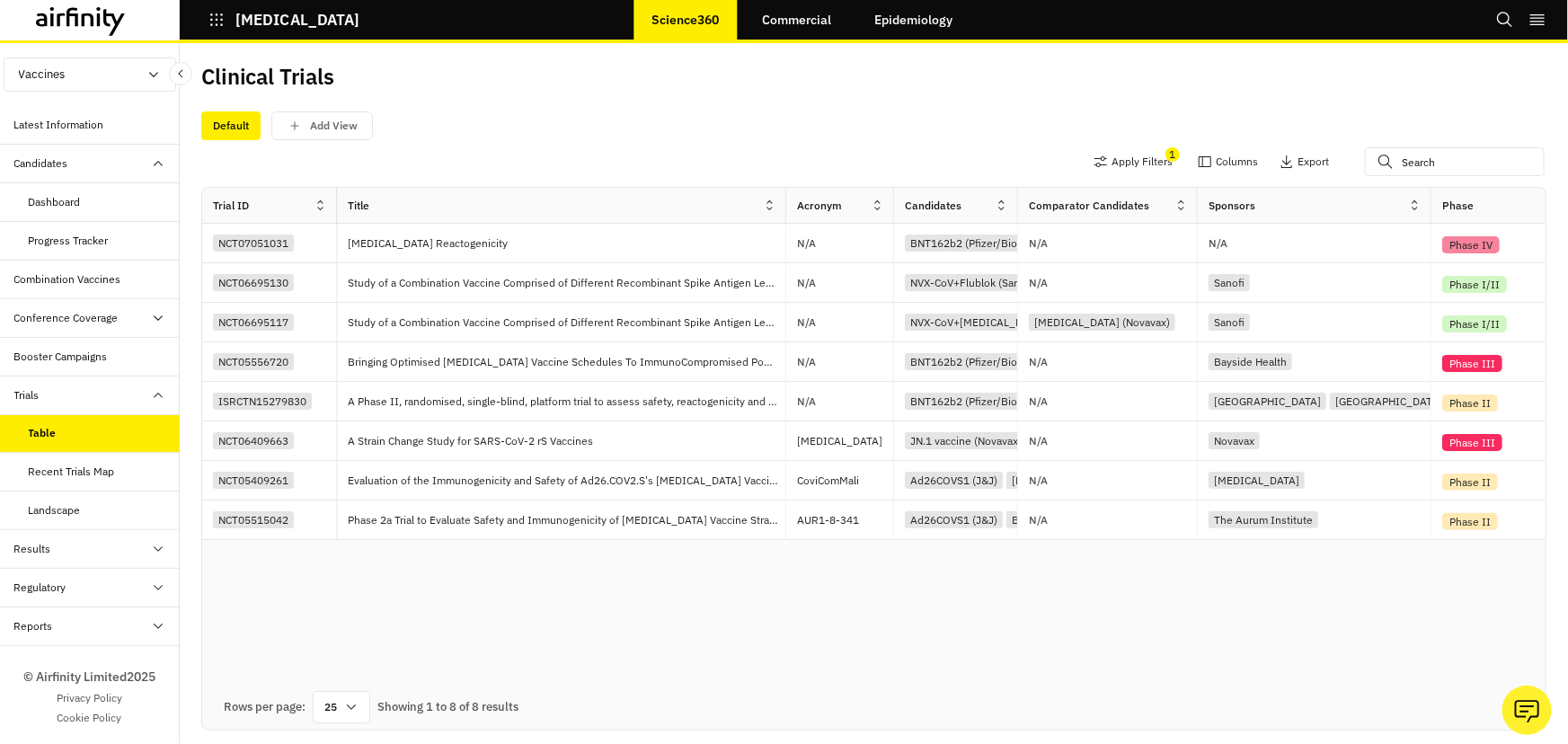
drag, startPoint x: 1302, startPoint y: 205, endPoint x: 1014, endPoint y: 205, distance: 288.0
click at [1014, 205] on div at bounding box center [1017, 205] width 9 height 20
click at [385, 252] on p "COVID-19 Reactogenicity" at bounding box center [566, 242] width 438 height 18
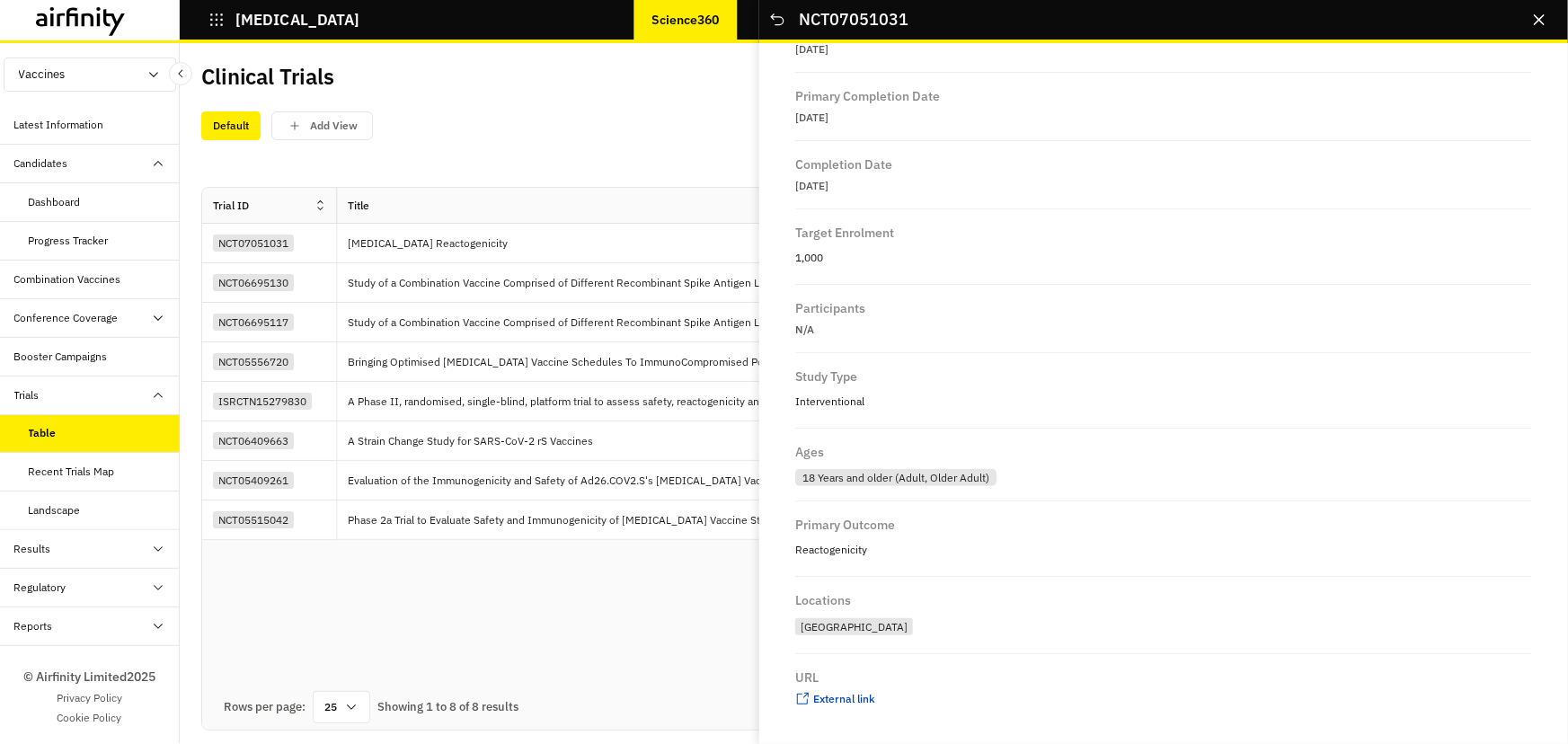
scroll to position [635, 0]
click at [618, 624] on div "Trial ID Title Acronym Candidates Comparator Candidates Sponsors Phase Status S…" at bounding box center [873, 458] width 1343 height 541
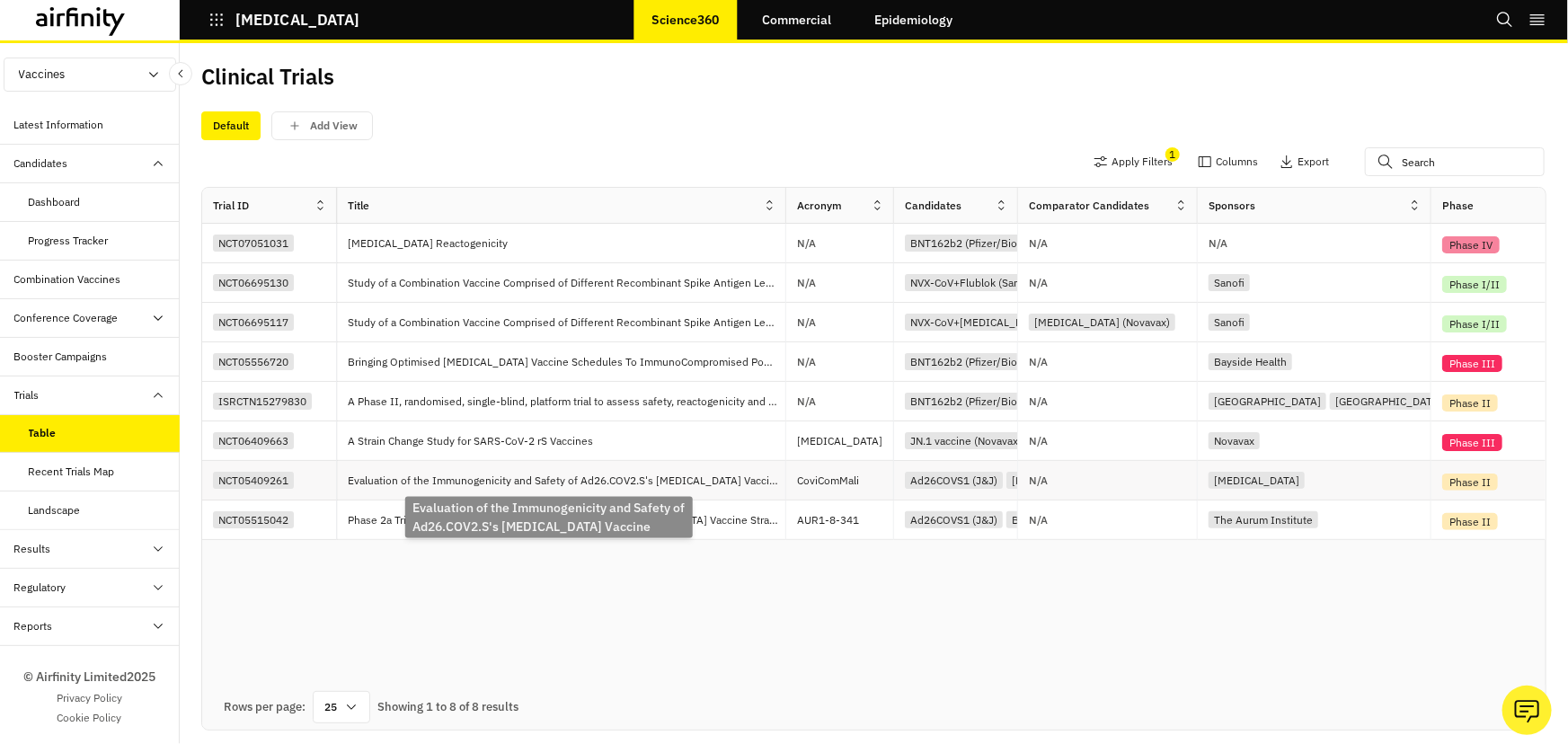
click at [610, 480] on p "Evaluation of the Immunogenicity and Safety of Ad26.COV2.S's COVID-19 Vaccine" at bounding box center [566, 480] width 438 height 18
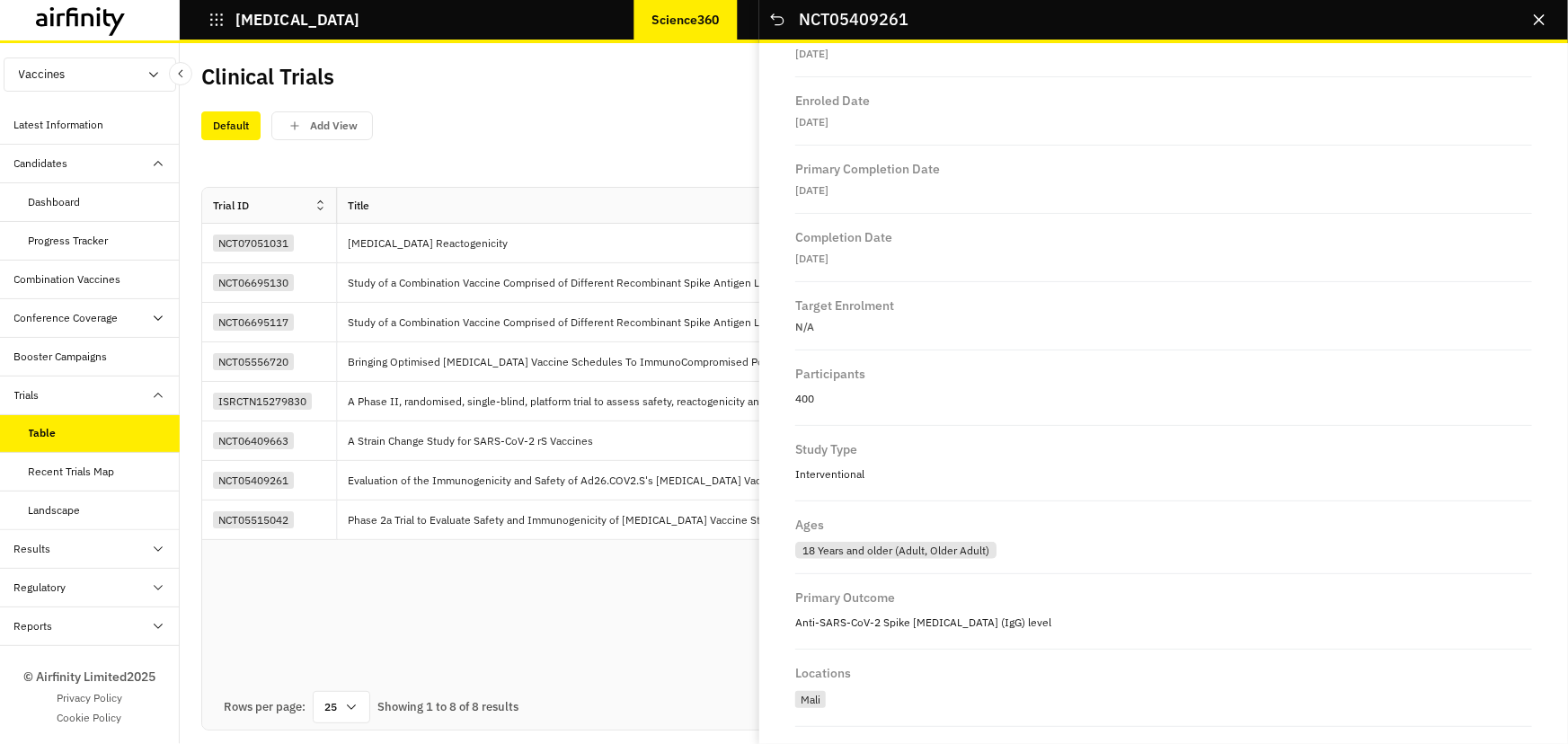
scroll to position [652, 0]
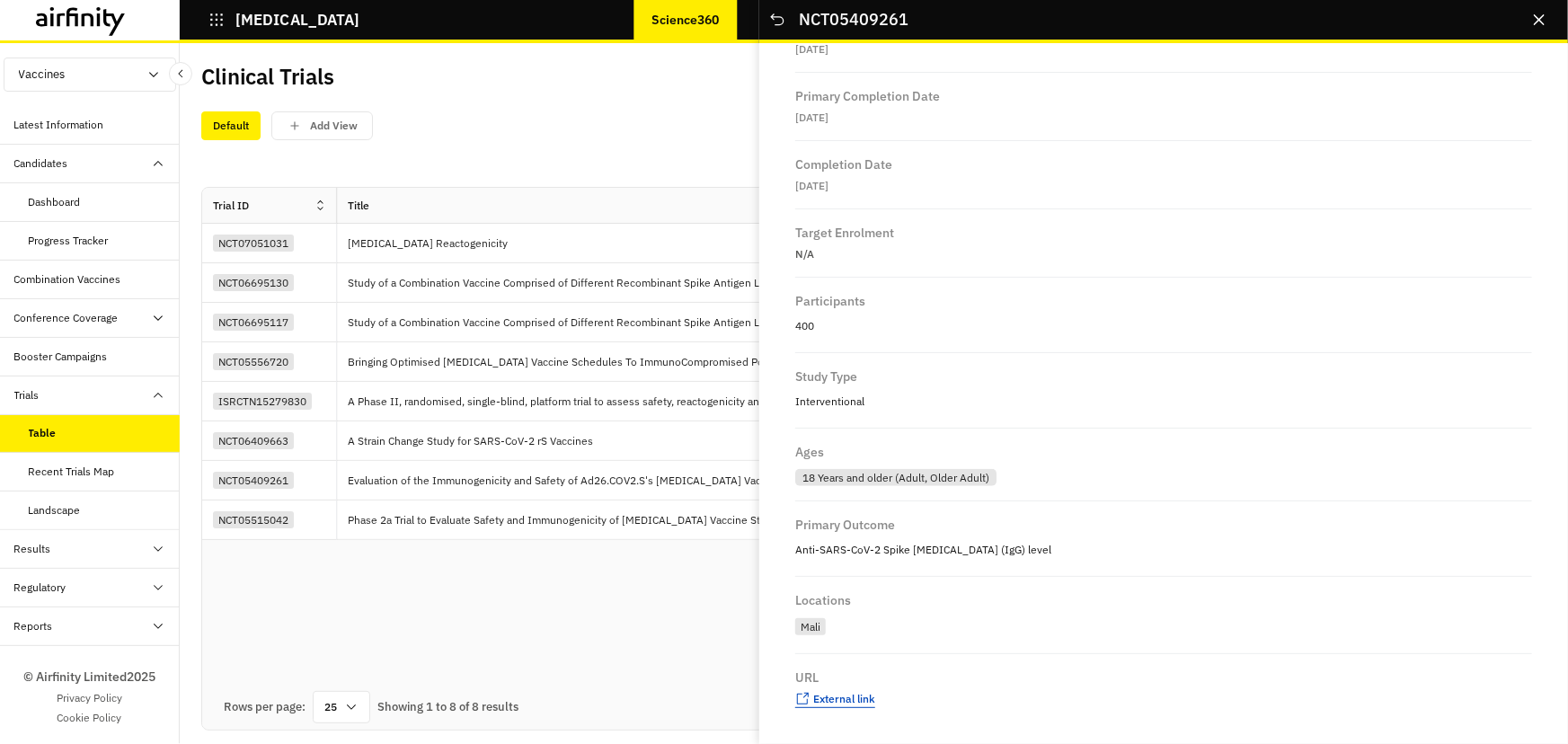
click at [847, 701] on span "External link" at bounding box center [843, 698] width 62 height 14
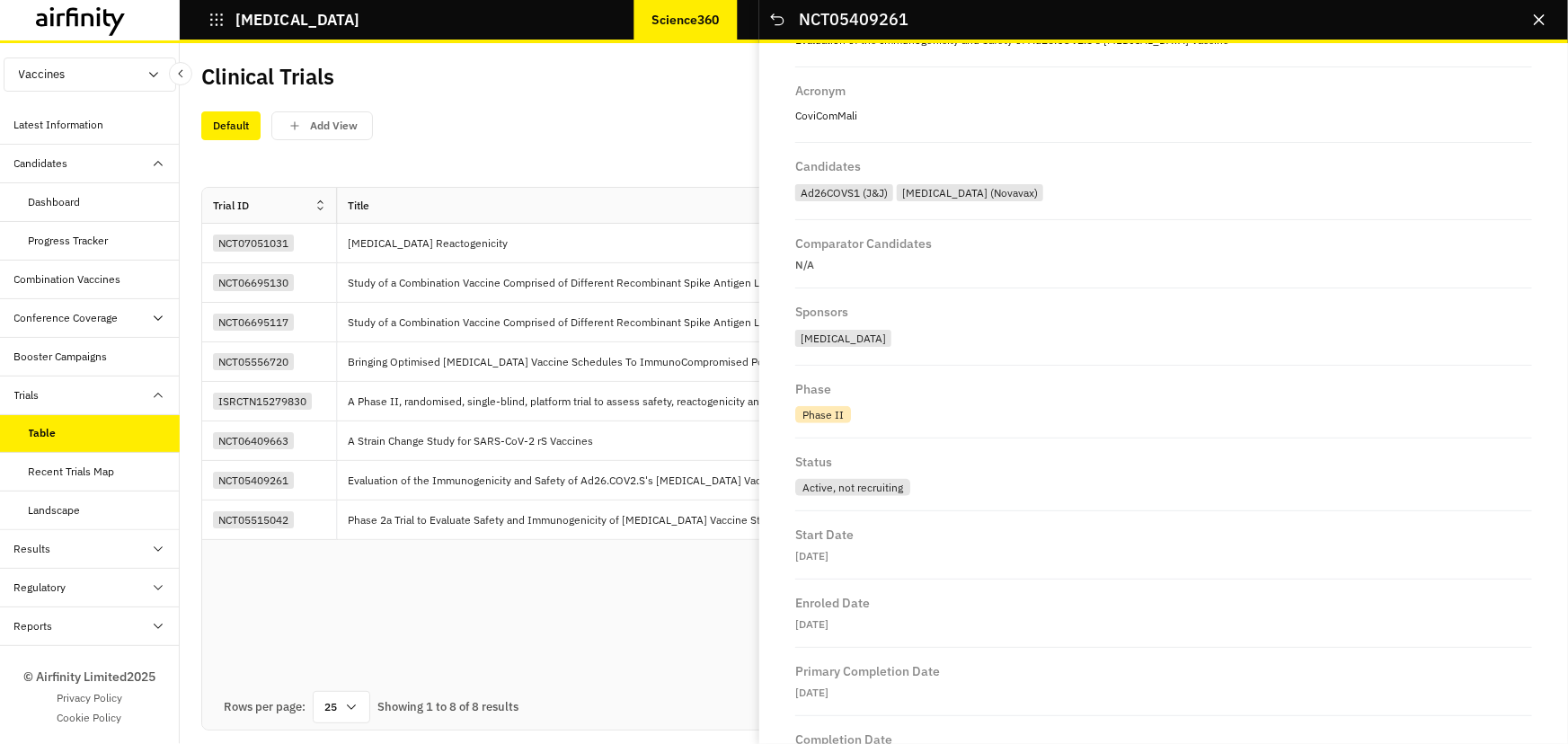
scroll to position [0, 0]
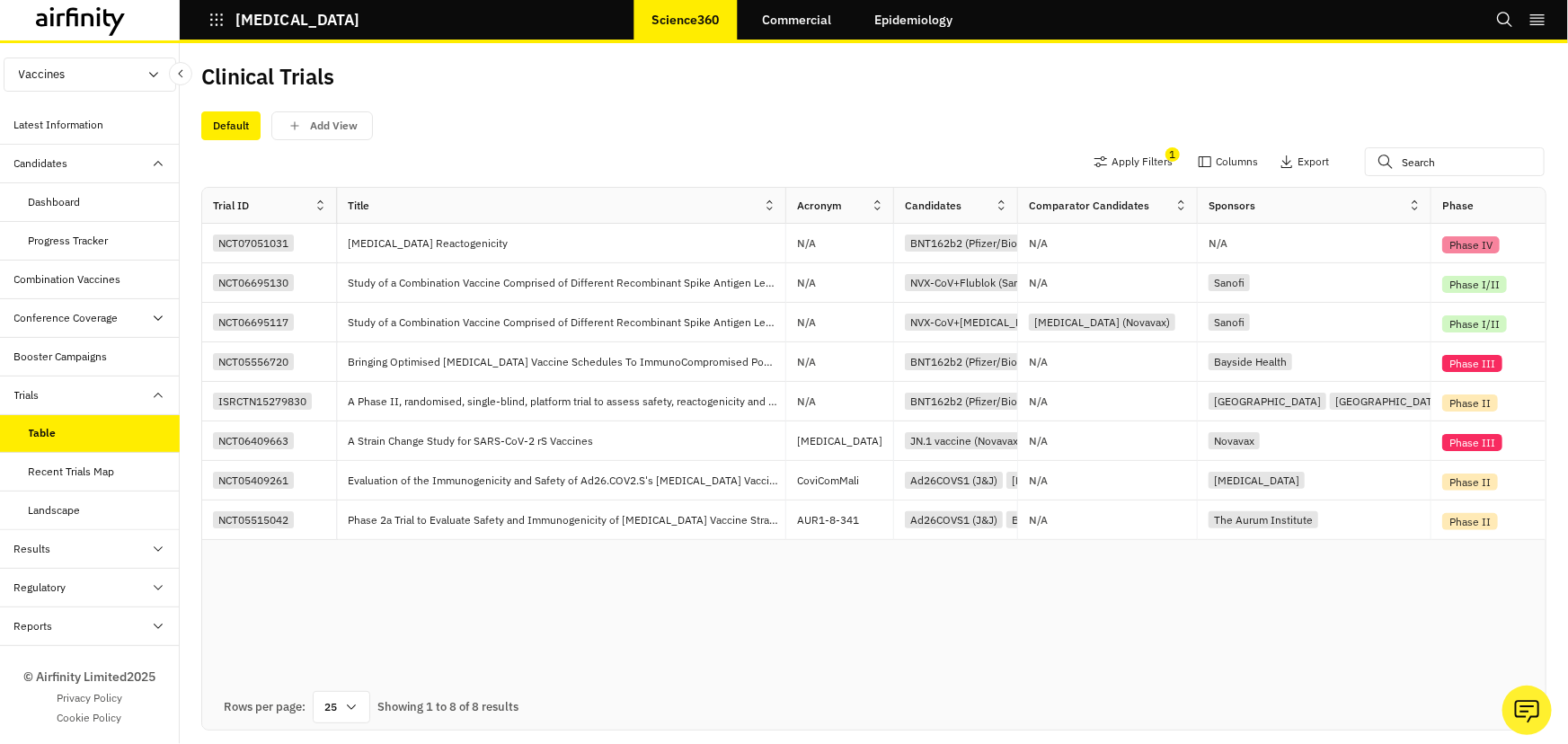
click at [663, 576] on div "Trial ID Title Acronym Candidates Comparator Candidates Sponsors Phase Status S…" at bounding box center [873, 458] width 1343 height 541
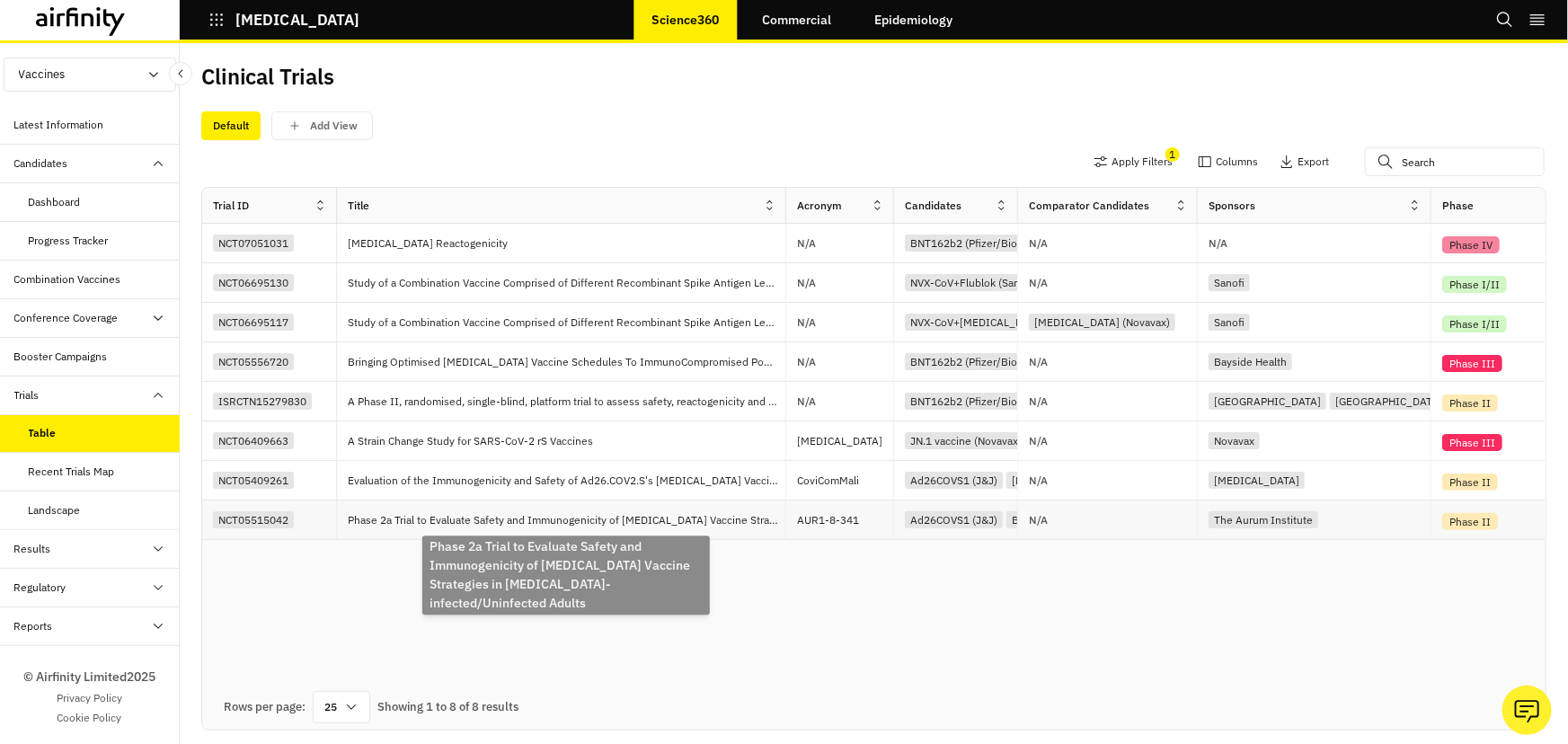
click at [683, 518] on p "Phase 2a Trial to Evaluate Safety and Immunogenicity of COVID-19 Vaccine Strate…" at bounding box center [566, 519] width 438 height 18
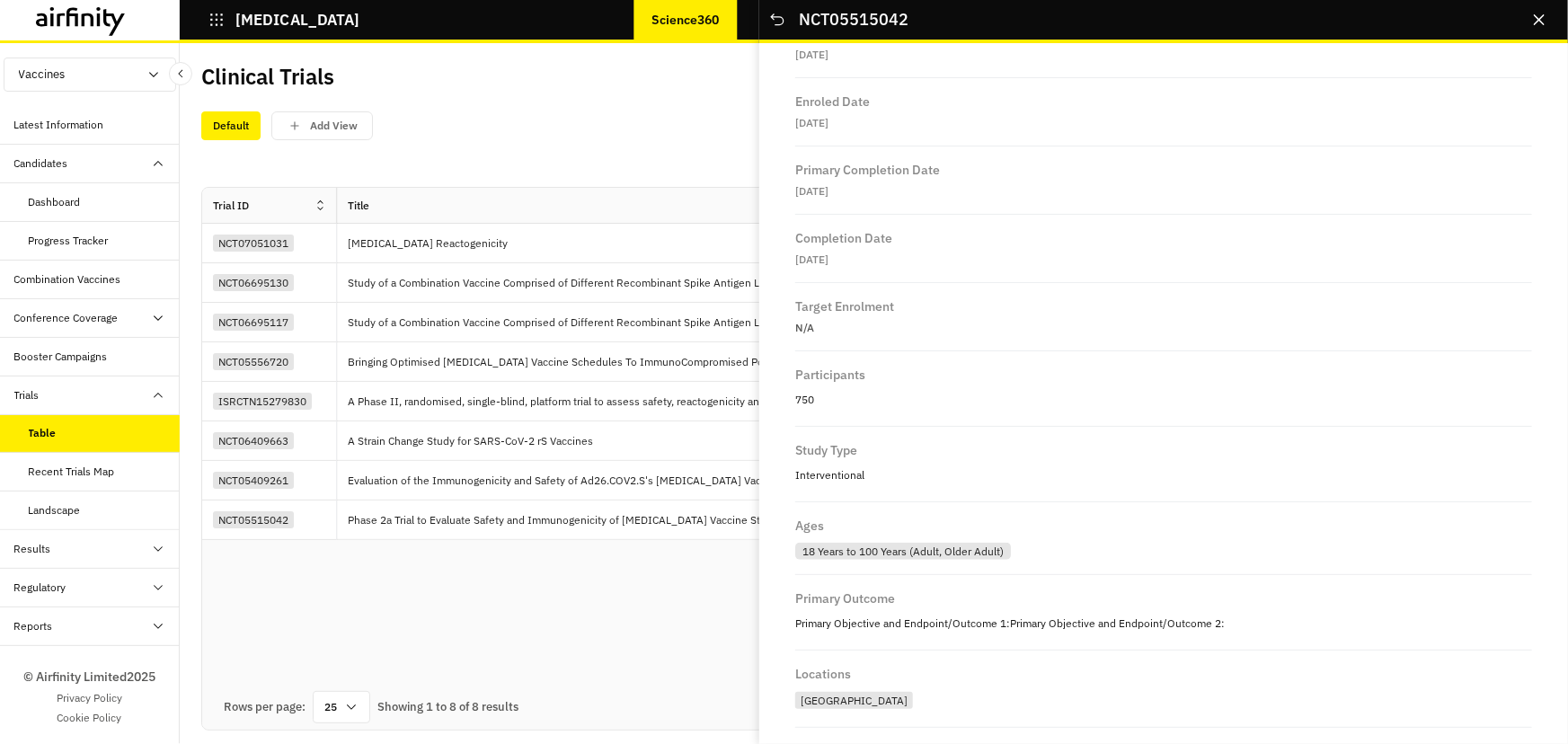
scroll to position [652, 0]
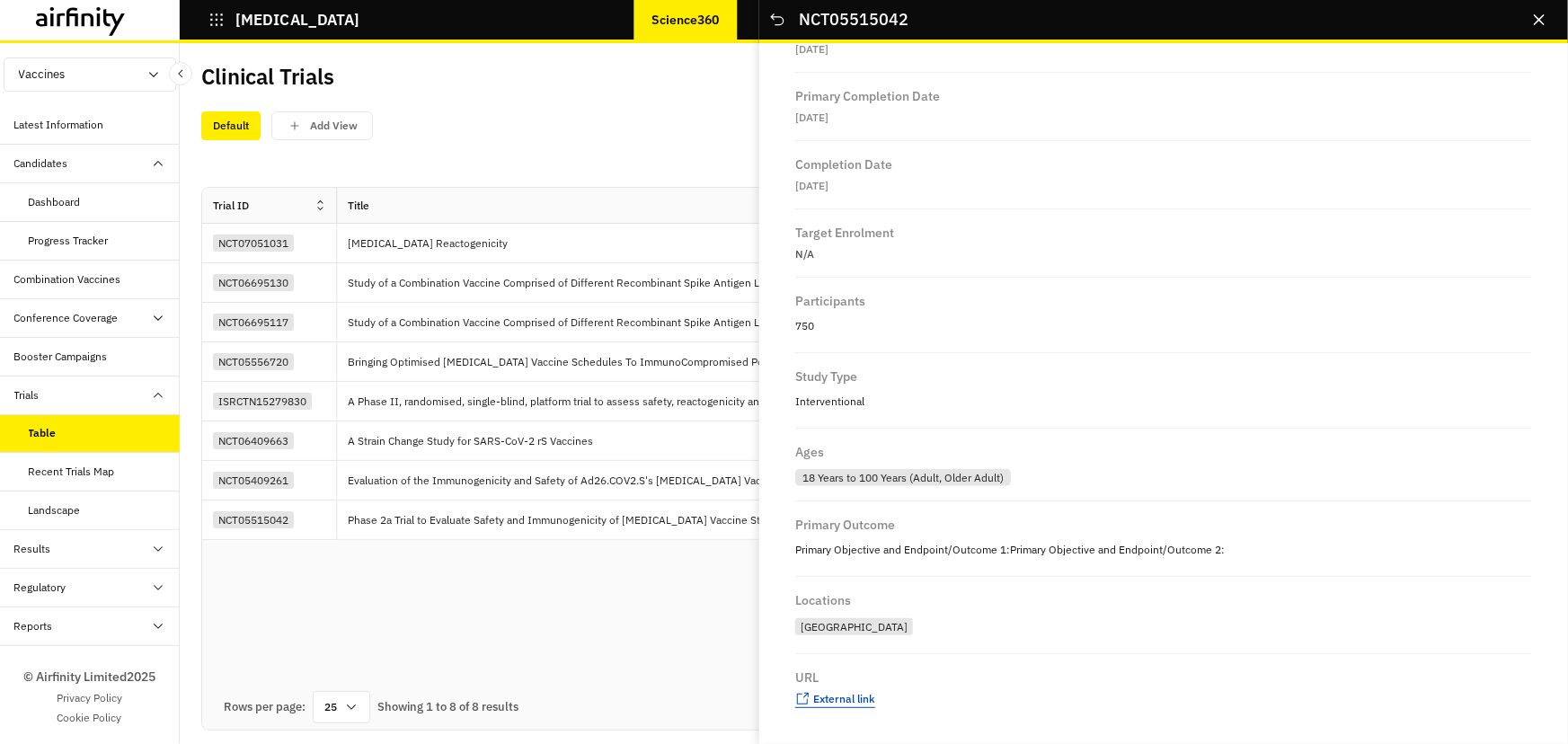
click at [861, 696] on span "External link" at bounding box center [843, 698] width 62 height 14
click at [469, 566] on div "Trial ID Title Acronym Candidates Comparator Candidates Sponsors Phase Status S…" at bounding box center [873, 458] width 1343 height 541
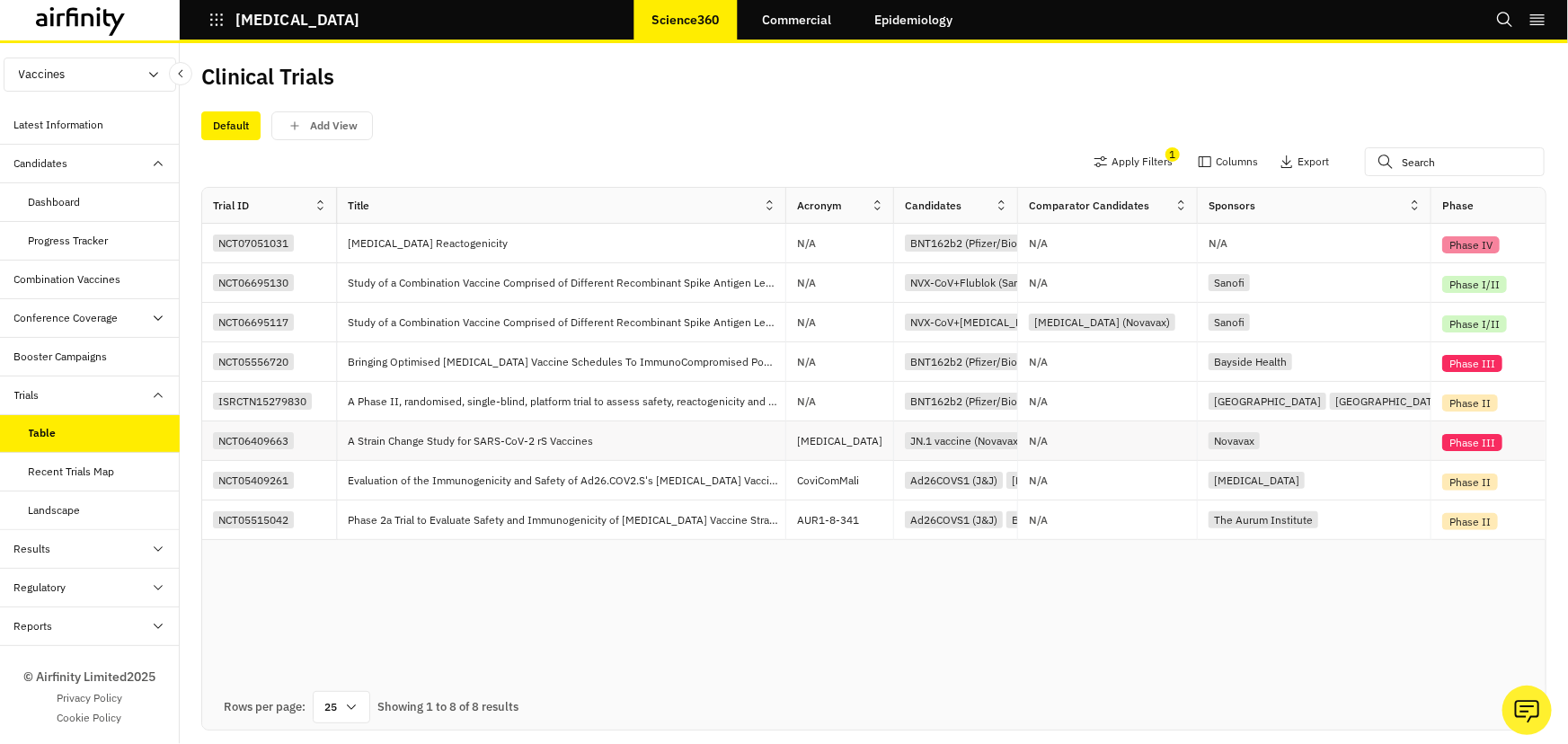
click at [566, 436] on p "A Strain Change Study for SARS-CoV-2 rS Vaccines" at bounding box center [566, 440] width 438 height 18
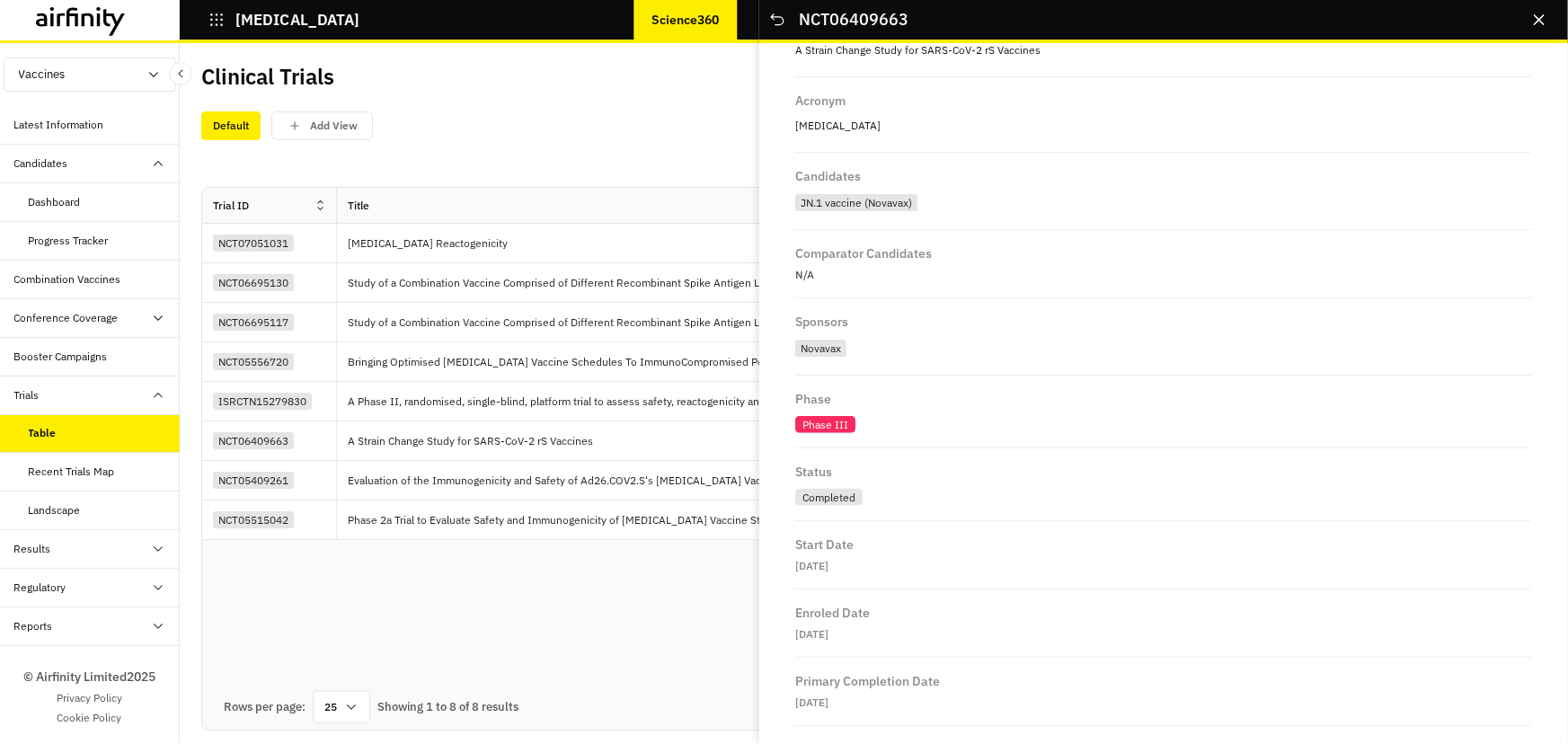
scroll to position [163, 0]
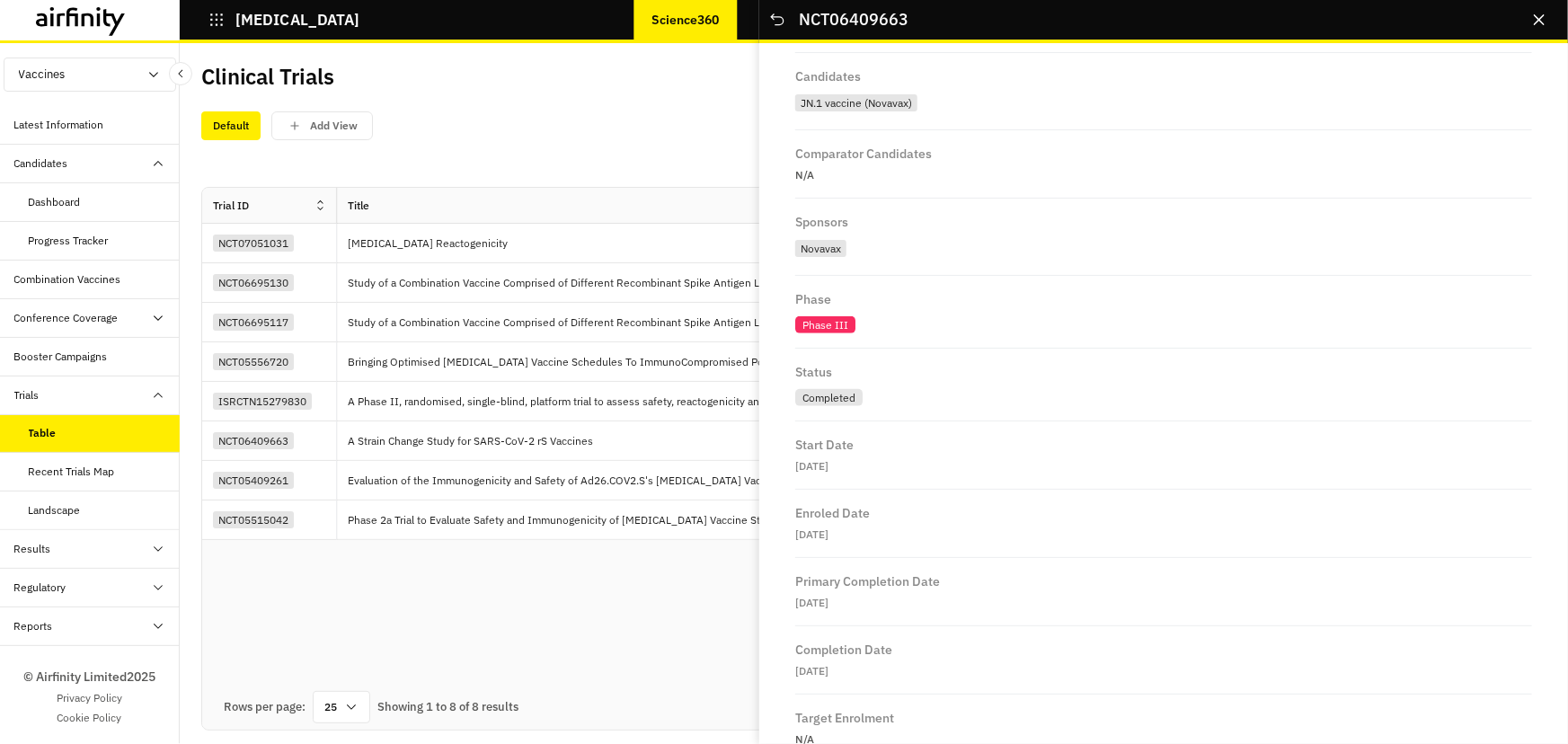
click at [616, 613] on div "Trial ID Title Acronym Candidates Comparator Candidates Sponsors Phase Status S…" at bounding box center [873, 458] width 1343 height 541
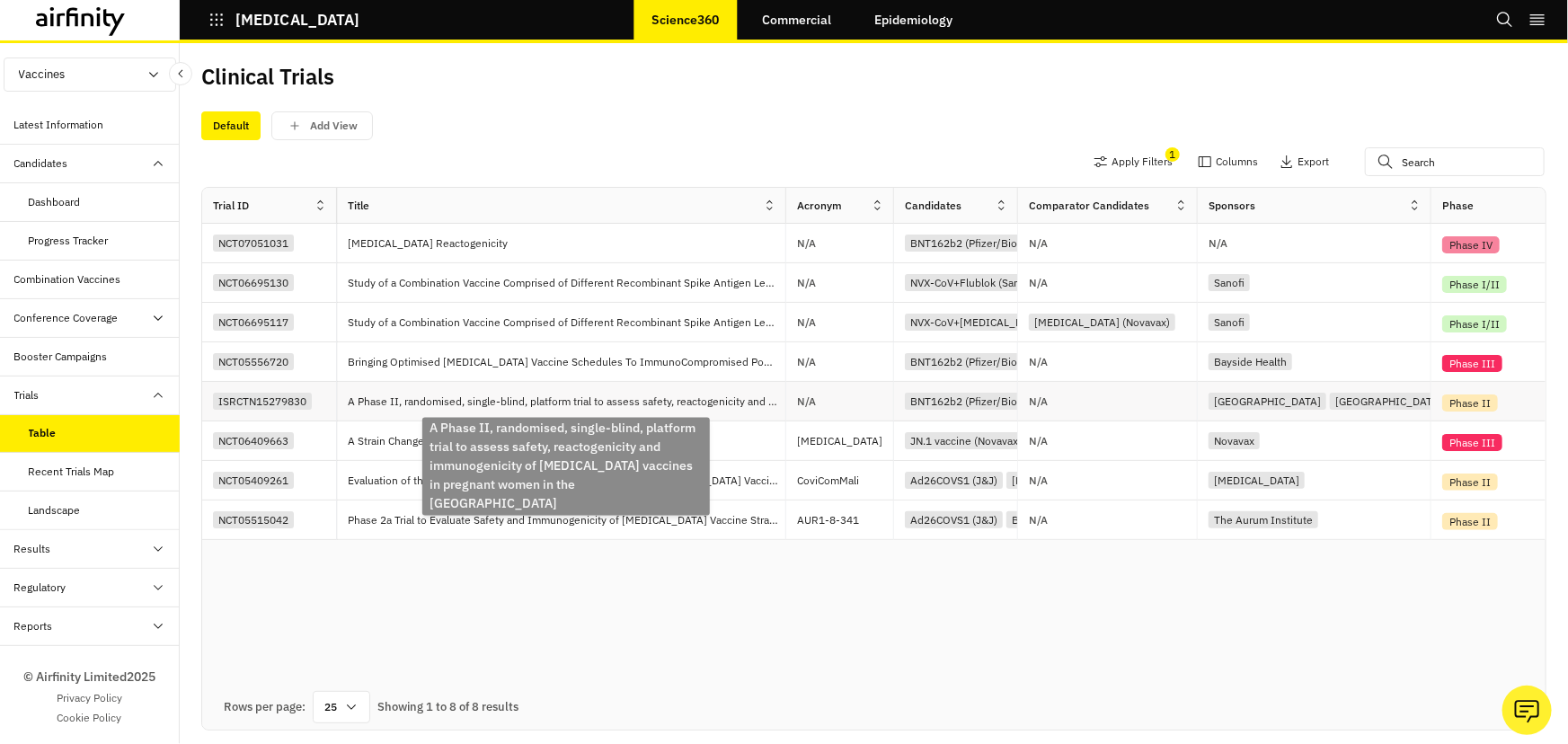
click at [495, 403] on p "A Phase II, randomised, single-blind, platform trial to assess safety, reactoge…" at bounding box center [566, 401] width 438 height 18
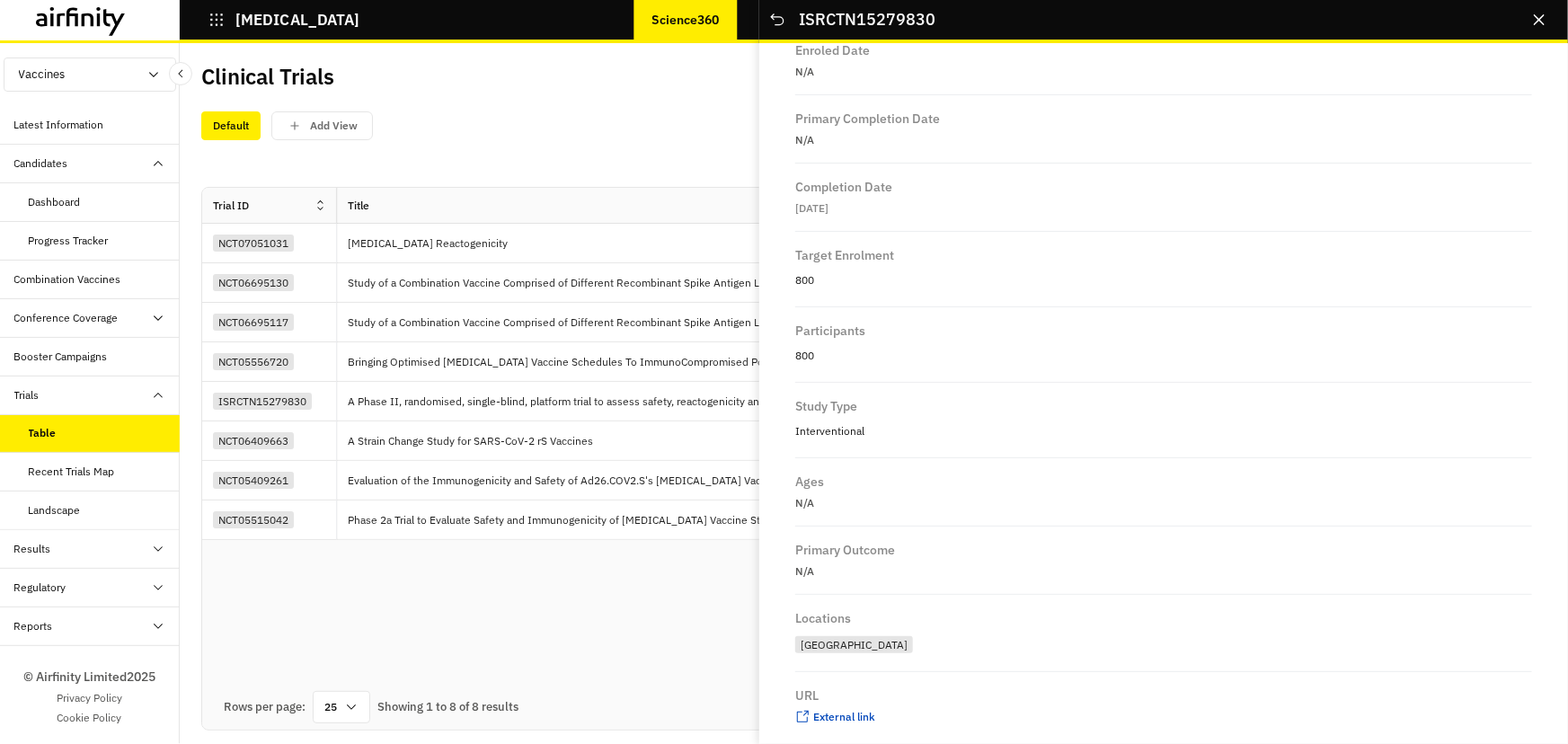
scroll to position [677, 0]
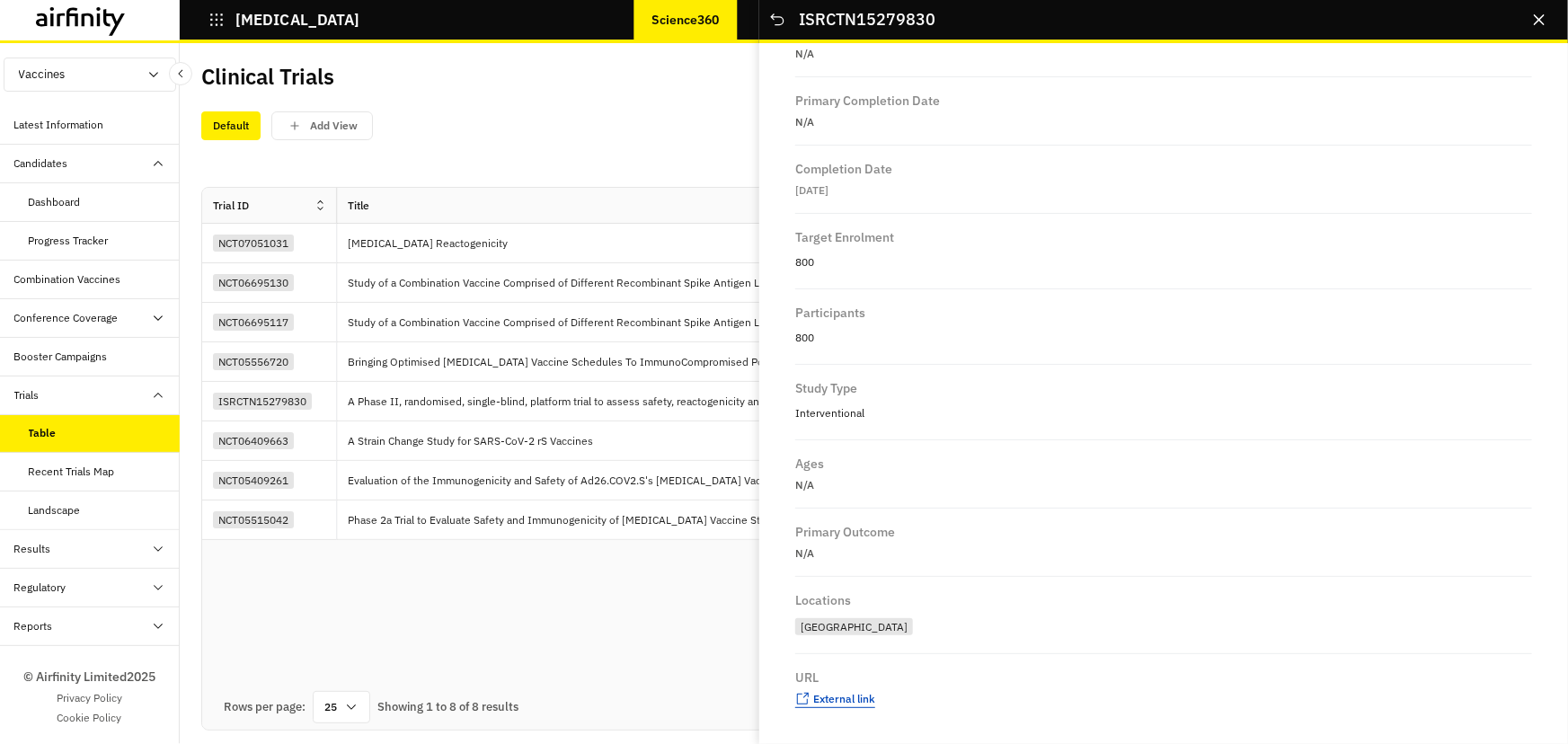
click at [857, 698] on span "External link" at bounding box center [843, 698] width 62 height 14
click at [517, 614] on div "Trial ID Title Acronym Candidates Comparator Candidates Sponsors Phase Status S…" at bounding box center [873, 458] width 1343 height 541
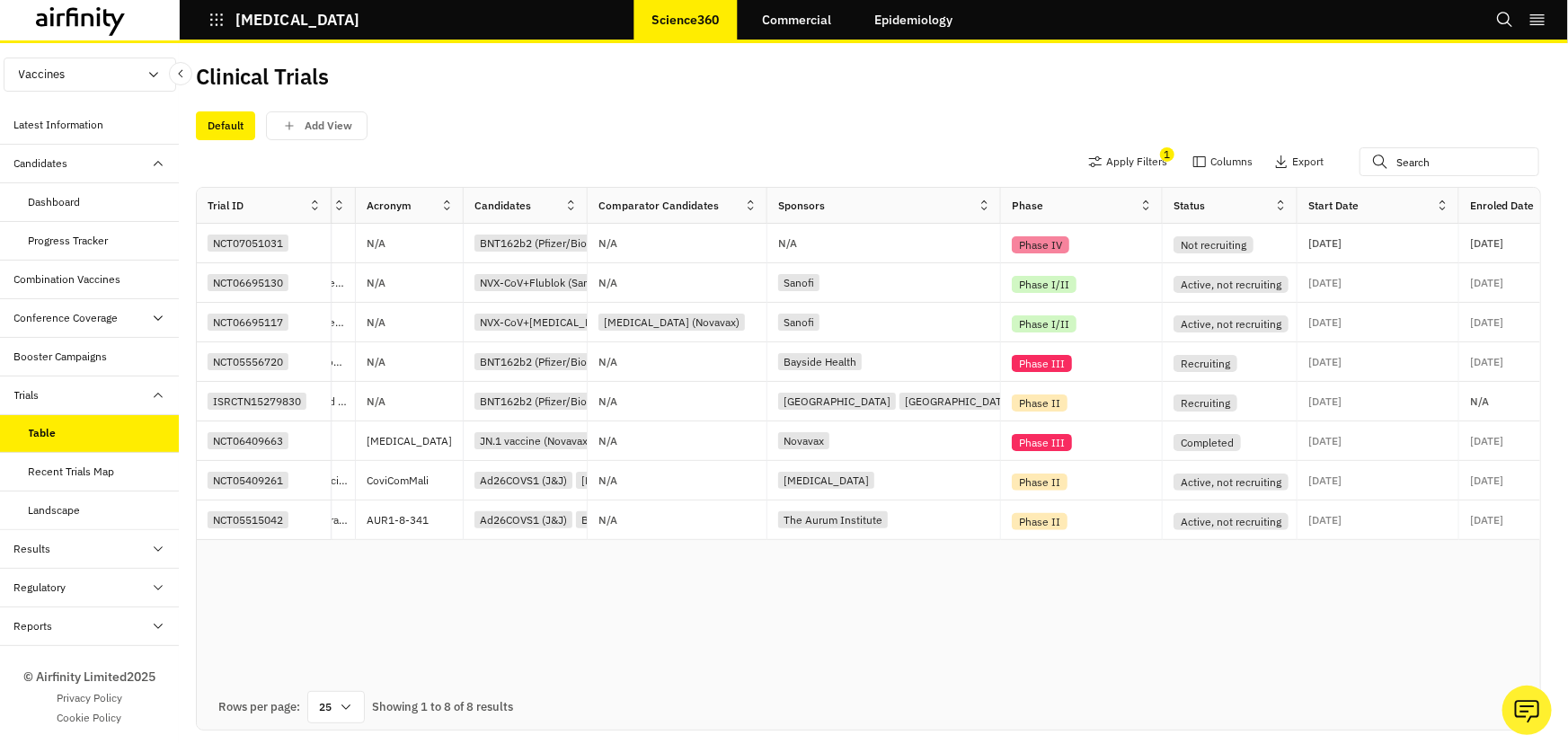
scroll to position [0, 0]
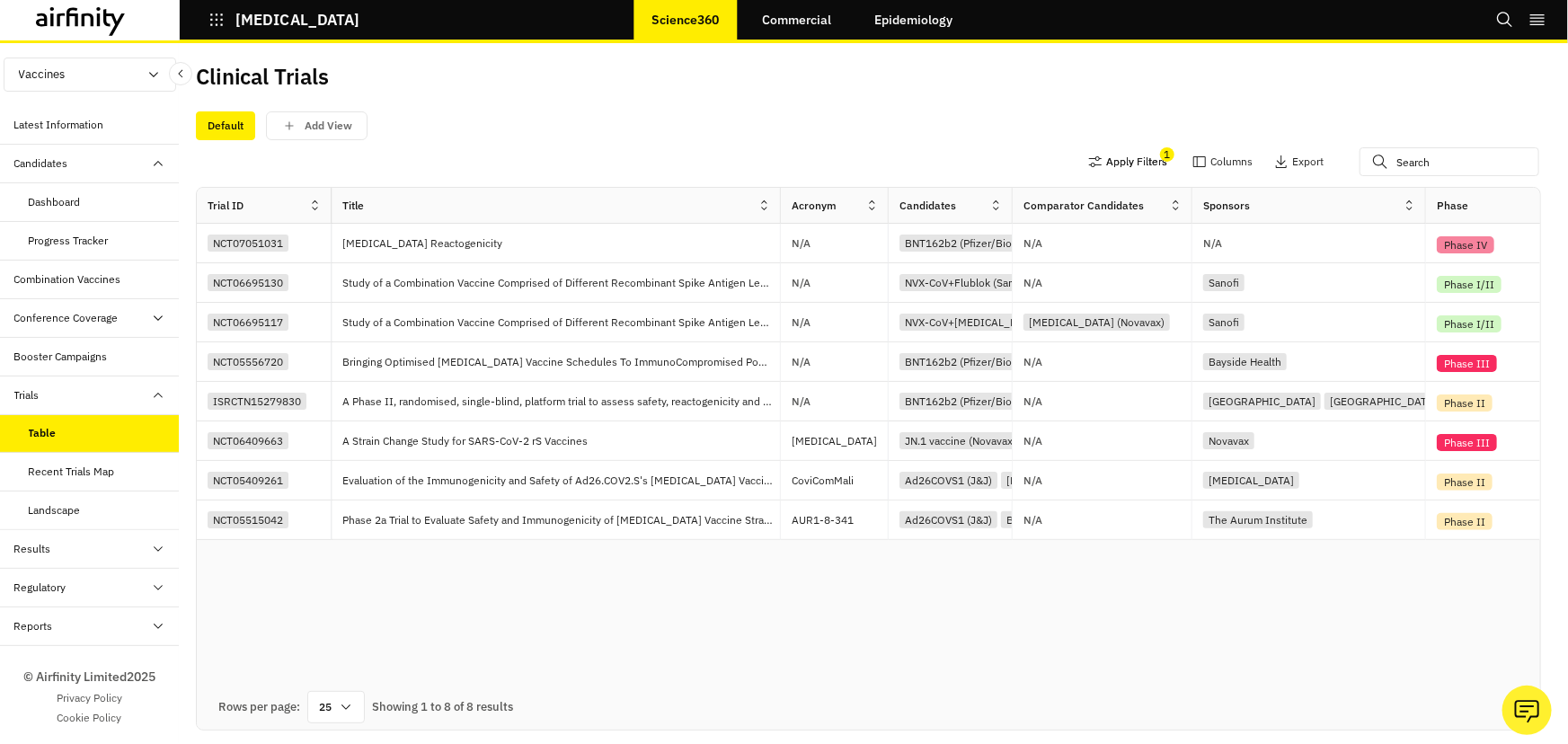
click at [1146, 159] on button "Apply Filters" at bounding box center [1127, 161] width 79 height 29
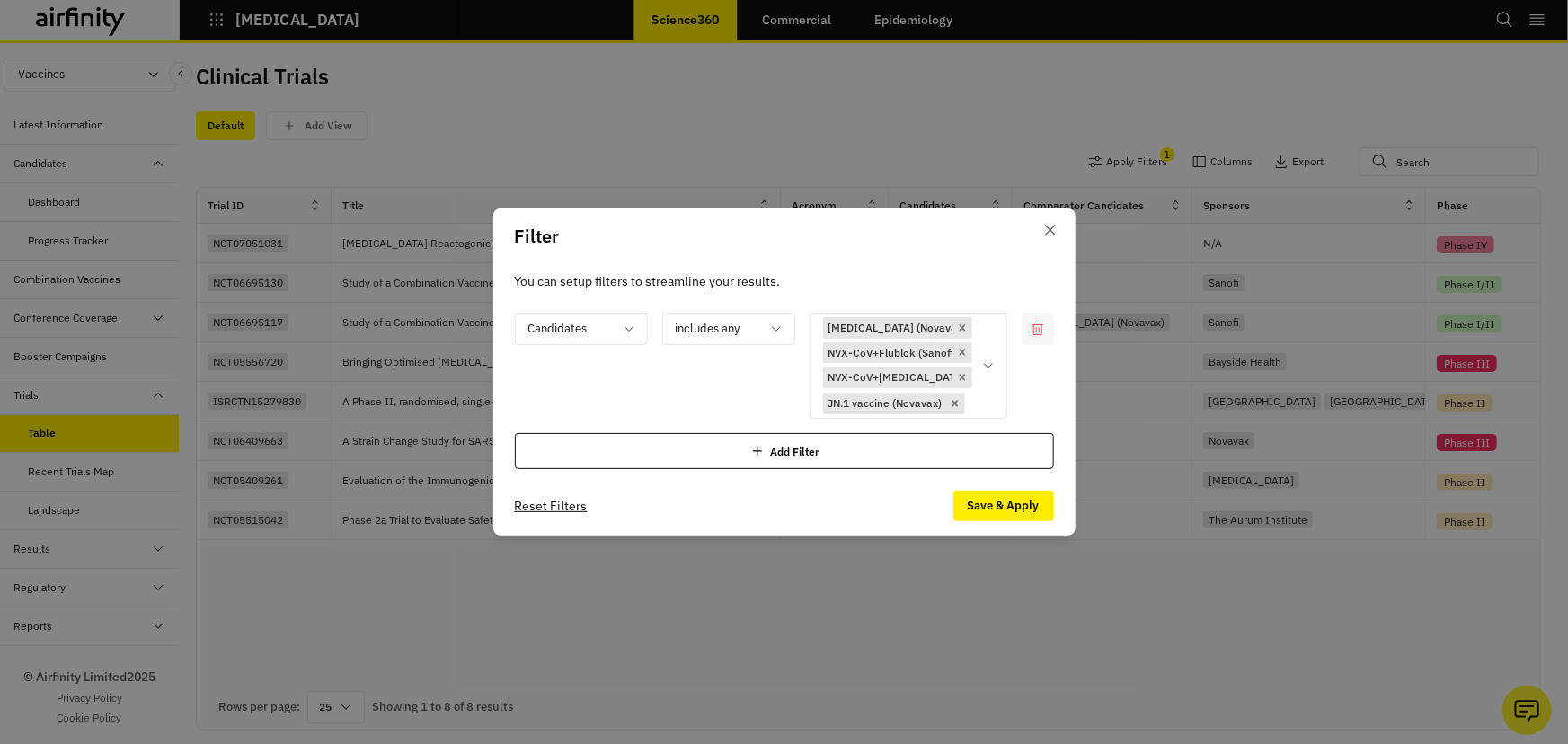
click at [1032, 324] on icon at bounding box center [1038, 329] width 11 height 13
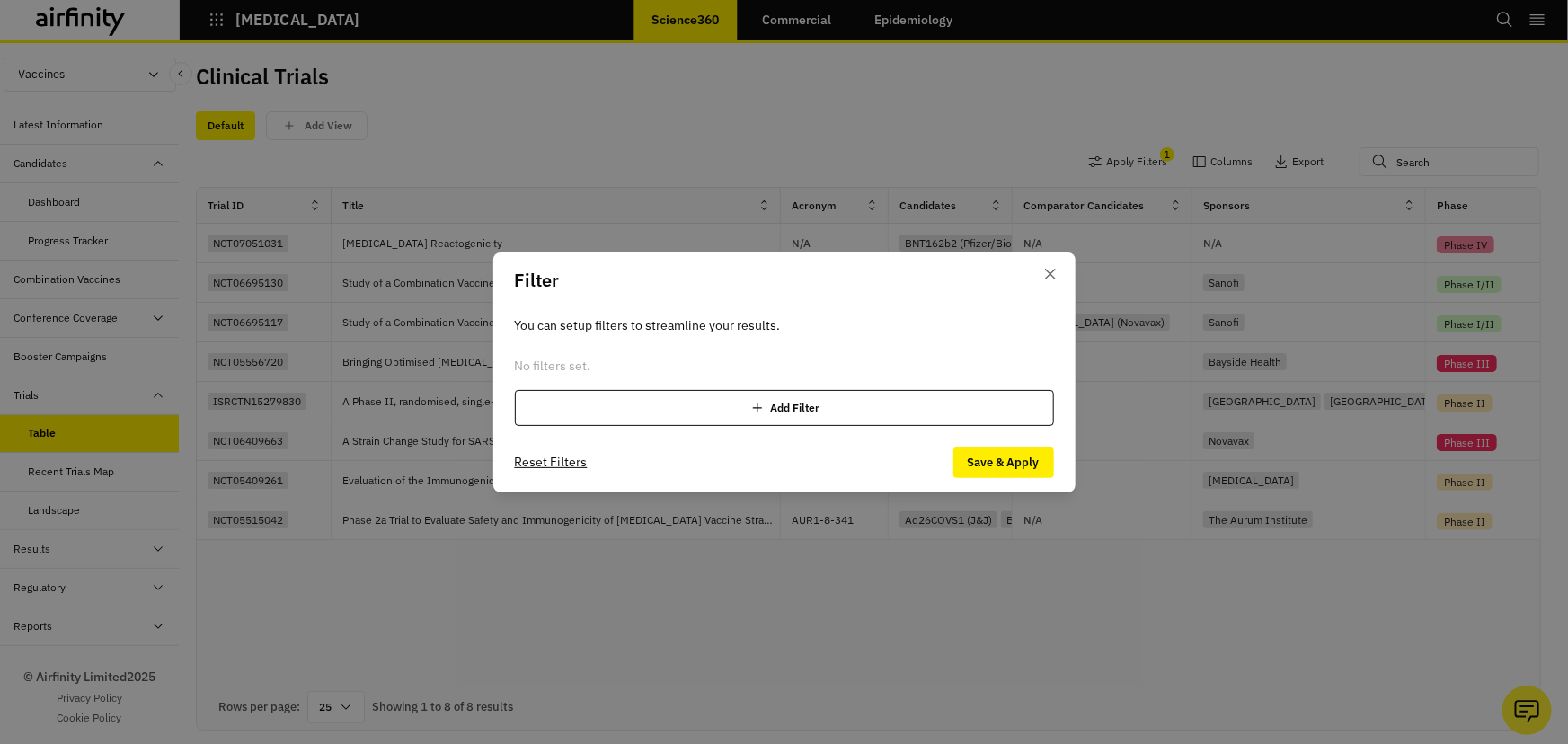
click at [635, 400] on div "Add Filter" at bounding box center [784, 407] width 539 height 36
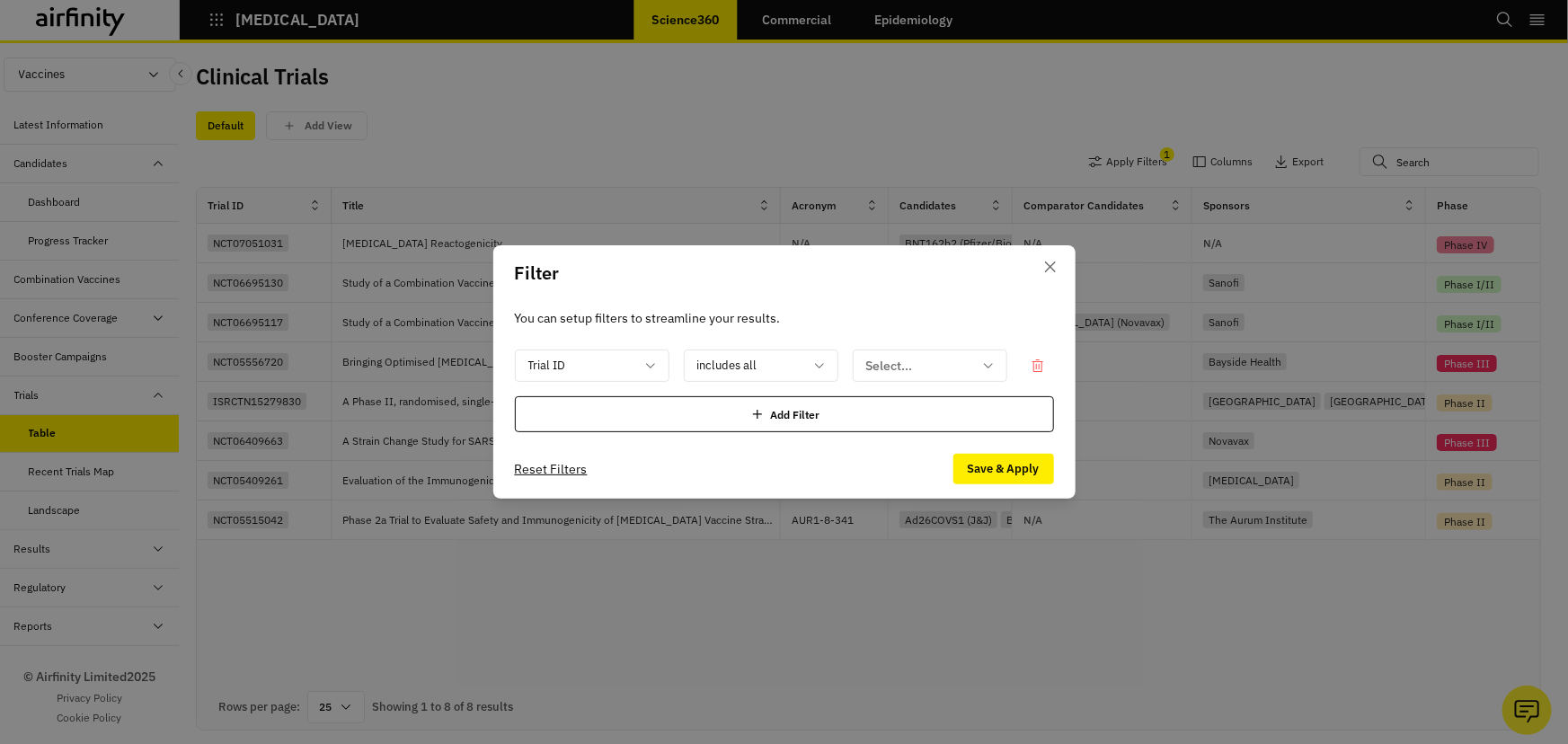
click at [661, 341] on div "You can setup filters to streamline your results. Trial ID includes all Select.…" at bounding box center [784, 369] width 582 height 138
click at [642, 375] on div "Trial ID" at bounding box center [579, 366] width 128 height 30
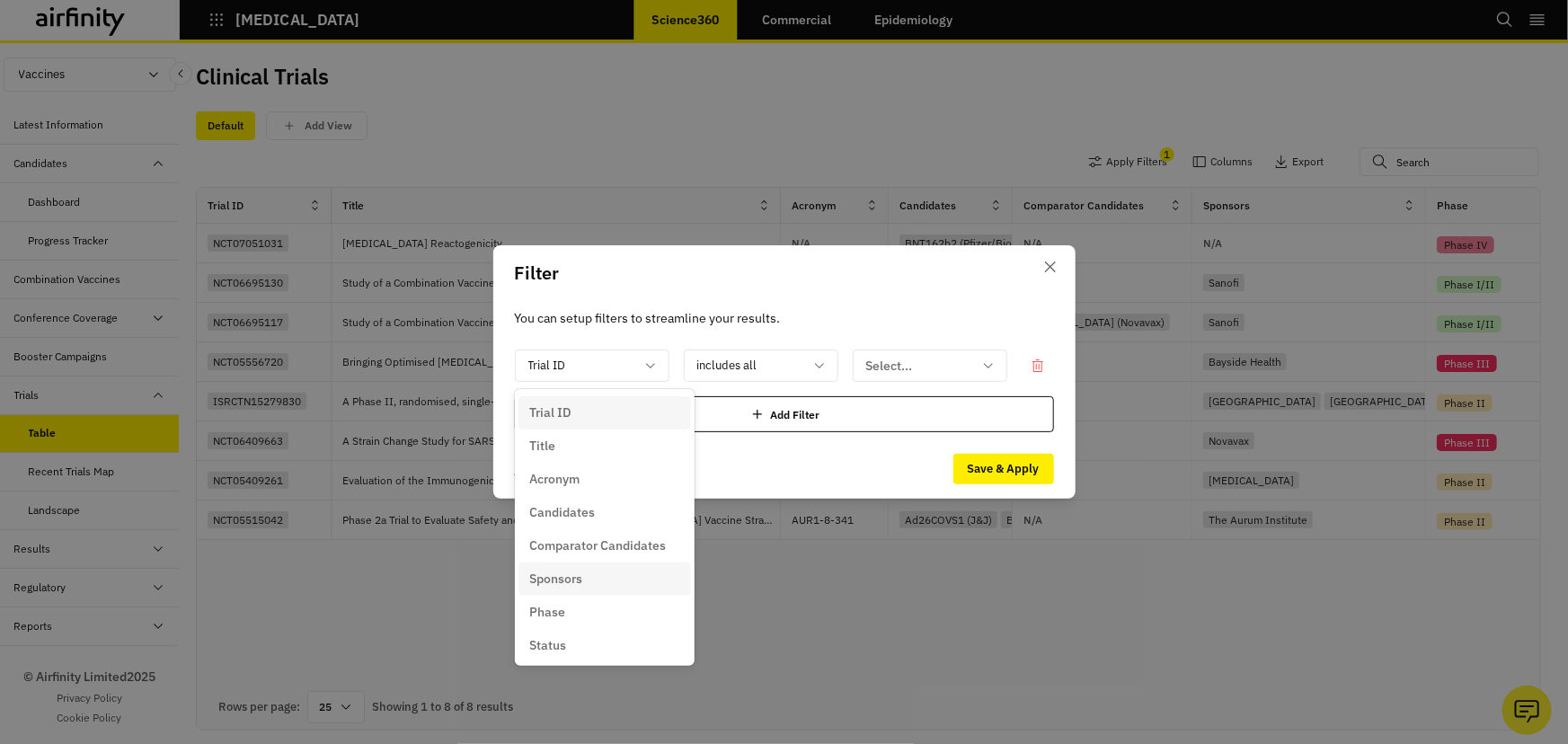
click at [607, 575] on div "Sponsors" at bounding box center [604, 578] width 151 height 19
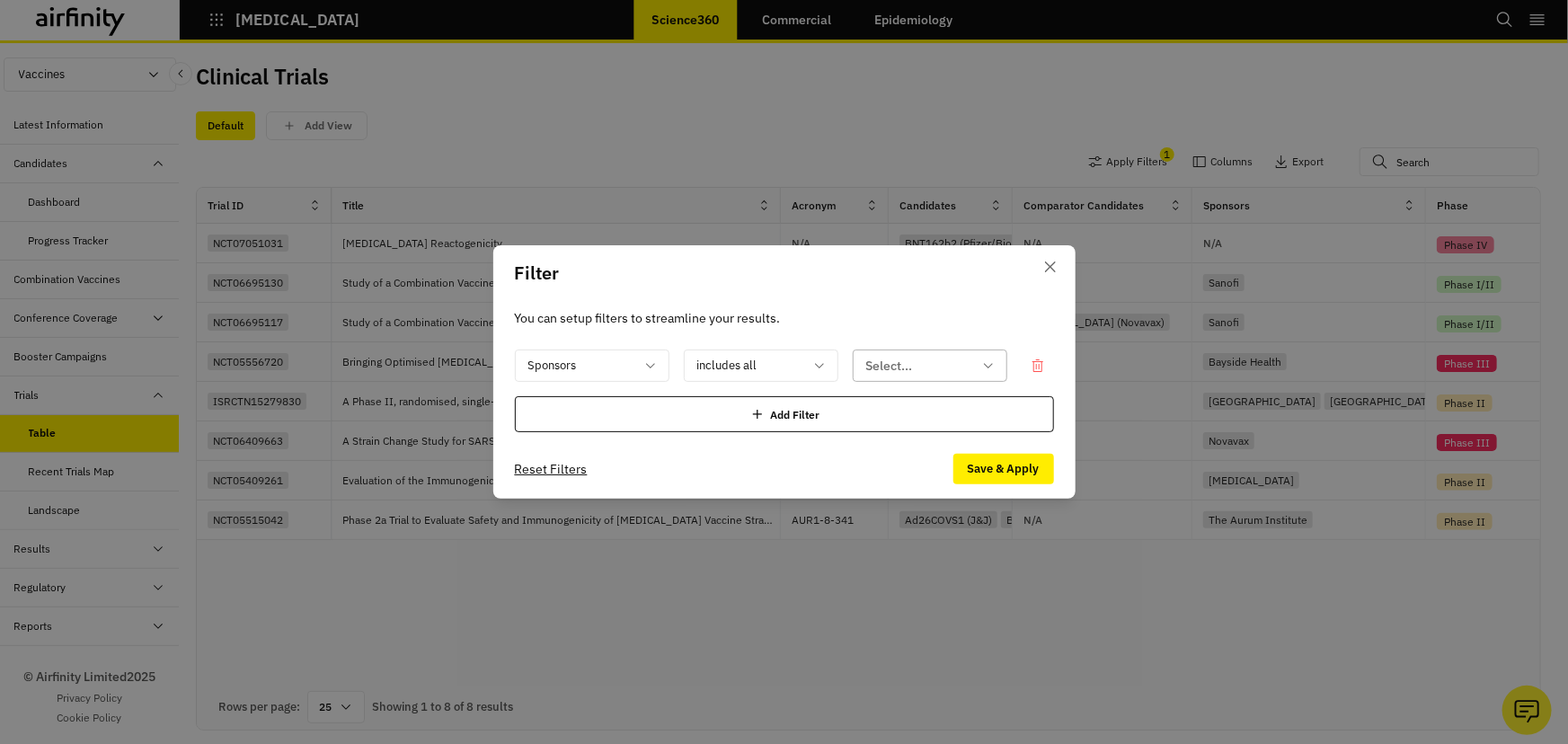
click at [918, 360] on div at bounding box center [919, 366] width 106 height 22
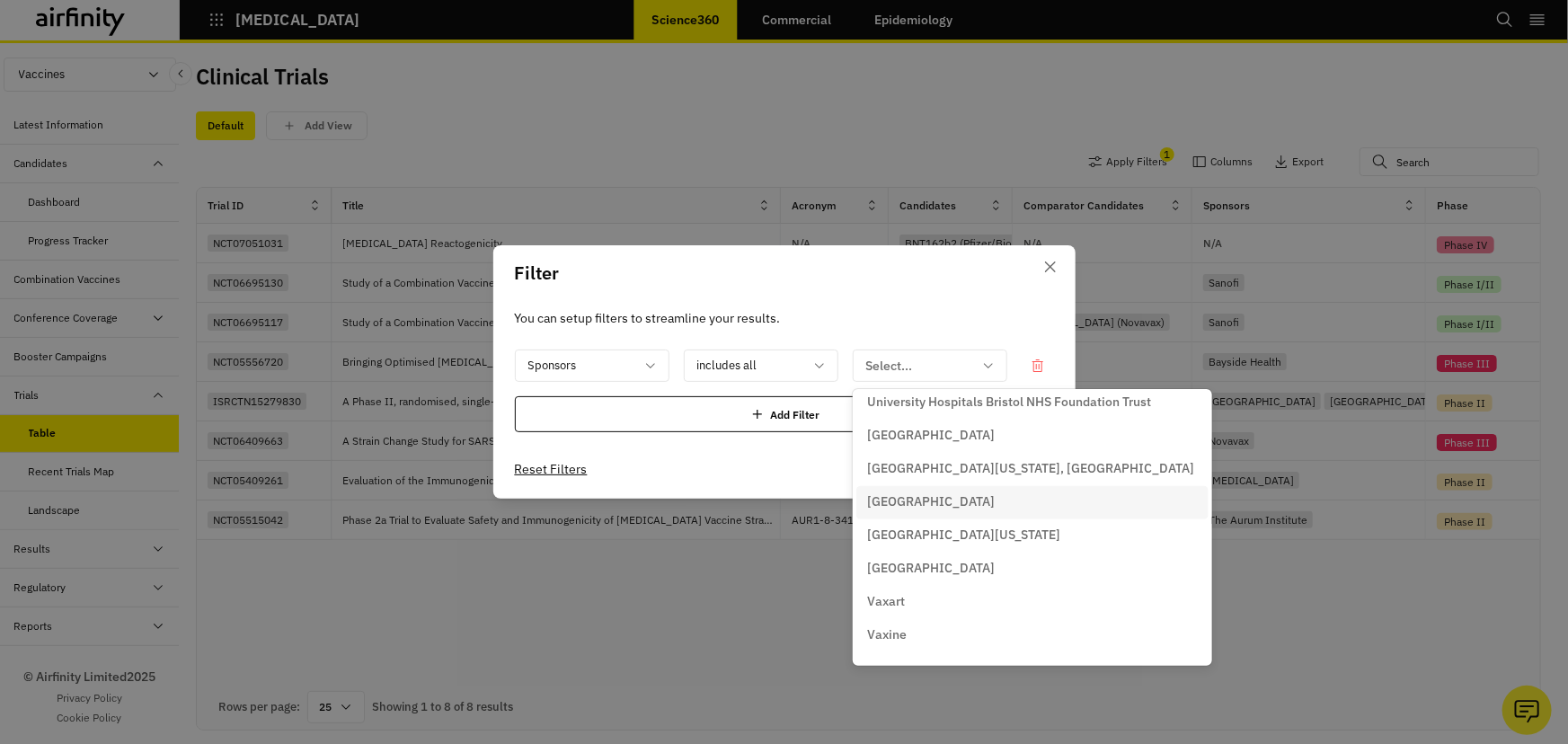
scroll to position [1878, 0]
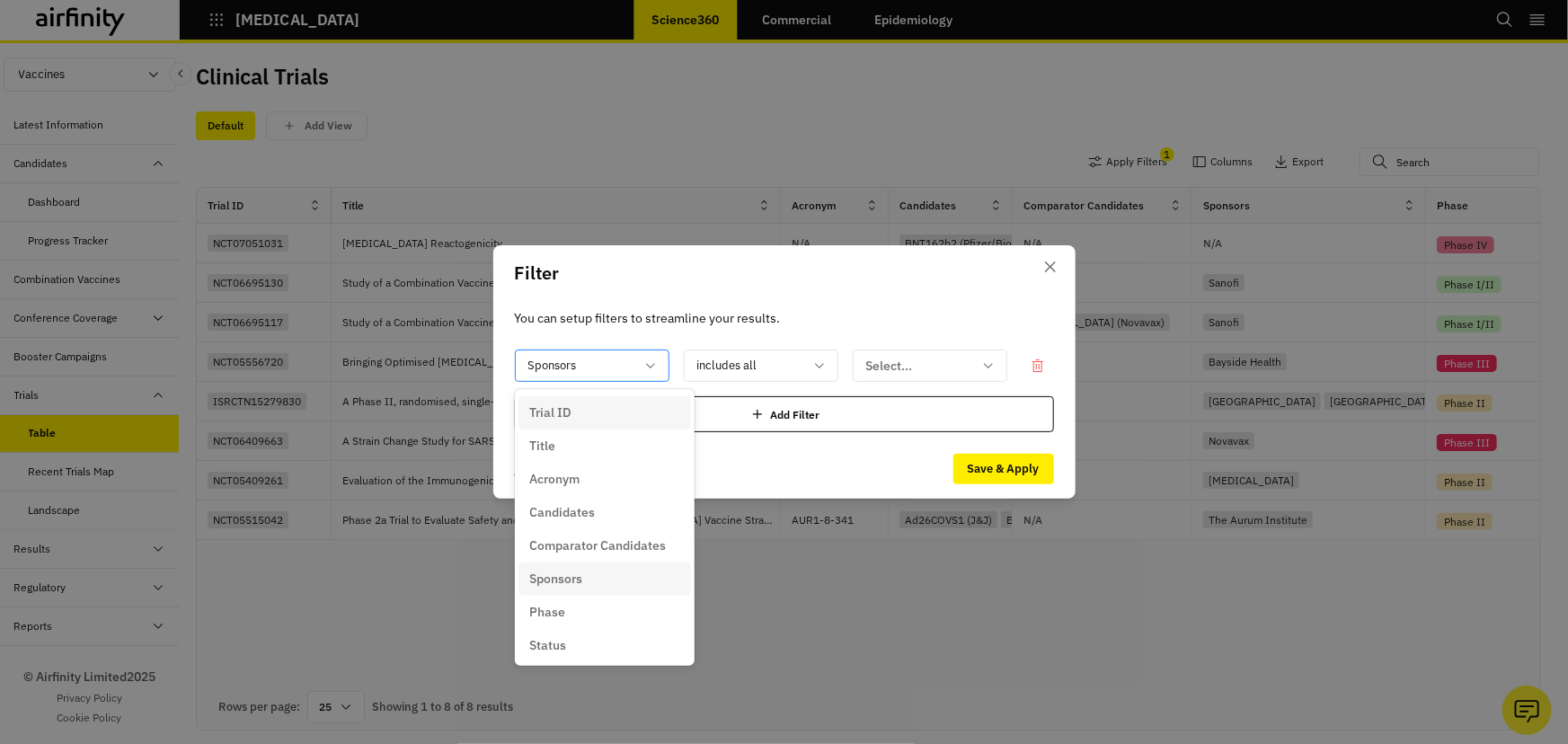
click at [637, 365] on div "Sponsors" at bounding box center [579, 366] width 128 height 30
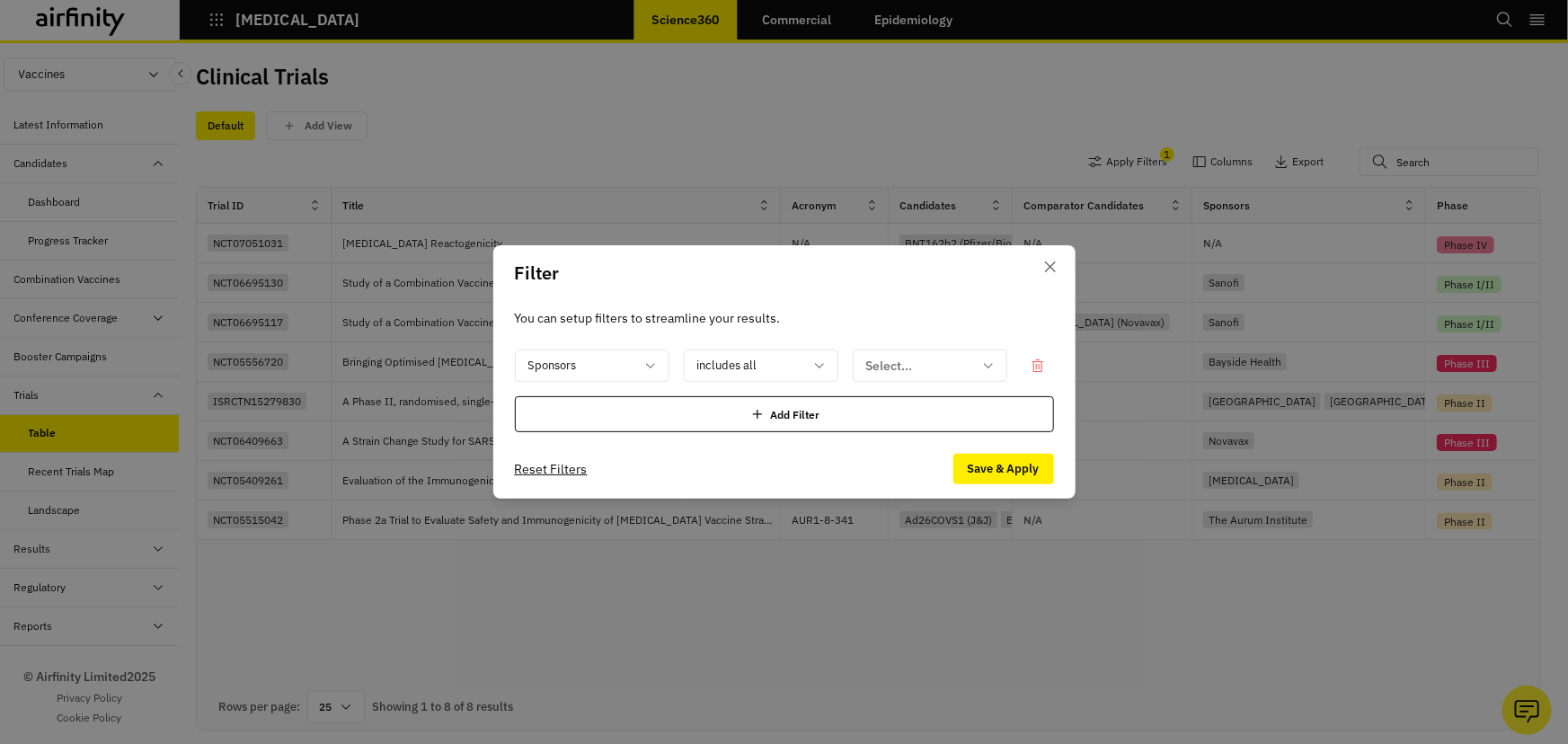
click at [772, 457] on footer "Reset Filters Save & Apply" at bounding box center [784, 469] width 582 height 59
click at [1044, 258] on button "Close" at bounding box center [1050, 267] width 29 height 29
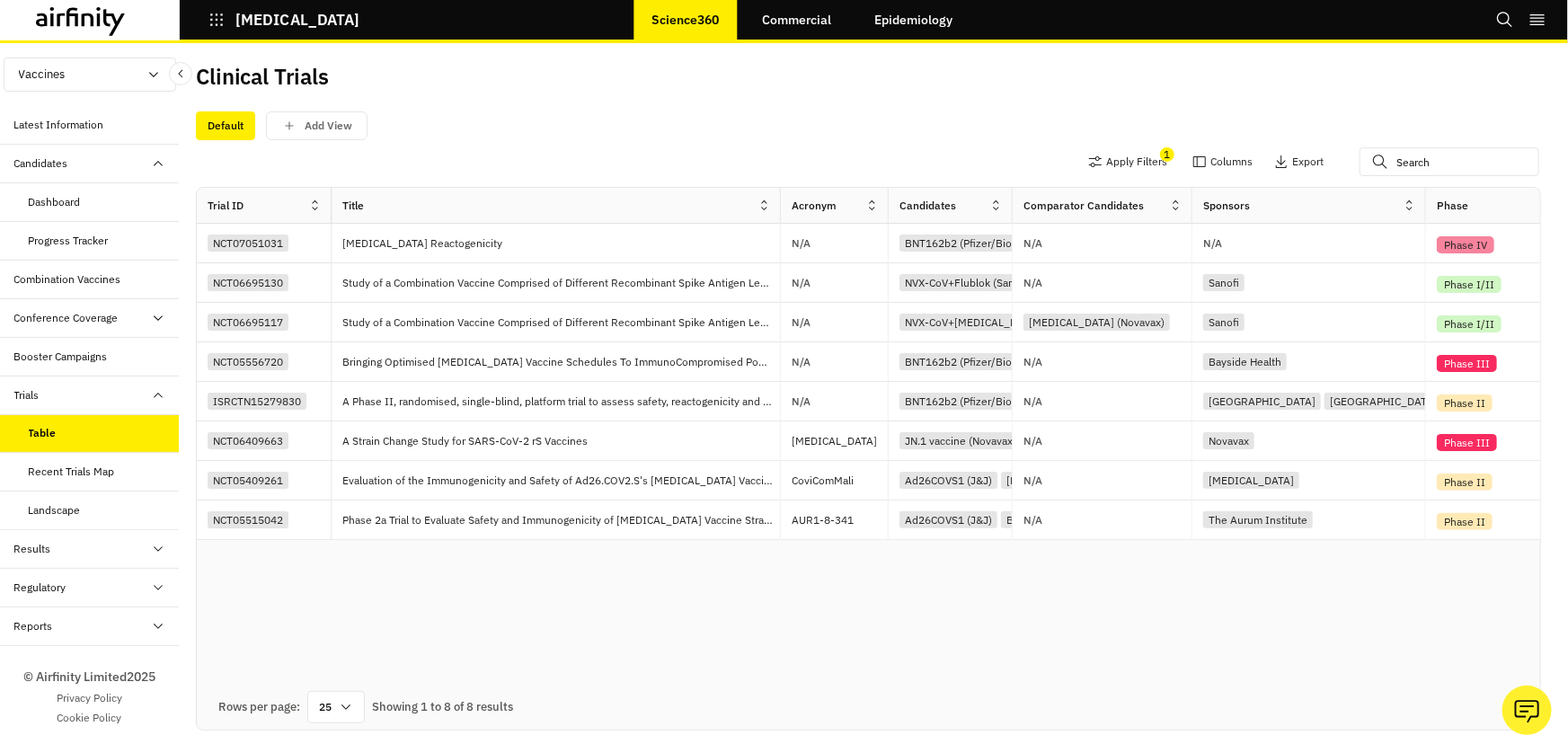
click at [98, 627] on div "Reports" at bounding box center [97, 626] width 166 height 16
click at [370, 620] on div "Trial ID Title Acronym Candidates Comparator Candidates Sponsors Phase Status S…" at bounding box center [868, 458] width 1343 height 541
click at [215, 31] on button "COVID-19" at bounding box center [283, 19] width 151 height 31
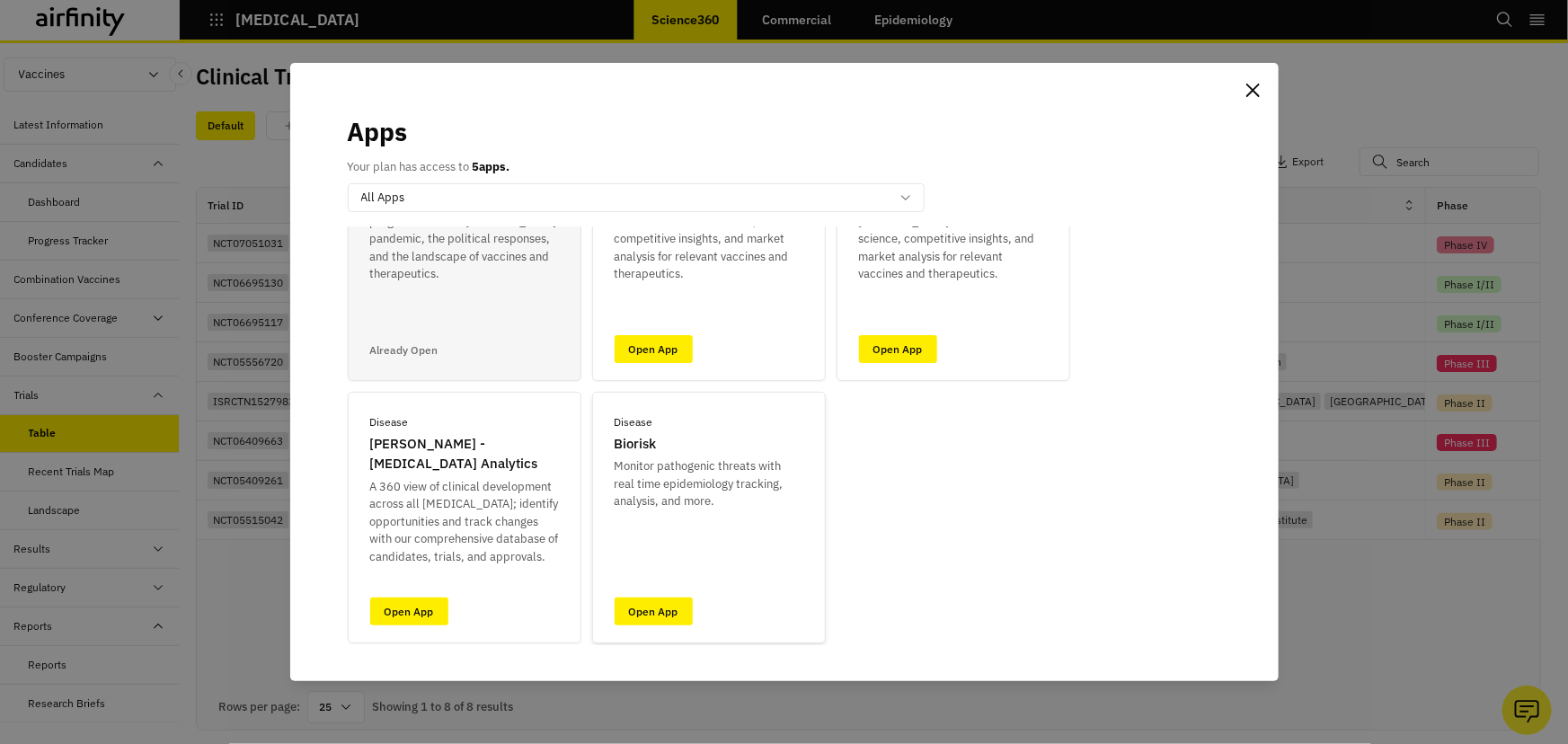
scroll to position [139, 0]
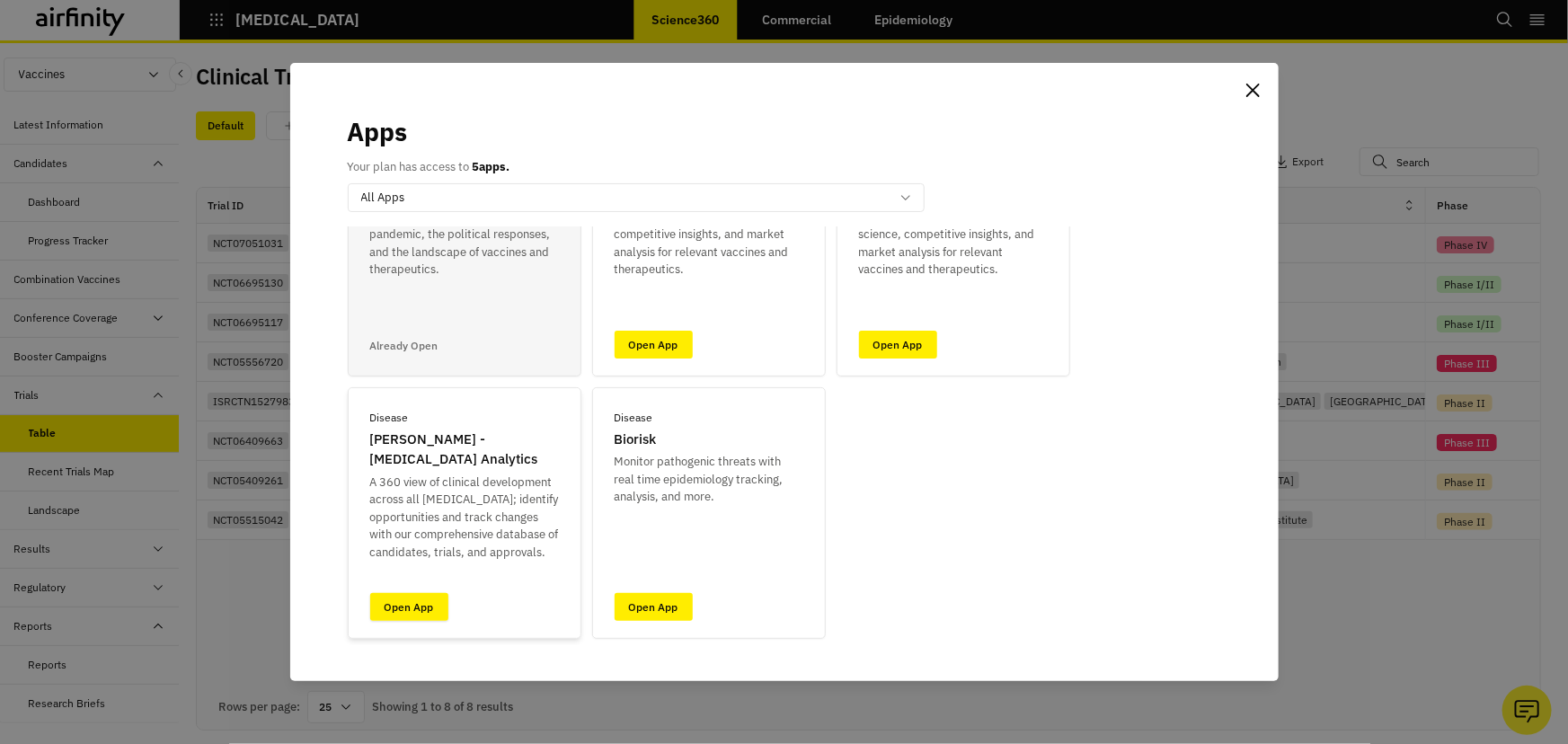
click at [391, 606] on link "Open App" at bounding box center [409, 607] width 78 height 28
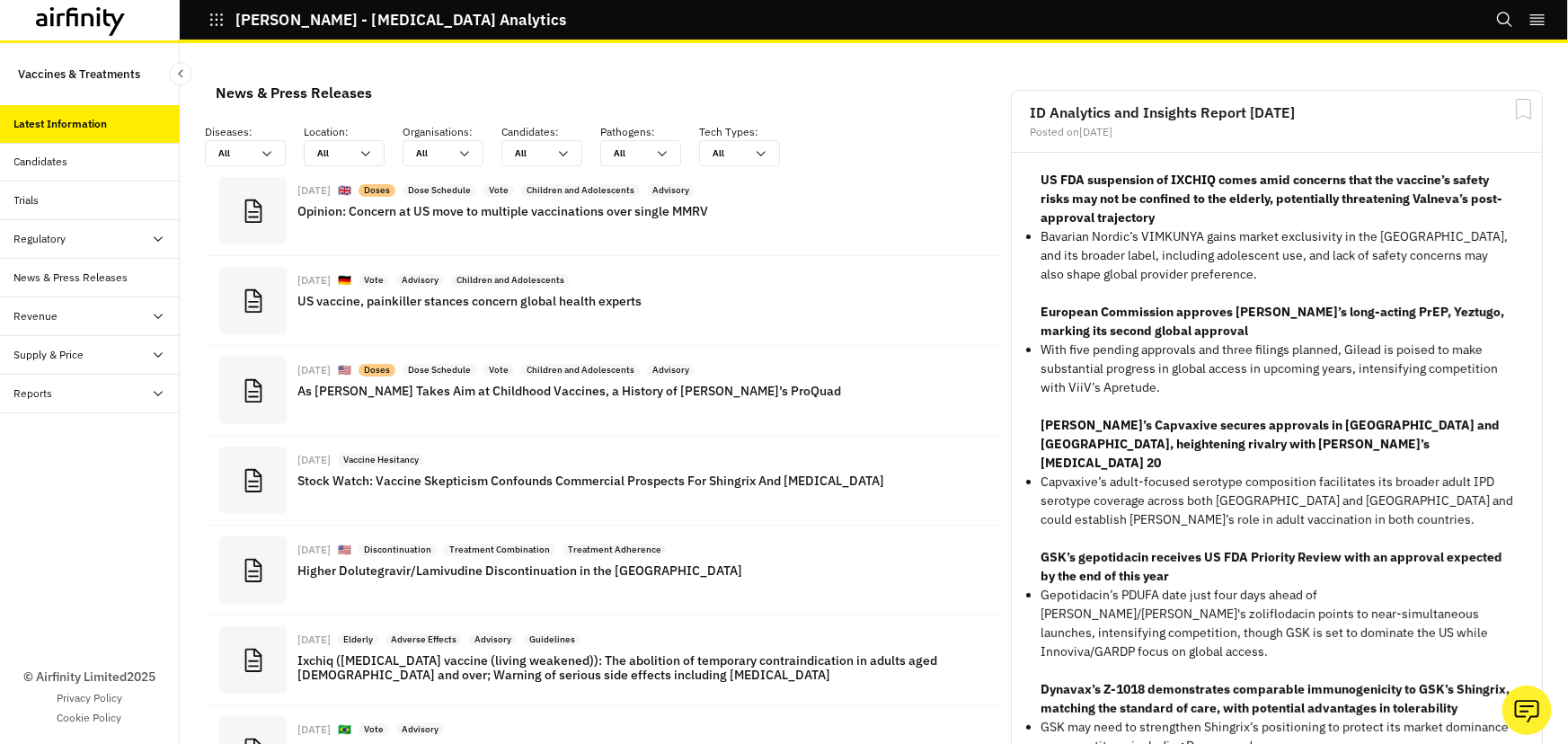
scroll to position [1300, 527]
